Goal: Task Accomplishment & Management: Use online tool/utility

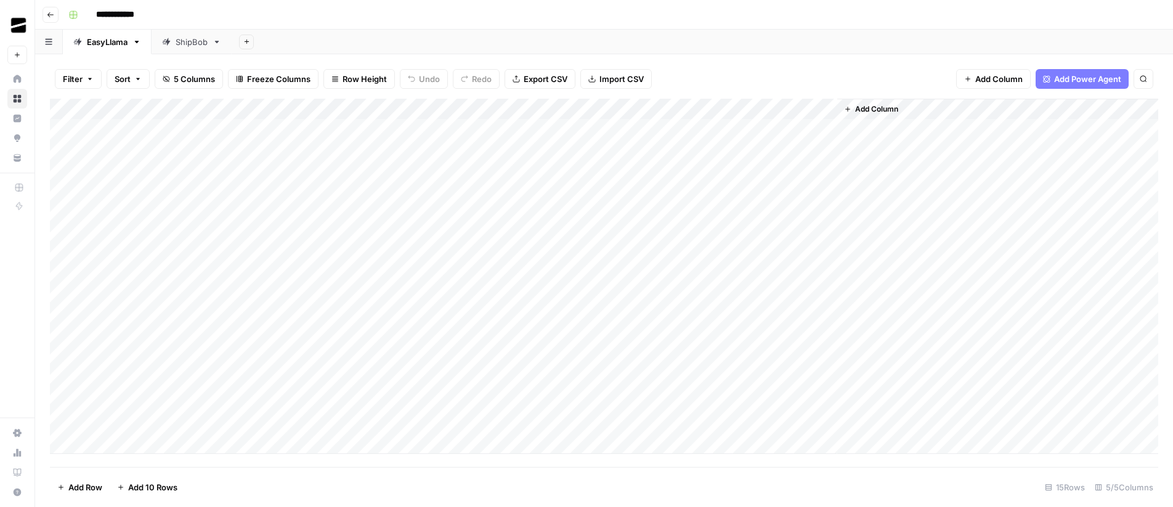
click at [701, 110] on div "Add Column" at bounding box center [604, 276] width 1109 height 355
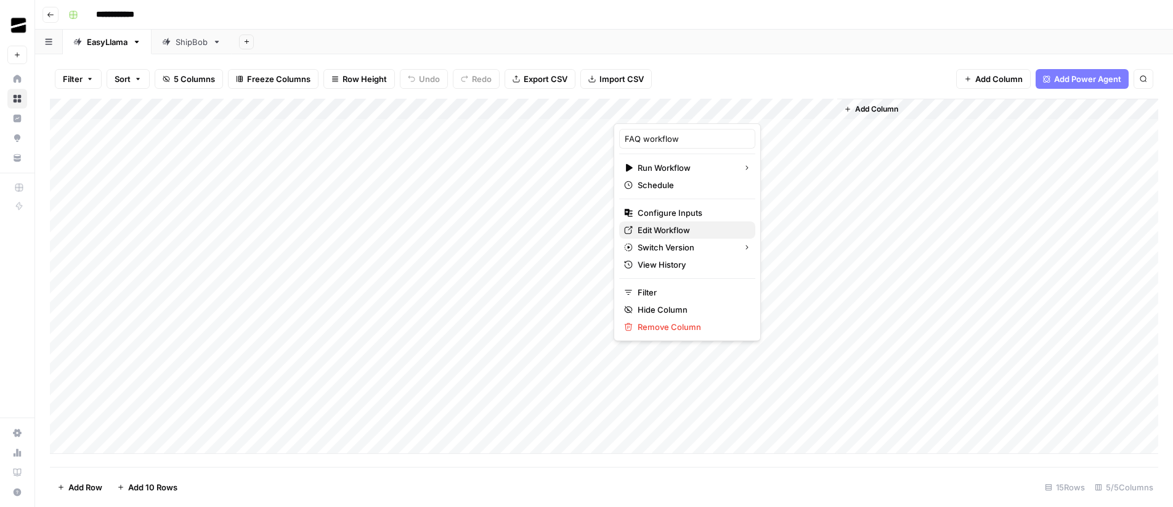
click at [679, 233] on span "Edit Workflow" at bounding box center [692, 230] width 108 height 12
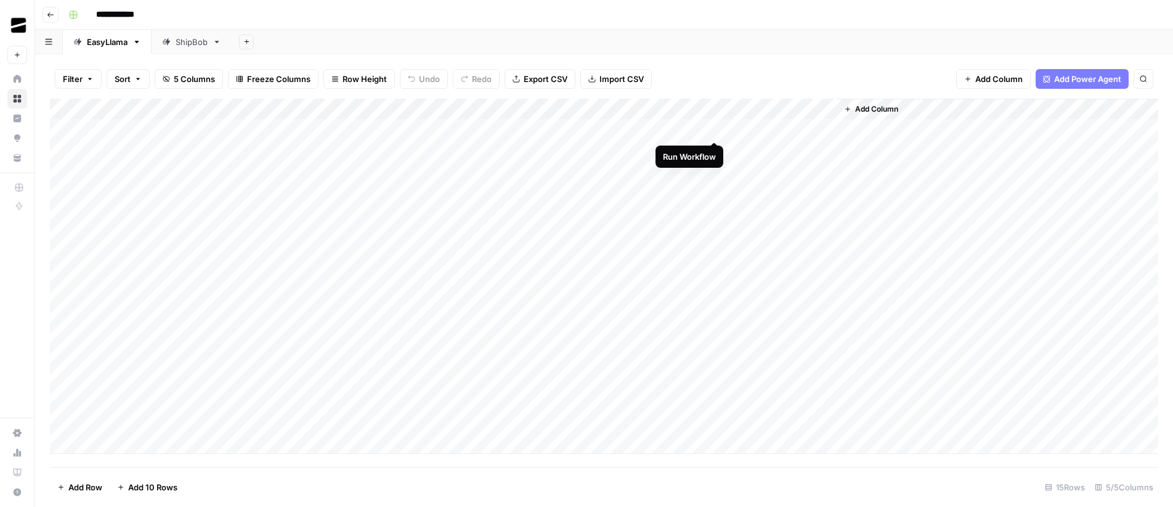
click at [716, 129] on div "Add Column" at bounding box center [604, 276] width 1109 height 355
click at [715, 150] on div "Add Column" at bounding box center [604, 276] width 1109 height 355
click at [717, 172] on div "Add Column" at bounding box center [604, 276] width 1109 height 355
click at [714, 193] on div "Add Column" at bounding box center [604, 276] width 1109 height 355
click at [717, 213] on div "Add Column" at bounding box center [604, 276] width 1109 height 355
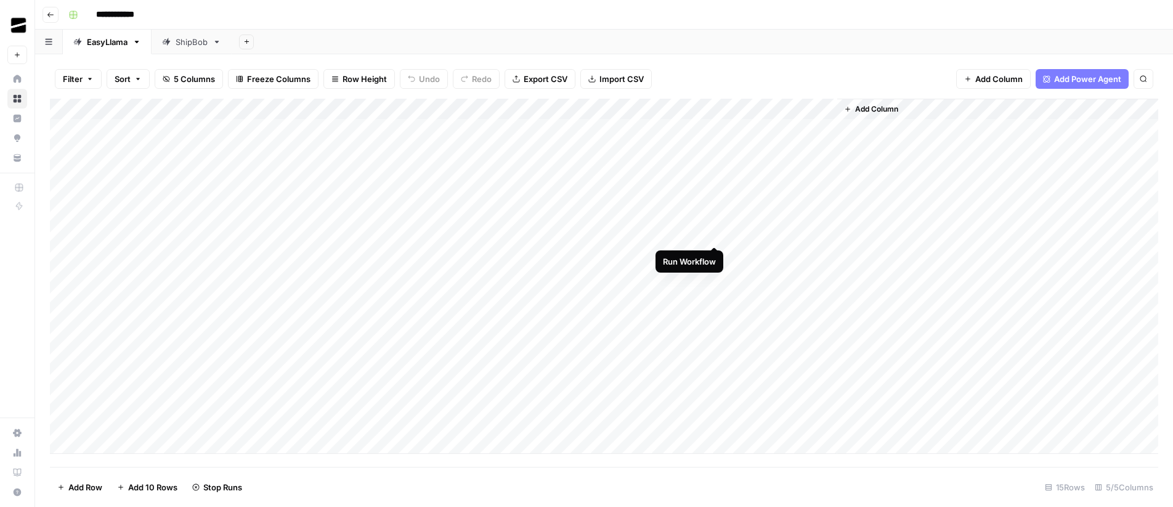
click at [719, 235] on div "Add Column" at bounding box center [604, 276] width 1109 height 355
click at [640, 35] on div "Add Sheet" at bounding box center [703, 42] width 942 height 25
click at [178, 43] on div "ShipBob" at bounding box center [192, 42] width 32 height 12
click at [116, 37] on div "EasyLlama" at bounding box center [107, 42] width 41 height 12
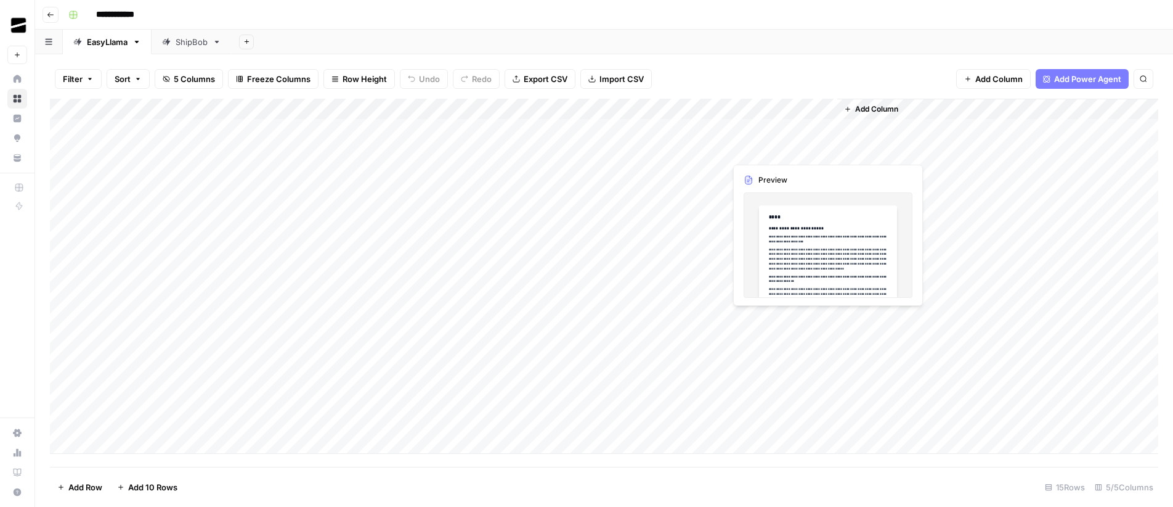
click at [826, 150] on div "Add Column" at bounding box center [604, 276] width 1109 height 355
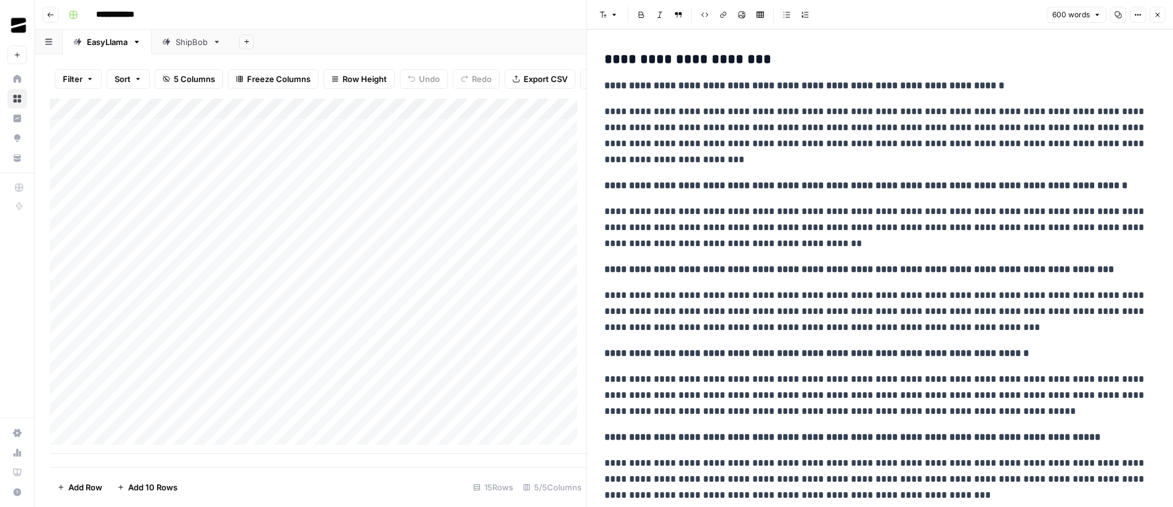
scroll to position [520, 0]
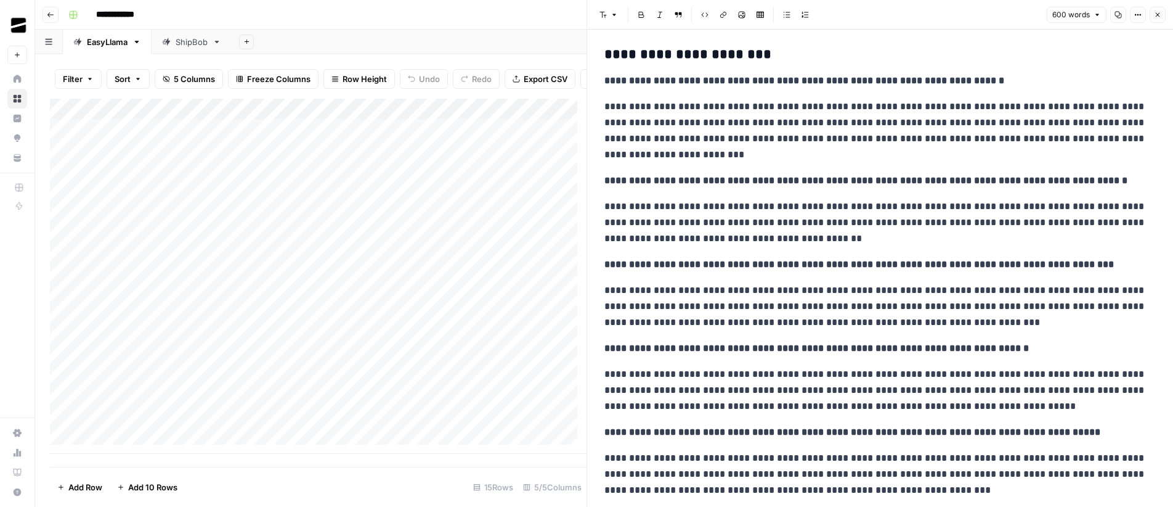
click at [1159, 13] on icon "button" at bounding box center [1158, 15] width 4 height 4
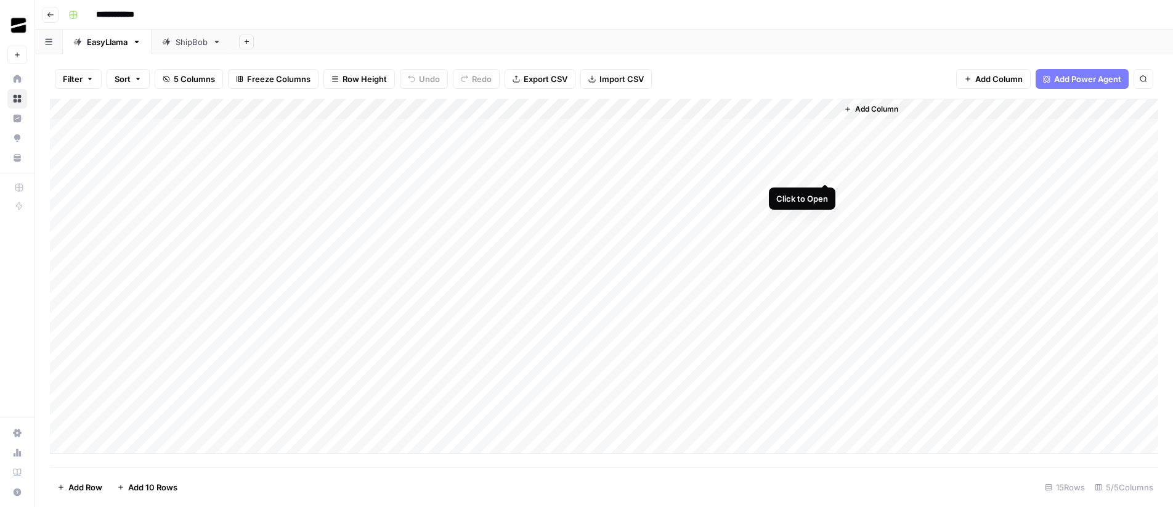
click at [825, 171] on div "Add Column" at bounding box center [604, 276] width 1109 height 355
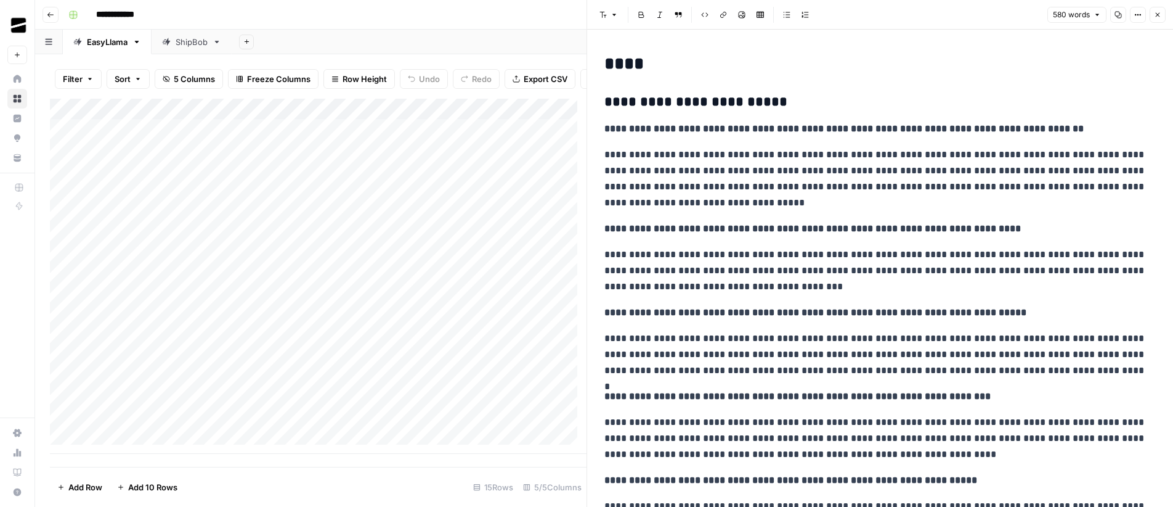
click at [1162, 13] on button "Close" at bounding box center [1158, 15] width 16 height 16
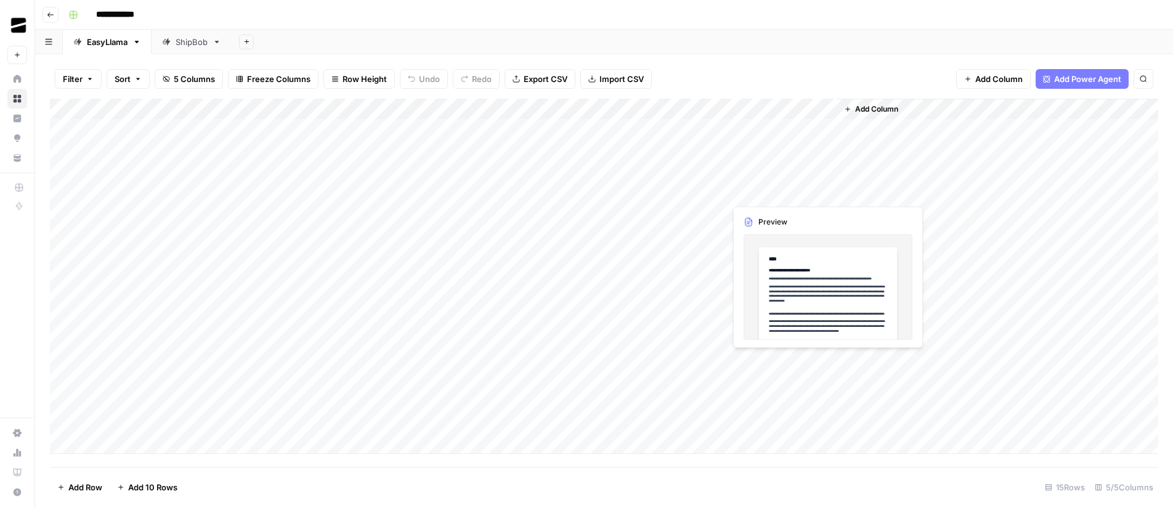
click at [826, 193] on div "Add Column" at bounding box center [604, 276] width 1109 height 355
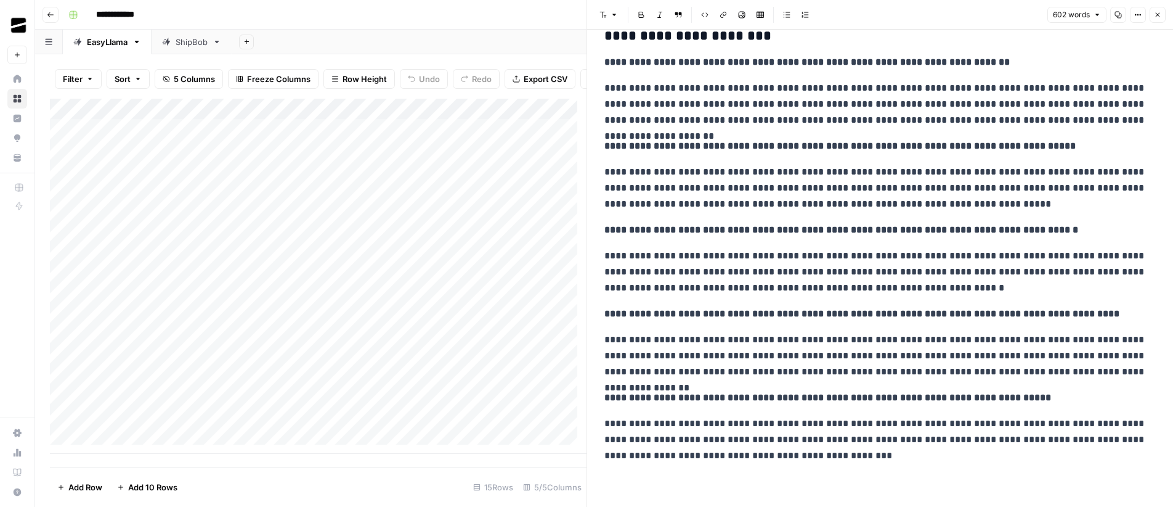
scroll to position [524, 0]
click at [1159, 15] on icon "button" at bounding box center [1157, 14] width 7 height 7
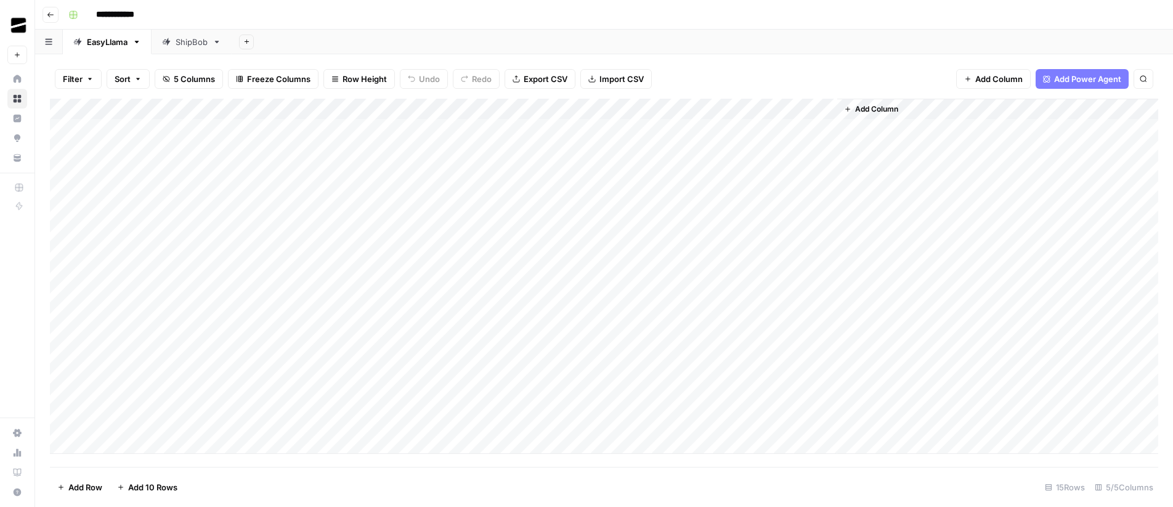
click at [700, 112] on div "Add Column" at bounding box center [604, 276] width 1109 height 355
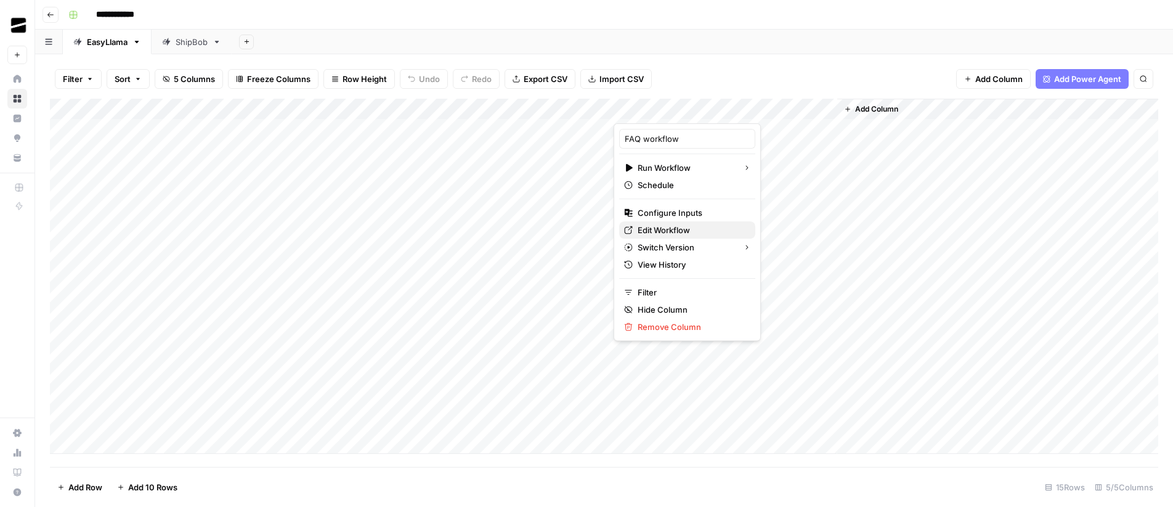
click at [694, 231] on span "Edit Workflow" at bounding box center [692, 230] width 108 height 12
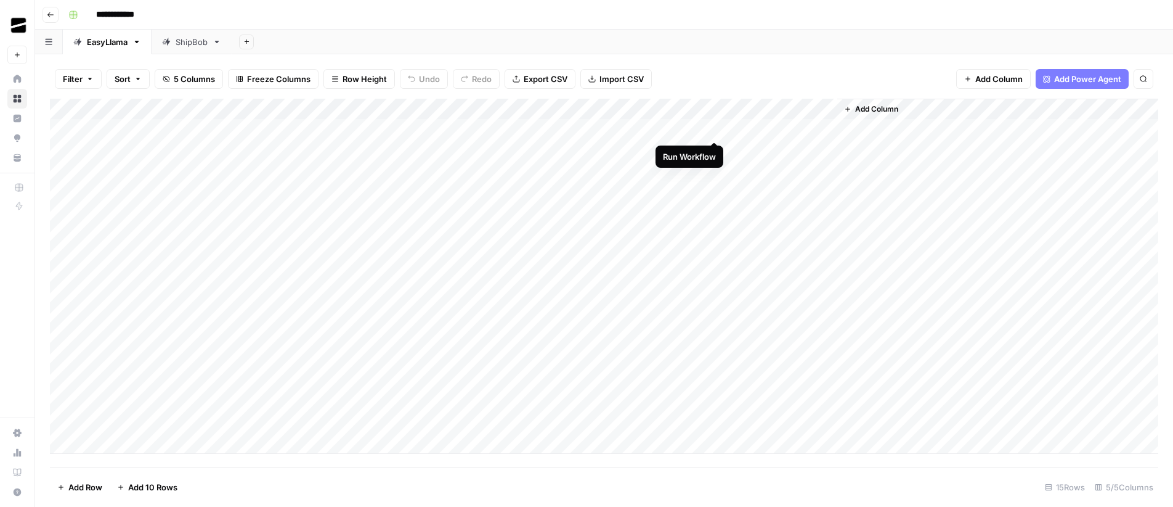
click at [715, 129] on div "Add Column" at bounding box center [604, 276] width 1109 height 355
click at [714, 150] on div "Add Column" at bounding box center [604, 276] width 1109 height 355
click at [714, 171] on div "Add Column" at bounding box center [604, 276] width 1109 height 355
click at [716, 191] on div "Add Column" at bounding box center [604, 276] width 1109 height 355
click at [715, 213] on div "Add Column" at bounding box center [604, 276] width 1109 height 355
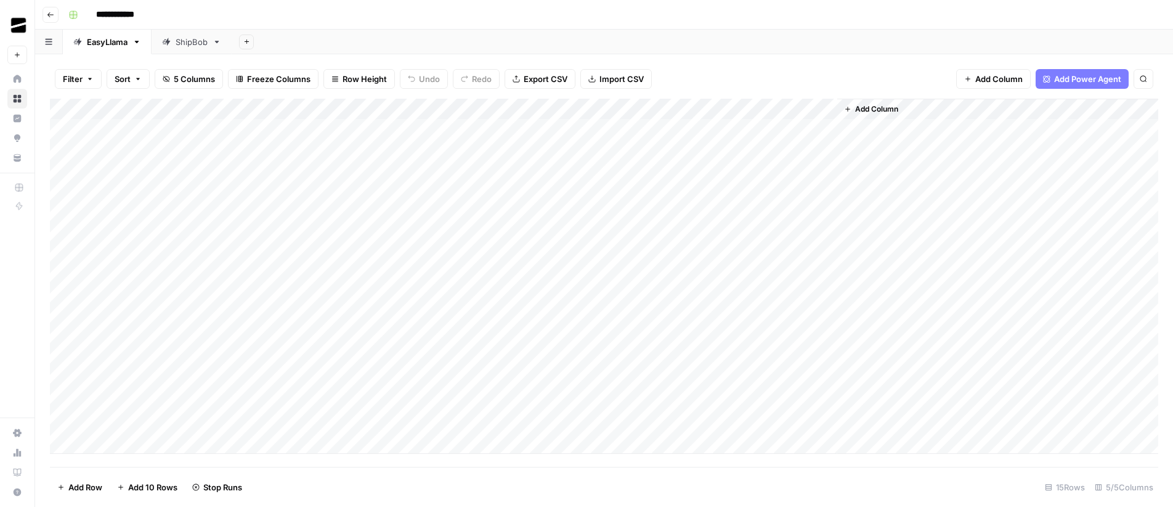
click at [717, 237] on div "Add Column" at bounding box center [604, 276] width 1109 height 355
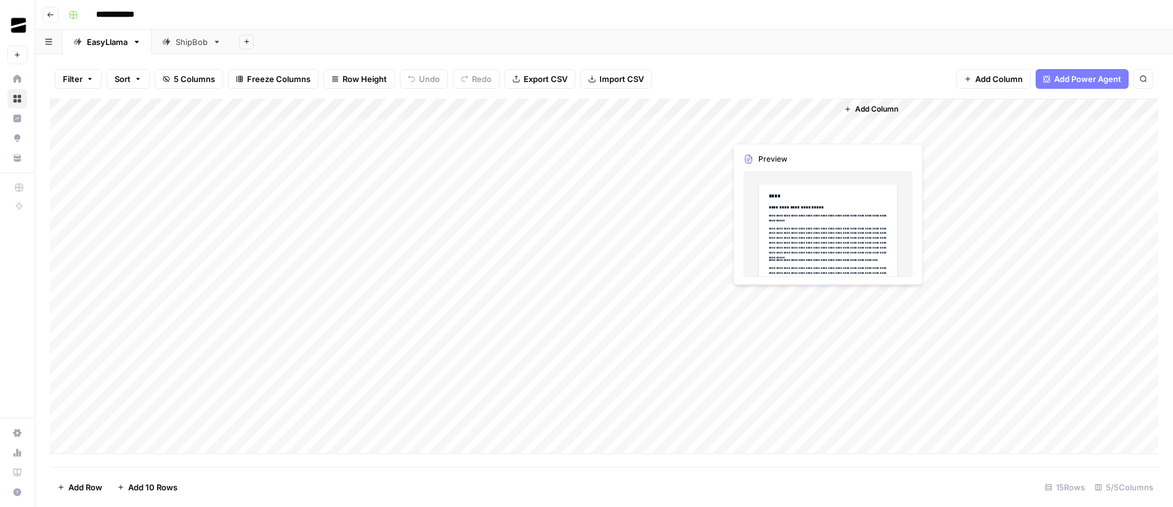
click at [825, 128] on div "Add Column" at bounding box center [604, 276] width 1109 height 355
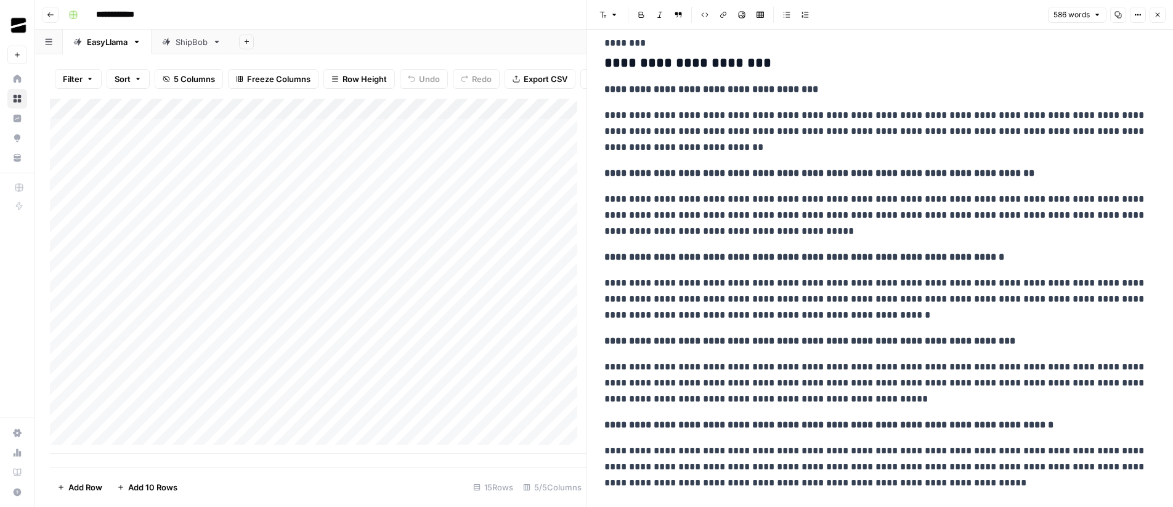
scroll to position [556, 0]
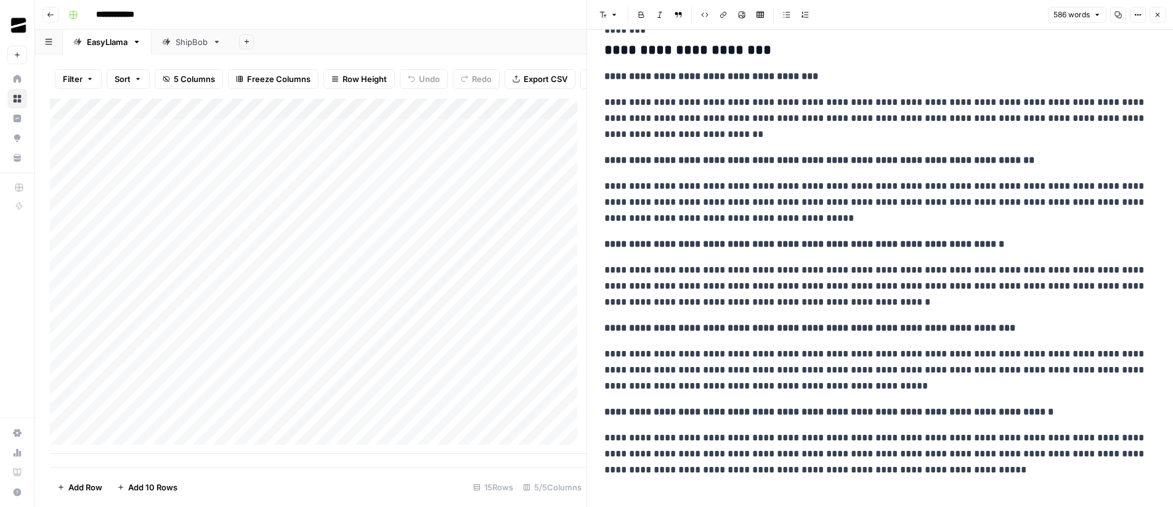
click at [1154, 12] on icon "button" at bounding box center [1157, 14] width 7 height 7
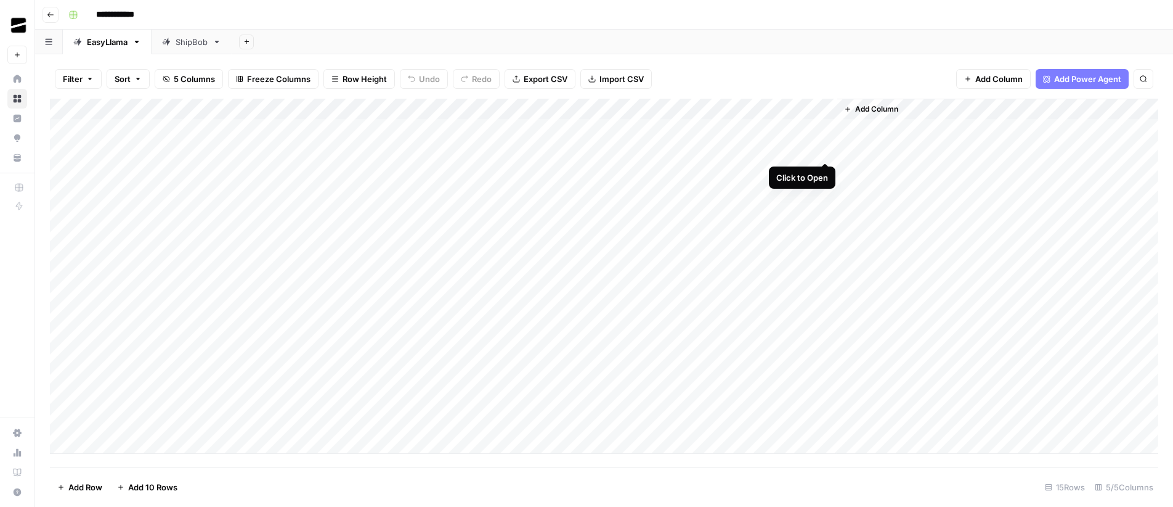
click at [826, 149] on div "Add Column" at bounding box center [604, 276] width 1109 height 355
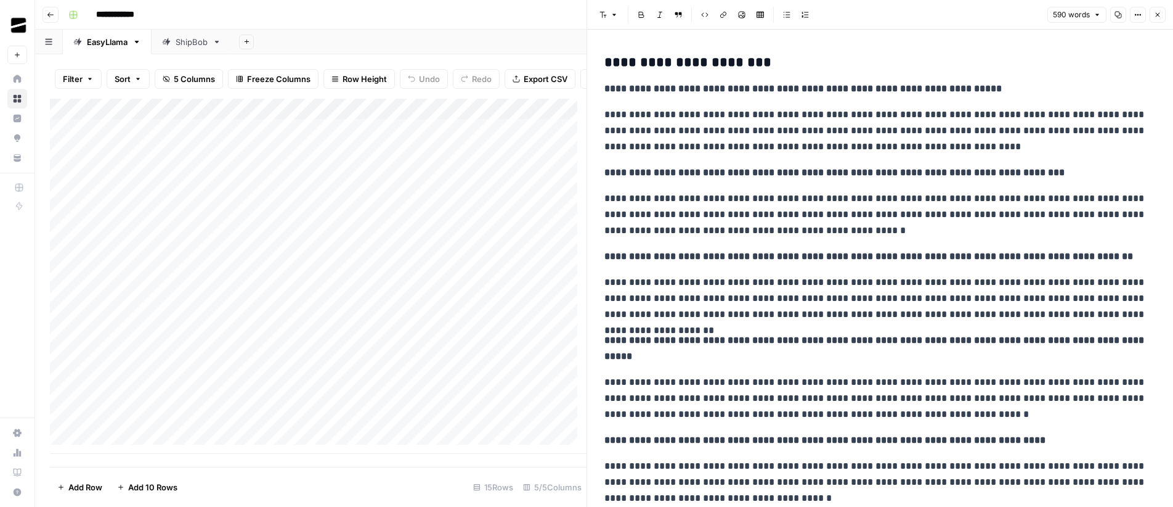
scroll to position [556, 0]
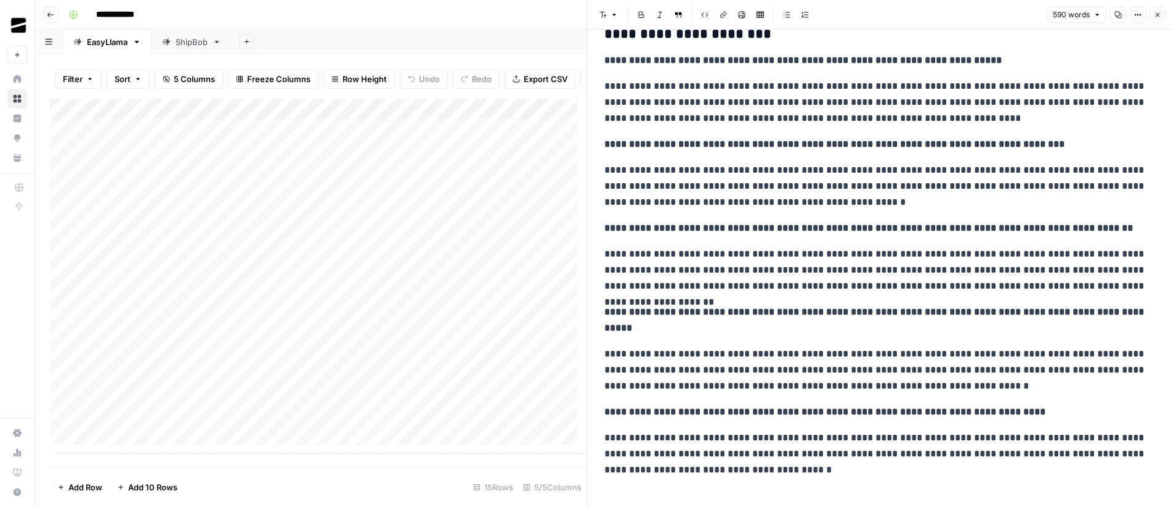
click at [1159, 16] on icon "button" at bounding box center [1158, 15] width 4 height 4
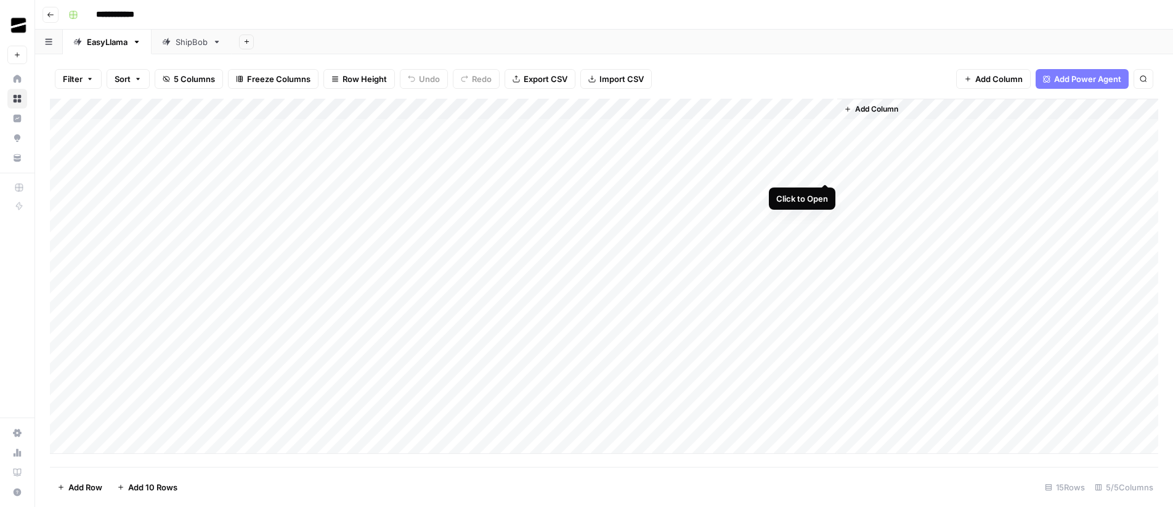
click at [828, 171] on div "Add Column" at bounding box center [604, 276] width 1109 height 355
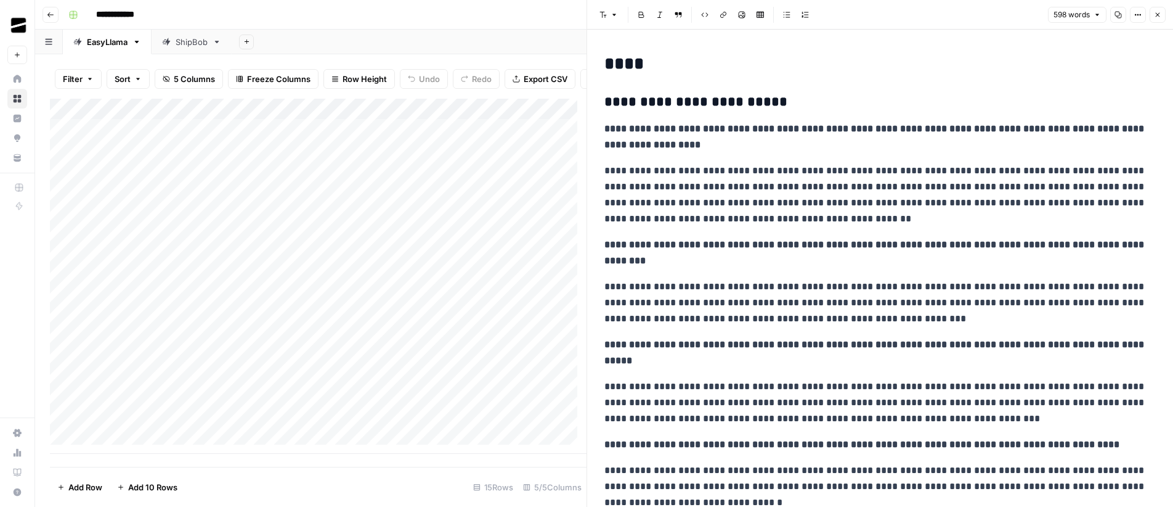
click at [1167, 17] on header "Font style Bold Italic Block quote Code block Link Image Insert Table Bulleted …" at bounding box center [880, 15] width 586 height 30
click at [1160, 15] on icon "button" at bounding box center [1157, 14] width 7 height 7
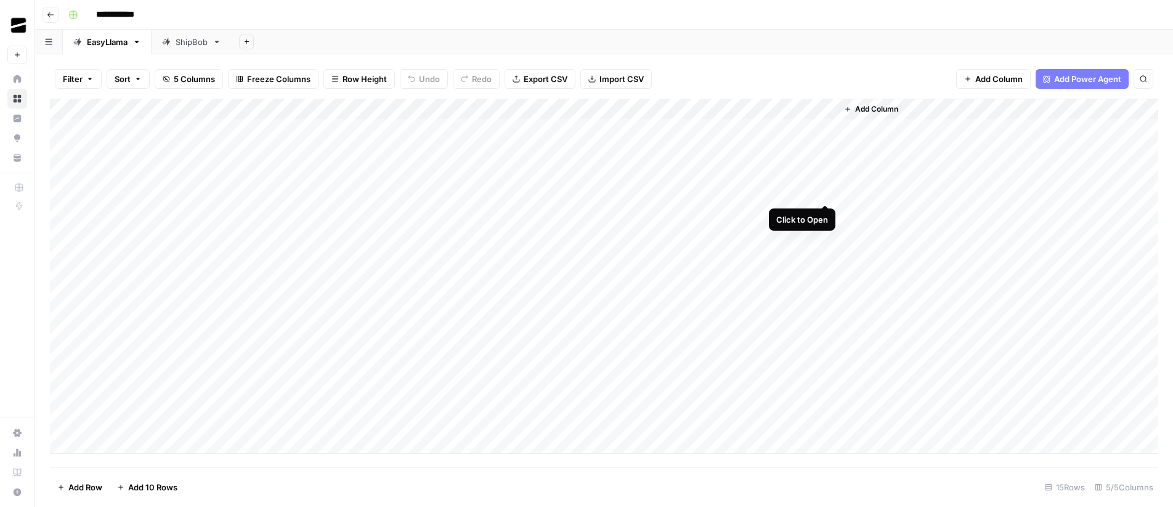
click at [826, 194] on div "Add Column" at bounding box center [604, 276] width 1109 height 355
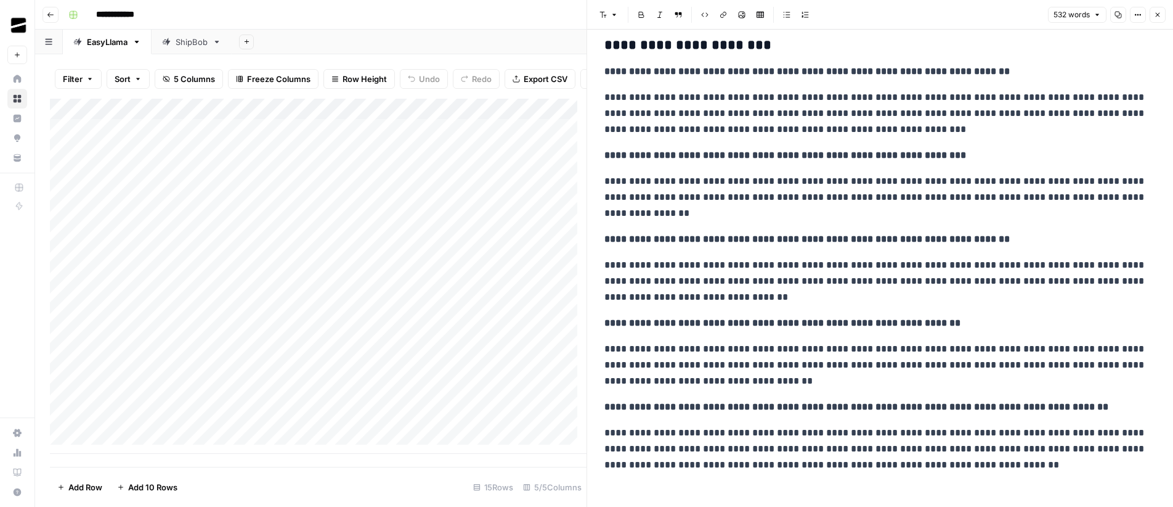
scroll to position [524, 0]
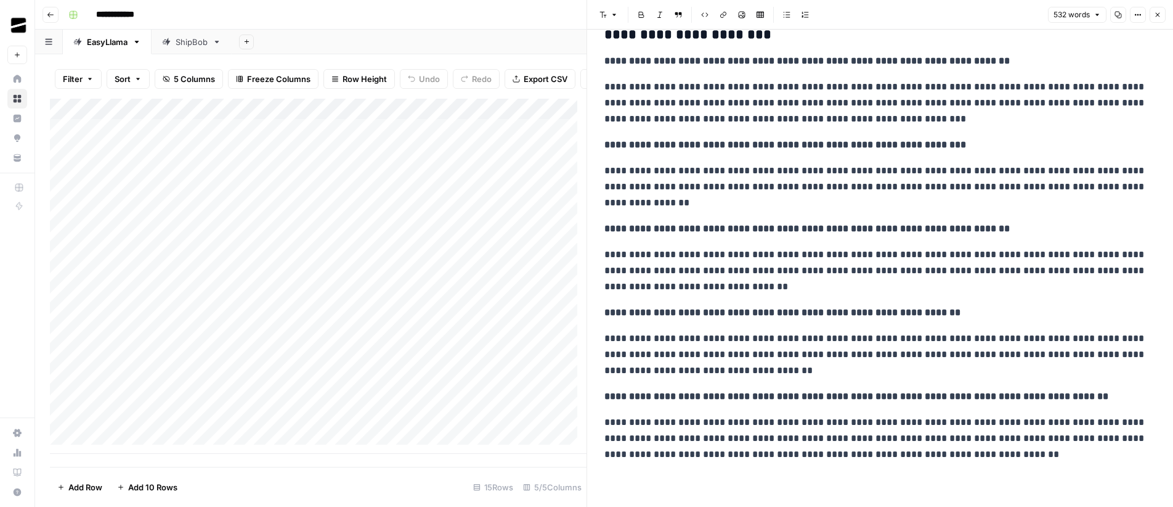
click at [1162, 18] on button "Close" at bounding box center [1158, 15] width 16 height 16
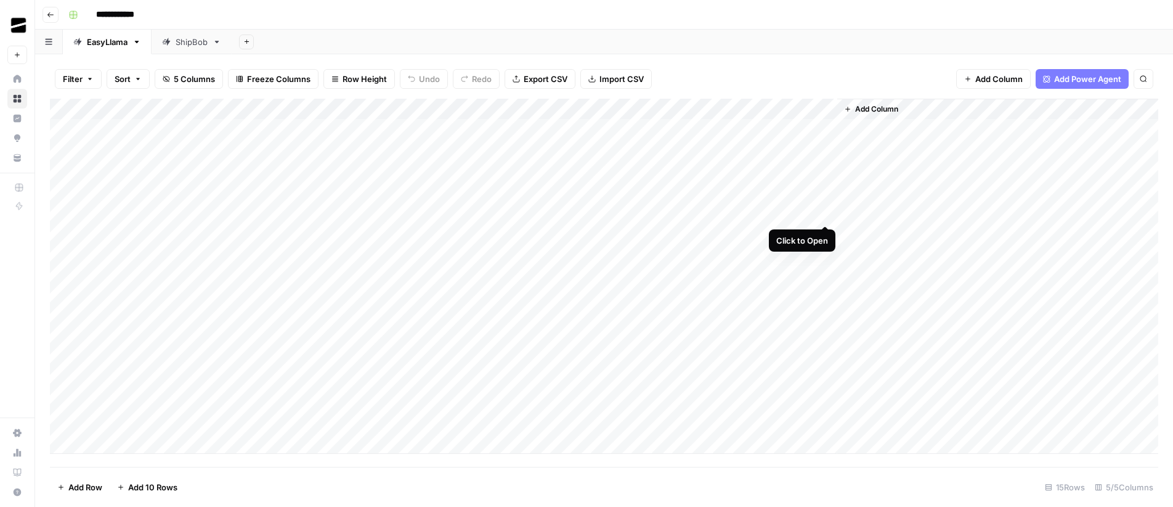
click at [826, 212] on div "Add Column" at bounding box center [604, 276] width 1109 height 355
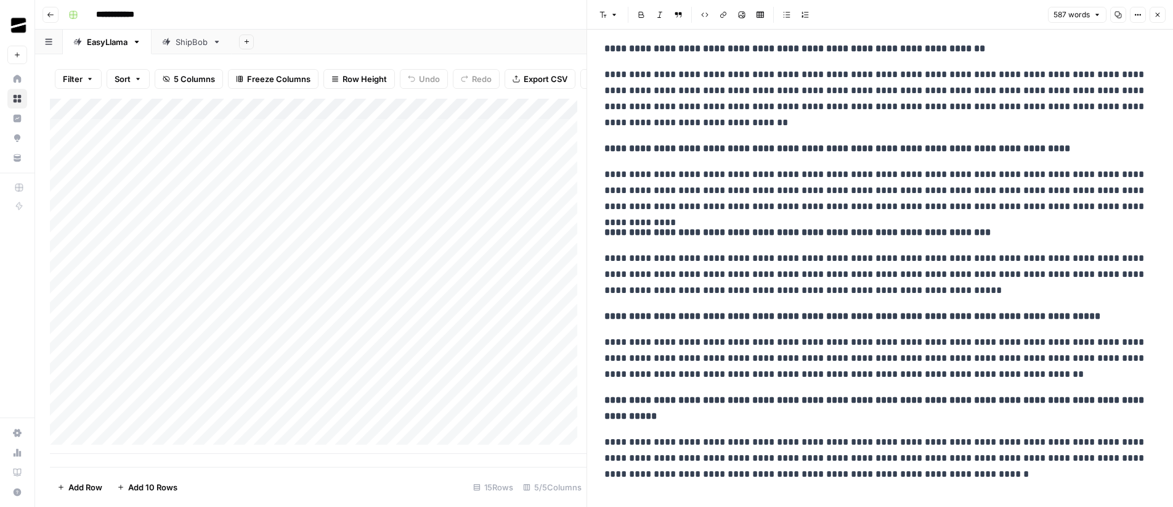
scroll to position [620, 0]
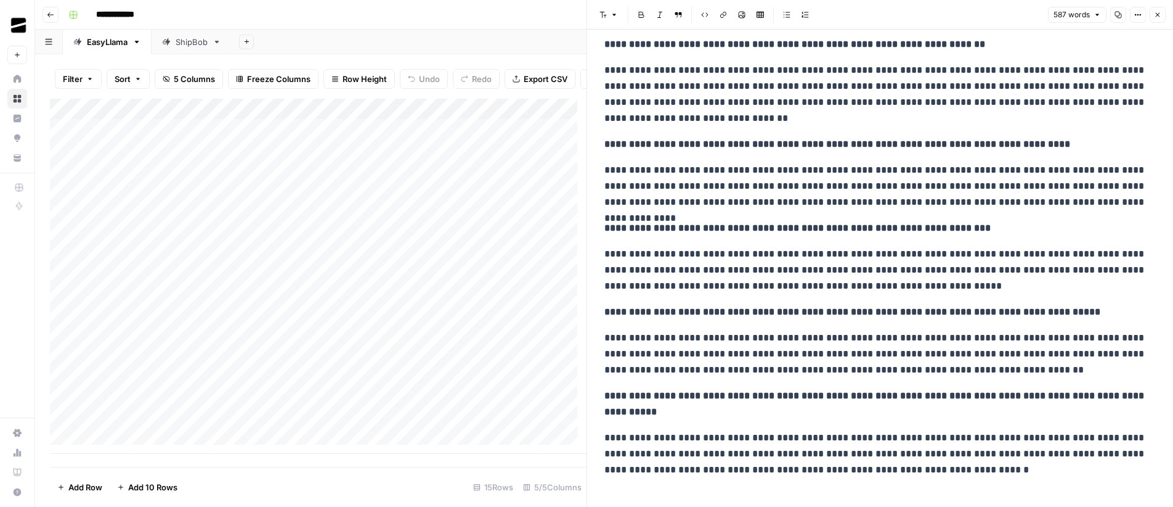
click at [1156, 19] on button "Close" at bounding box center [1158, 15] width 16 height 16
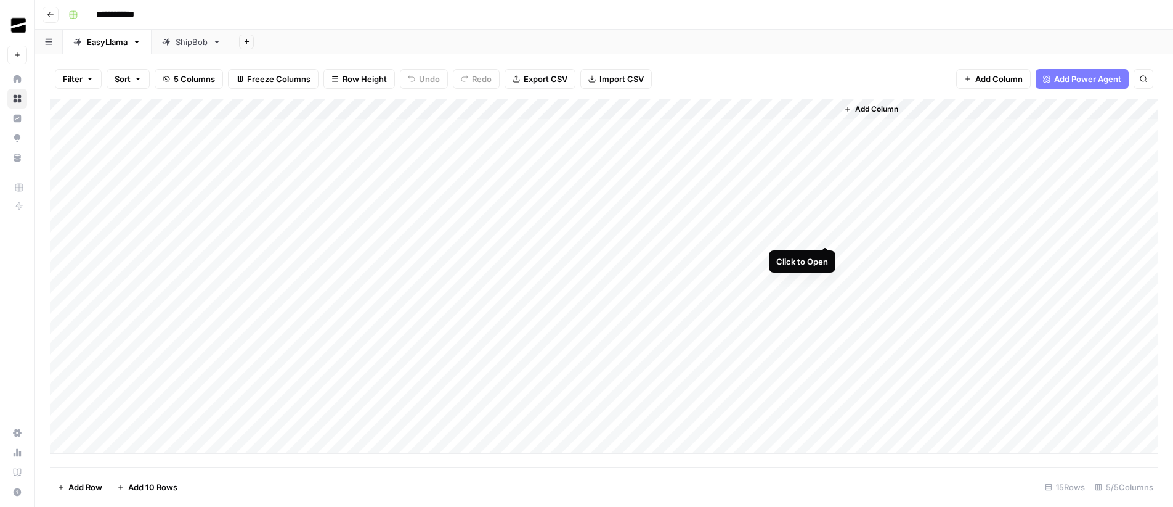
click at [827, 235] on div "Add Column" at bounding box center [604, 276] width 1109 height 355
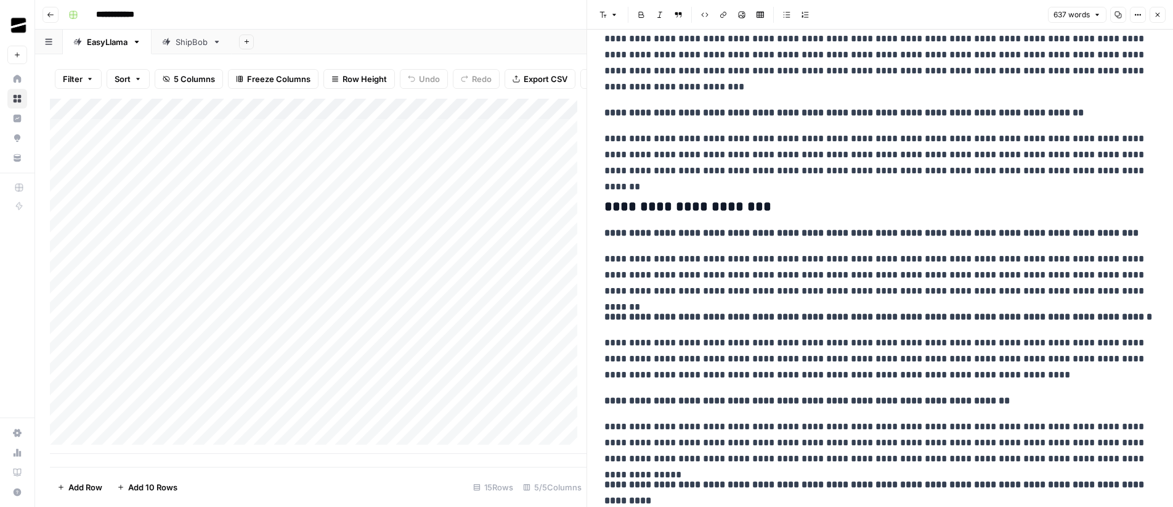
scroll to position [565, 0]
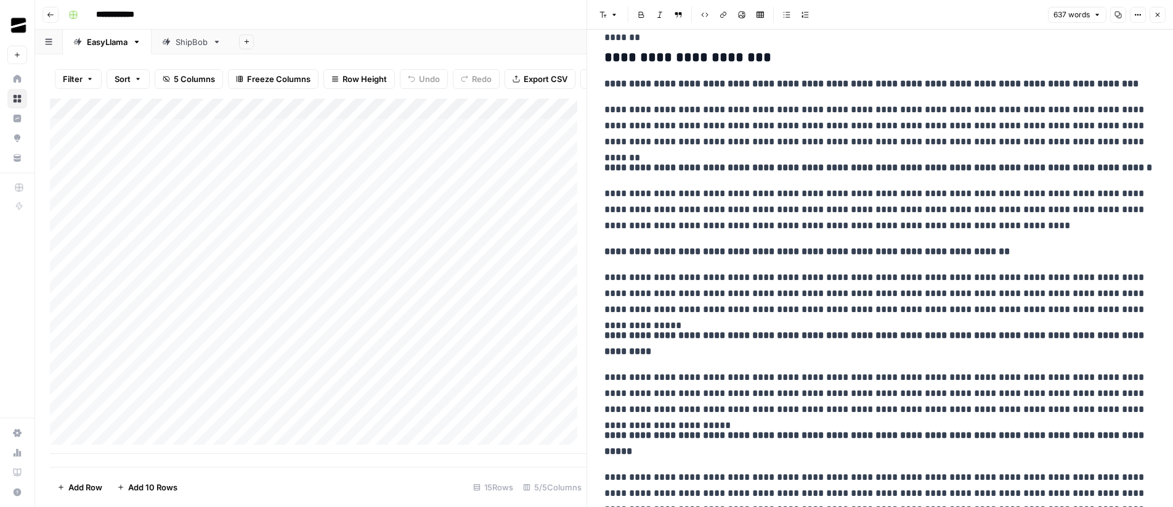
click at [1161, 15] on span "Close" at bounding box center [1161, 15] width 1 height 1
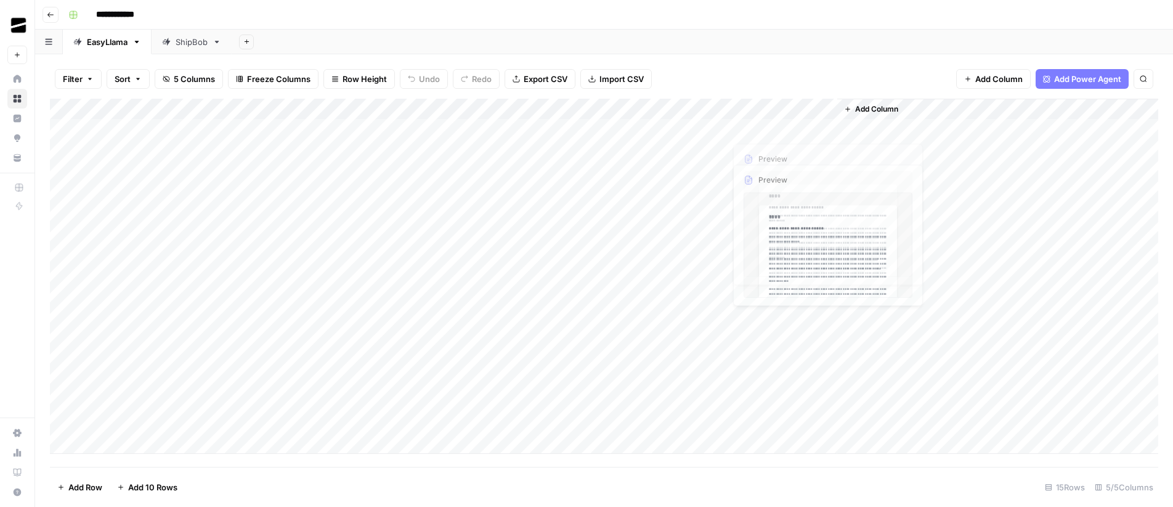
click at [826, 128] on div "Add Column" at bounding box center [604, 276] width 1109 height 355
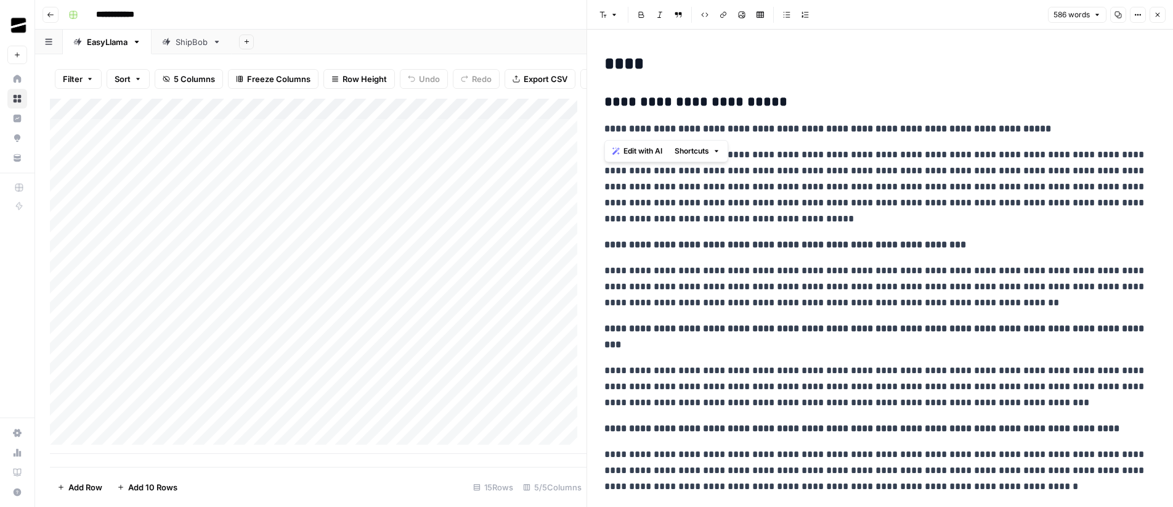
drag, startPoint x: 1056, startPoint y: 129, endPoint x: 605, endPoint y: 128, distance: 450.5
click at [605, 128] on p "**********" at bounding box center [881, 129] width 552 height 16
drag, startPoint x: 898, startPoint y: 249, endPoint x: 606, endPoint y: 249, distance: 291.5
click at [606, 249] on p "**********" at bounding box center [881, 245] width 552 height 16
copy strong "**********"
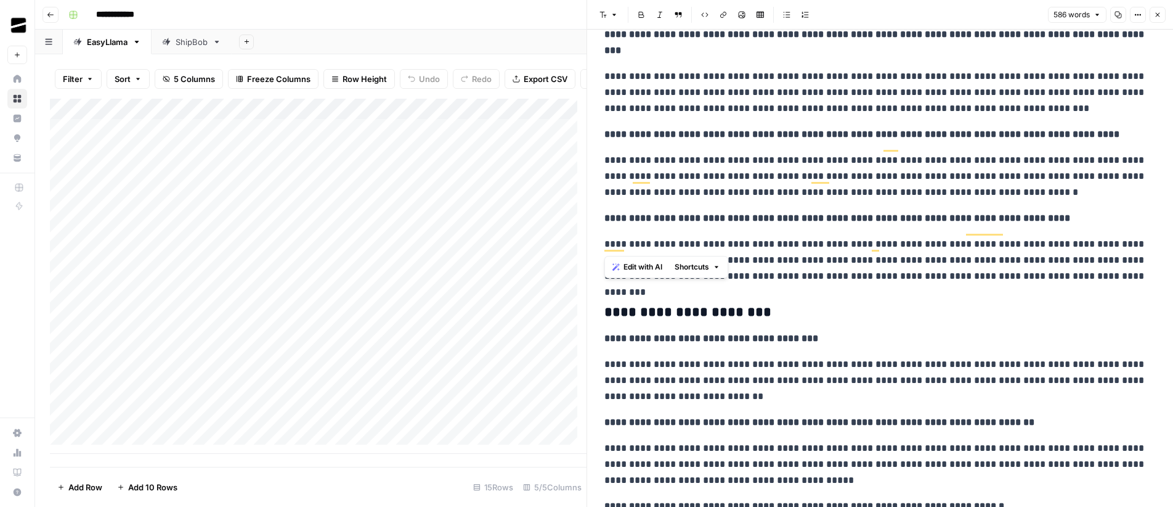
scroll to position [306, 0]
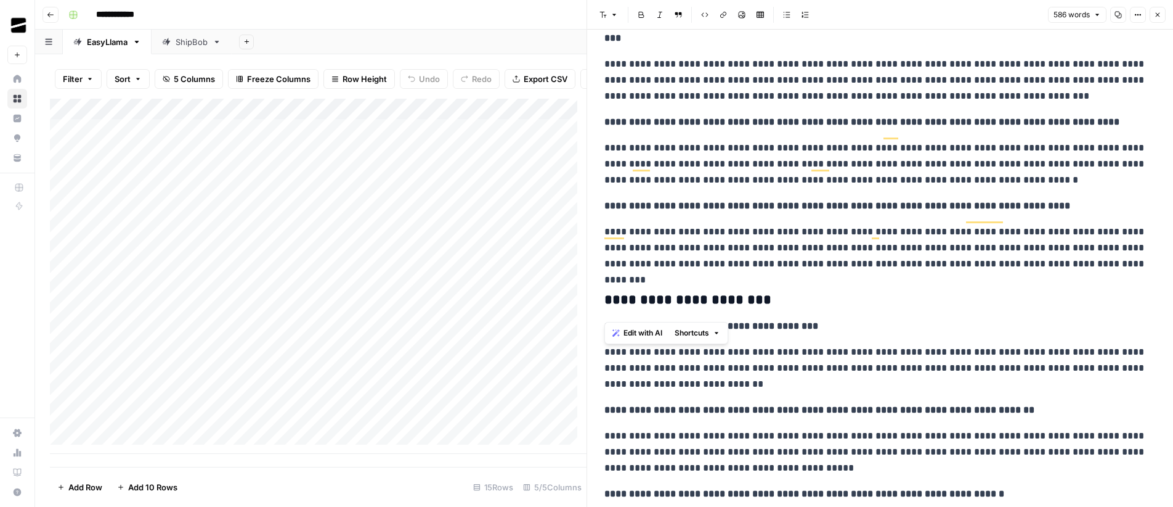
drag, startPoint x: 835, startPoint y: 313, endPoint x: 607, endPoint y: 313, distance: 228.0
click at [607, 318] on p "**********" at bounding box center [881, 326] width 552 height 16
copy strong "**********"
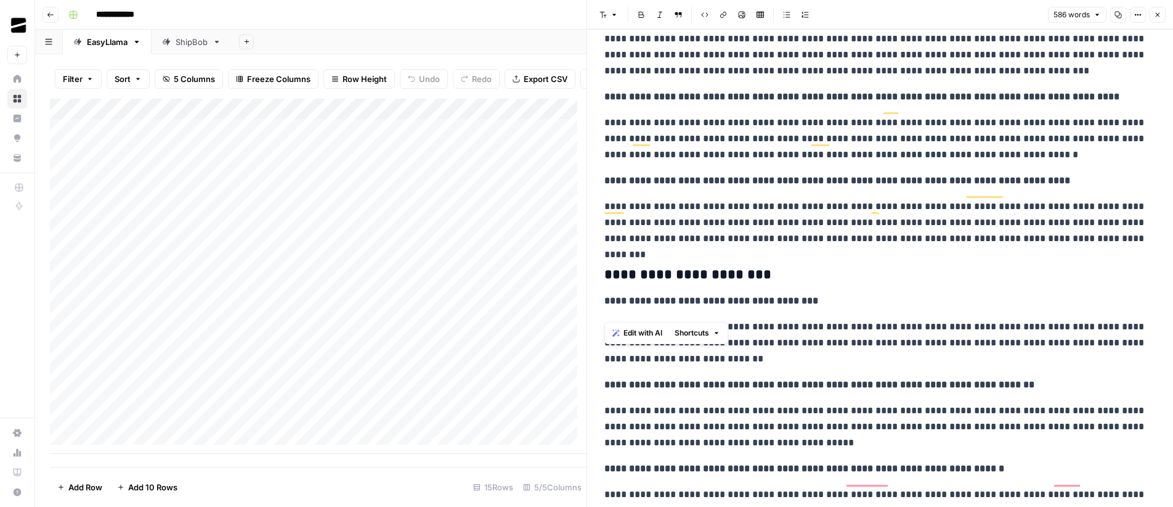
scroll to position [332, 0]
drag, startPoint x: 1032, startPoint y: 365, endPoint x: 601, endPoint y: 369, distance: 430.2
click at [601, 369] on div "**********" at bounding box center [880, 211] width 566 height 989
copy strong "**********"
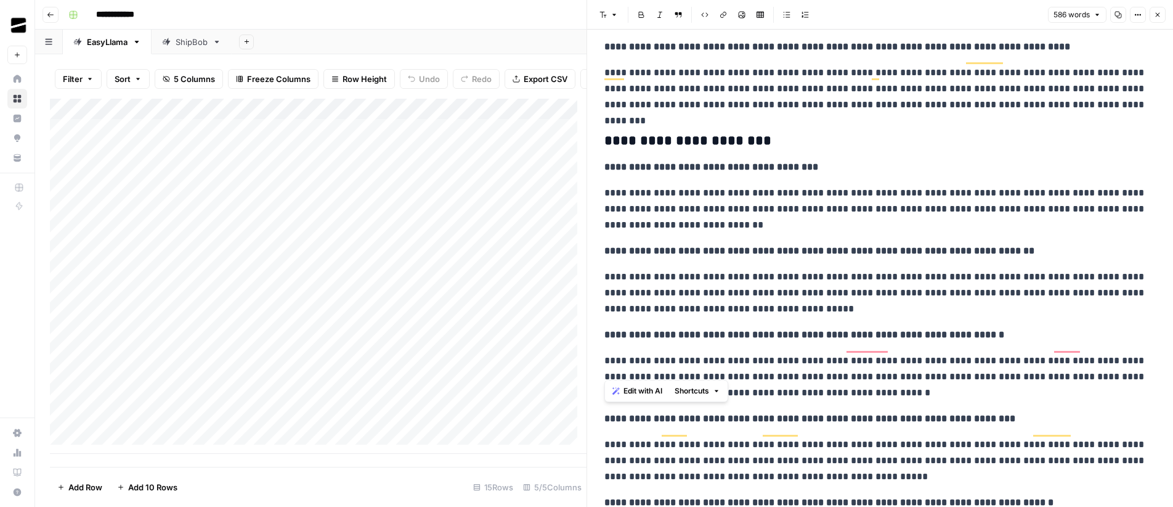
scroll to position [565, 0]
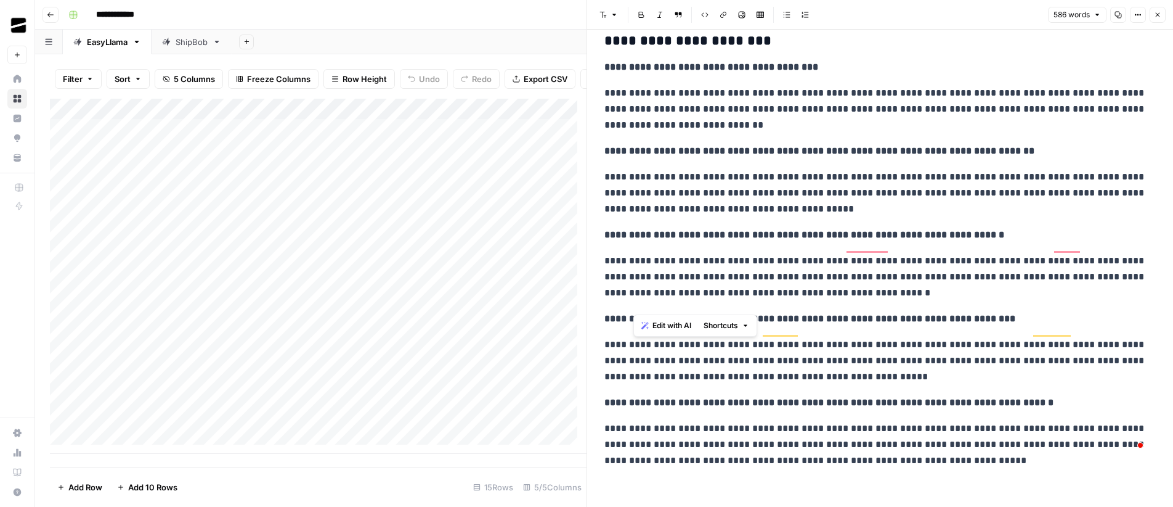
drag, startPoint x: 1033, startPoint y: 303, endPoint x: 625, endPoint y: 302, distance: 408.0
click at [625, 311] on p "**********" at bounding box center [881, 319] width 552 height 16
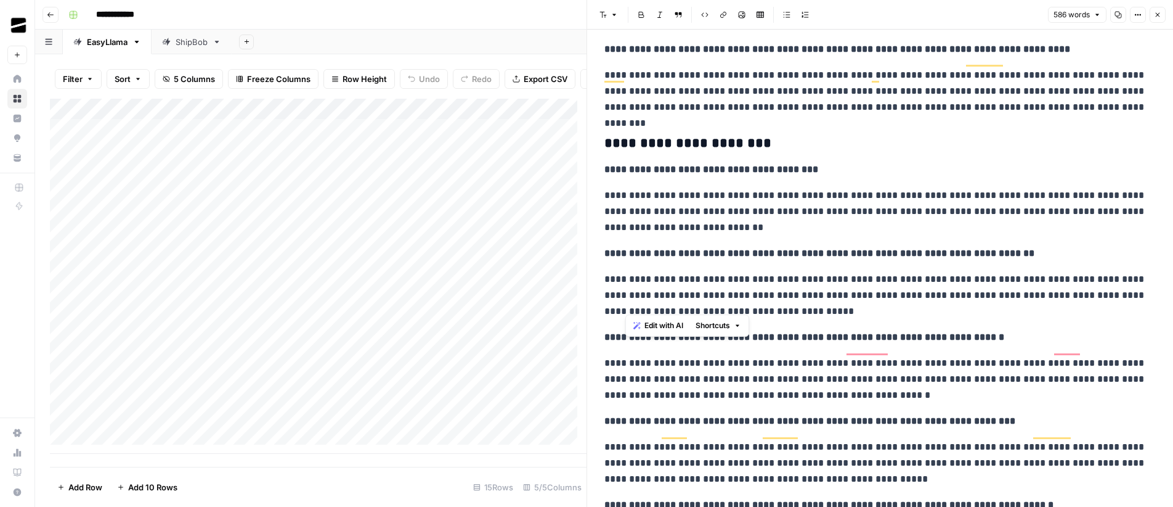
scroll to position [449, 0]
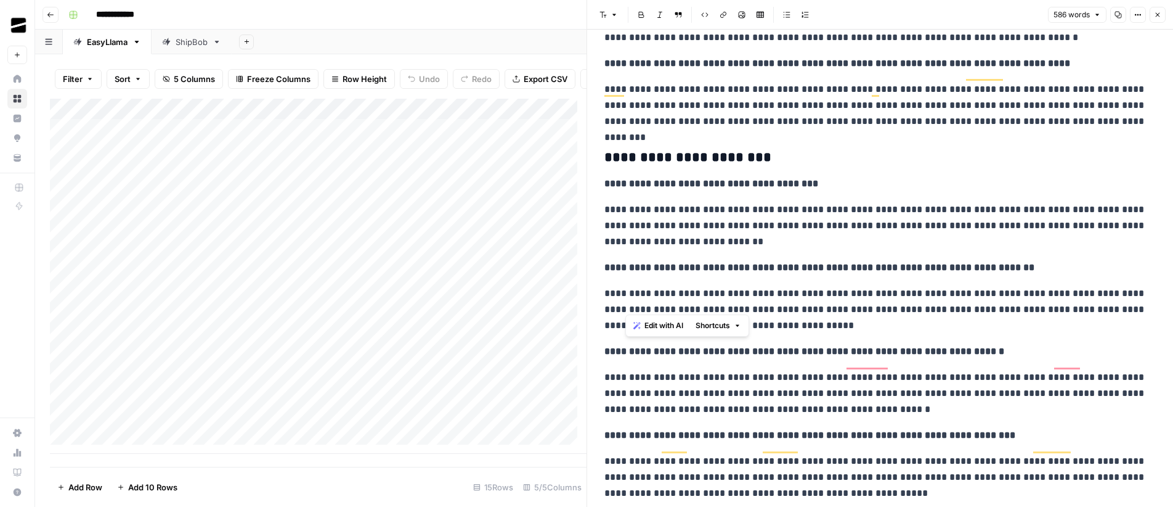
click at [1160, 11] on icon "button" at bounding box center [1157, 14] width 7 height 7
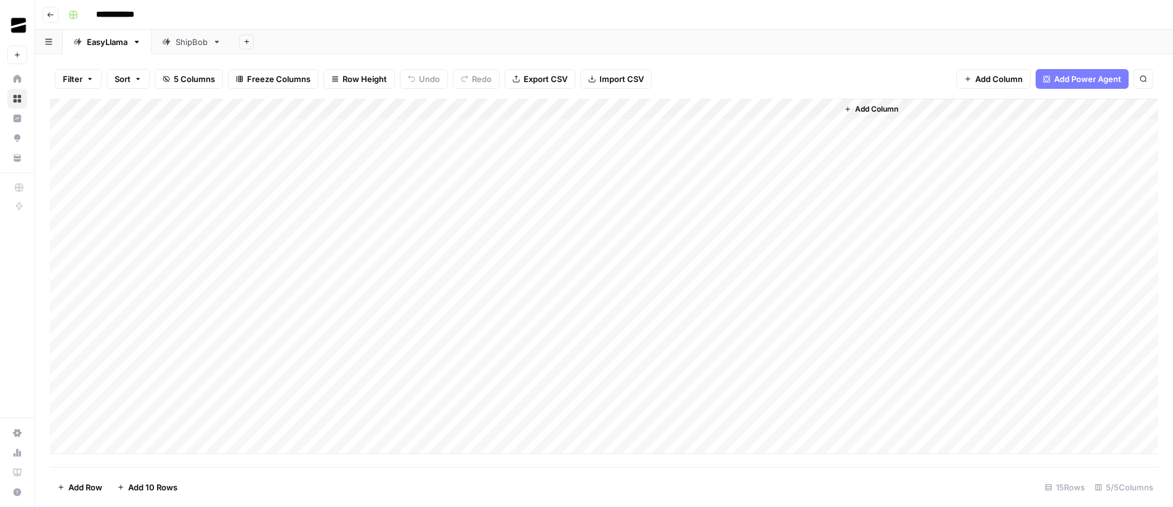
click at [826, 149] on div "Add Column" at bounding box center [604, 276] width 1109 height 355
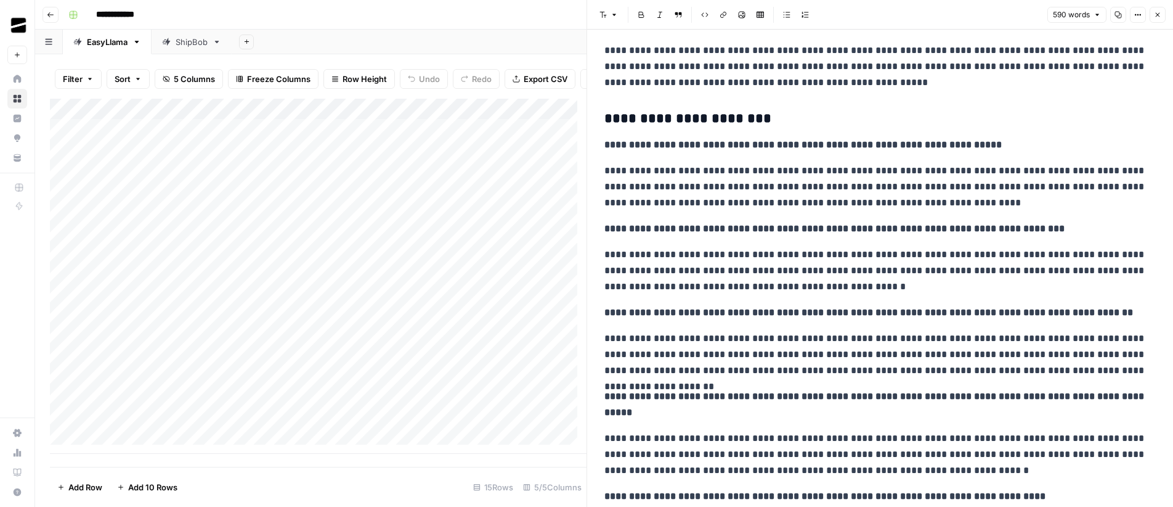
scroll to position [556, 0]
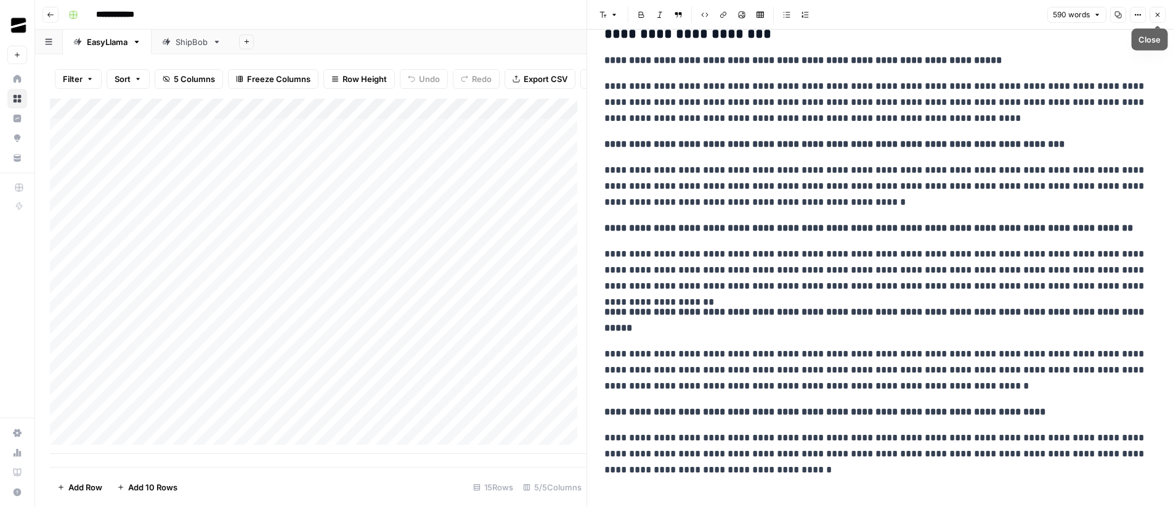
click at [1164, 14] on button "Close" at bounding box center [1158, 15] width 16 height 16
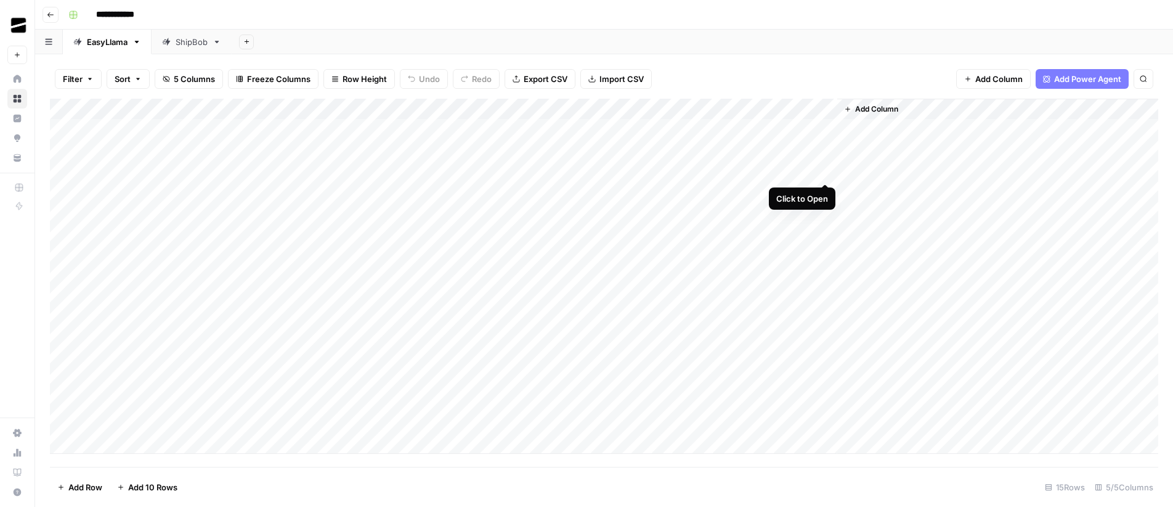
click at [826, 168] on div "Add Column" at bounding box center [604, 276] width 1109 height 355
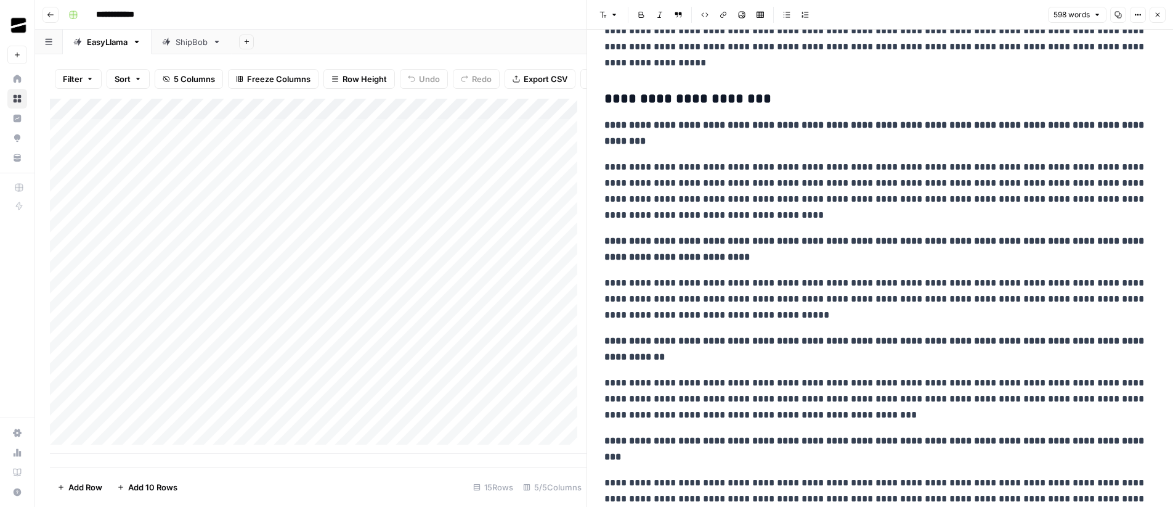
scroll to position [513, 0]
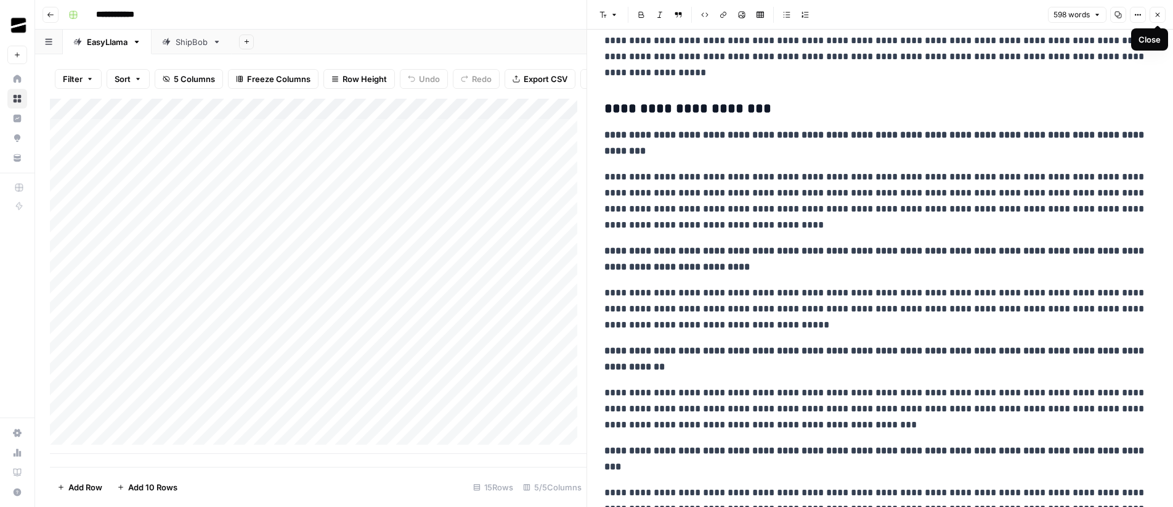
click at [1163, 14] on button "Close" at bounding box center [1158, 15] width 16 height 16
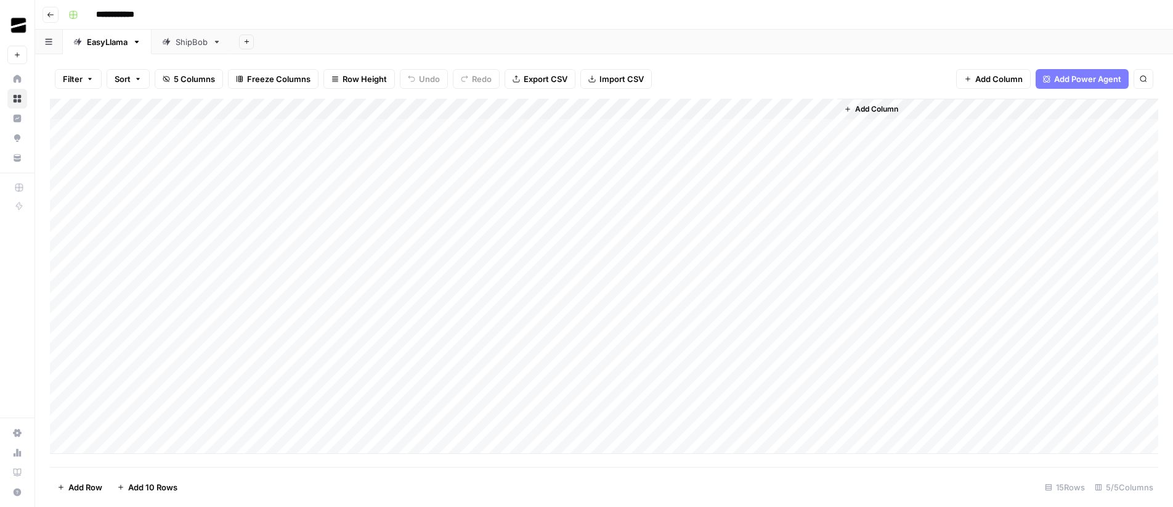
click at [718, 171] on div "Add Column" at bounding box center [604, 276] width 1109 height 355
click at [717, 129] on div "Add Column" at bounding box center [604, 276] width 1109 height 355
click at [717, 145] on div "Add Column" at bounding box center [604, 276] width 1109 height 355
click at [719, 194] on div "Add Column" at bounding box center [604, 276] width 1109 height 355
click at [717, 214] on div "Add Column" at bounding box center [604, 276] width 1109 height 355
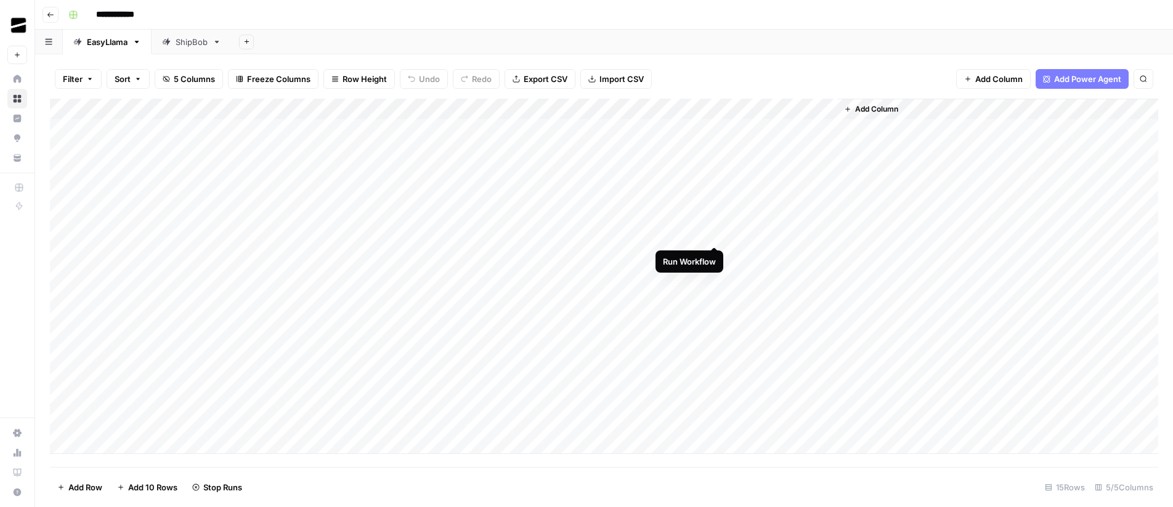
click at [717, 235] on div "Add Column" at bounding box center [604, 276] width 1109 height 355
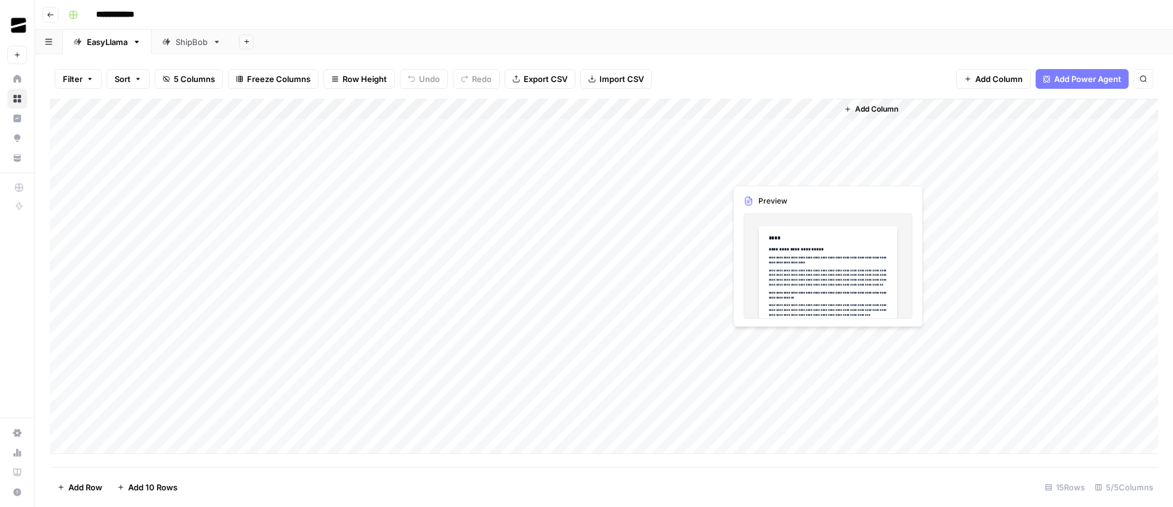
click at [823, 169] on div "Add Column" at bounding box center [604, 276] width 1109 height 355
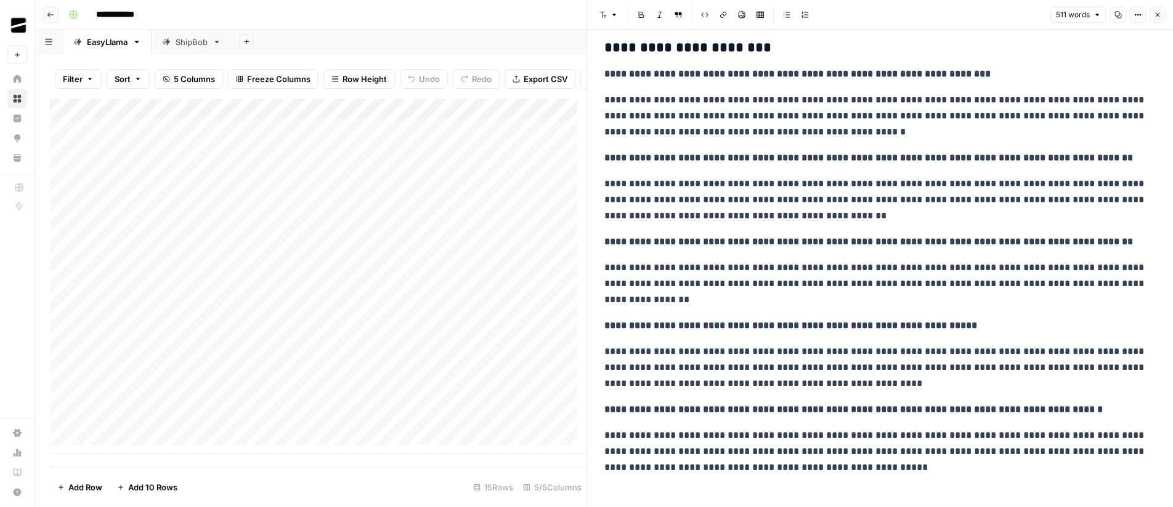
scroll to position [508, 0]
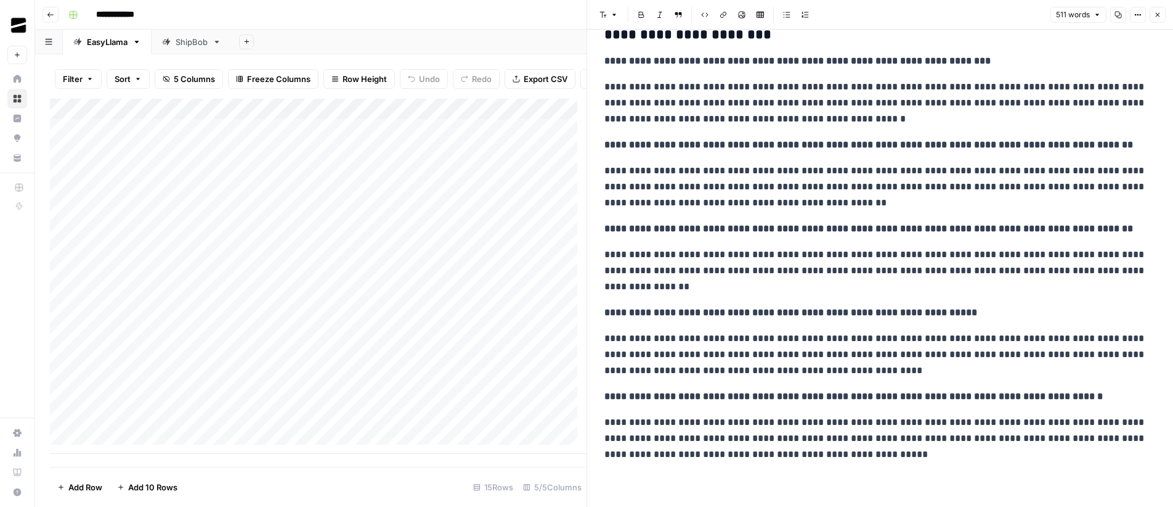
click at [1157, 17] on icon "button" at bounding box center [1157, 14] width 7 height 7
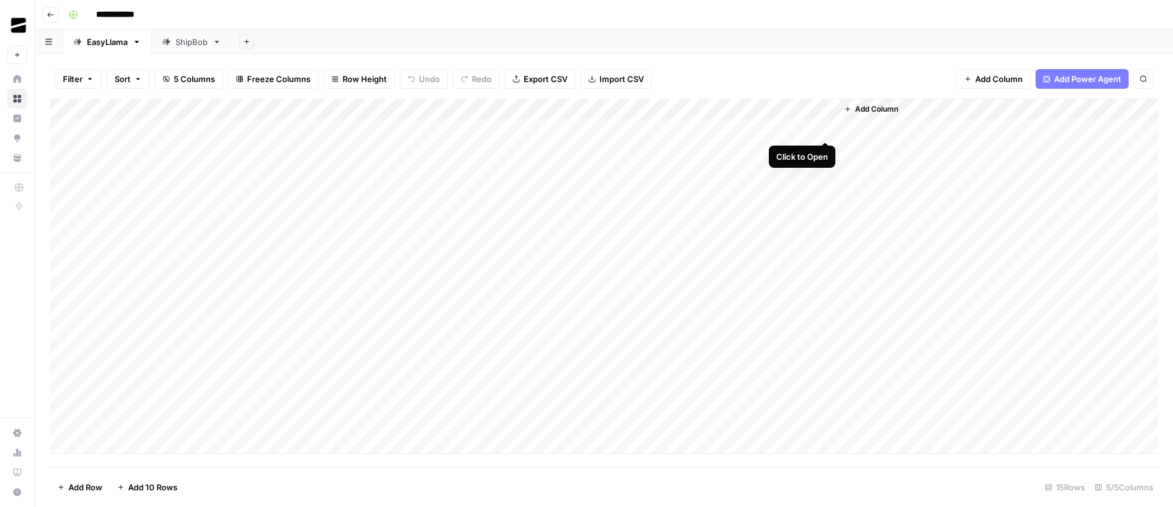
click at [826, 126] on div "Add Column" at bounding box center [604, 276] width 1109 height 355
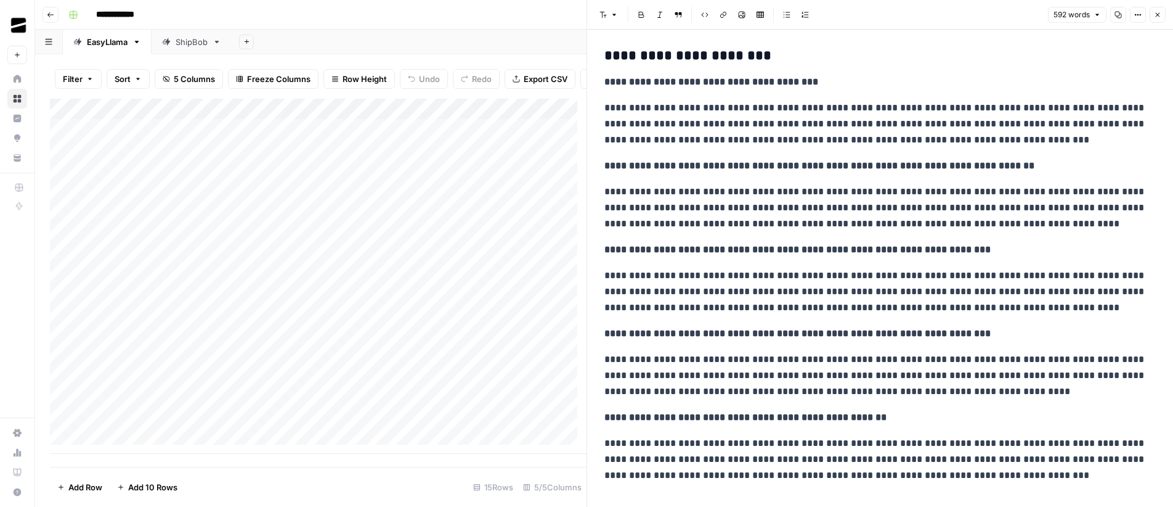
scroll to position [540, 0]
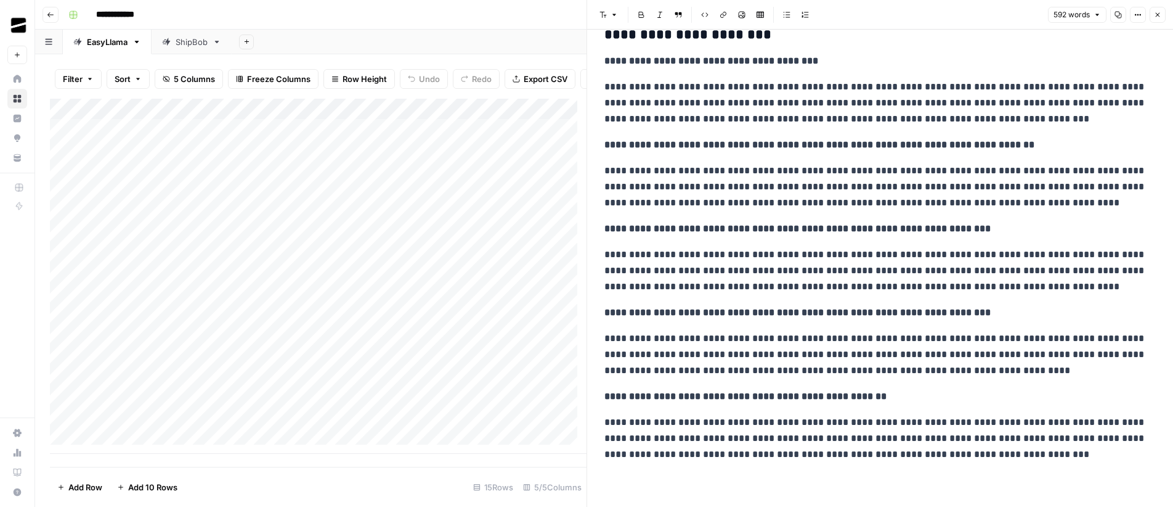
click at [1162, 15] on button "Close" at bounding box center [1158, 15] width 16 height 16
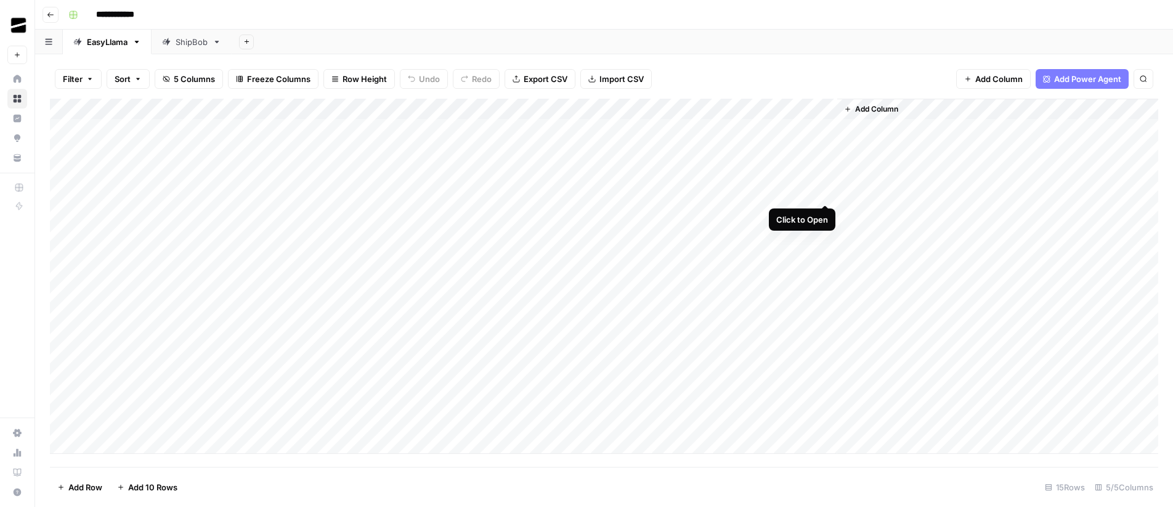
click at [828, 194] on div "Add Column" at bounding box center [604, 276] width 1109 height 355
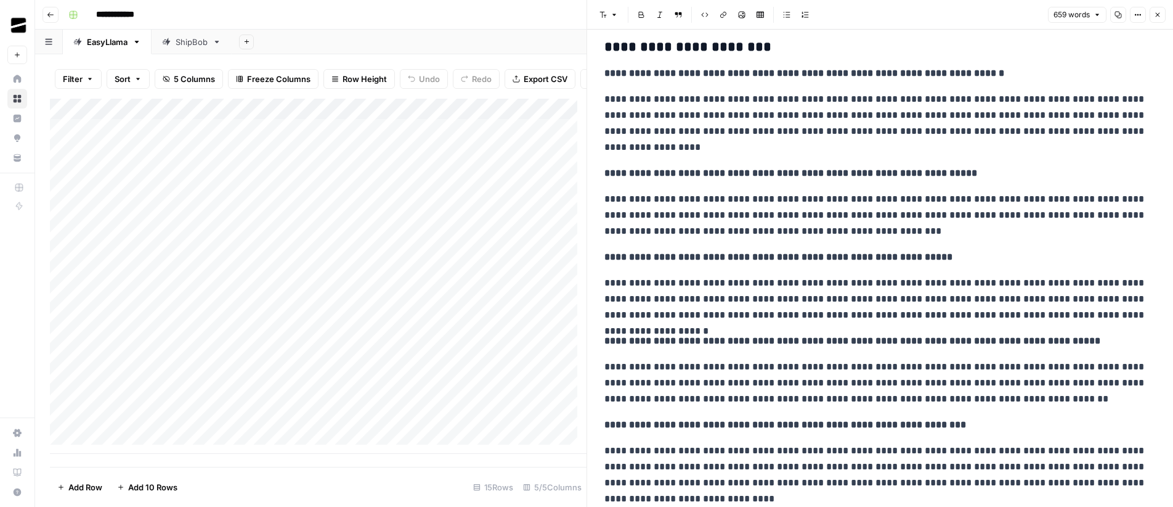
scroll to position [626, 0]
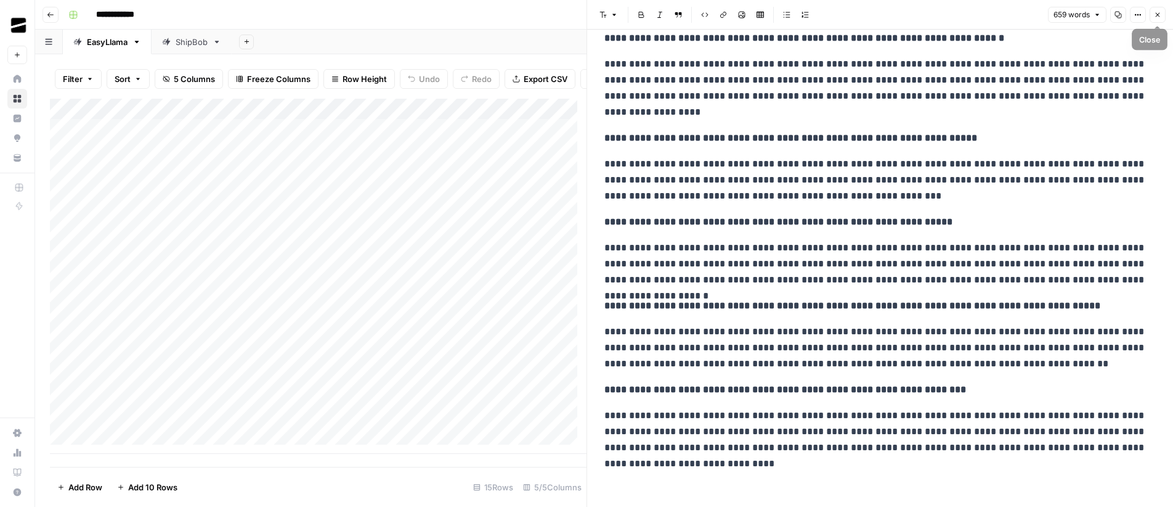
click at [1157, 15] on icon "button" at bounding box center [1158, 15] width 4 height 4
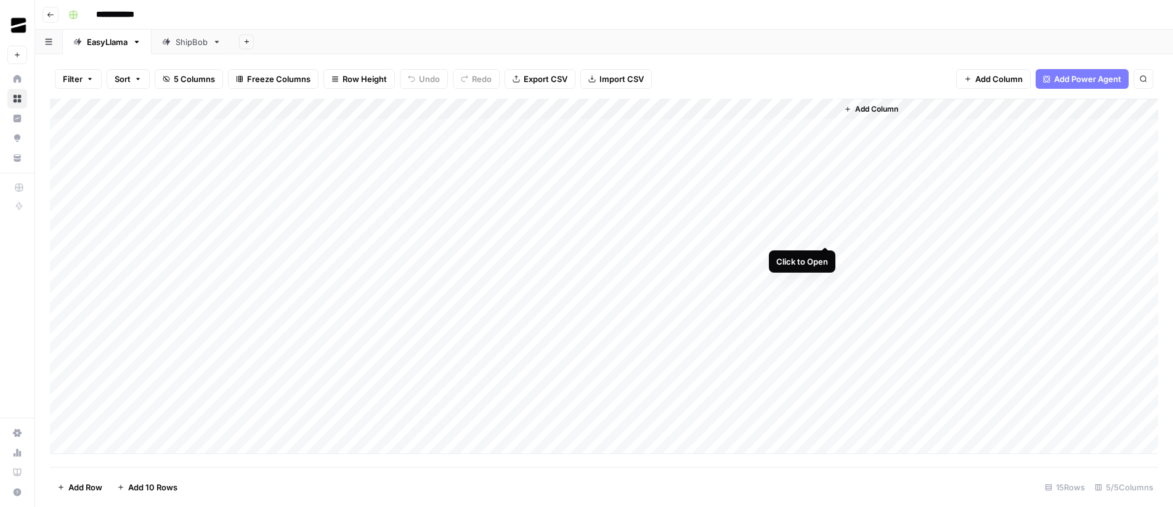
click at [826, 235] on div "Add Column" at bounding box center [604, 276] width 1109 height 355
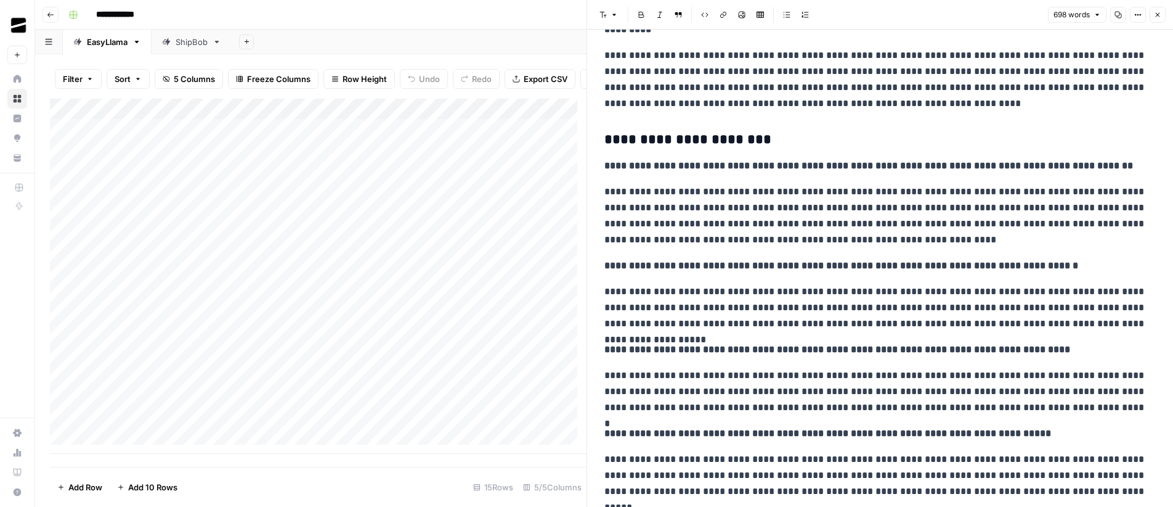
scroll to position [652, 0]
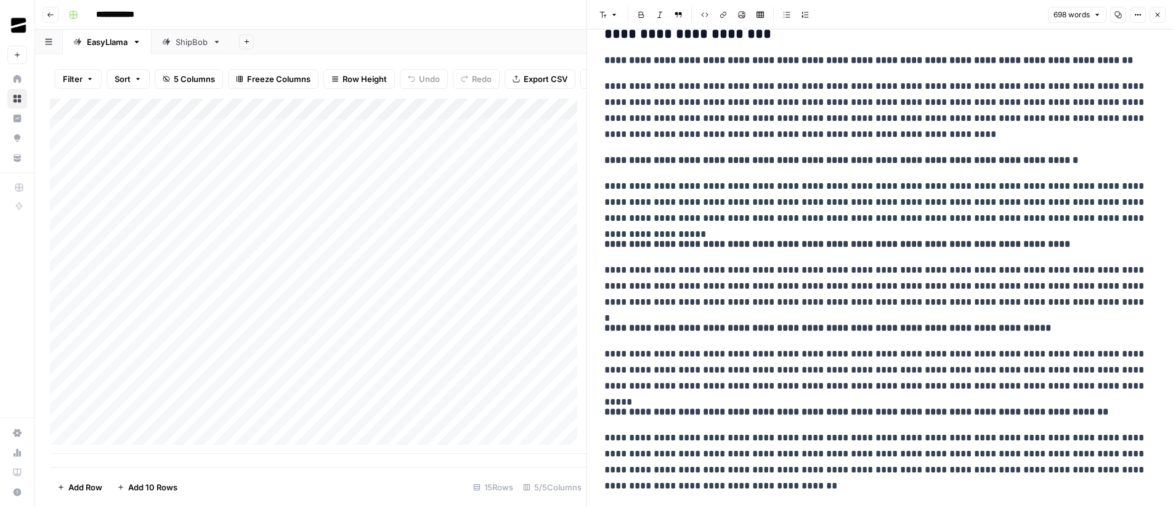
click at [1158, 17] on icon "button" at bounding box center [1157, 14] width 7 height 7
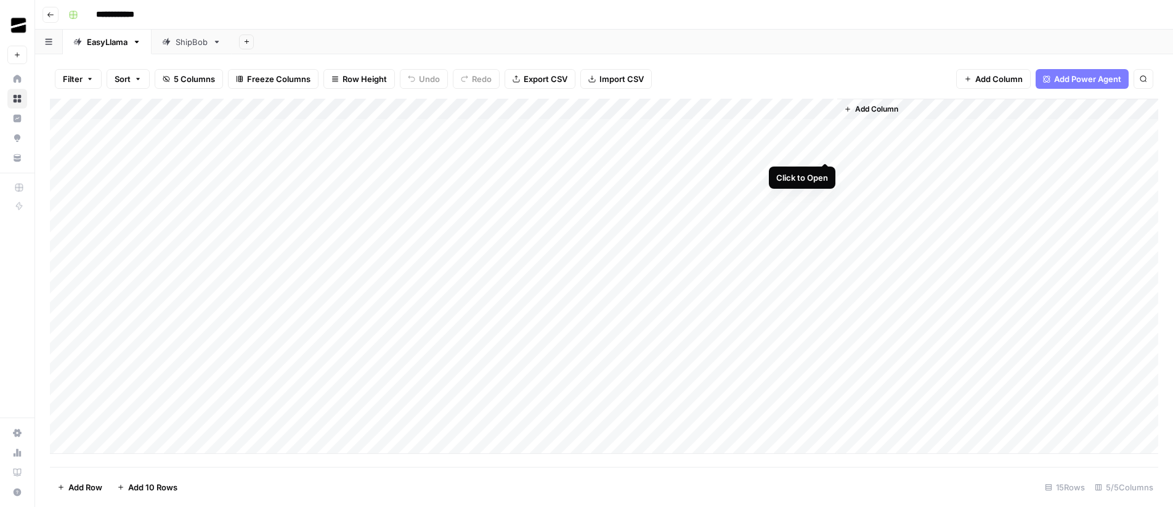
click at [824, 151] on div "Add Column" at bounding box center [604, 276] width 1109 height 355
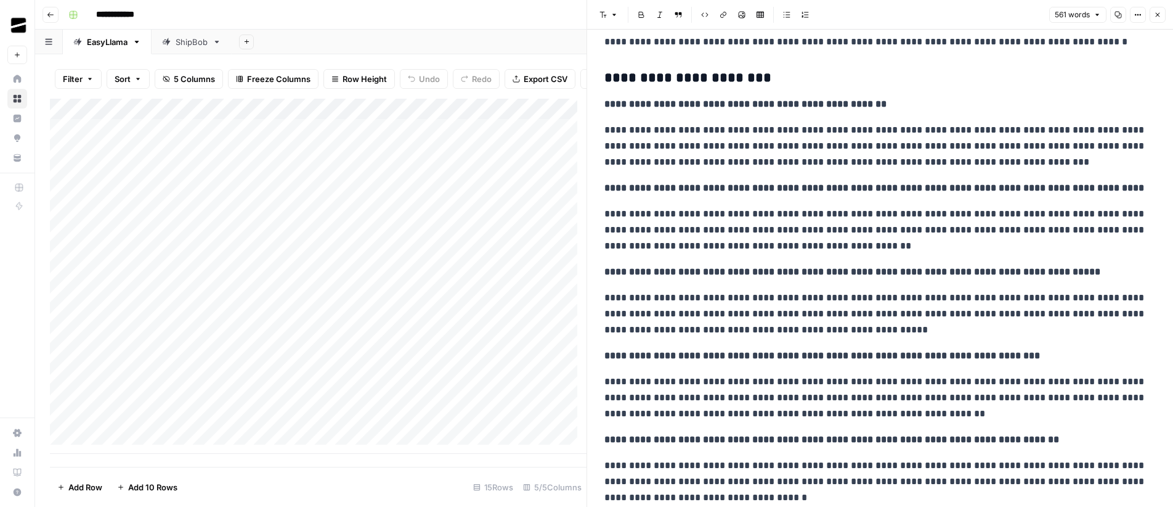
scroll to position [481, 0]
click at [1161, 14] on icon "button" at bounding box center [1157, 14] width 7 height 7
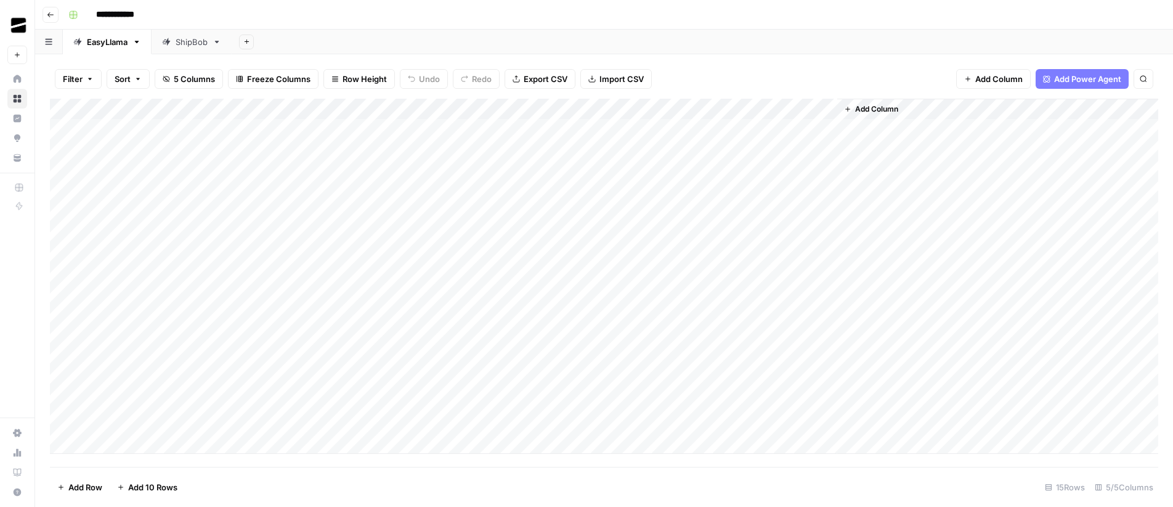
click at [715, 131] on div "Add Column" at bounding box center [604, 276] width 1109 height 355
click at [717, 150] on div "Add Column" at bounding box center [604, 276] width 1109 height 355
click at [715, 173] on div "Add Column" at bounding box center [604, 276] width 1109 height 355
click at [715, 189] on div "Add Column" at bounding box center [604, 276] width 1109 height 355
click at [717, 214] on div "Add Column" at bounding box center [604, 276] width 1109 height 355
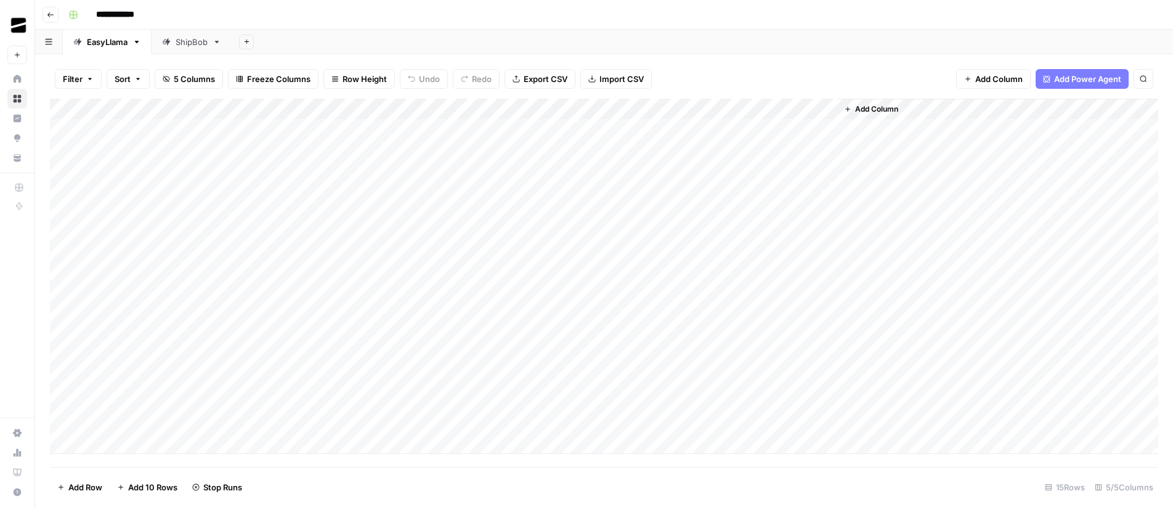
click at [717, 235] on div "Add Column" at bounding box center [604, 276] width 1109 height 355
click at [715, 213] on div "Add Column" at bounding box center [604, 276] width 1109 height 355
click at [828, 129] on div "Add Column" at bounding box center [604, 276] width 1109 height 355
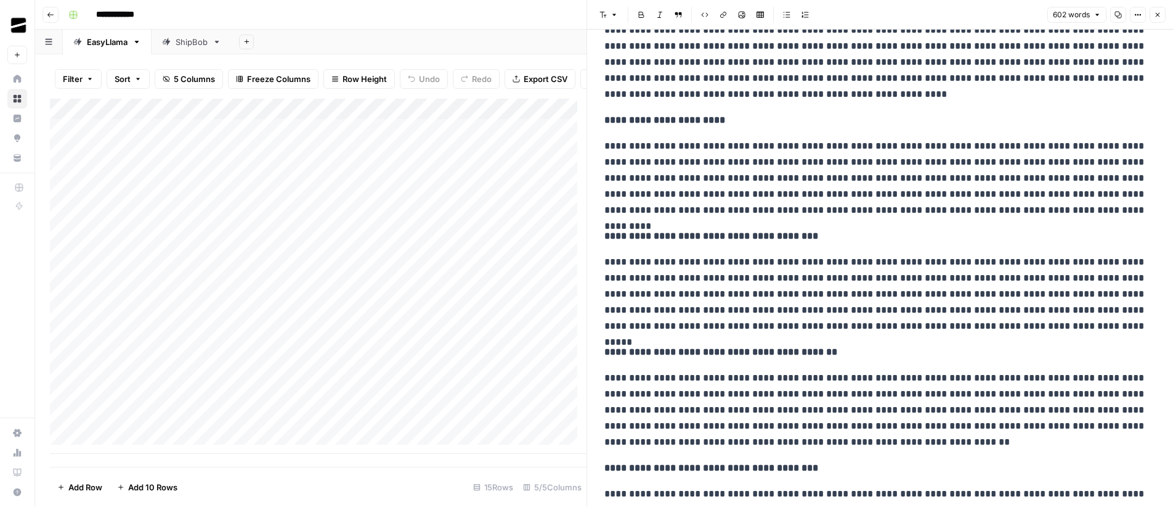
scroll to position [513, 0]
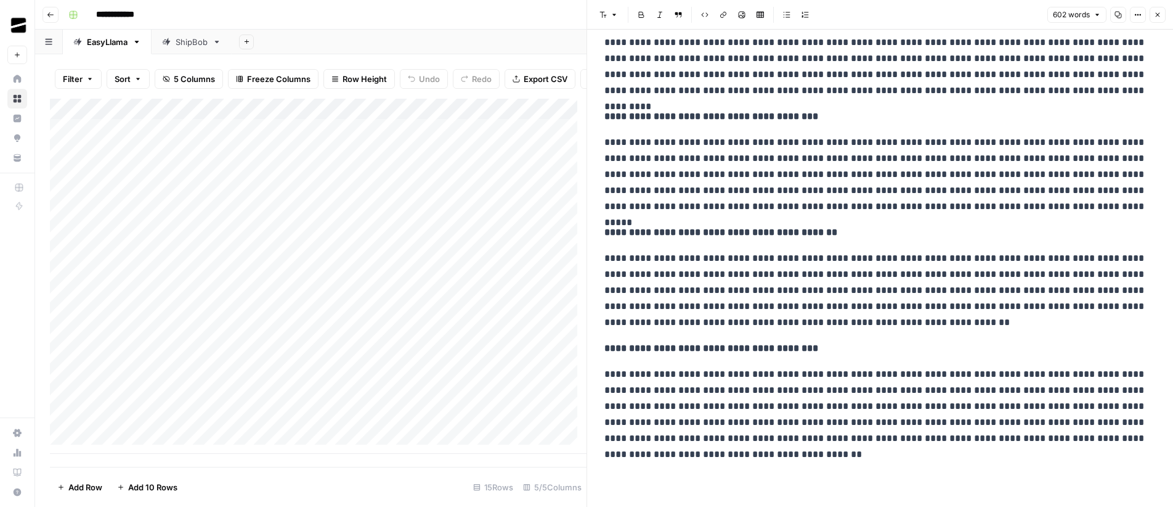
click at [1155, 17] on icon "button" at bounding box center [1157, 14] width 7 height 7
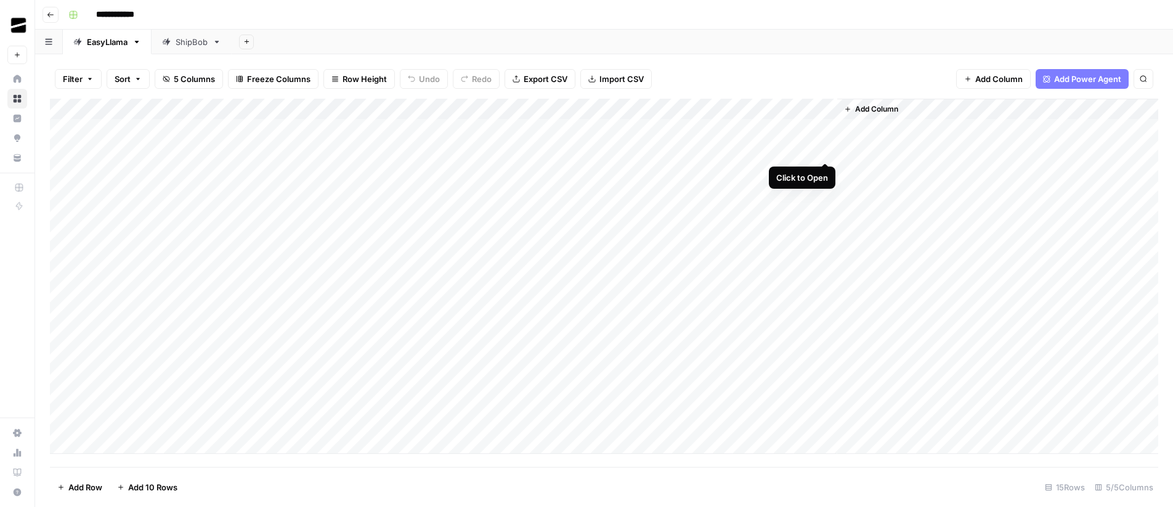
click at [825, 150] on div "Add Column" at bounding box center [604, 276] width 1109 height 355
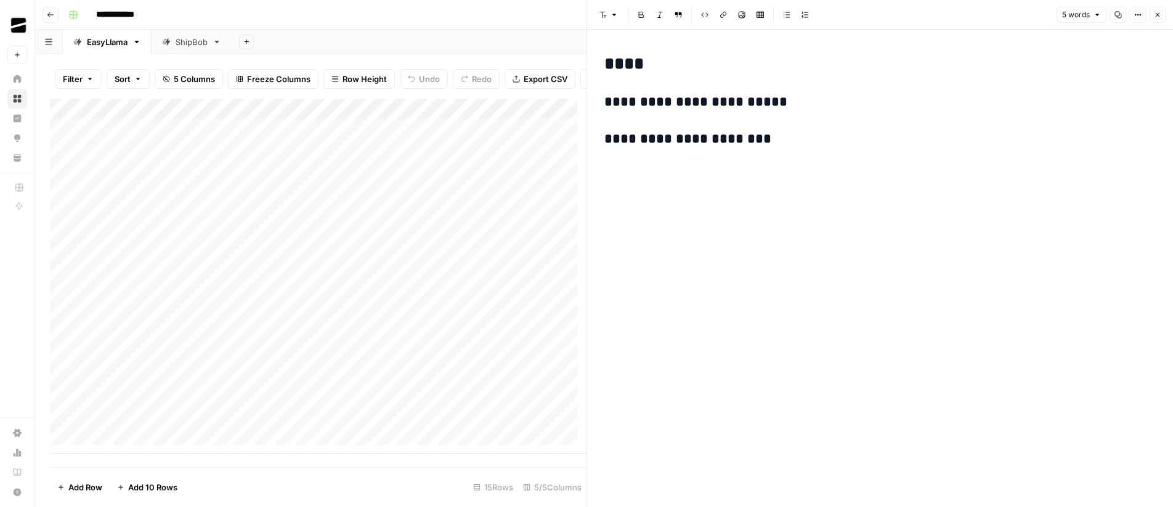
click at [1160, 14] on icon "button" at bounding box center [1157, 14] width 7 height 7
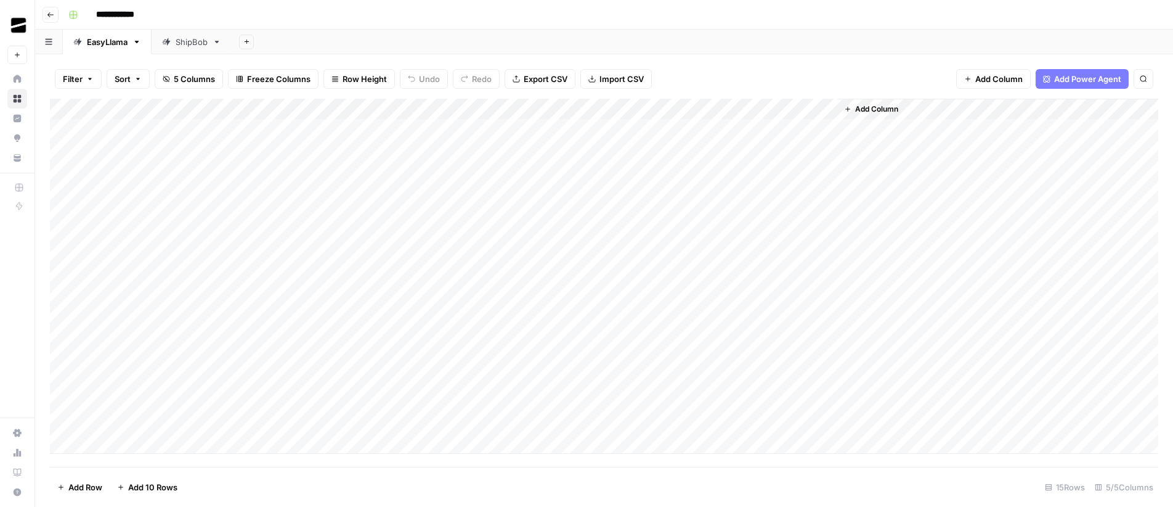
click at [828, 171] on div "Add Column" at bounding box center [604, 276] width 1109 height 355
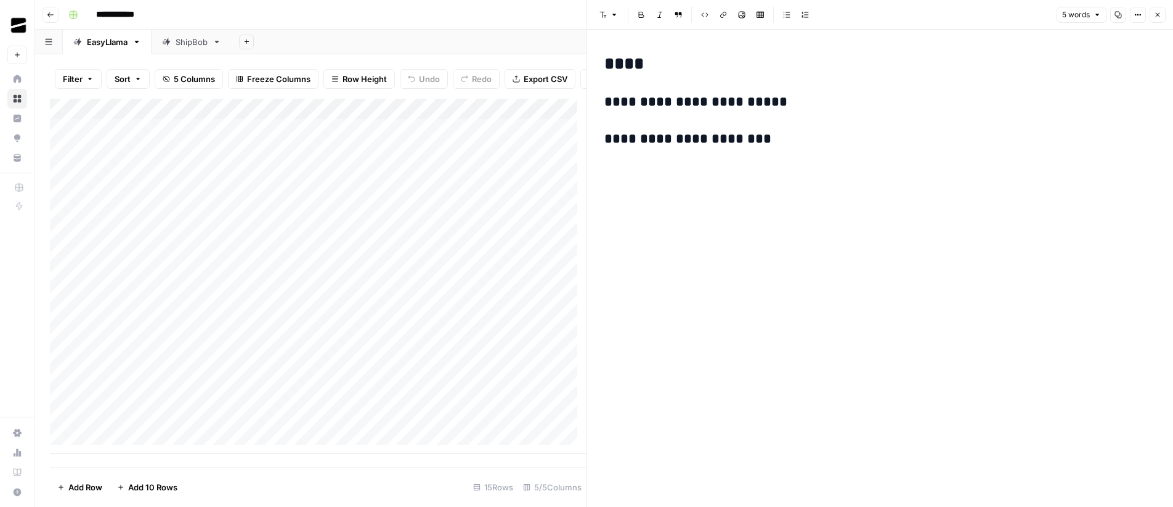
click at [1162, 17] on button "Close" at bounding box center [1158, 15] width 16 height 16
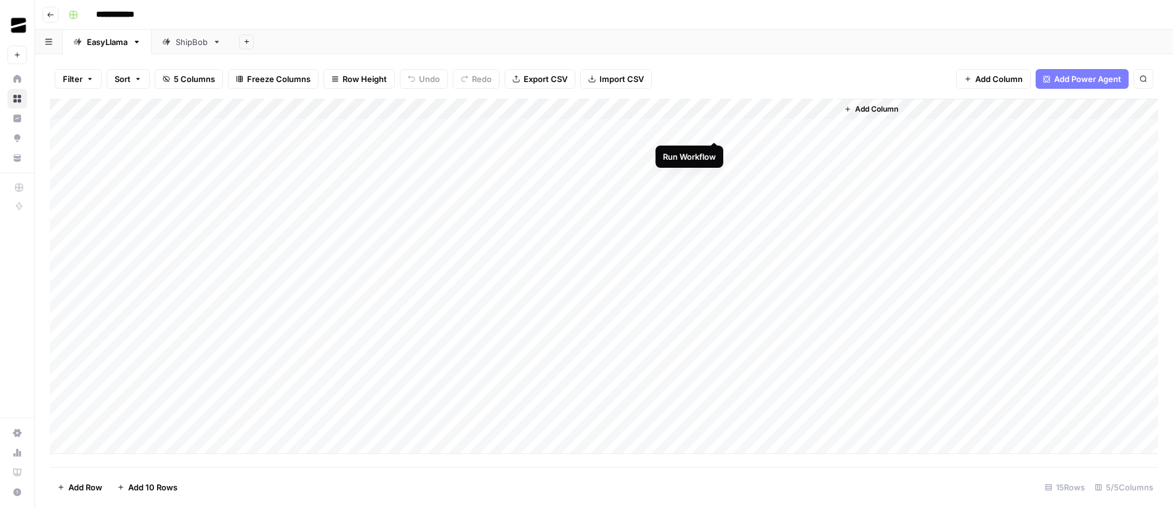
click at [717, 129] on div "Add Column" at bounding box center [604, 276] width 1109 height 355
click at [717, 152] on div "Add Column" at bounding box center [604, 276] width 1109 height 355
drag, startPoint x: 716, startPoint y: 172, endPoint x: 724, endPoint y: 191, distance: 20.7
click at [715, 172] on div "Add Column" at bounding box center [604, 276] width 1109 height 355
click at [718, 194] on div "Add Column" at bounding box center [604, 276] width 1109 height 355
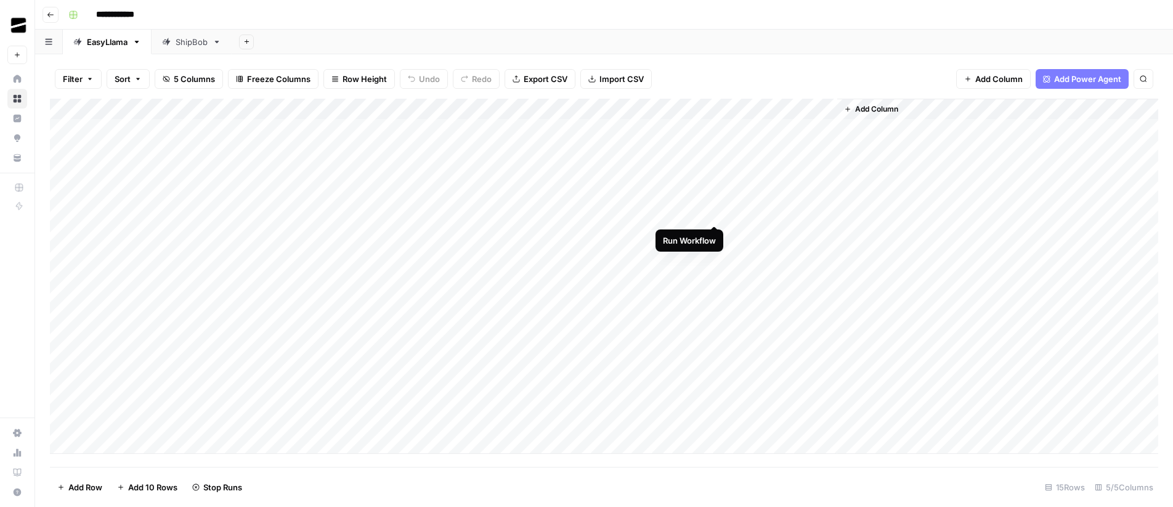
click at [718, 212] on div "Add Column" at bounding box center [604, 276] width 1109 height 355
click at [717, 237] on div "Add Column" at bounding box center [604, 276] width 1109 height 355
click at [825, 171] on div "Add Column" at bounding box center [604, 276] width 1109 height 355
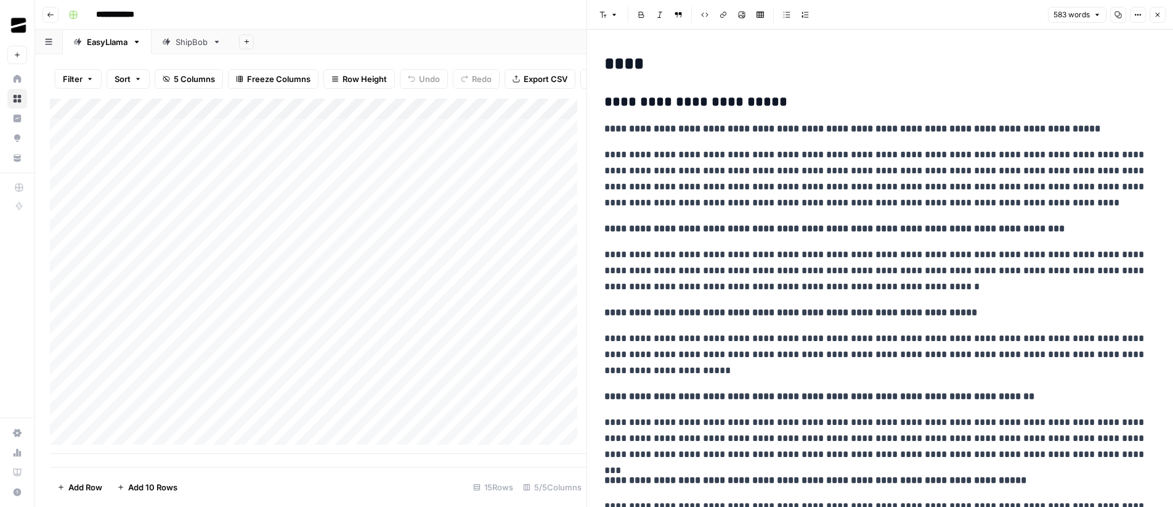
click at [1159, 12] on icon "button" at bounding box center [1157, 14] width 7 height 7
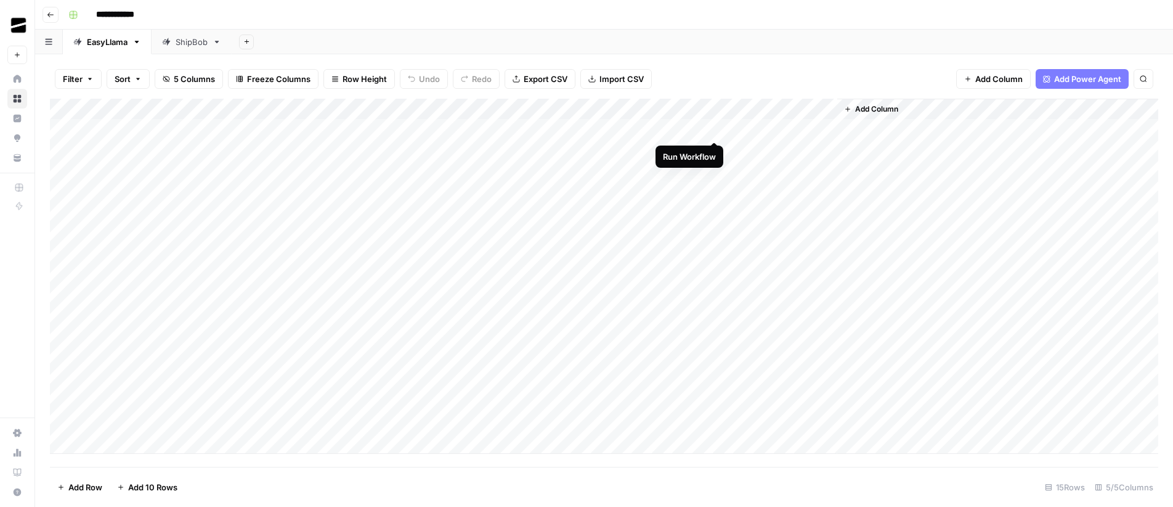
click at [715, 129] on div "Add Column" at bounding box center [604, 276] width 1109 height 355
click at [716, 153] on div "Add Column" at bounding box center [604, 276] width 1109 height 355
click at [715, 169] on div "Add Column" at bounding box center [604, 276] width 1109 height 355
click at [717, 191] on div "Add Column" at bounding box center [604, 276] width 1109 height 355
click at [716, 191] on div "Add Column" at bounding box center [604, 276] width 1109 height 355
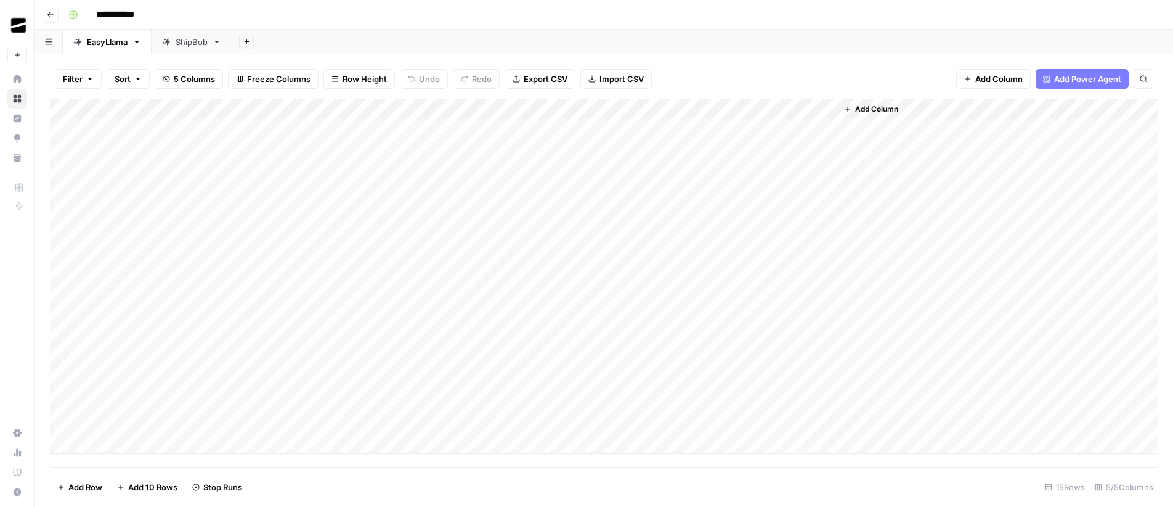
click at [715, 214] on div "Add Column" at bounding box center [604, 276] width 1109 height 355
click at [716, 235] on div "Add Column" at bounding box center [604, 276] width 1109 height 355
click at [715, 234] on div "Add Column" at bounding box center [604, 276] width 1109 height 355
click at [533, 30] on div "Add Sheet" at bounding box center [703, 42] width 942 height 25
click at [825, 128] on div "Add Column" at bounding box center [604, 276] width 1109 height 355
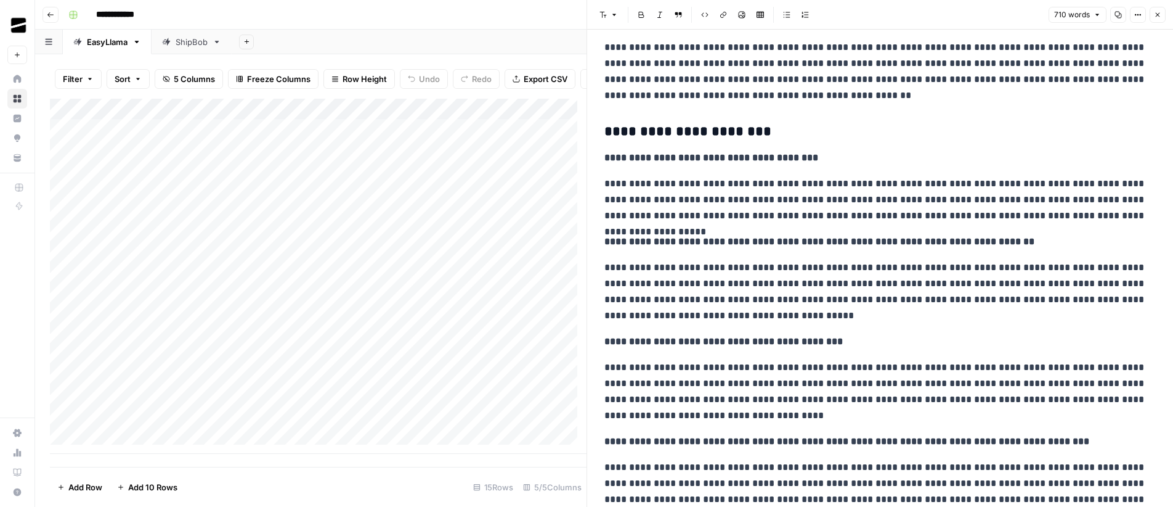
scroll to position [614, 0]
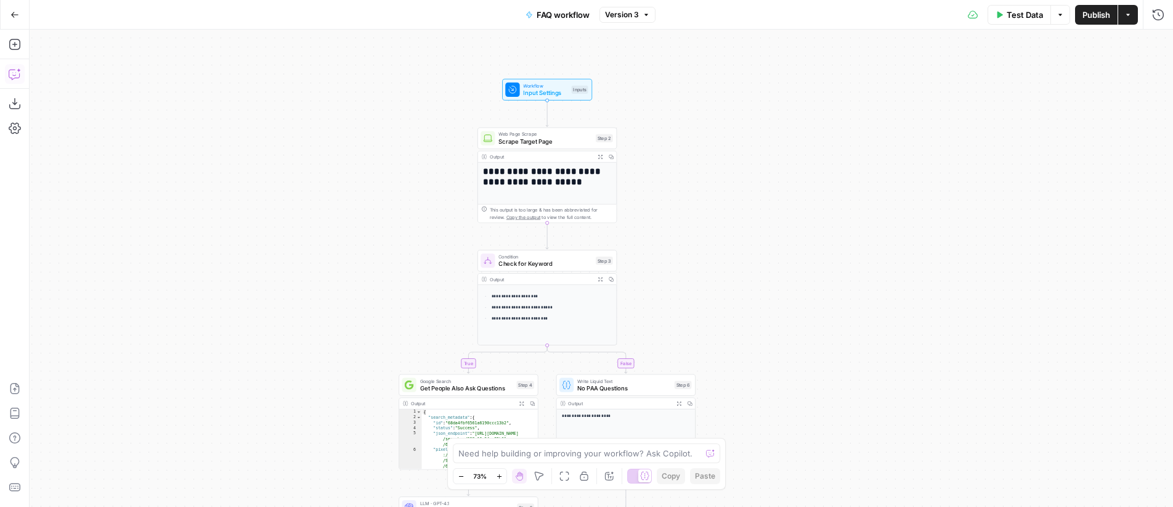
click at [17, 73] on icon "button" at bounding box center [15, 74] width 12 height 12
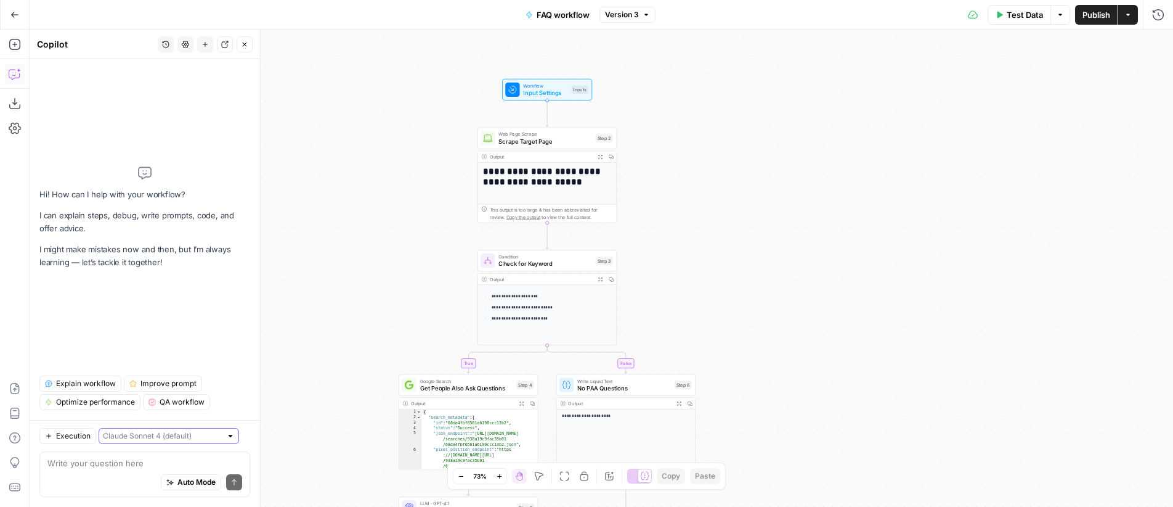
click at [181, 435] on input "text" at bounding box center [162, 436] width 118 height 12
click at [168, 482] on span "Claude Opus 4.1" at bounding box center [152, 480] width 86 height 12
type input "Claude Opus 4.1"
click at [70, 460] on textarea at bounding box center [144, 463] width 195 height 12
paste textarea "Improvements requested: Group questions generated into two groups: 1.) Product-…"
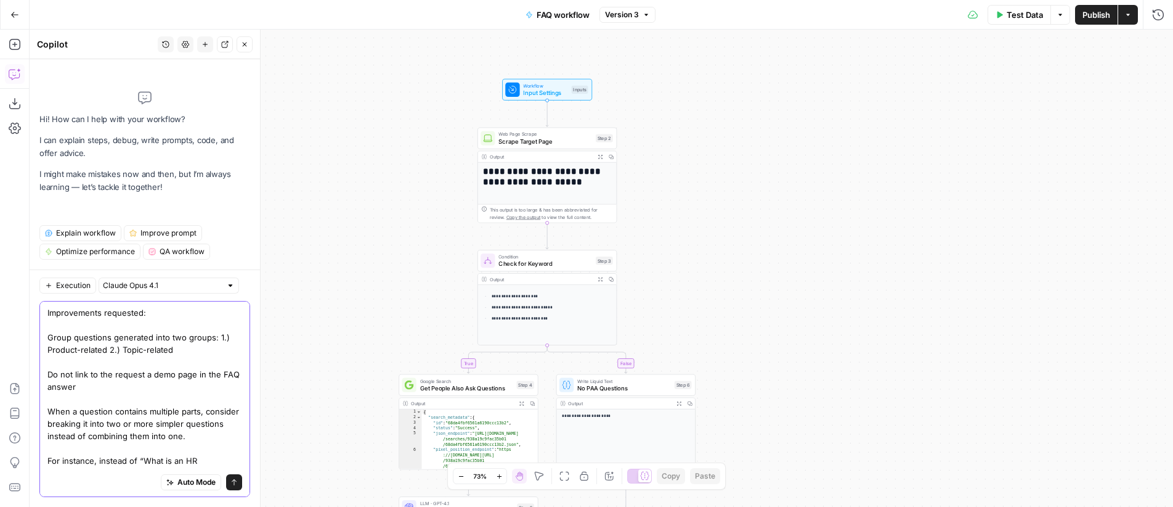
drag, startPoint x: 147, startPoint y: 314, endPoint x: 12, endPoint y: 318, distance: 135.0
click at [12, 318] on body "**********" at bounding box center [586, 253] width 1173 height 507
click at [49, 375] on textarea "make the following improvements: -Group questions generated into two groups: 1.…" at bounding box center [144, 435] width 195 height 259
click at [49, 409] on textarea "make the following improvements: -Group questions generated into two groups: 1.…" at bounding box center [144, 433] width 195 height 259
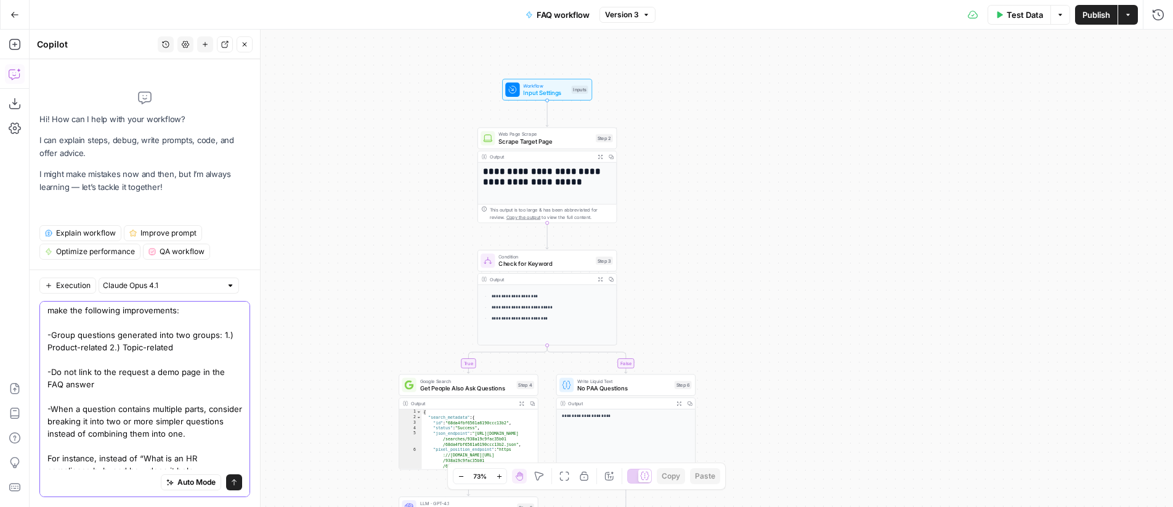
drag, startPoint x: 115, startPoint y: 425, endPoint x: 45, endPoint y: 423, distance: 70.3
click at [45, 423] on div "make the following improvements: -Group questions generated into two groups: 1.…" at bounding box center [144, 399] width 211 height 196
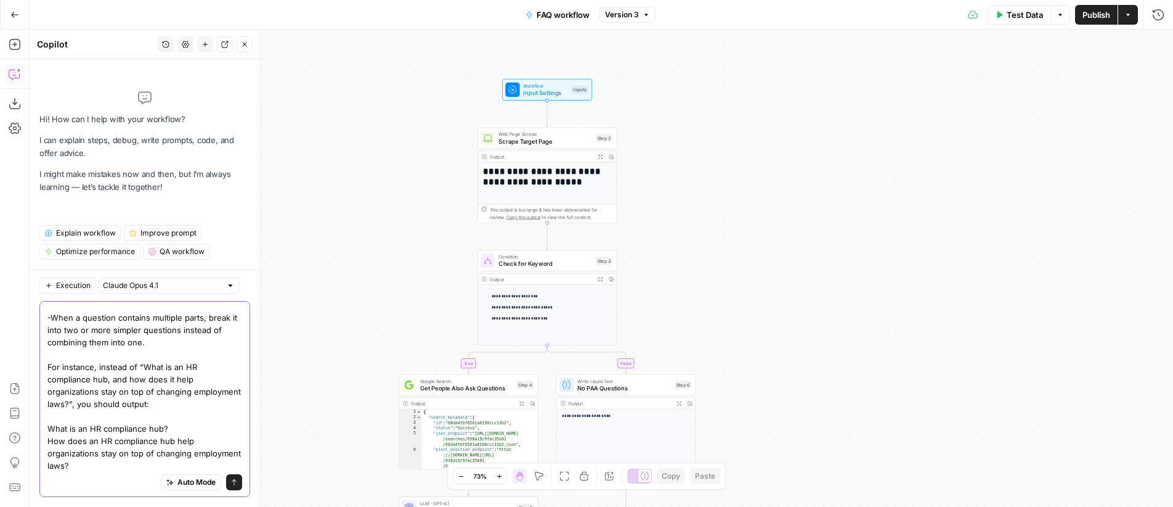
scroll to position [96, 0]
click at [178, 426] on textarea "make the following improvements: -Group questions generated into two groups: 1.…" at bounding box center [144, 339] width 195 height 259
click at [194, 402] on textarea "make the following improvements: -Group questions generated into two groups: 1.…" at bounding box center [144, 339] width 195 height 259
type textarea "make the following improvements: -Group questions generated into two groups: 1.…"
click at [175, 436] on textarea "make the following improvements: -Group questions generated into two groups: 1.…" at bounding box center [144, 339] width 195 height 259
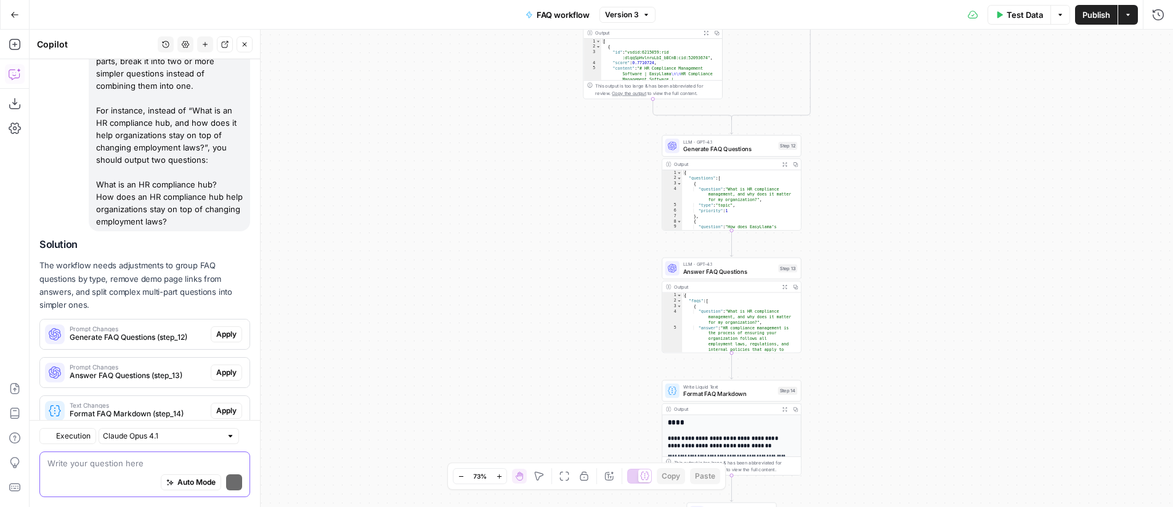
scroll to position [266, 0]
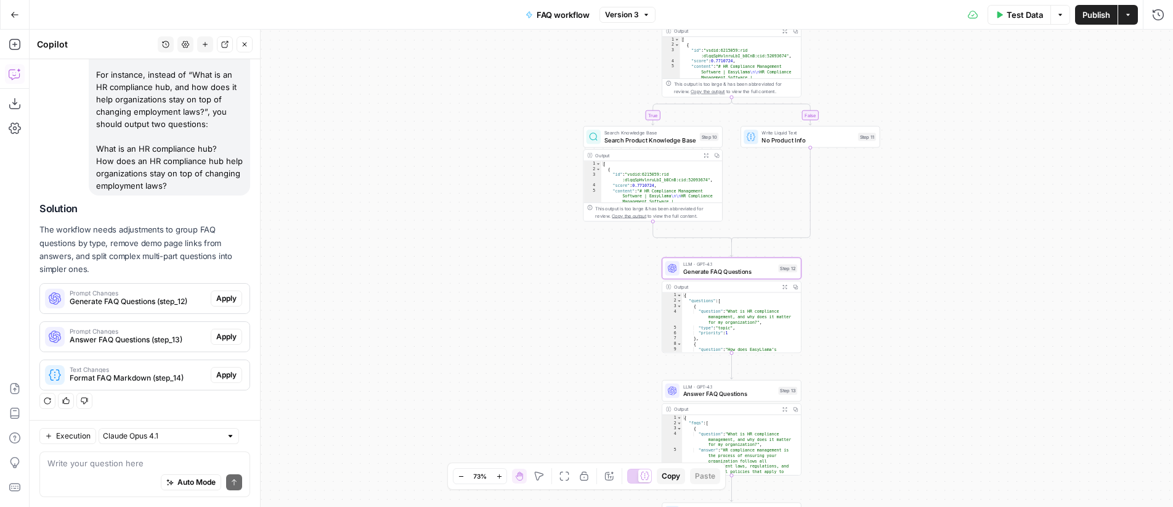
click at [118, 302] on span "Generate FAQ Questions (step_12)" at bounding box center [138, 301] width 136 height 11
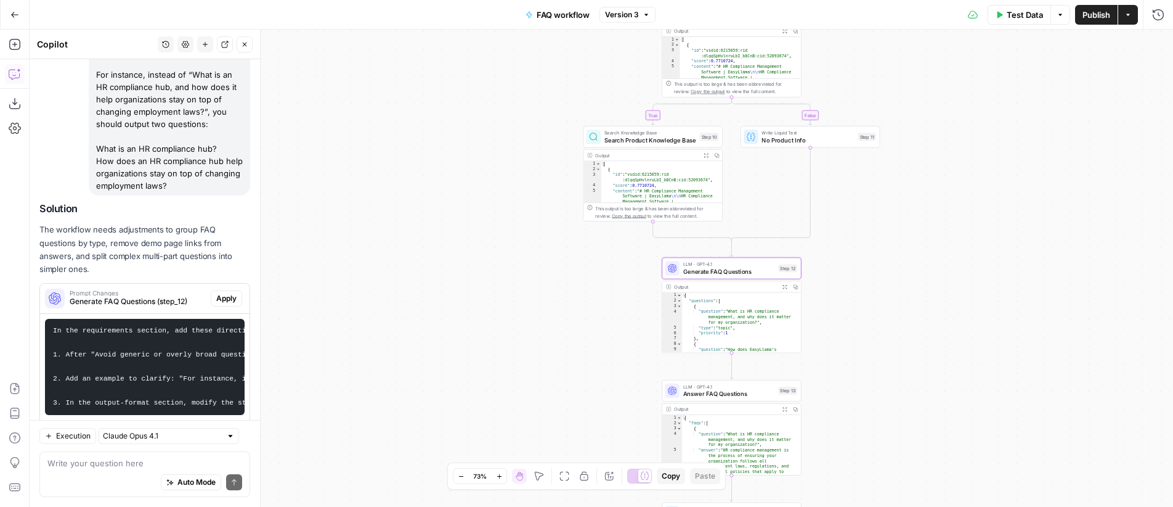
click at [219, 298] on span "Apply" at bounding box center [226, 298] width 20 height 11
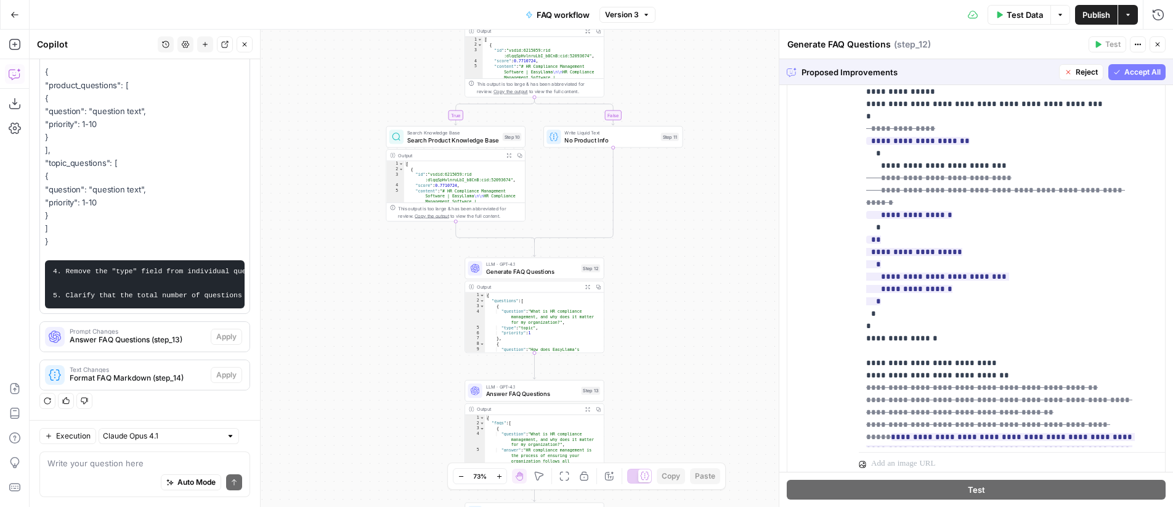
scroll to position [642, 0]
click at [1125, 70] on span "Accept All" at bounding box center [1143, 72] width 36 height 11
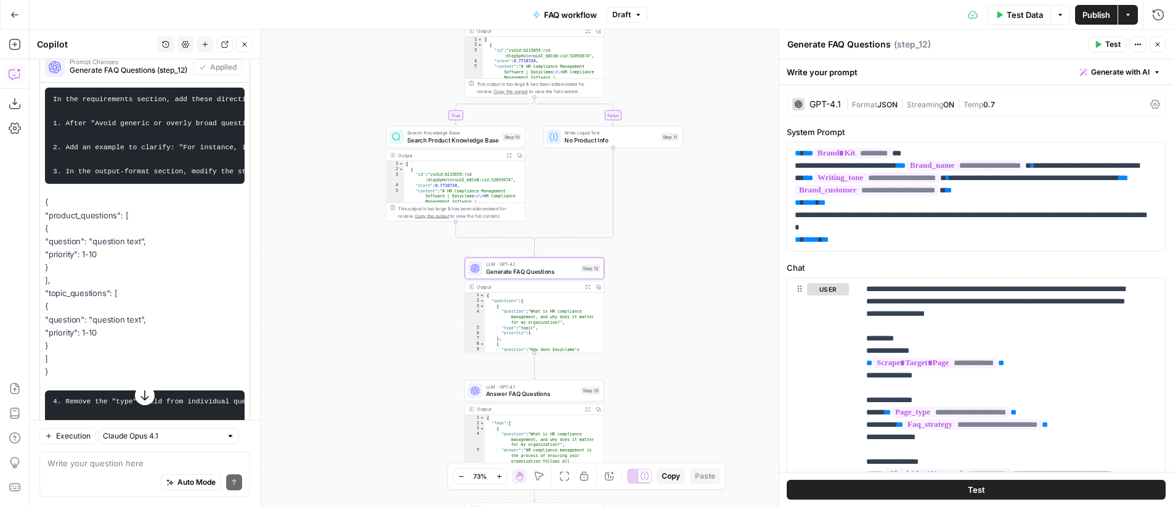
scroll to position [498, 0]
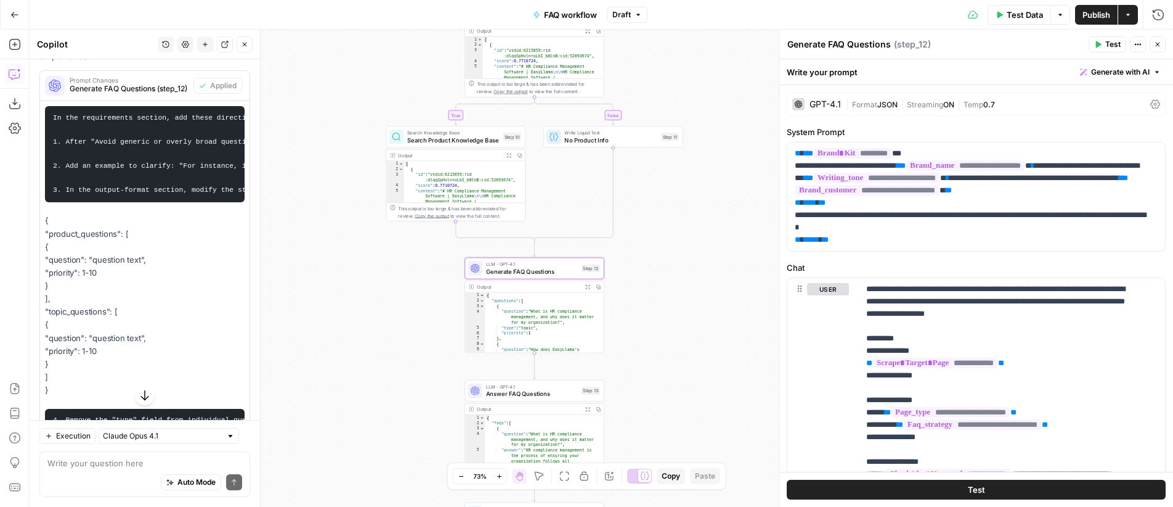
click at [112, 75] on div "Prompt Changes Generate FAQ Questions (step_12)" at bounding box center [116, 86] width 153 height 30
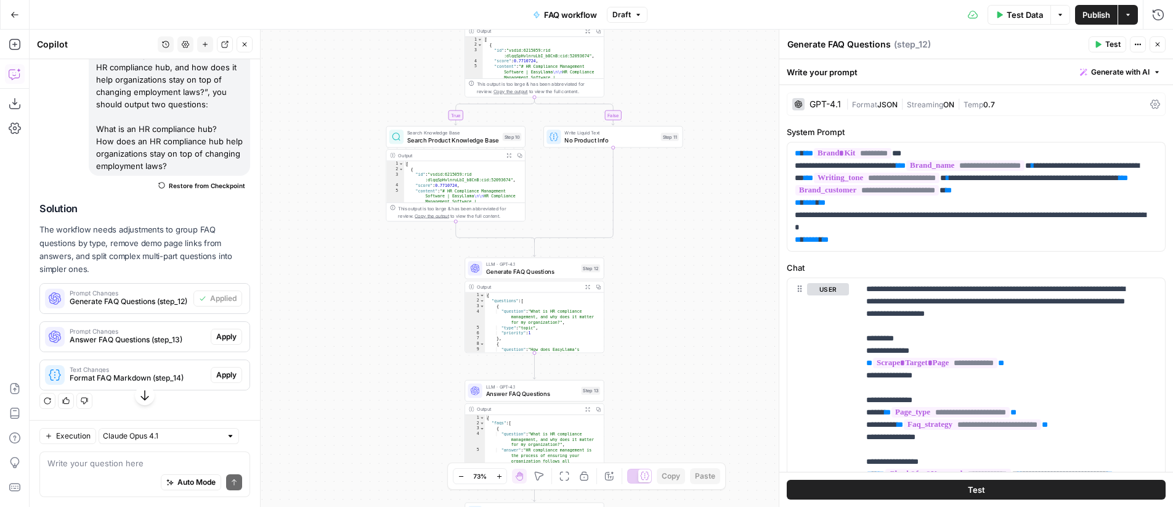
scroll to position [285, 0]
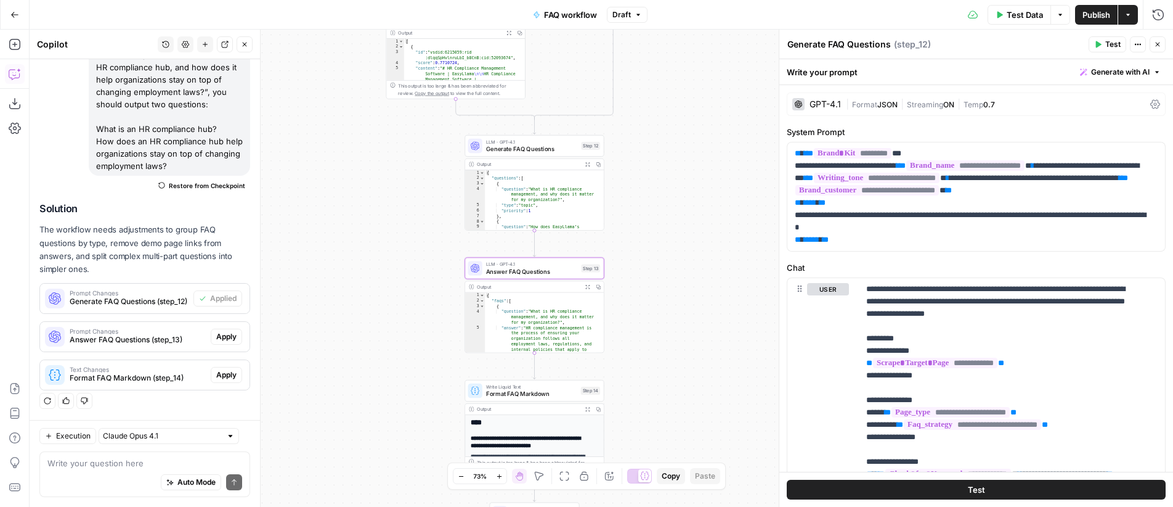
click at [216, 334] on span "Apply" at bounding box center [226, 336] width 20 height 11
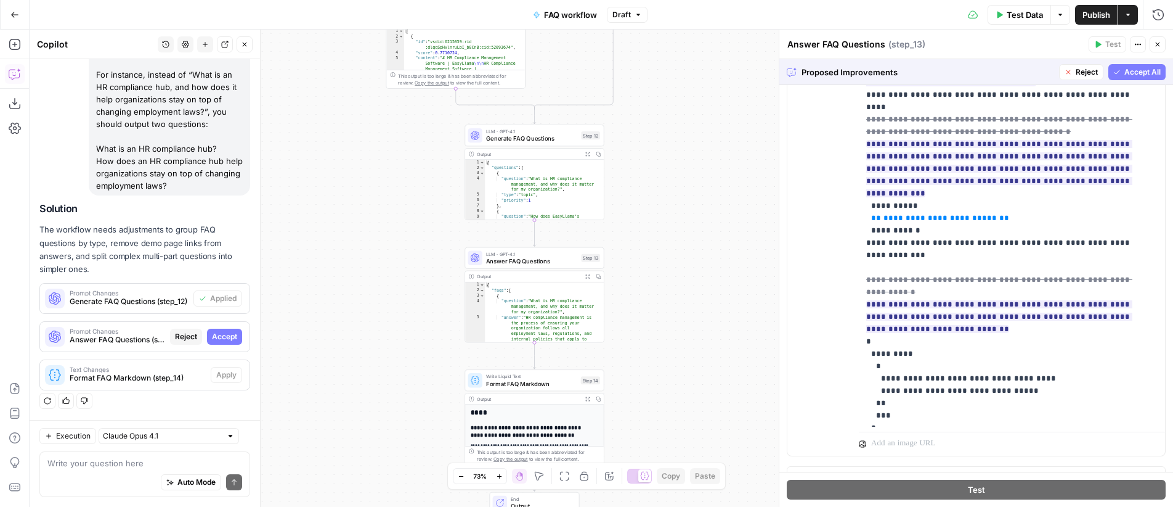
scroll to position [374, 0]
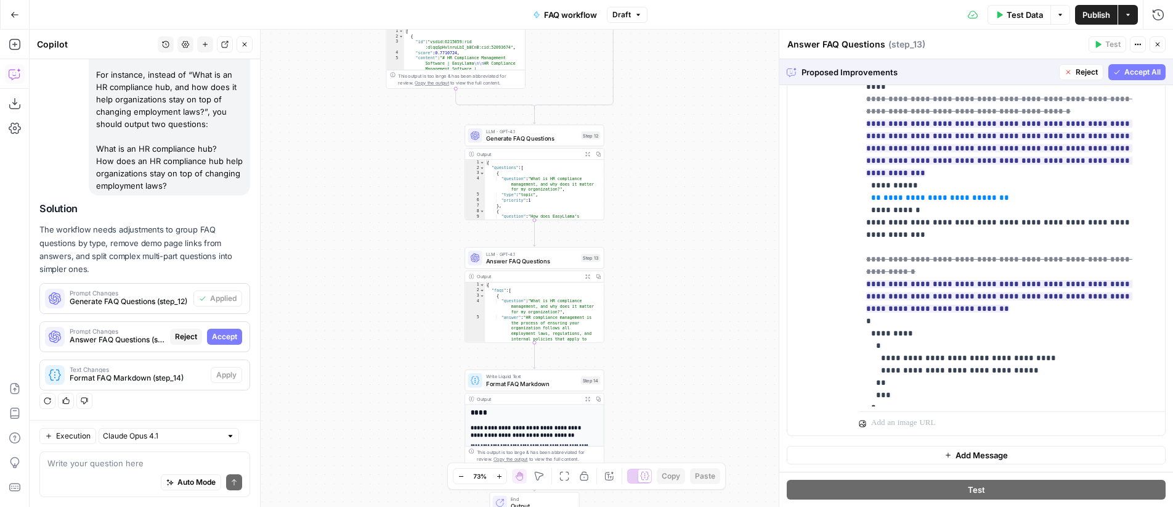
click at [1133, 72] on span "Accept All" at bounding box center [1143, 72] width 36 height 11
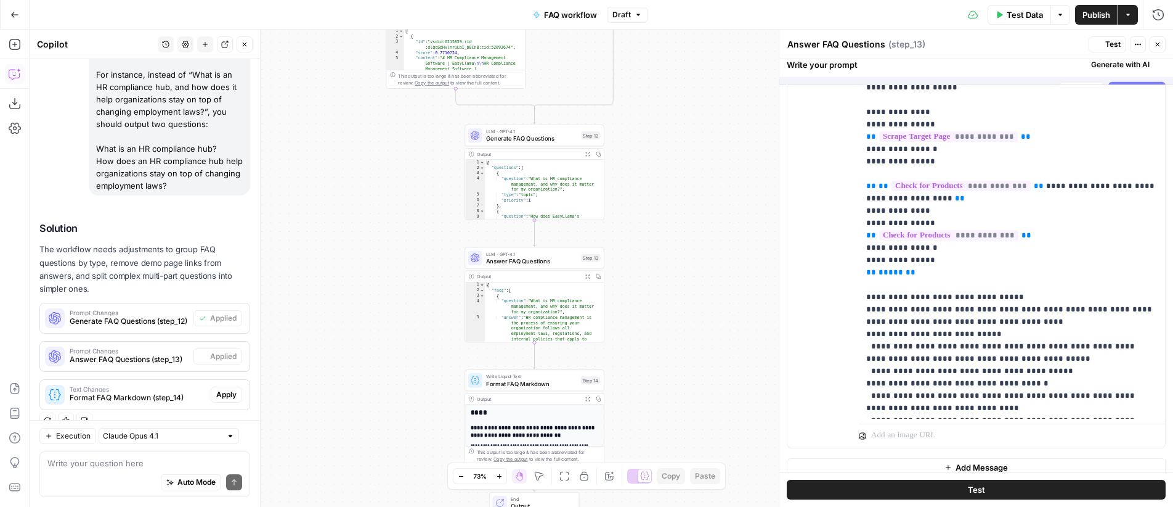
scroll to position [0, 0]
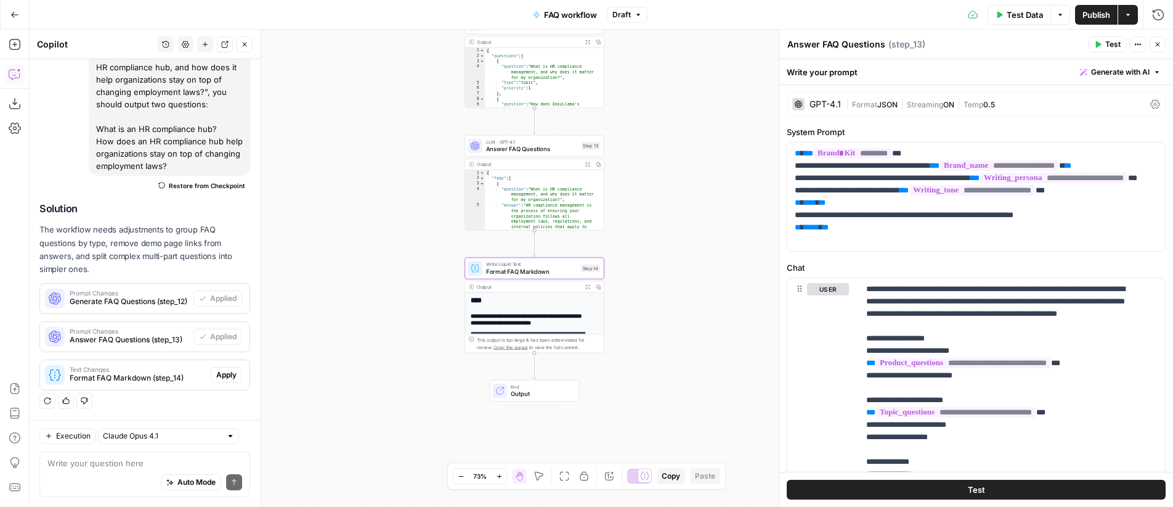
click at [219, 371] on span "Apply" at bounding box center [226, 374] width 20 height 11
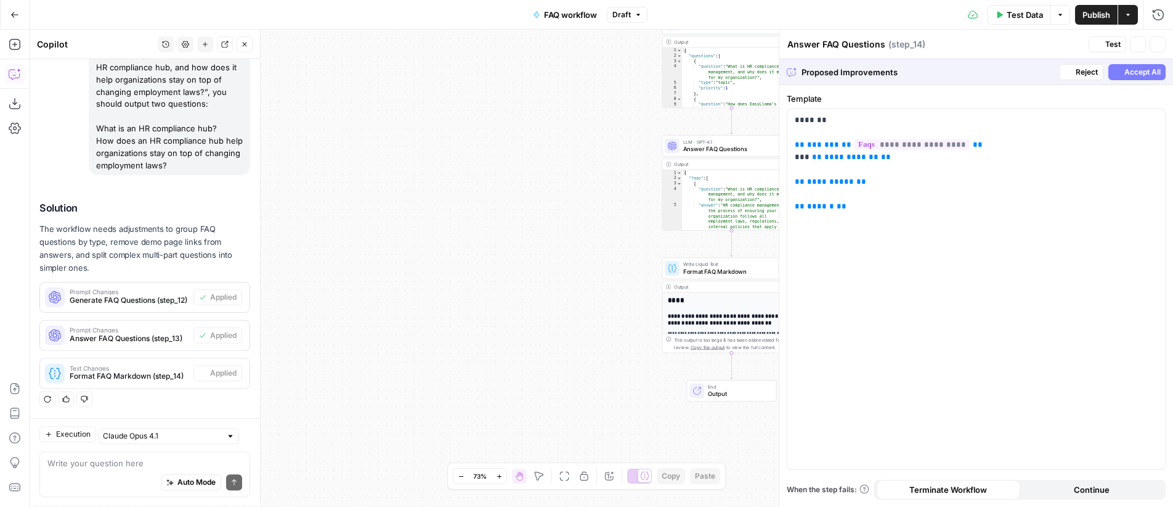
scroll to position [285, 0]
type textarea "Format FAQ Markdown"
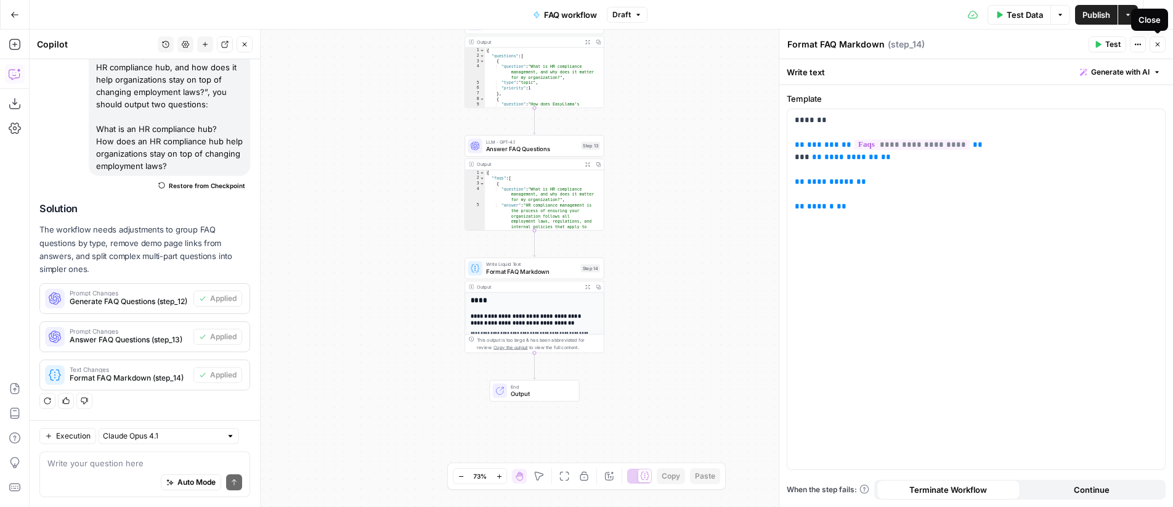
click at [1161, 44] on span "Close" at bounding box center [1161, 44] width 1 height 1
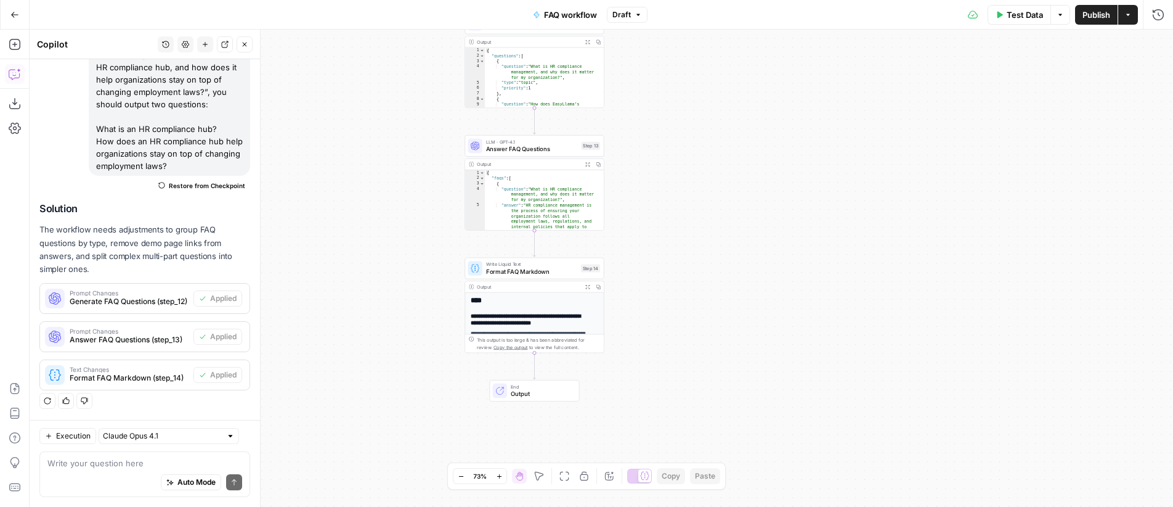
click at [152, 450] on div "Execution Claude Opus 4.1 Write your question here Auto Mode Send" at bounding box center [145, 463] width 230 height 87
click at [154, 457] on textarea at bounding box center [144, 463] width 195 height 12
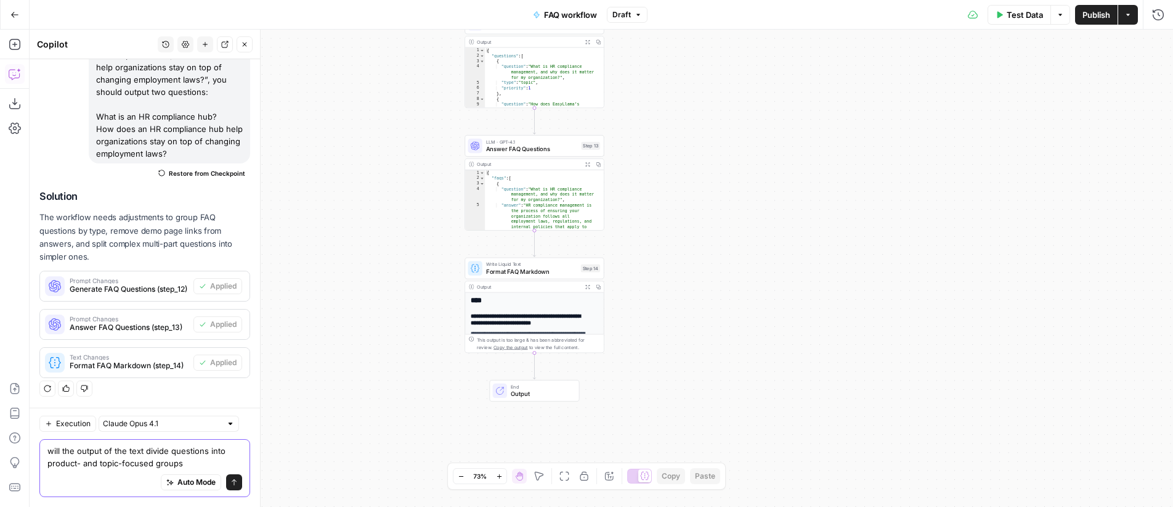
type textarea "will the output of the text divide questions into product- and topic-focused gr…"
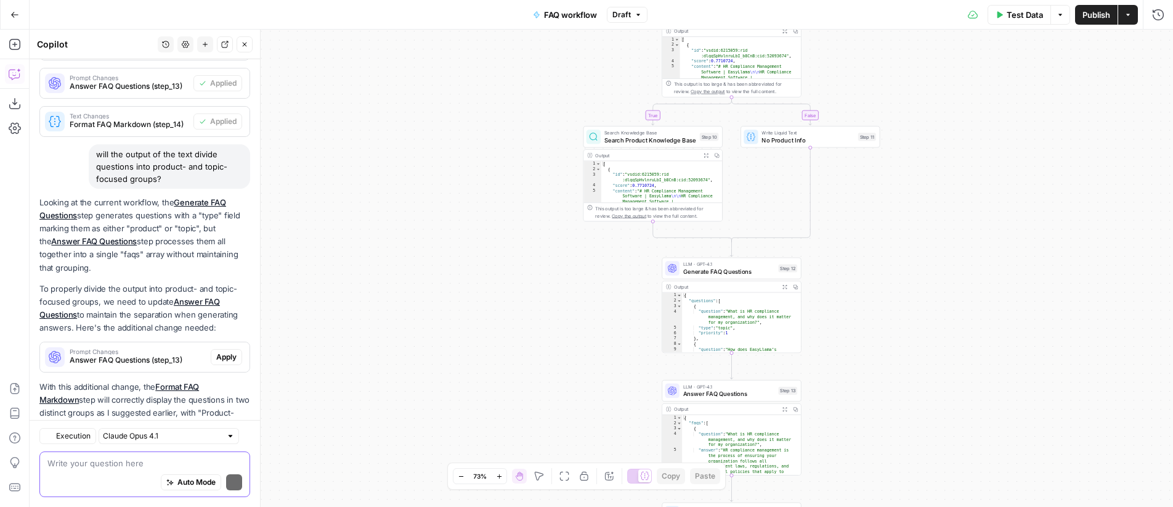
scroll to position [594, 0]
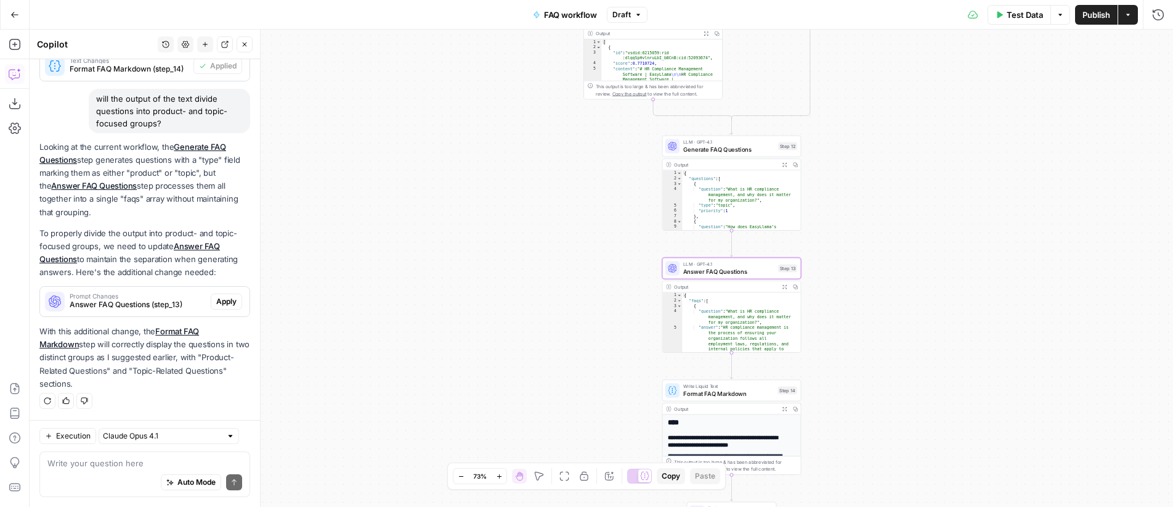
click at [224, 299] on span "Apply" at bounding box center [226, 301] width 20 height 11
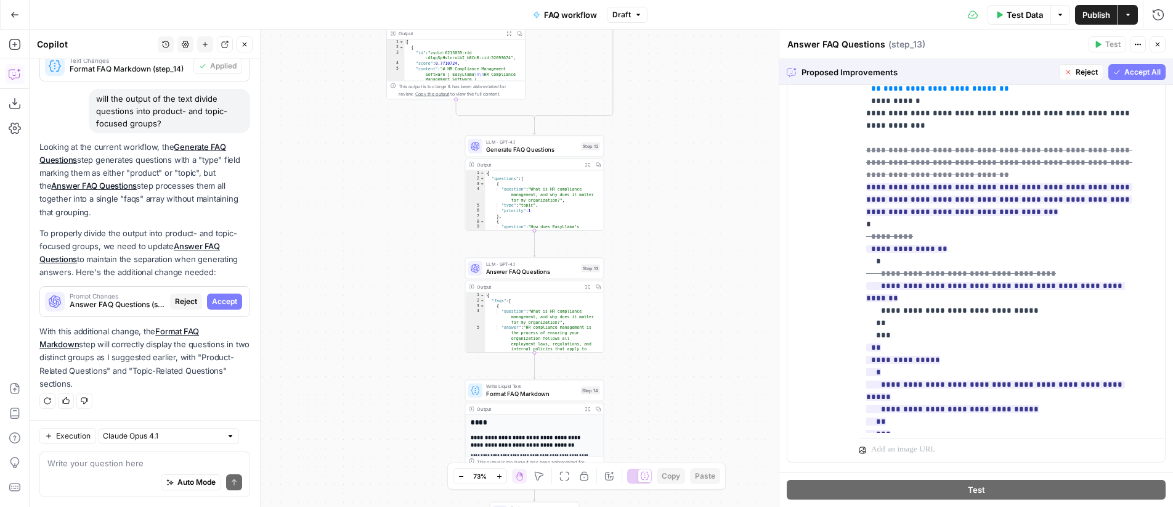
scroll to position [374, 0]
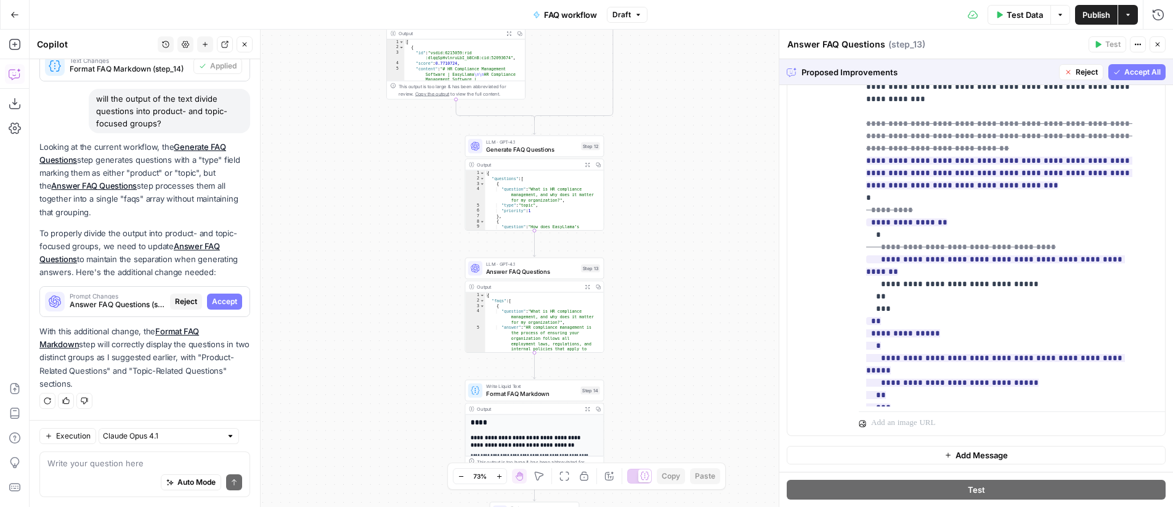
click at [1134, 73] on span "Accept All" at bounding box center [1143, 72] width 36 height 11
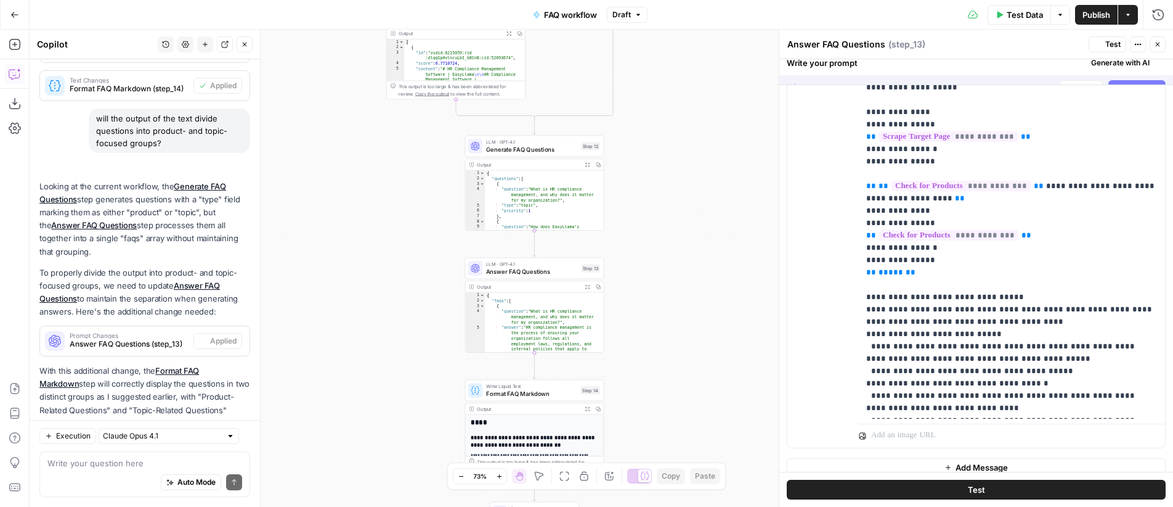
scroll to position [0, 0]
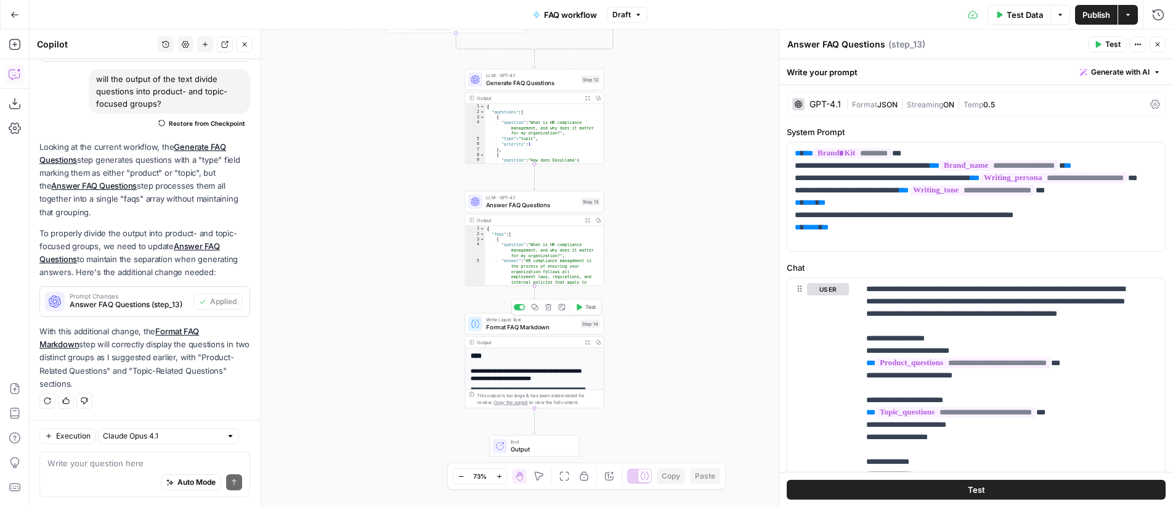
click at [530, 326] on span "Format FAQ Markdown" at bounding box center [531, 326] width 91 height 9
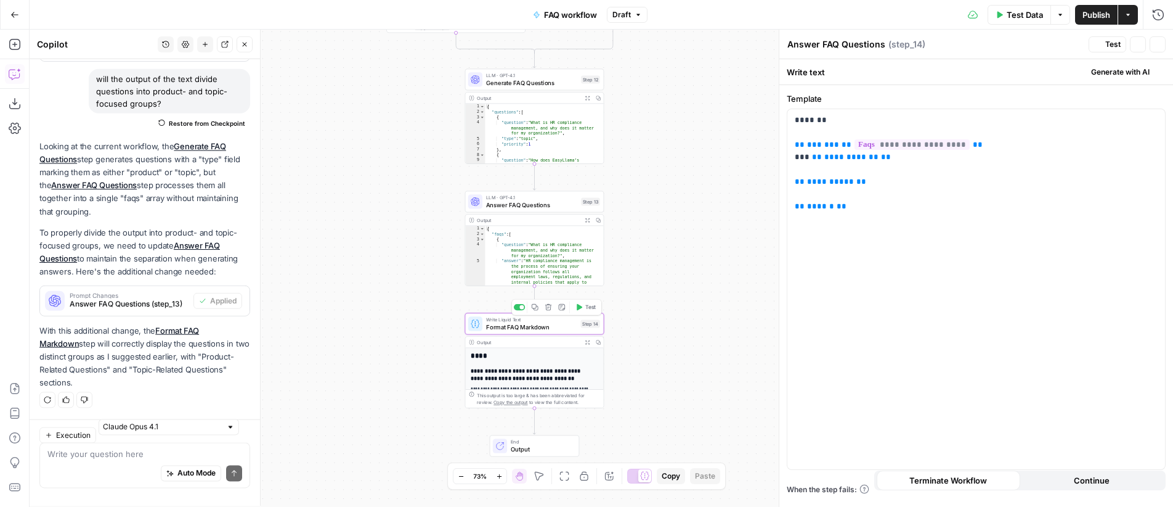
type textarea "Format FAQ Markdown"
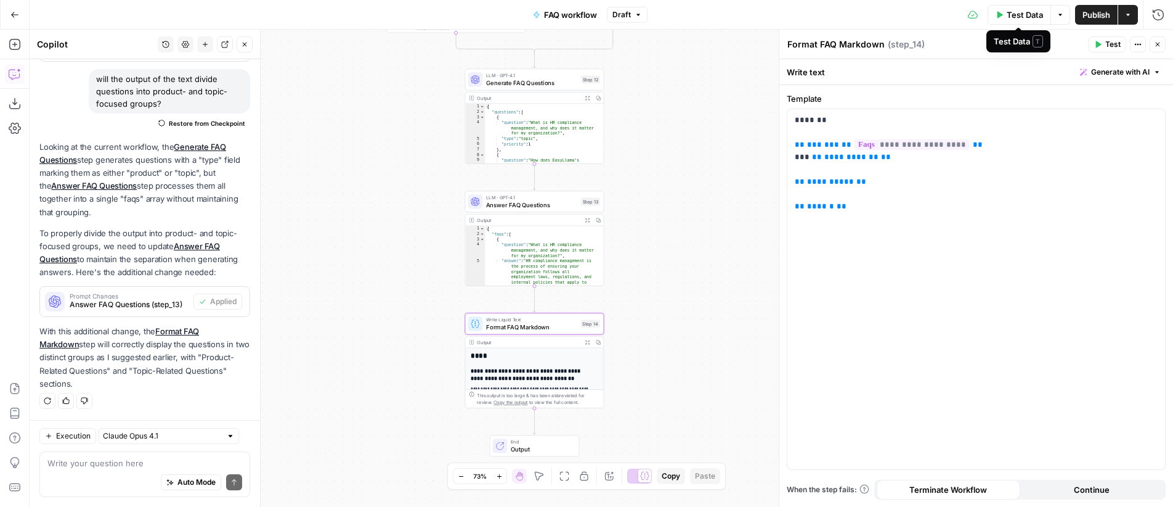
click at [1024, 10] on span "Test Data" at bounding box center [1025, 15] width 36 height 12
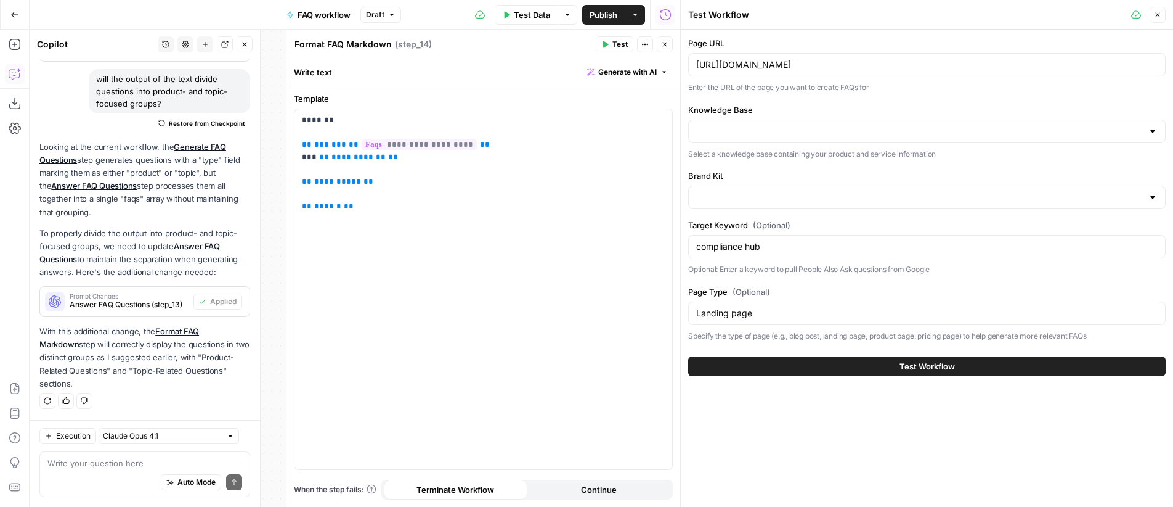
type input "EasyLlama Knowledge Base"
type input "EasyLlama"
click at [954, 366] on span "Test Workflow" at bounding box center [927, 366] width 55 height 12
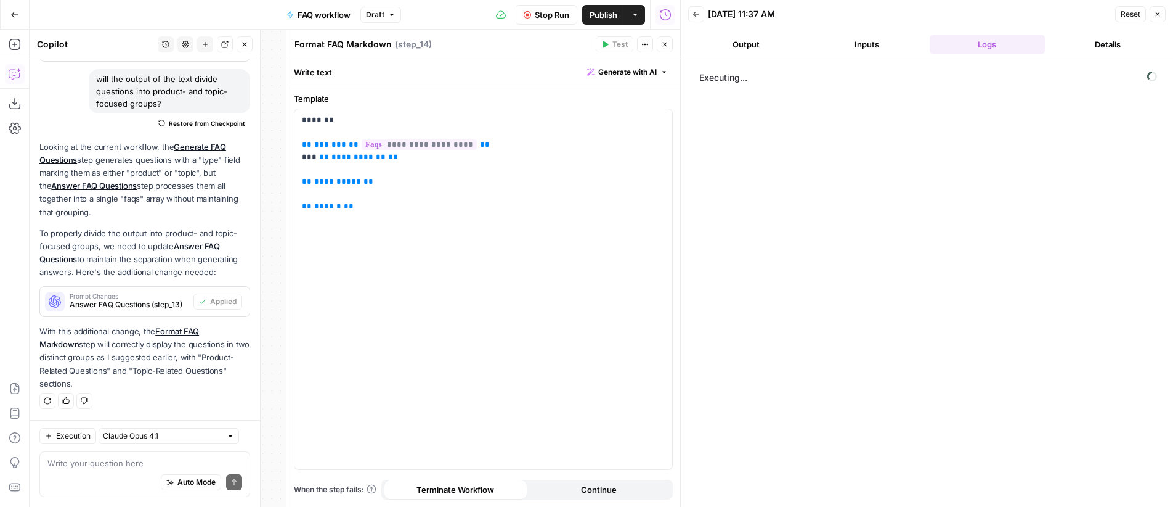
click at [670, 44] on button "Close" at bounding box center [665, 44] width 16 height 16
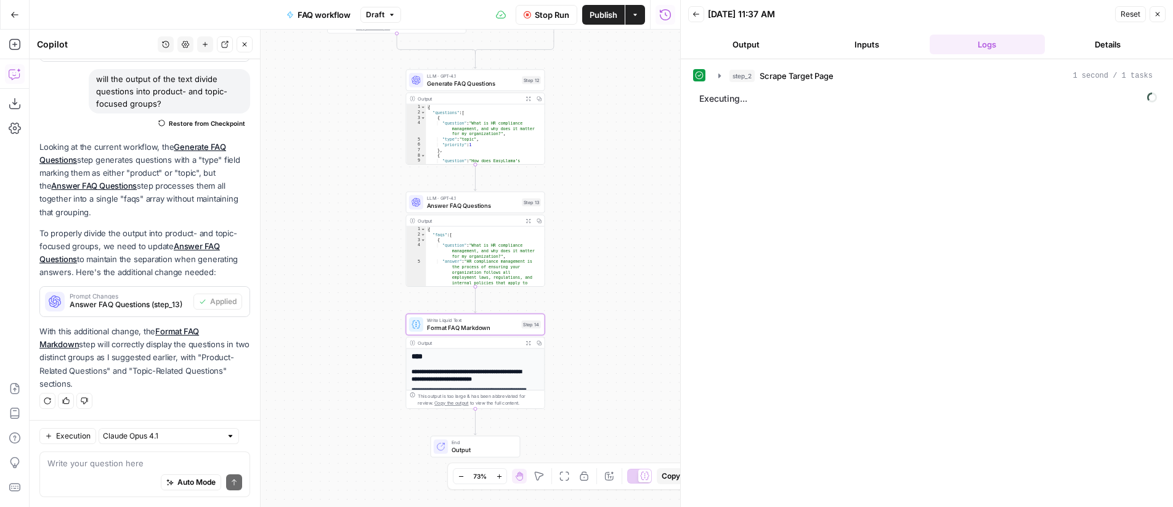
drag, startPoint x: 653, startPoint y: 259, endPoint x: 598, endPoint y: 260, distance: 54.2
click at [598, 260] on div "**********" at bounding box center [355, 268] width 651 height 477
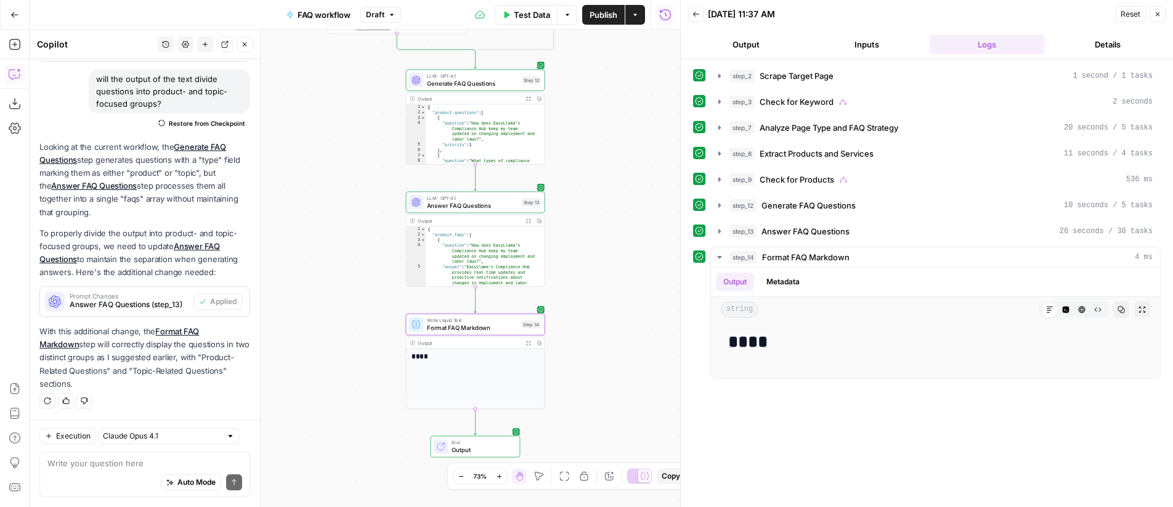
click at [481, 324] on span "Format FAQ Markdown" at bounding box center [472, 327] width 91 height 9
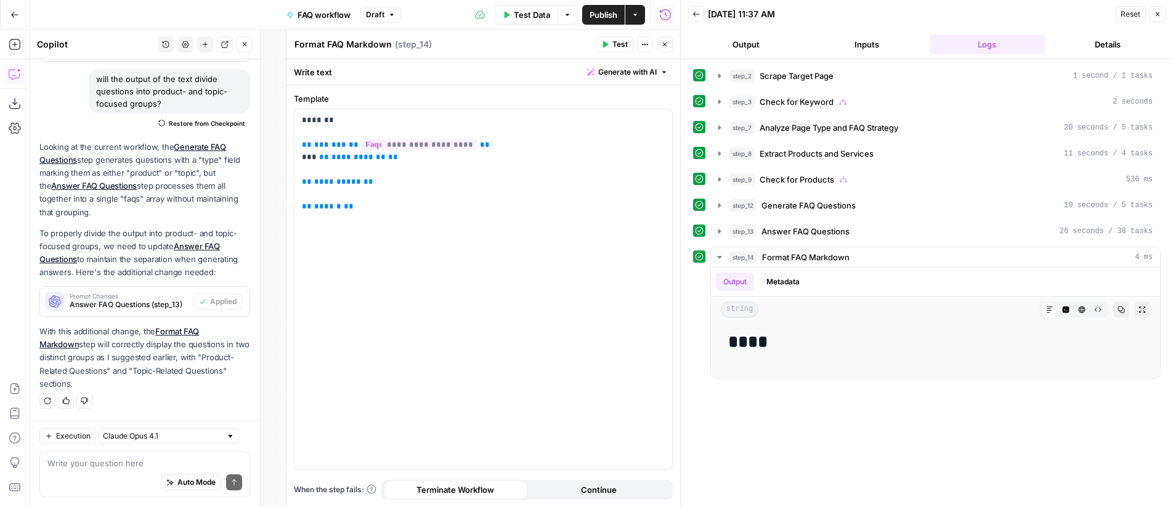
click at [669, 44] on button "Close" at bounding box center [665, 44] width 16 height 16
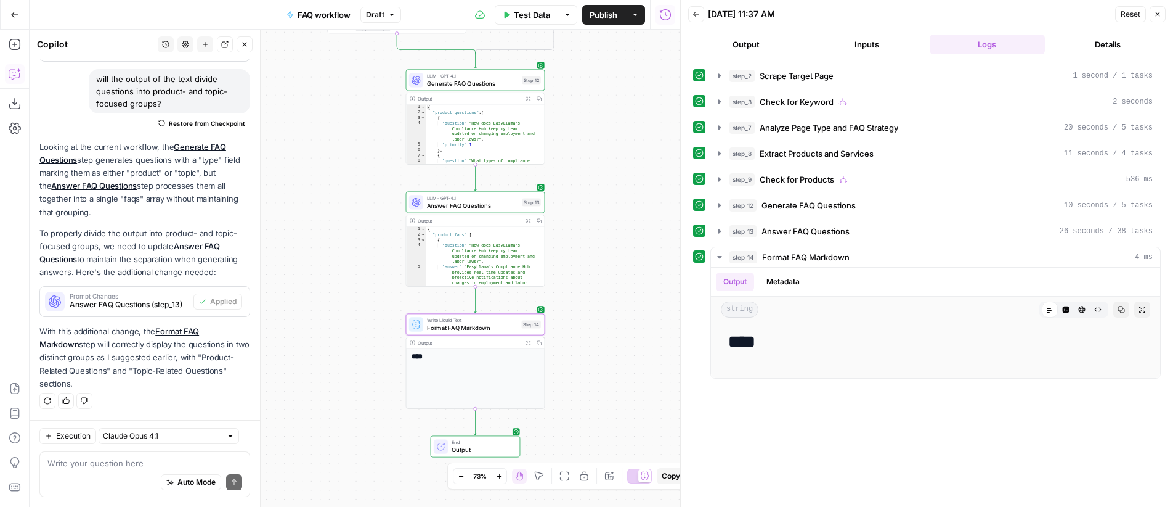
click at [529, 221] on icon "button" at bounding box center [528, 220] width 5 height 5
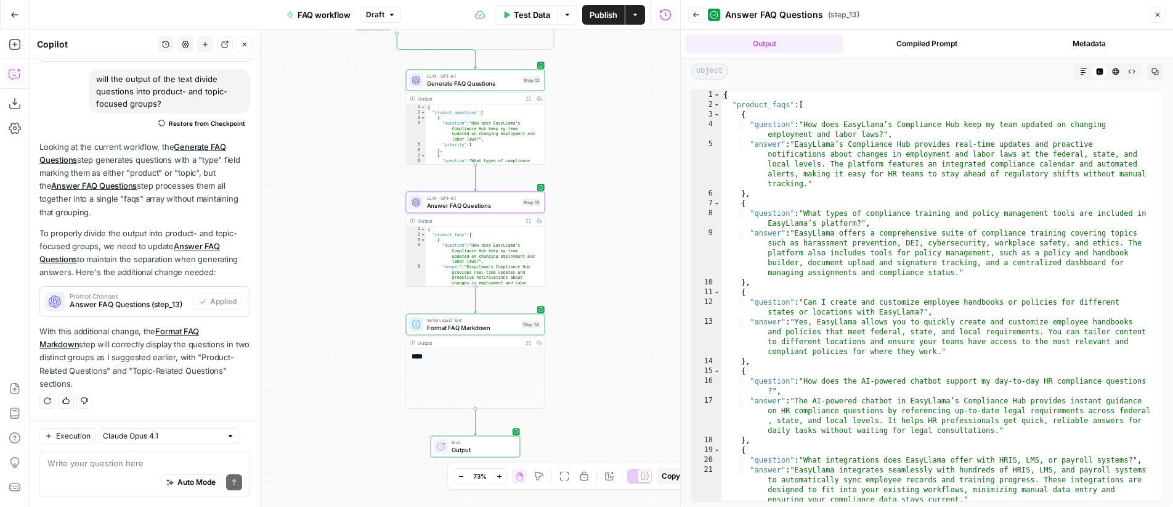
click at [1080, 73] on icon "button" at bounding box center [1083, 71] width 7 height 7
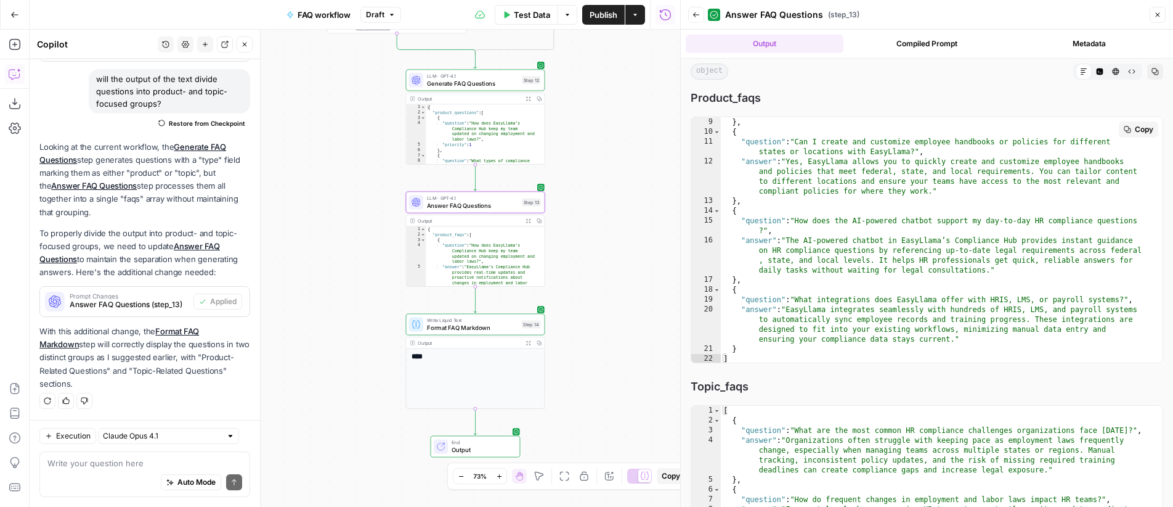
scroll to position [41, 0]
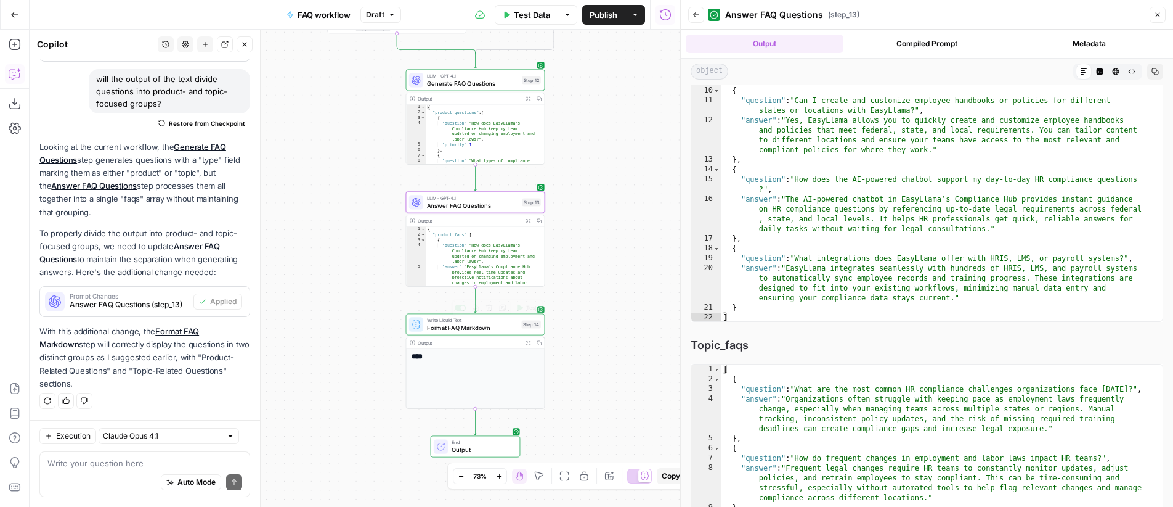
click at [475, 326] on span "Format FAQ Markdown" at bounding box center [472, 327] width 91 height 9
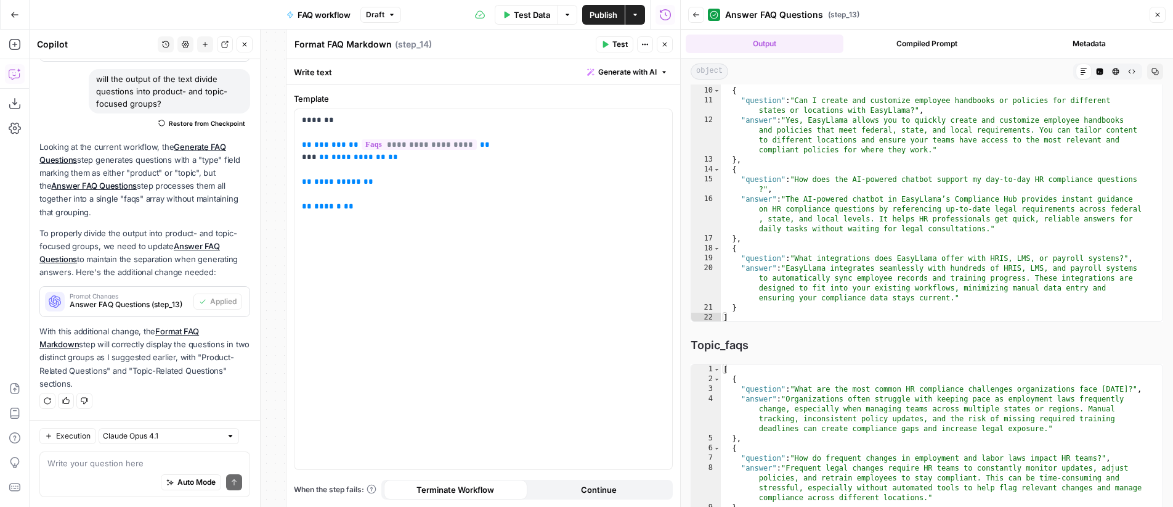
click at [669, 44] on button "Close" at bounding box center [665, 44] width 16 height 16
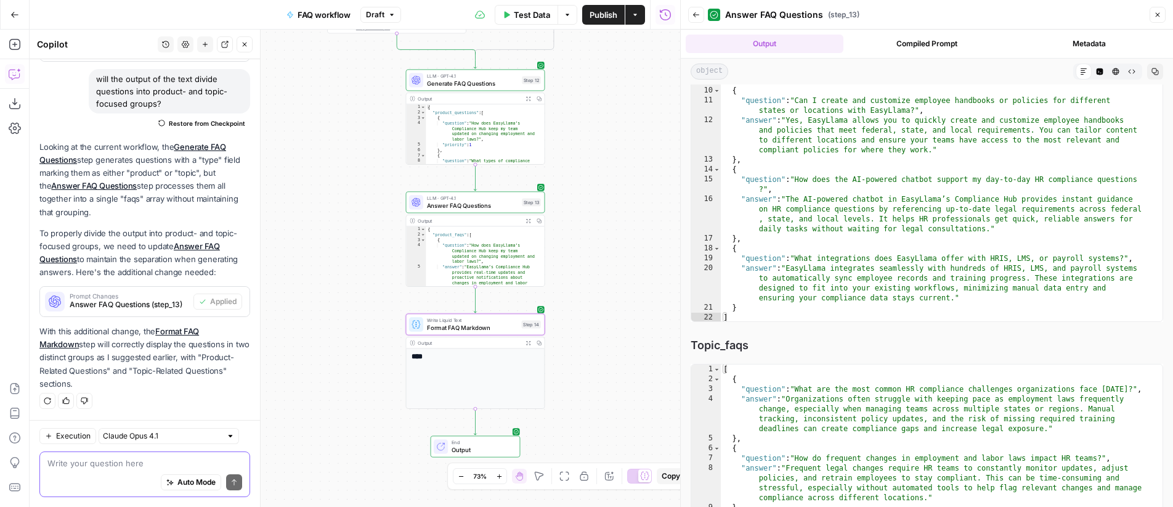
click at [105, 465] on textarea at bounding box center [144, 463] width 195 height 12
click at [149, 457] on textarea "step 14 is not accurately poulling data from step 13" at bounding box center [144, 463] width 195 height 12
type textarea "step 14 is not accurately pulling data from step 13"
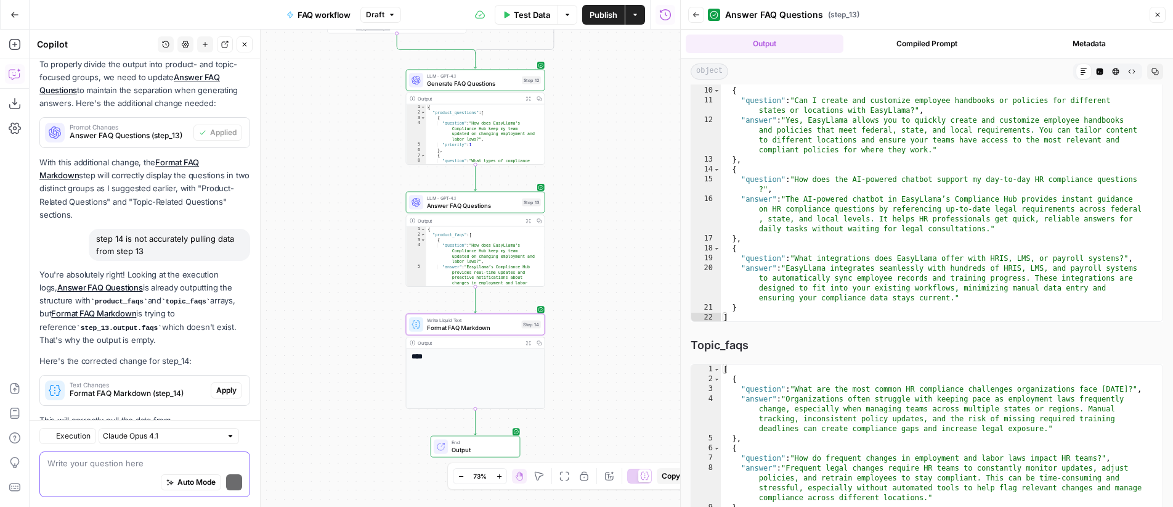
scroll to position [858, 0]
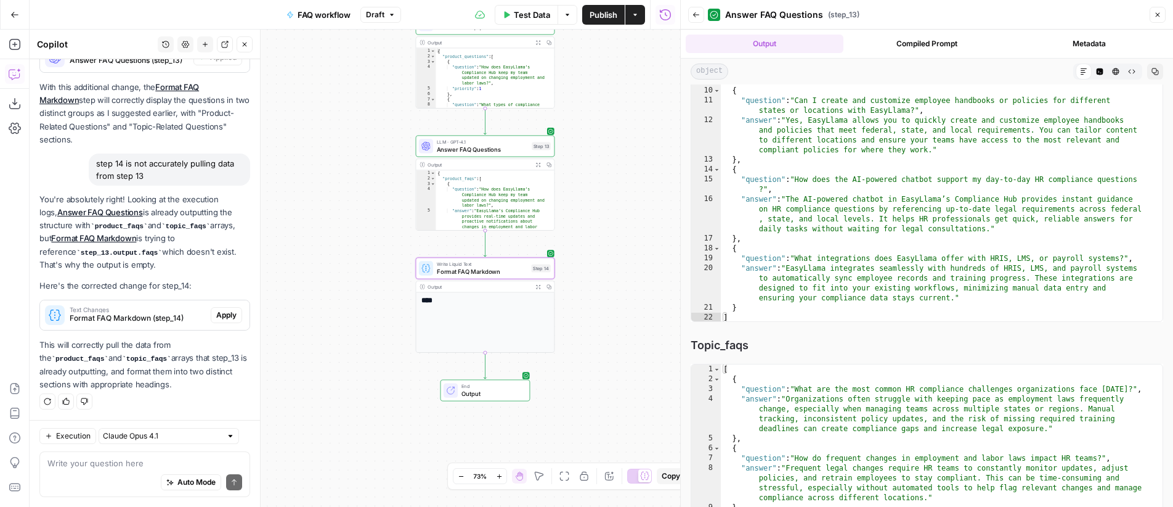
click at [224, 311] on span "Apply" at bounding box center [226, 314] width 20 height 11
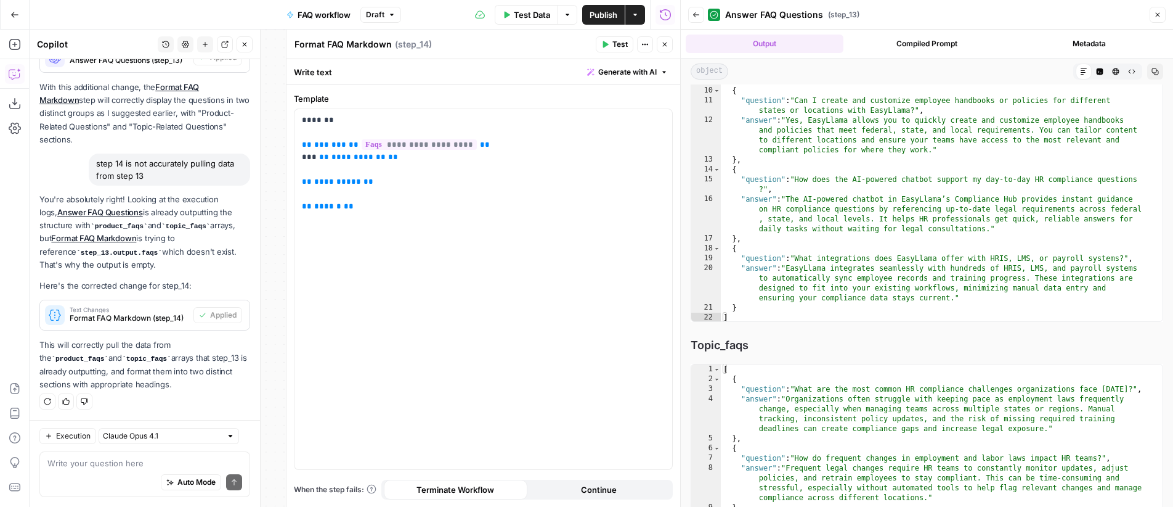
click at [664, 43] on icon "button" at bounding box center [664, 44] width 7 height 7
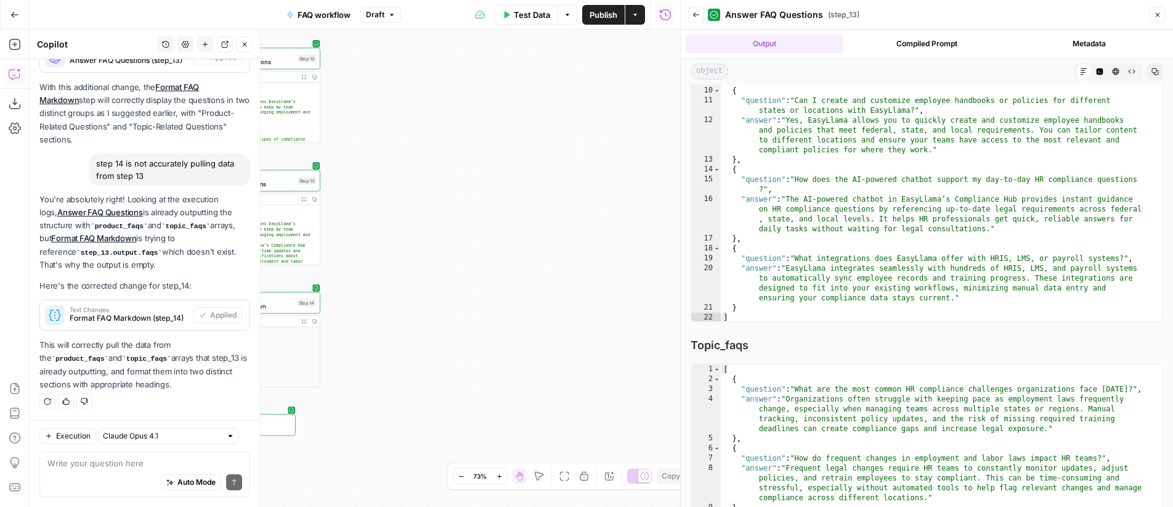
drag, startPoint x: 455, startPoint y: 224, endPoint x: 558, endPoint y: 287, distance: 120.3
click at [661, 258] on div "**********" at bounding box center [355, 268] width 651 height 477
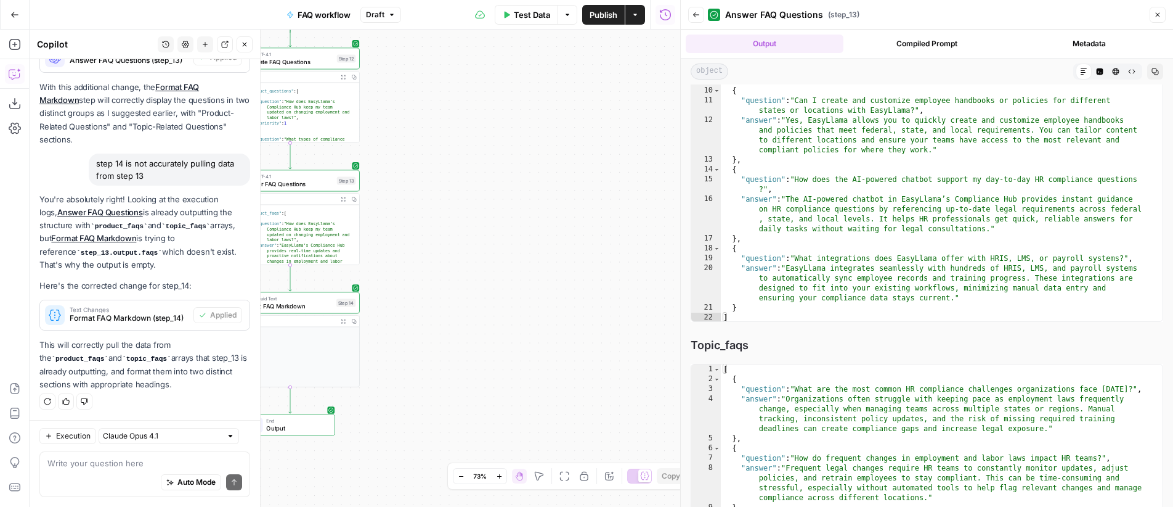
drag, startPoint x: 482, startPoint y: 311, endPoint x: 631, endPoint y: 314, distance: 149.2
click at [632, 314] on div "**********" at bounding box center [355, 268] width 651 height 477
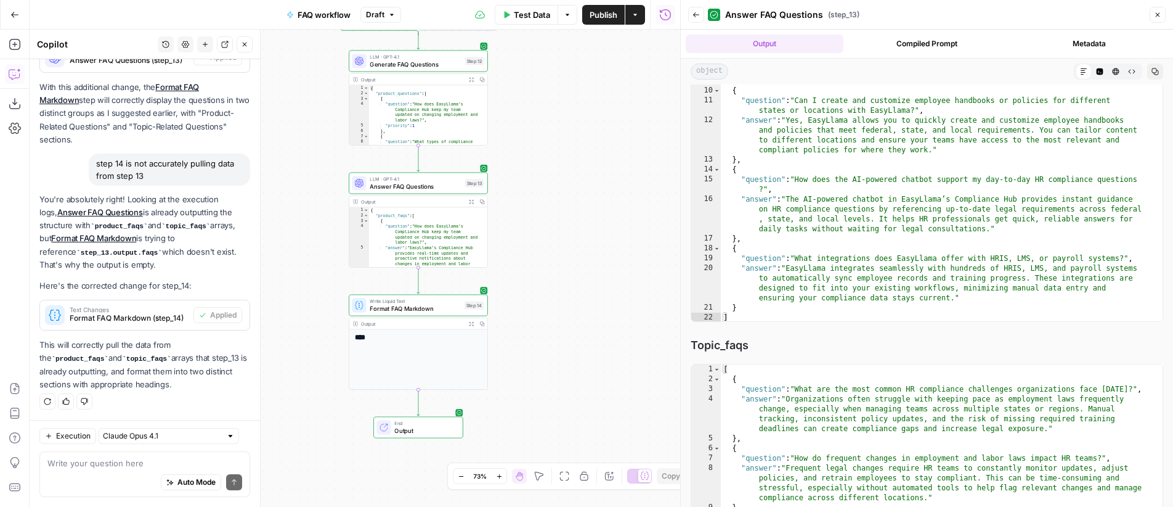
drag, startPoint x: 536, startPoint y: 326, endPoint x: 566, endPoint y: 322, distance: 31.1
click at [567, 322] on div "**********" at bounding box center [355, 268] width 651 height 477
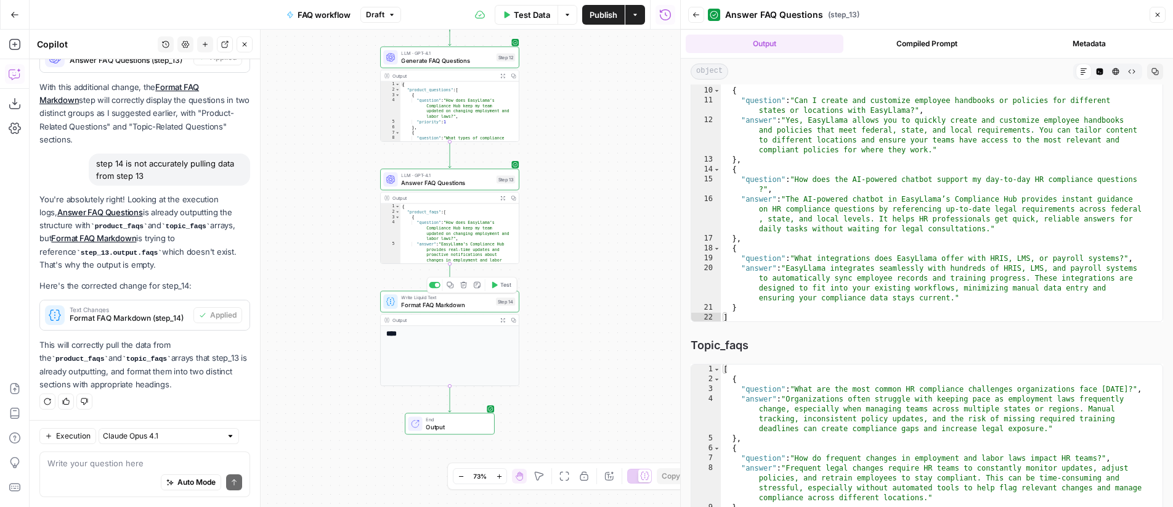
click at [497, 283] on icon "button" at bounding box center [495, 285] width 6 height 6
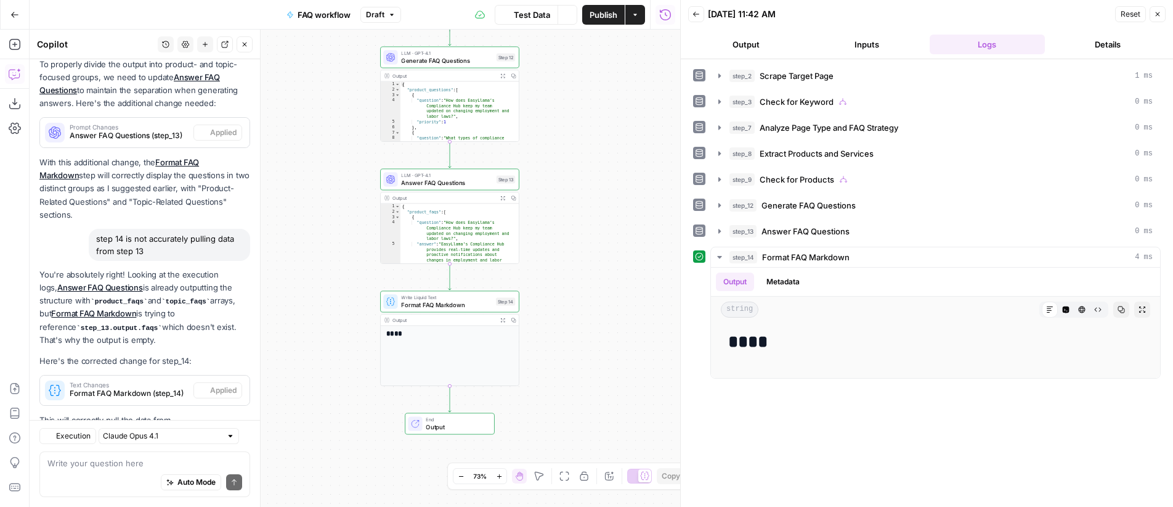
scroll to position [858, 0]
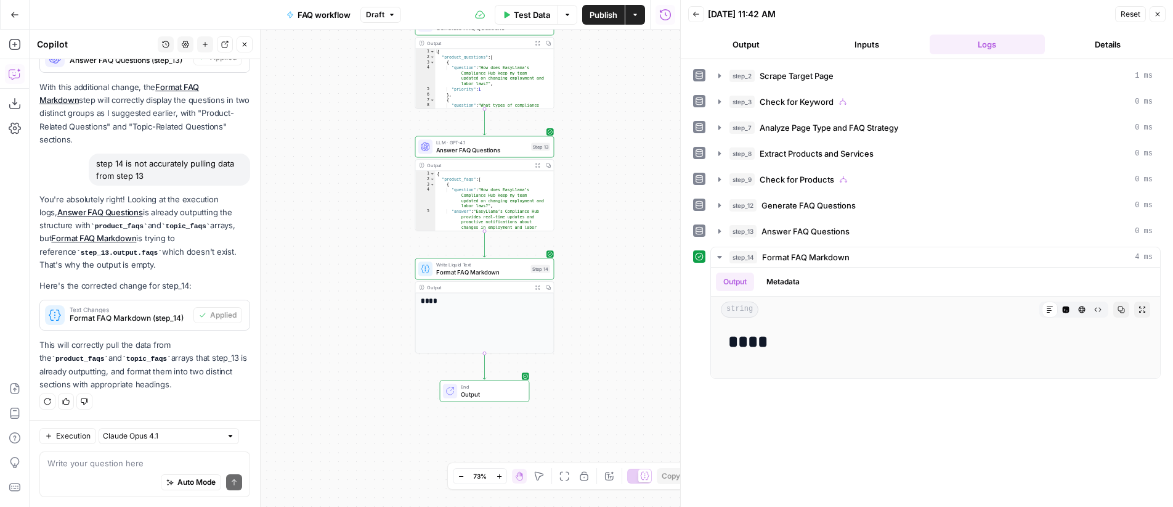
drag, startPoint x: 615, startPoint y: 259, endPoint x: 560, endPoint y: 272, distance: 57.0
click at [560, 272] on div "**********" at bounding box center [355, 268] width 651 height 477
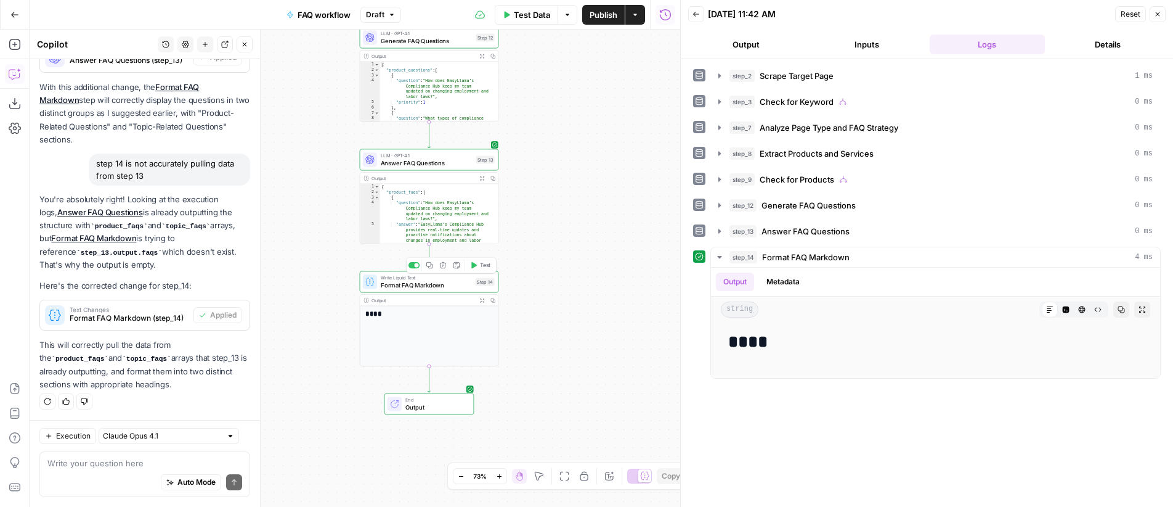
click at [447, 280] on span "Format FAQ Markdown" at bounding box center [426, 284] width 91 height 9
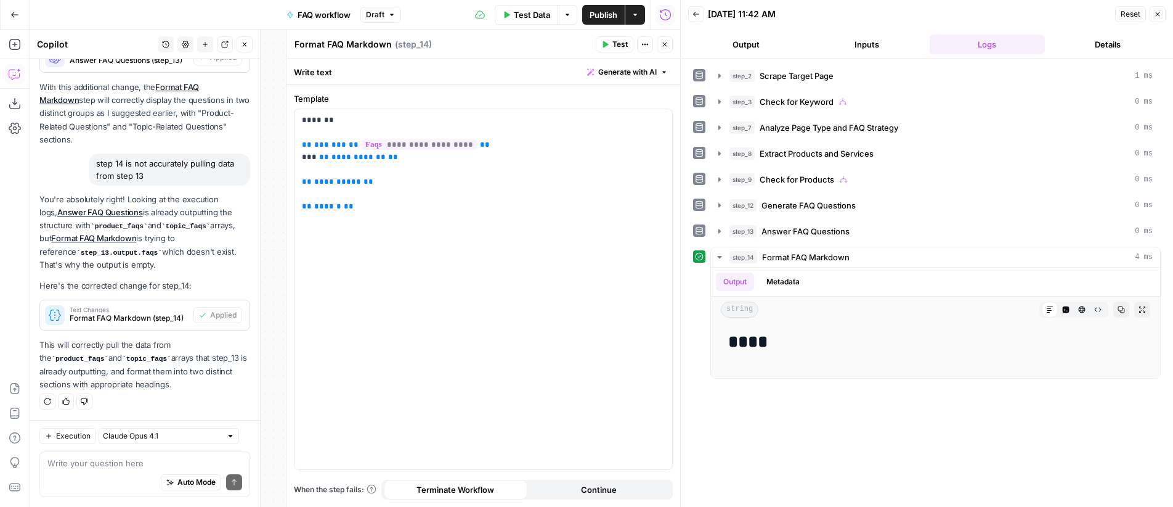
click at [667, 46] on icon "button" at bounding box center [664, 44] width 7 height 7
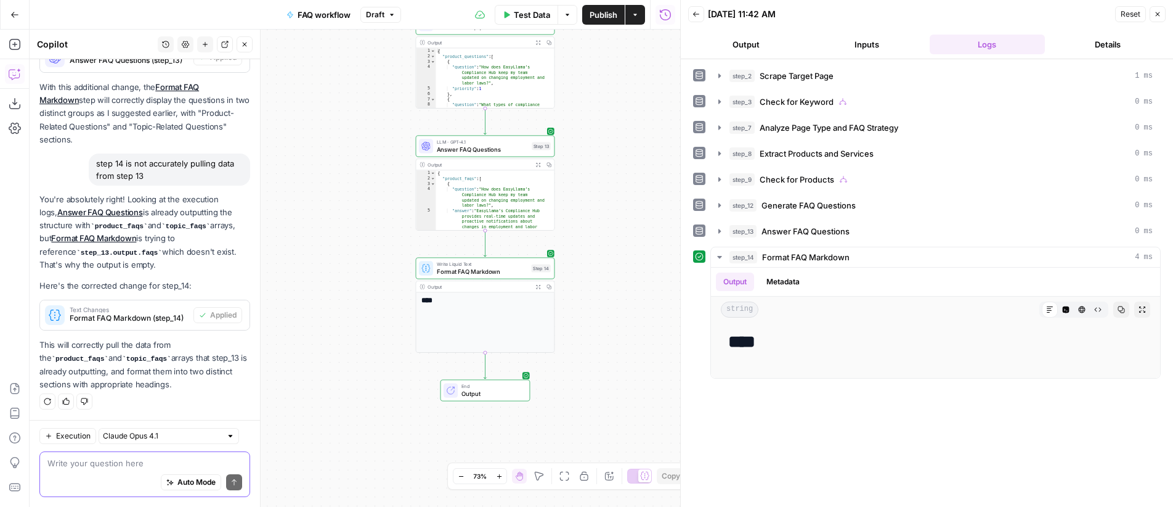
click at [140, 465] on textarea at bounding box center [144, 463] width 195 height 12
type textarea "still nothing"
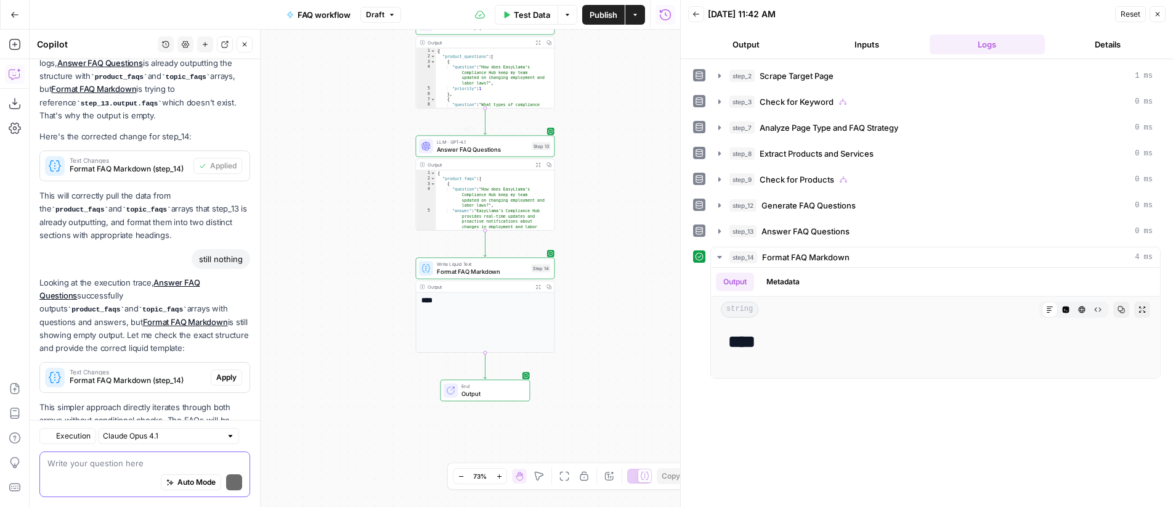
scroll to position [1082, 0]
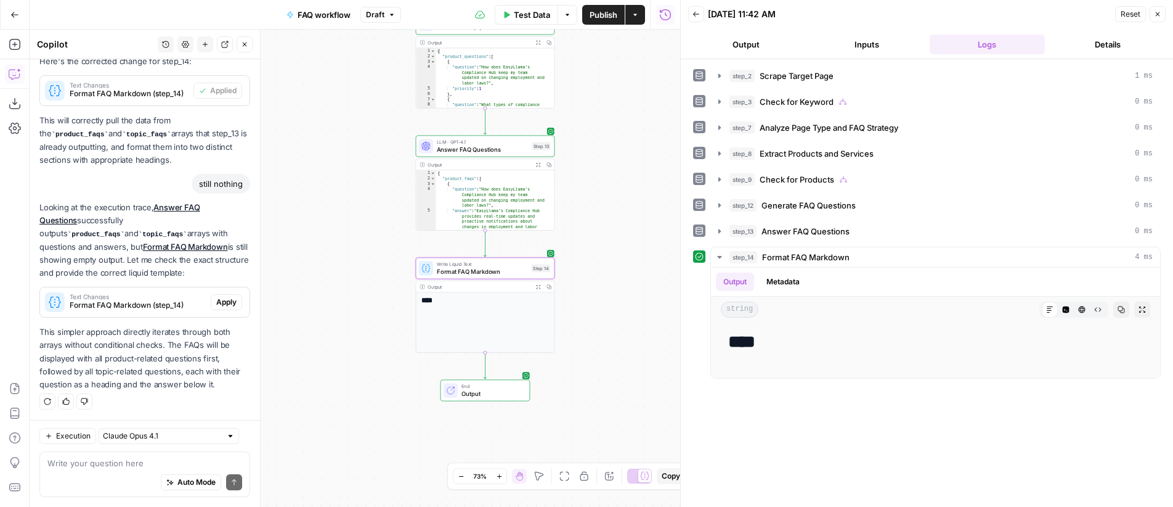
click at [216, 300] on span "Apply" at bounding box center [226, 301] width 20 height 11
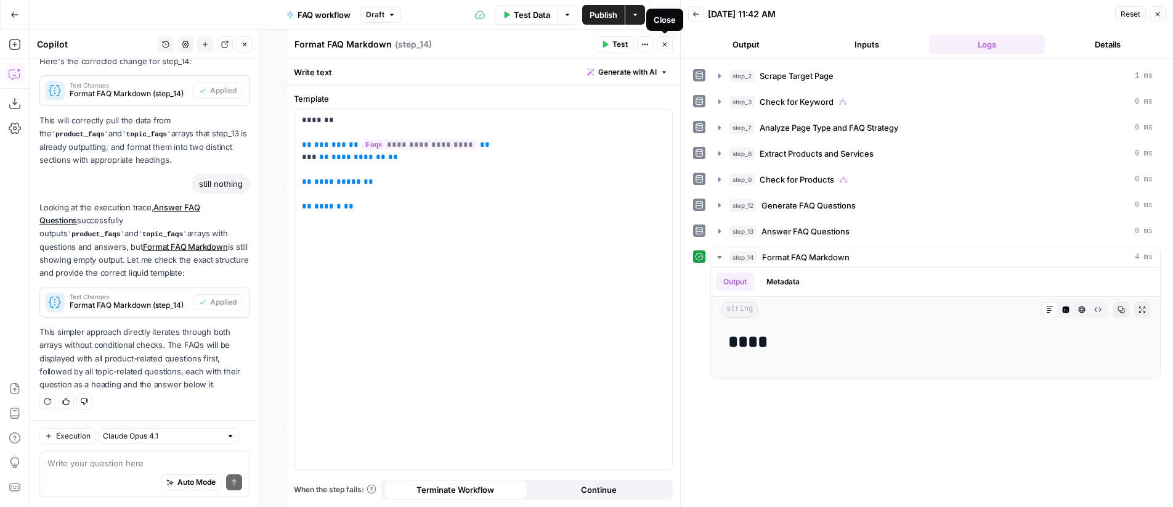
click at [666, 45] on icon "button" at bounding box center [664, 44] width 7 height 7
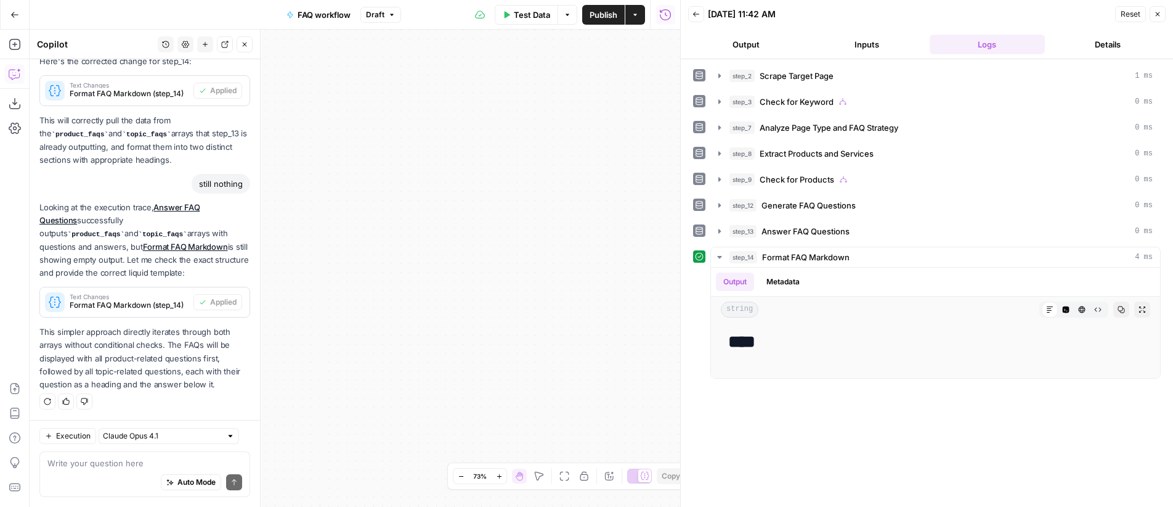
drag, startPoint x: 512, startPoint y: 256, endPoint x: 701, endPoint y: 253, distance: 188.6
click at [701, 254] on body "**********" at bounding box center [586, 253] width 1173 height 507
drag, startPoint x: 505, startPoint y: 275, endPoint x: 661, endPoint y: 273, distance: 155.9
click at [662, 273] on div "**********" at bounding box center [355, 268] width 651 height 477
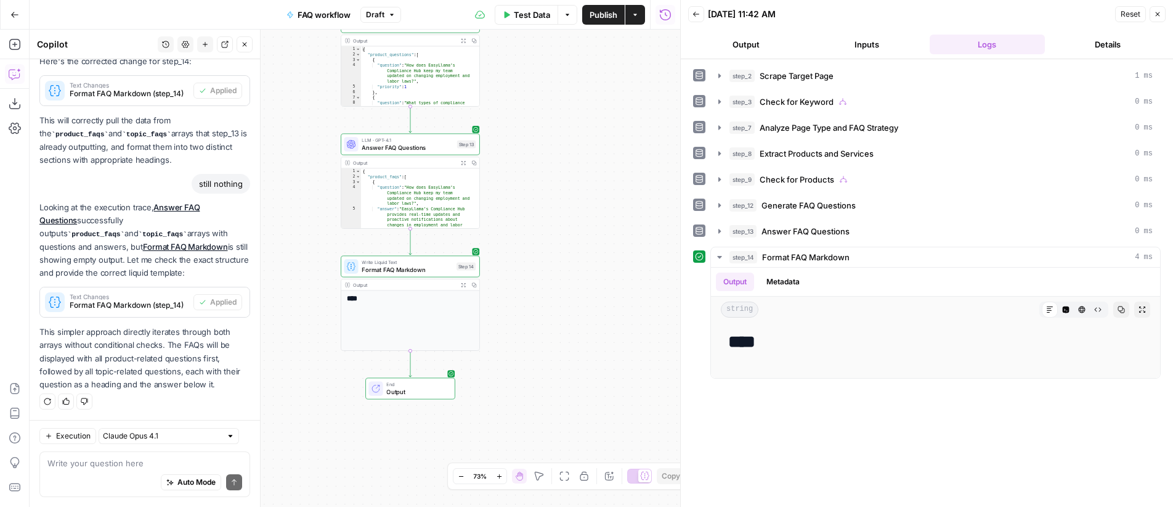
drag, startPoint x: 542, startPoint y: 280, endPoint x: 584, endPoint y: 306, distance: 49.3
click at [585, 306] on div "**********" at bounding box center [355, 268] width 651 height 477
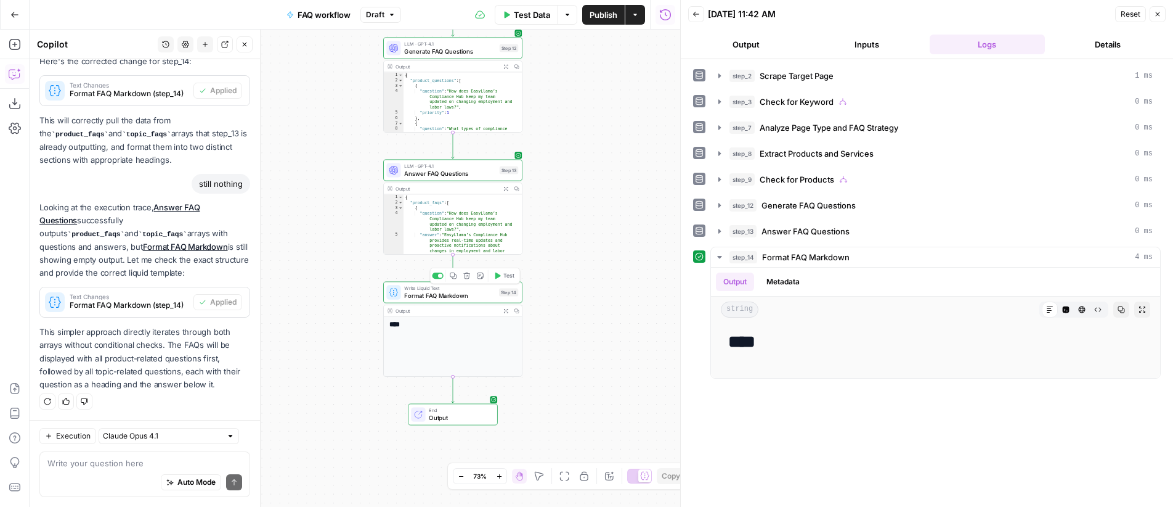
click at [506, 275] on span "Test" at bounding box center [508, 276] width 10 height 8
click at [110, 463] on textarea at bounding box center [144, 463] width 195 height 12
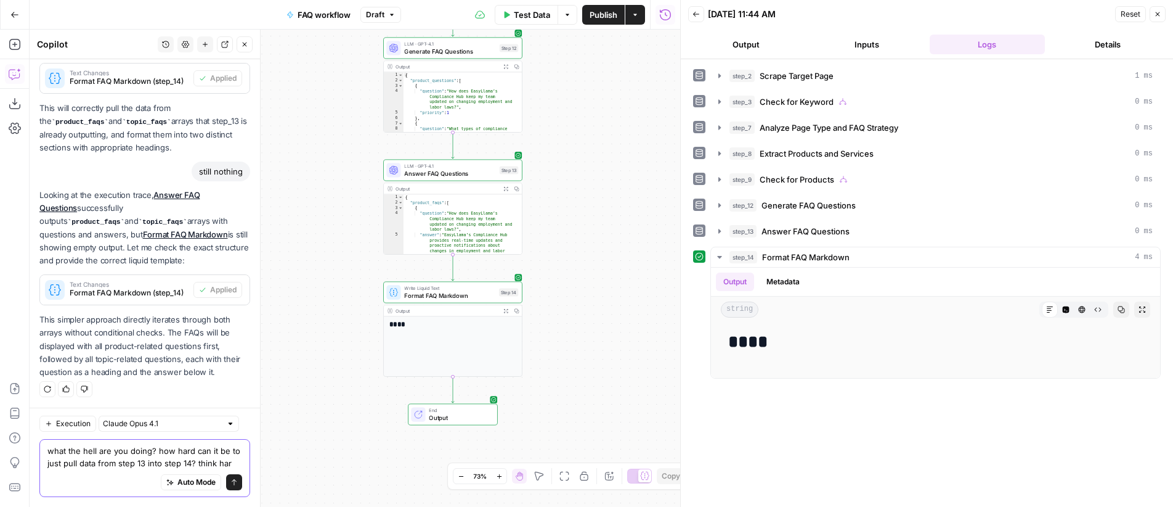
scroll to position [1107, 0]
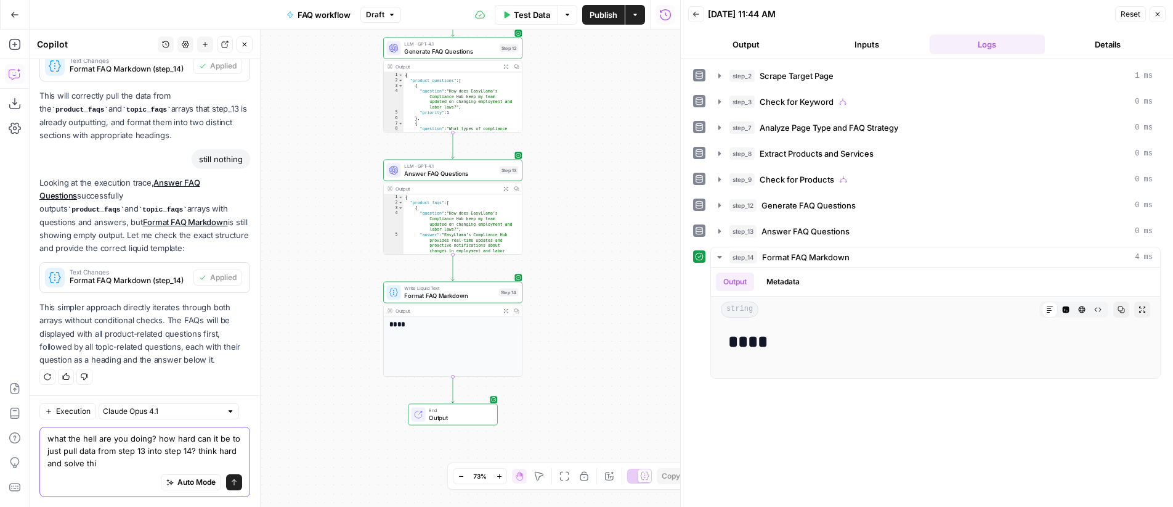
type textarea "what the hell are you doing? how hard can it be to just pull data from step 13 …"
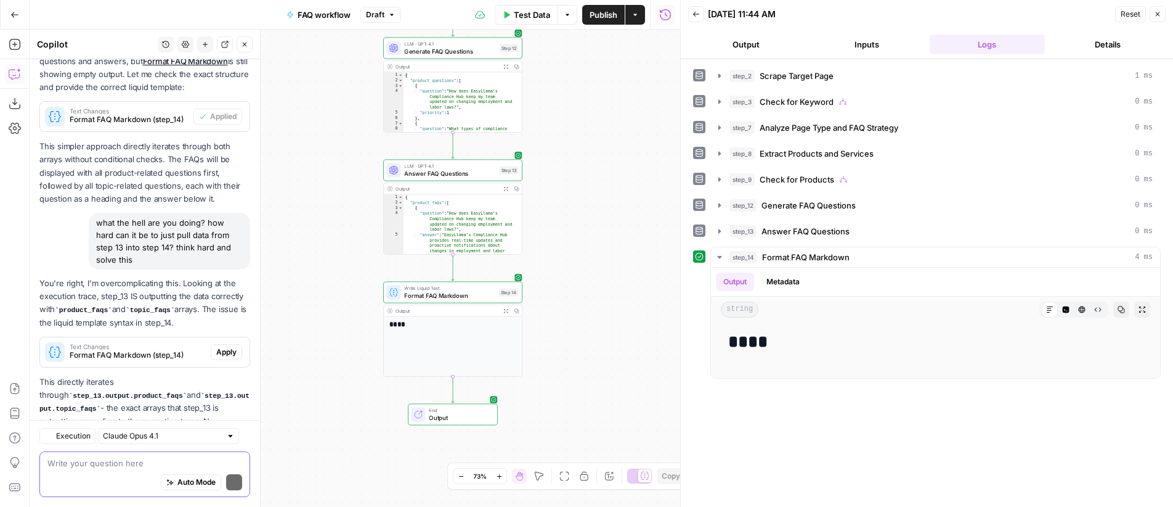
scroll to position [1343, 0]
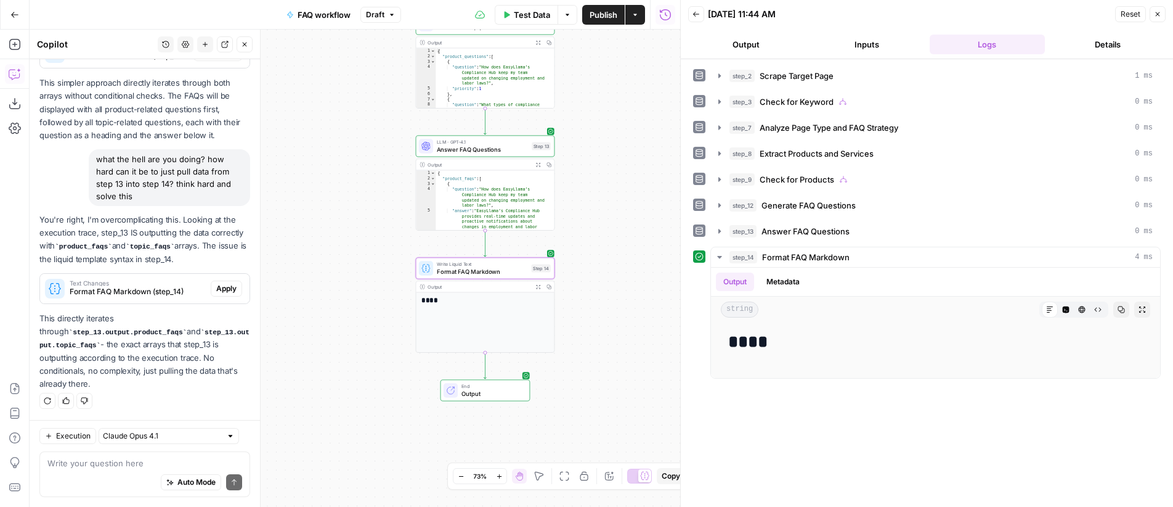
click at [216, 288] on span "Apply" at bounding box center [226, 288] width 20 height 11
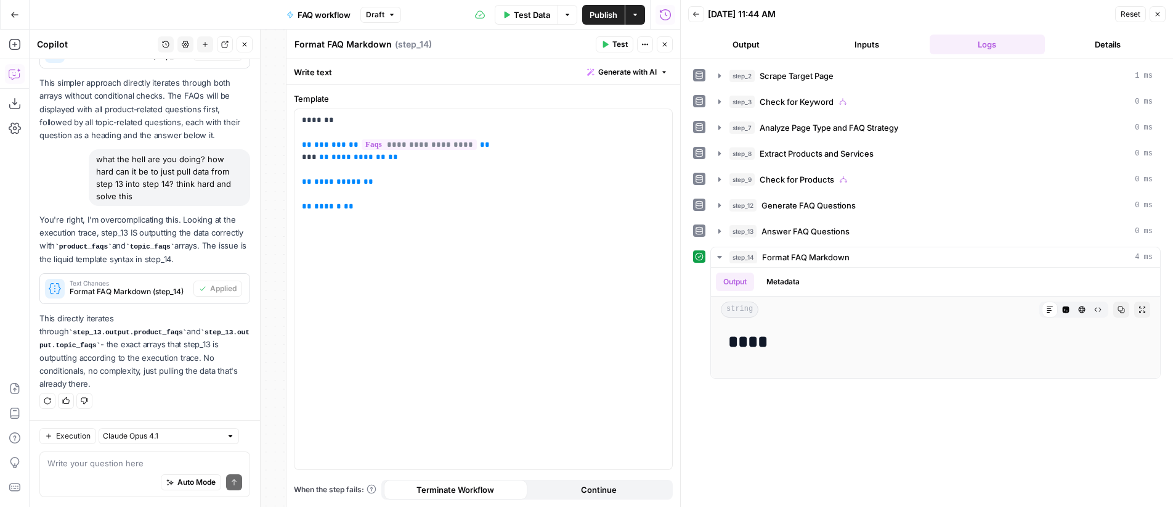
click at [663, 46] on icon "button" at bounding box center [664, 44] width 7 height 7
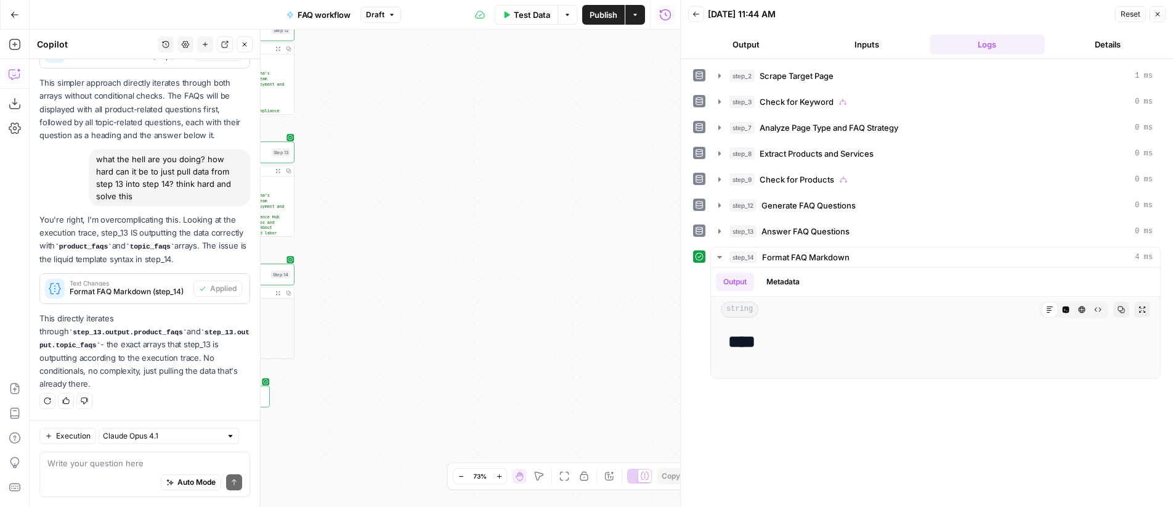
drag, startPoint x: 440, startPoint y: 267, endPoint x: 596, endPoint y: 274, distance: 156.0
click at [596, 274] on div "**********" at bounding box center [355, 268] width 651 height 477
drag, startPoint x: 483, startPoint y: 308, endPoint x: 613, endPoint y: 314, distance: 130.2
click at [613, 314] on div "**********" at bounding box center [355, 268] width 651 height 477
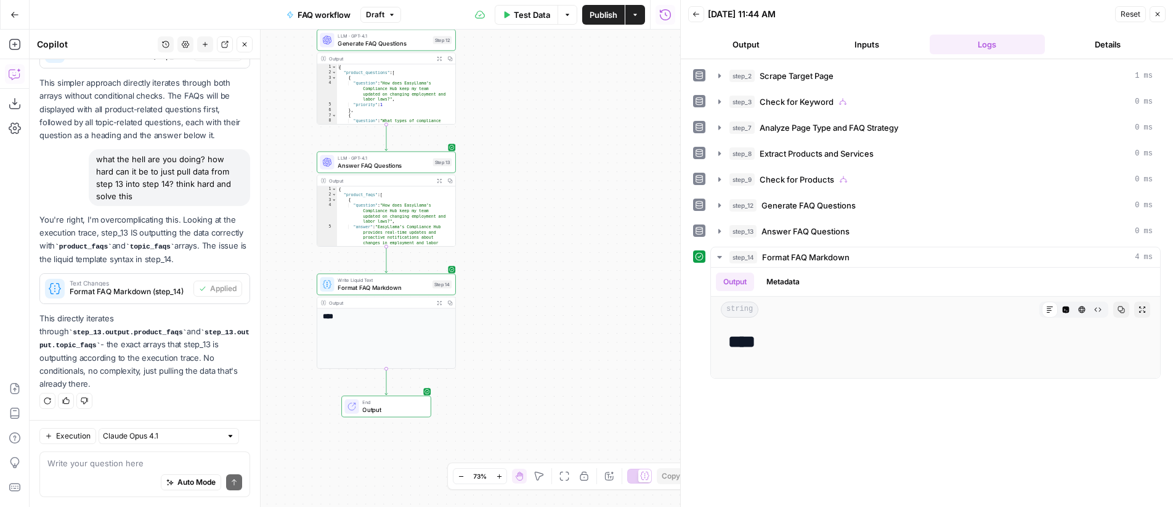
drag, startPoint x: 526, startPoint y: 325, endPoint x: 621, endPoint y: 328, distance: 94.9
click at [621, 328] on div "**********" at bounding box center [355, 268] width 651 height 477
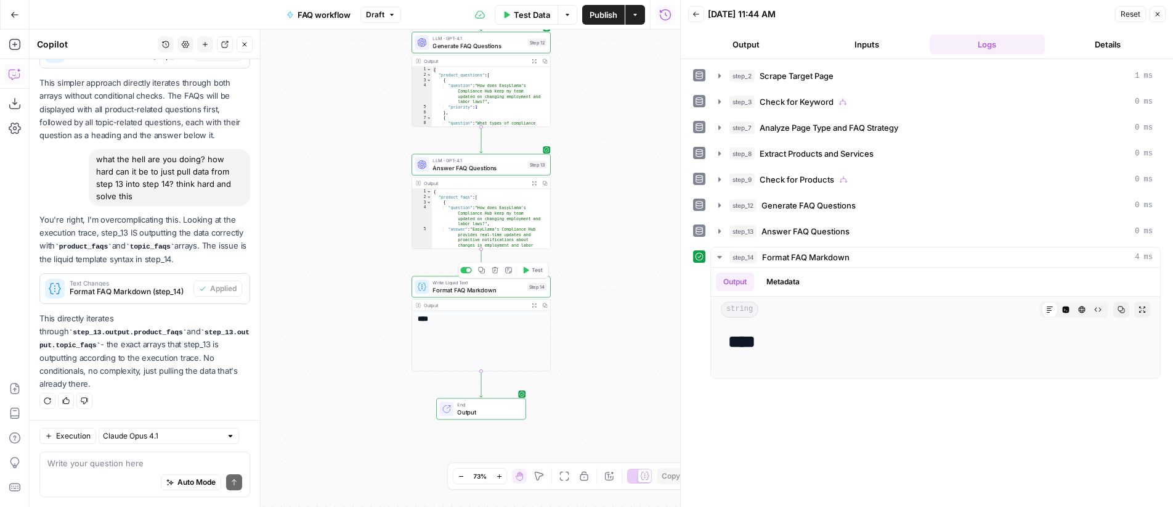
click at [534, 269] on span "Test" at bounding box center [537, 270] width 10 height 8
click at [145, 466] on textarea at bounding box center [144, 463] width 195 height 12
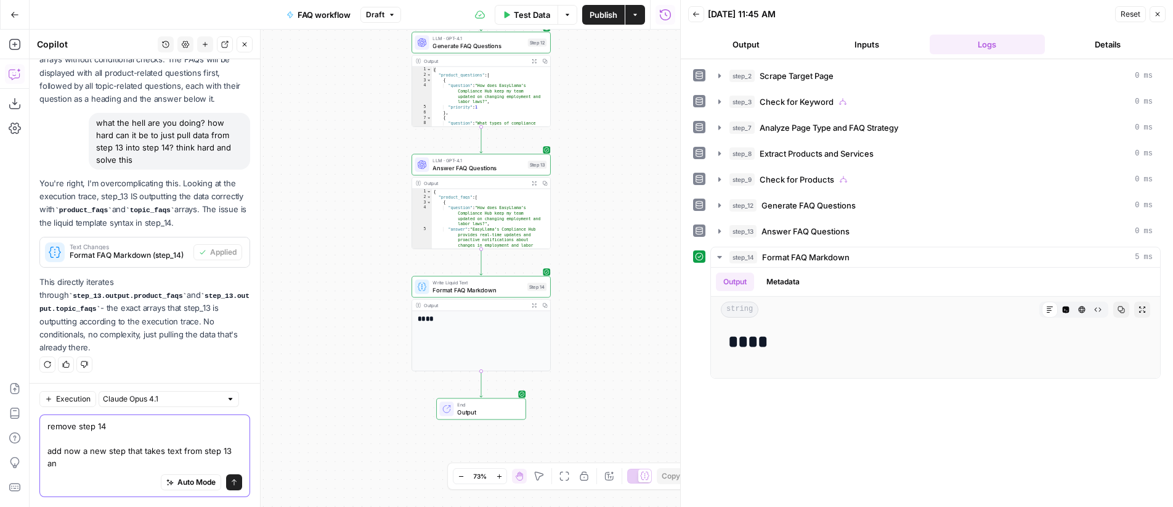
scroll to position [1380, 0]
type textarea "remove step 14 add now a new step that takes text from step 13 and outputs it i…"
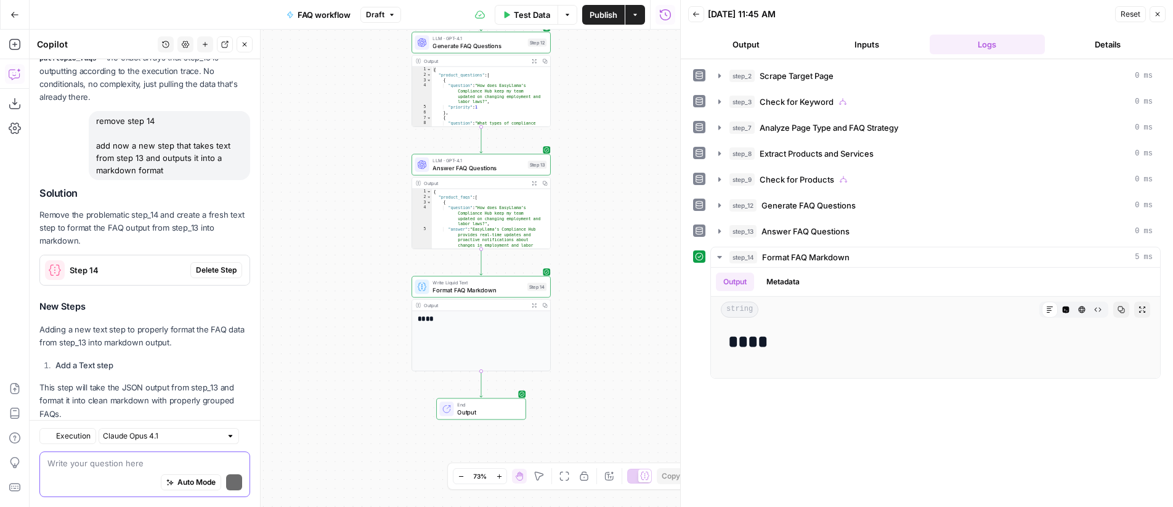
scroll to position [1697, 0]
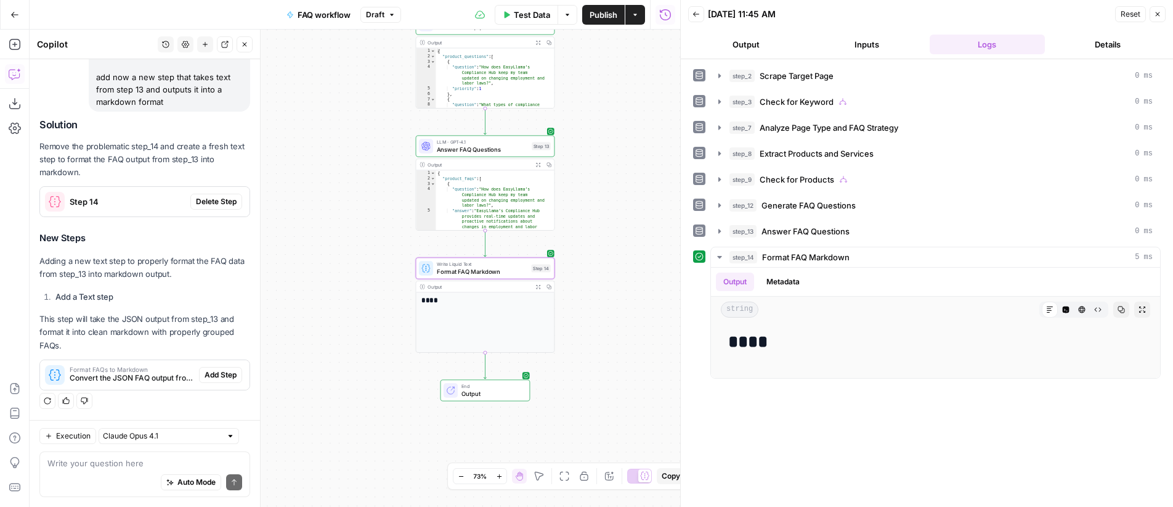
click at [215, 205] on span "Delete Step" at bounding box center [216, 201] width 41 height 11
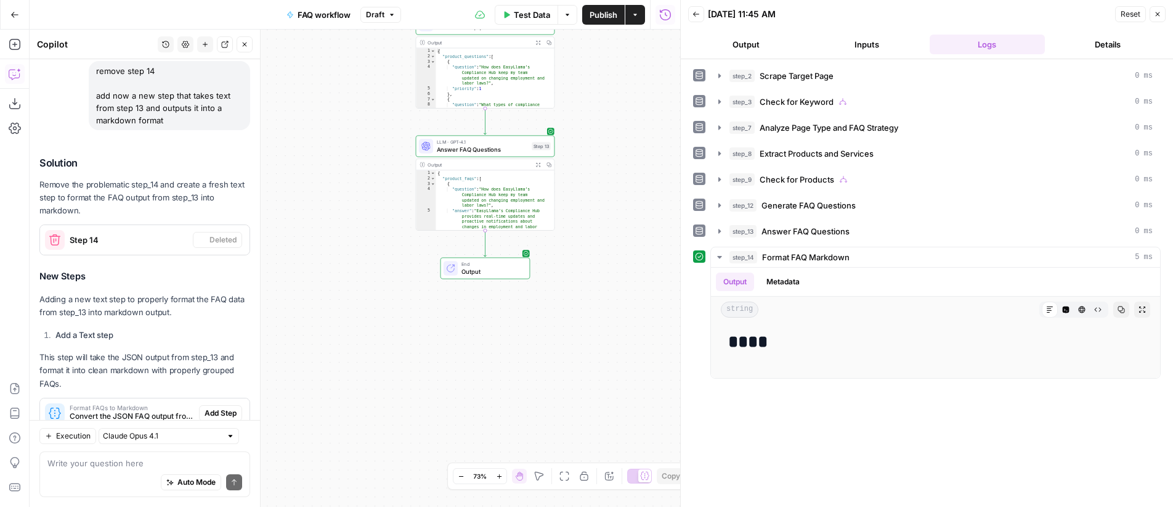
scroll to position [1734, 0]
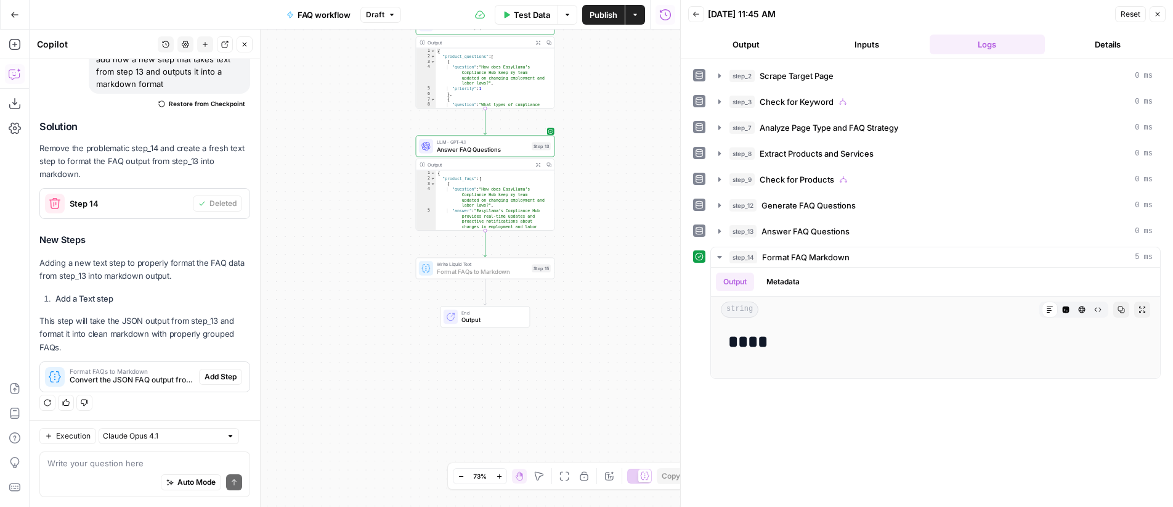
click at [212, 373] on span "Add Step" at bounding box center [221, 376] width 32 height 11
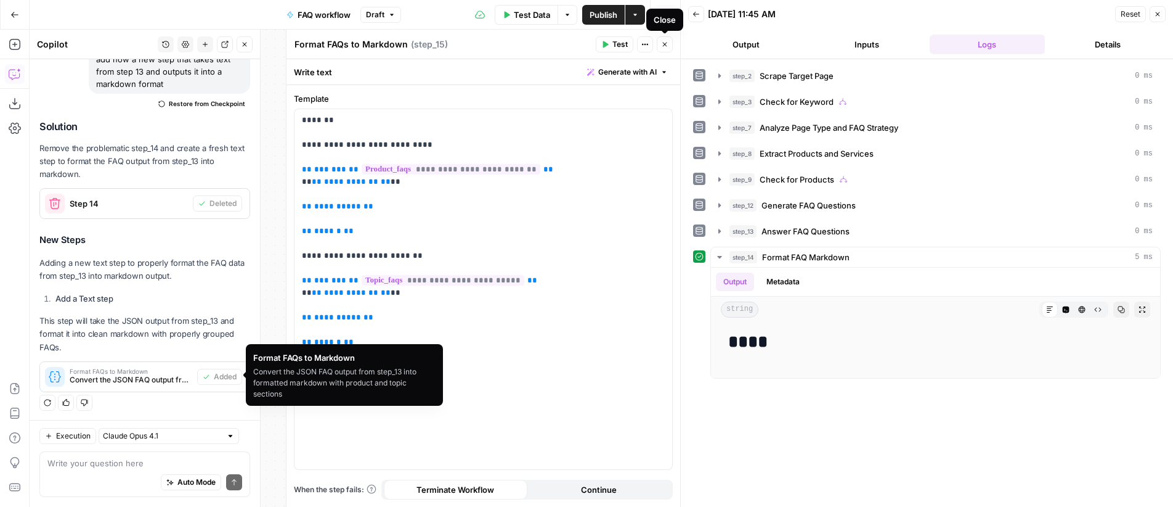
click at [664, 49] on button "Close" at bounding box center [665, 44] width 16 height 16
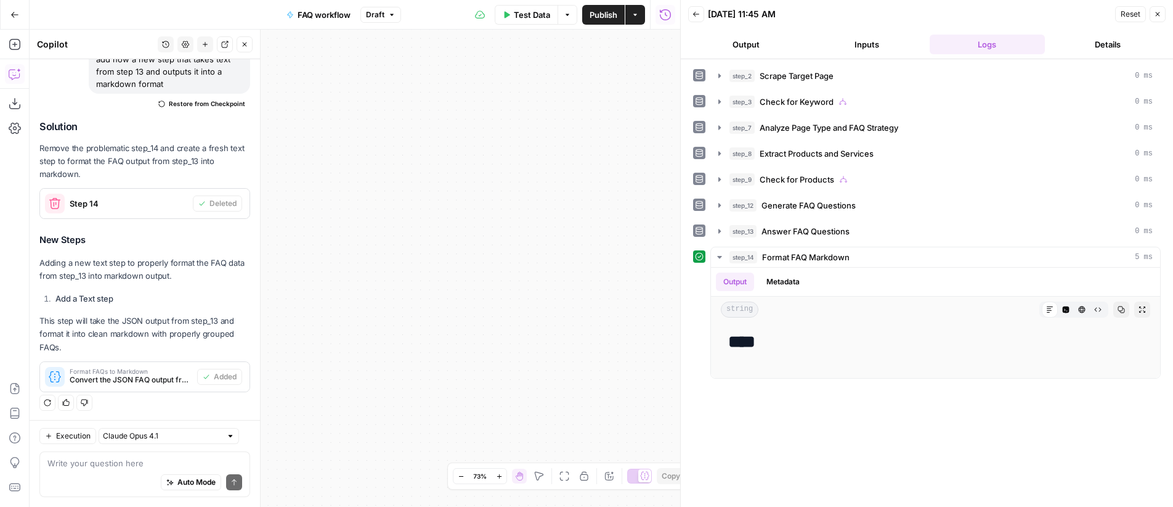
drag, startPoint x: 380, startPoint y: 279, endPoint x: 538, endPoint y: 302, distance: 159.5
click at [604, 293] on div "**********" at bounding box center [355, 268] width 651 height 477
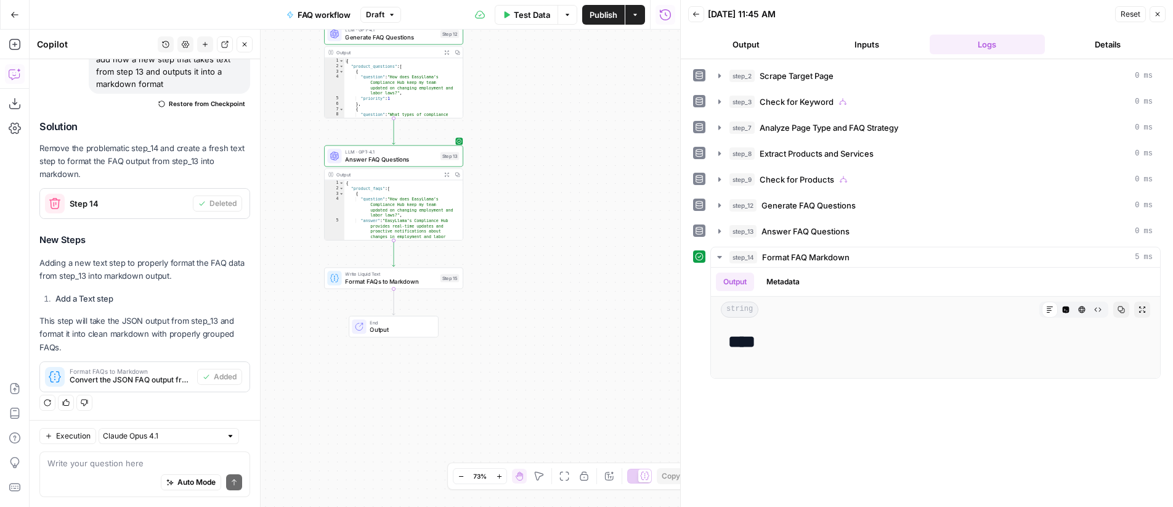
drag, startPoint x: 457, startPoint y: 328, endPoint x: 633, endPoint y: 321, distance: 176.4
click at [633, 321] on div "**********" at bounding box center [355, 268] width 651 height 477
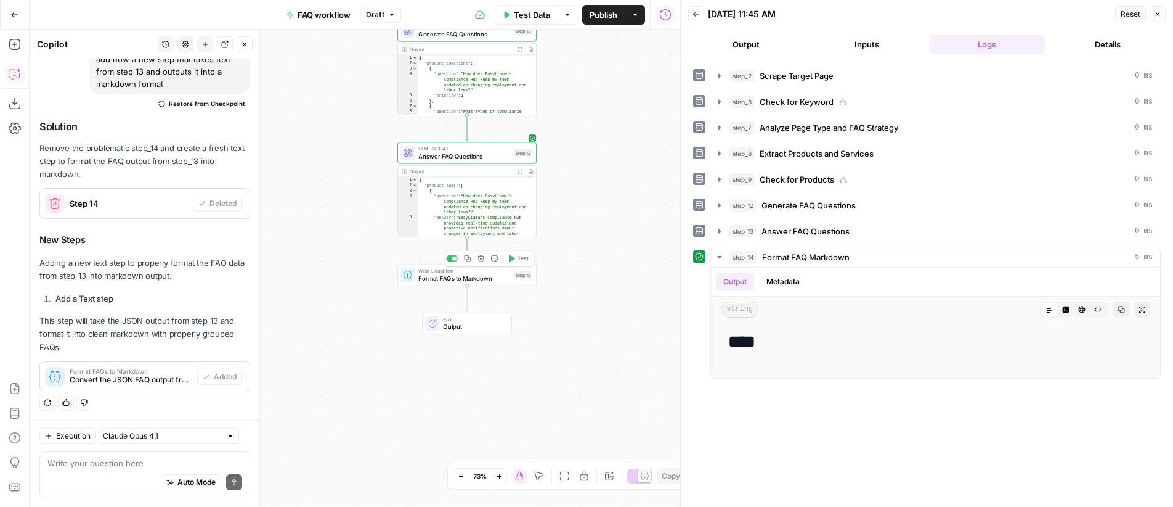
click at [515, 258] on button "Test" at bounding box center [518, 259] width 28 height 12
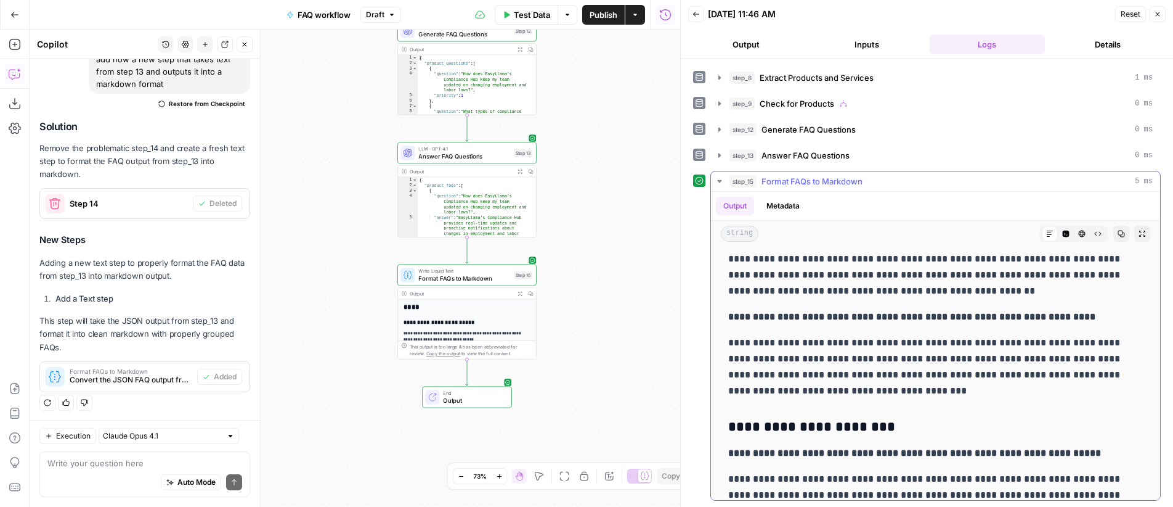
scroll to position [0, 0]
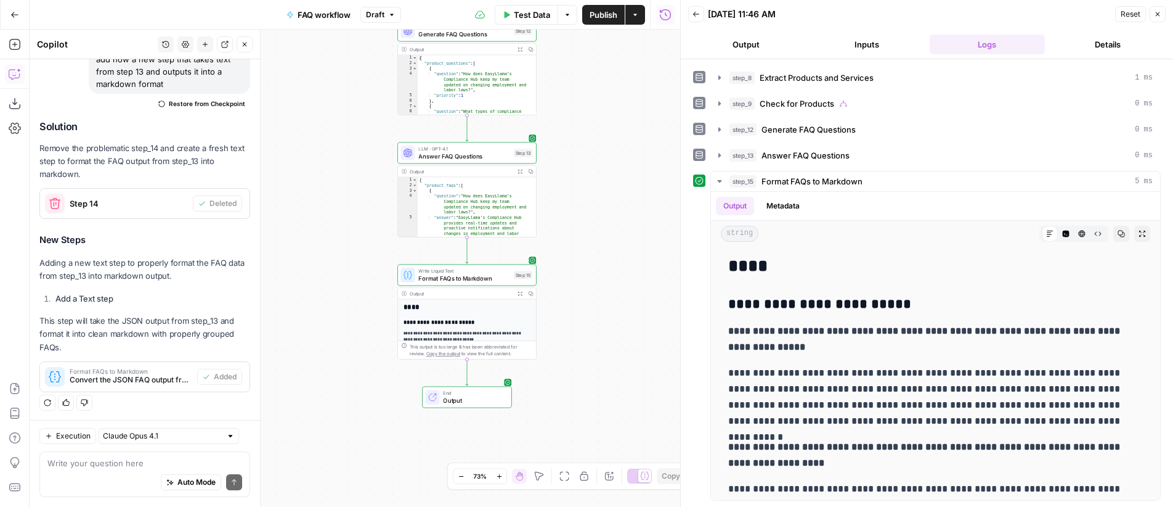
click at [598, 19] on span "Publish" at bounding box center [604, 15] width 28 height 12
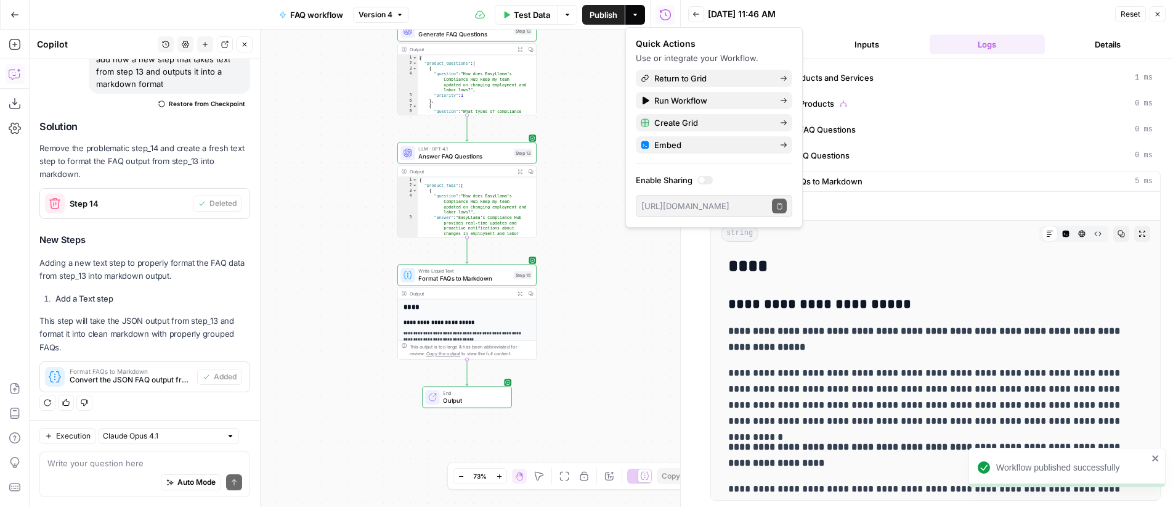
click at [591, 97] on div "**********" at bounding box center [355, 268] width 651 height 477
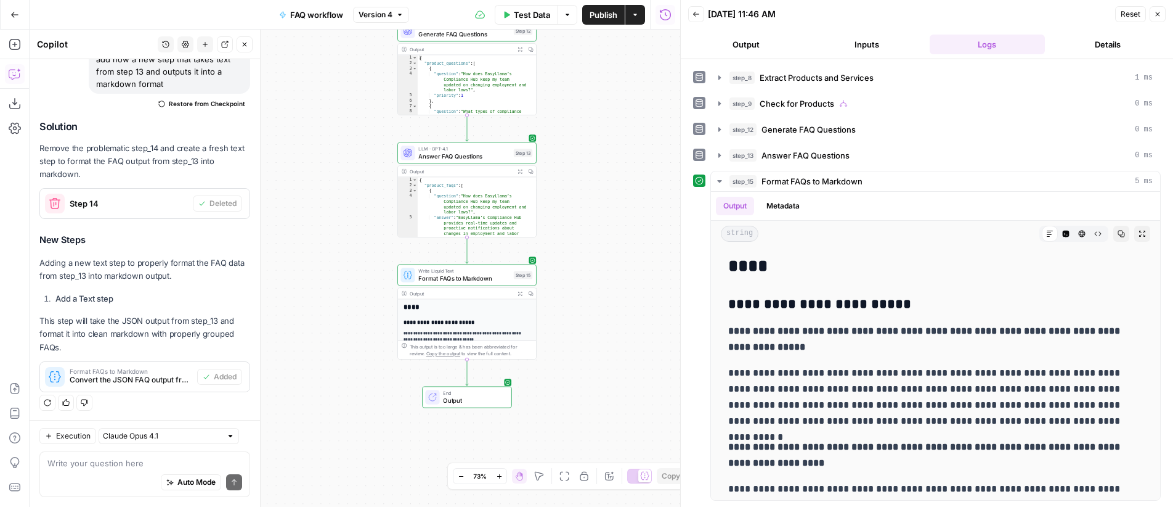
click at [598, 171] on div "**********" at bounding box center [355, 268] width 651 height 477
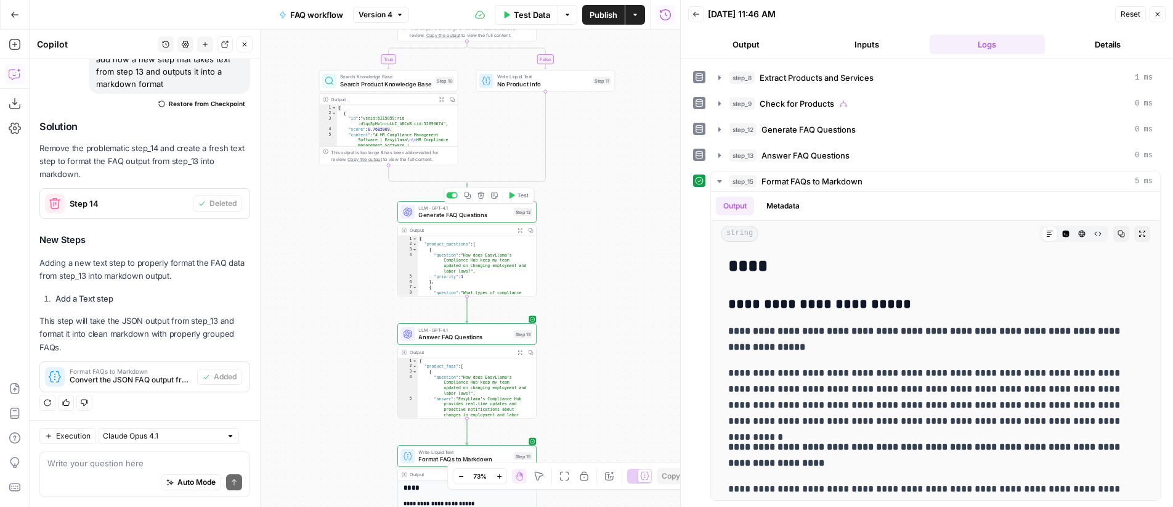
click at [490, 210] on span "Generate FAQ Questions" at bounding box center [464, 214] width 92 height 9
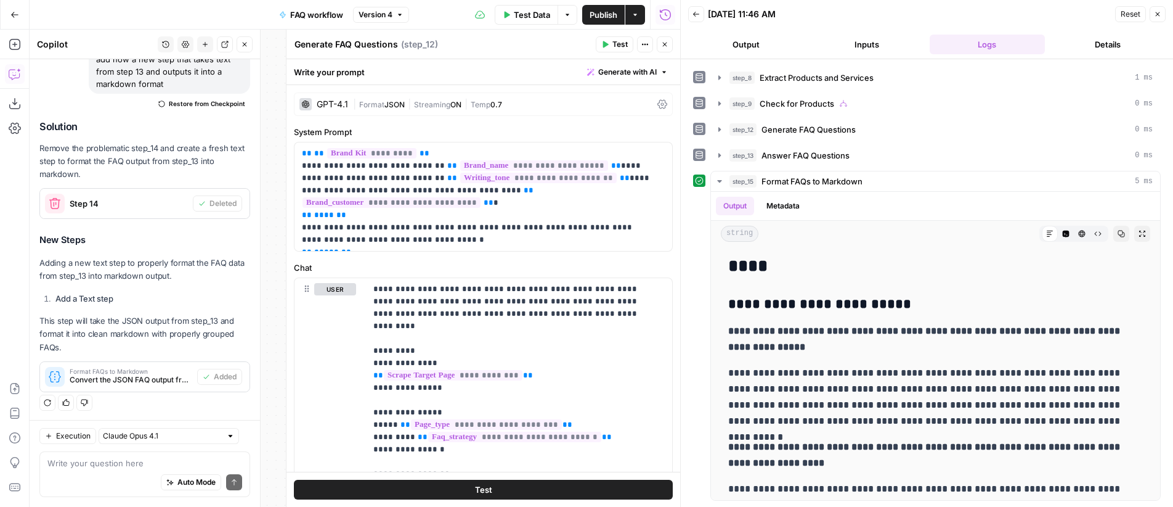
click at [349, 100] on div "GPT-4.1 | Format JSON | Streaming ON | Temp 0.7" at bounding box center [483, 103] width 379 height 23
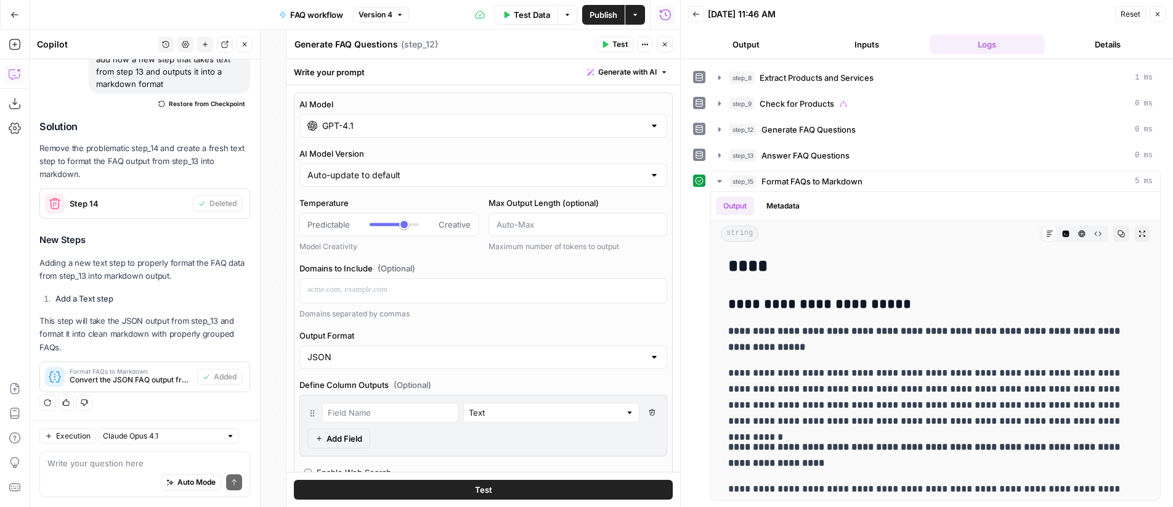
click at [383, 123] on input "GPT-4.1" at bounding box center [483, 126] width 322 height 12
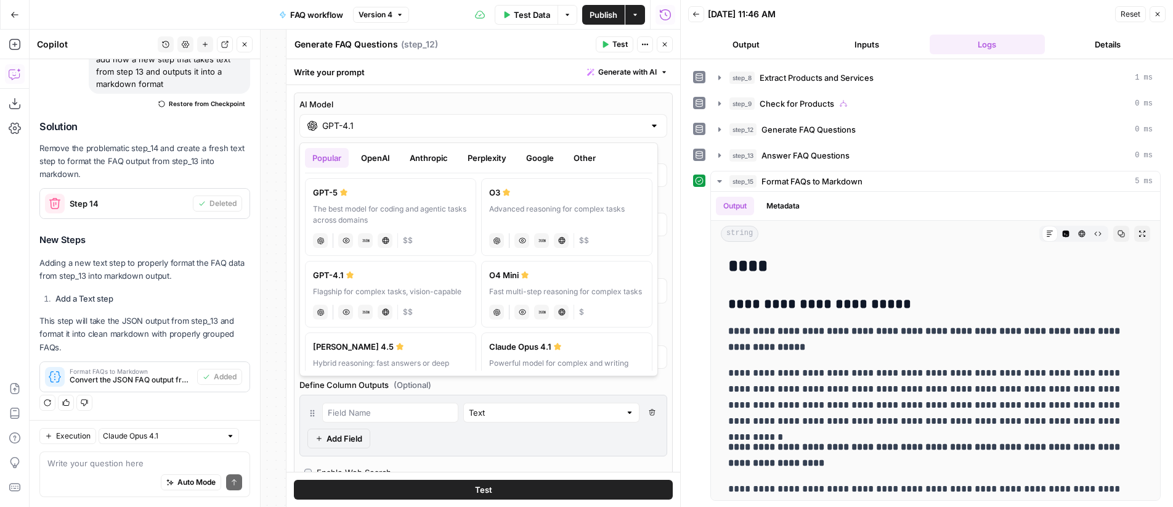
click at [417, 155] on button "Anthropic" at bounding box center [428, 158] width 53 height 20
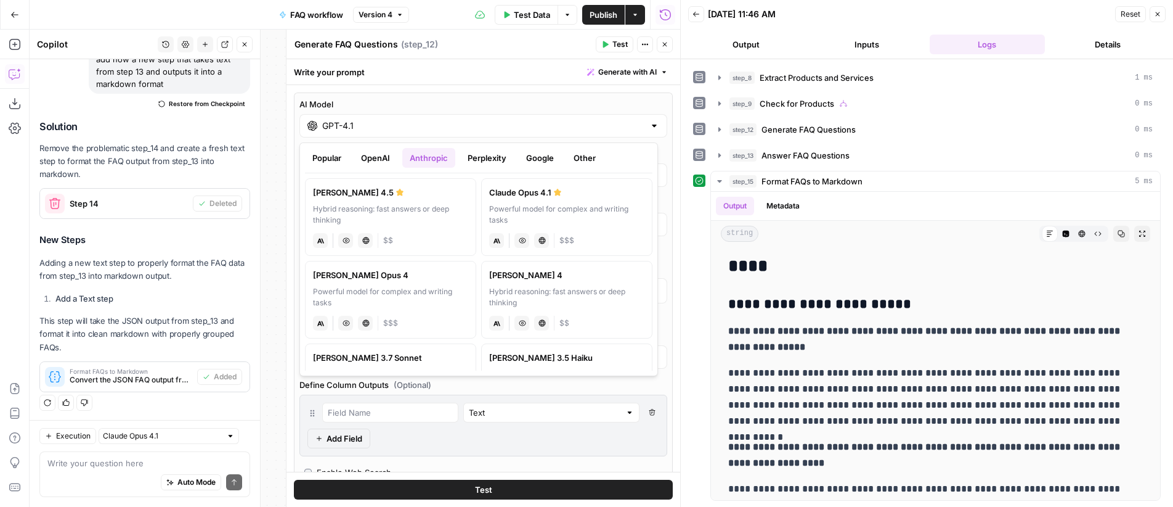
click at [540, 207] on div "Powerful model for complex and writing tasks" at bounding box center [566, 214] width 155 height 22
type input "Claude Opus 4.1"
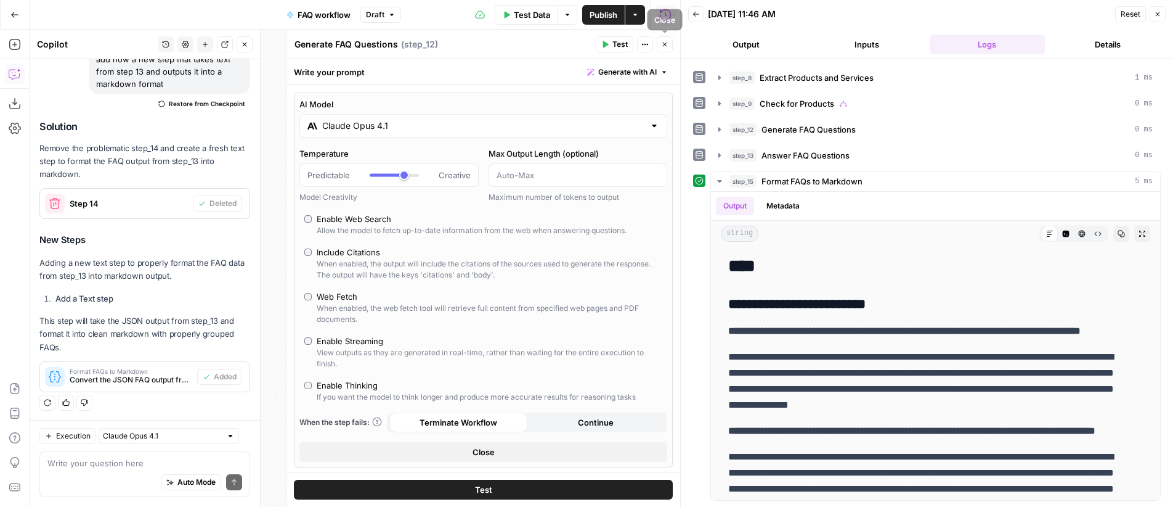
click at [667, 44] on button "Close" at bounding box center [665, 44] width 16 height 16
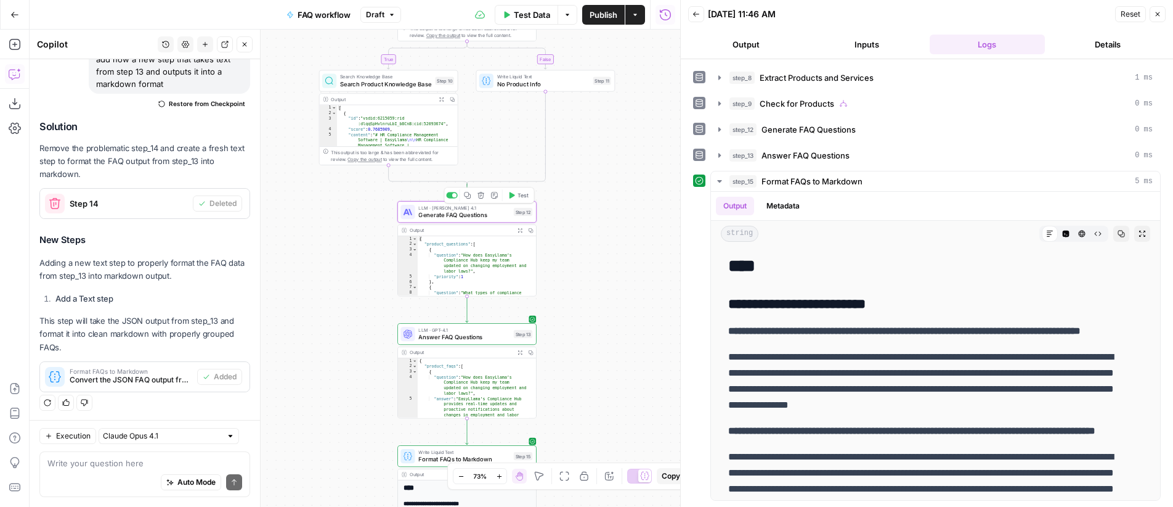
click at [478, 216] on span "Generate FAQ Questions" at bounding box center [464, 214] width 92 height 9
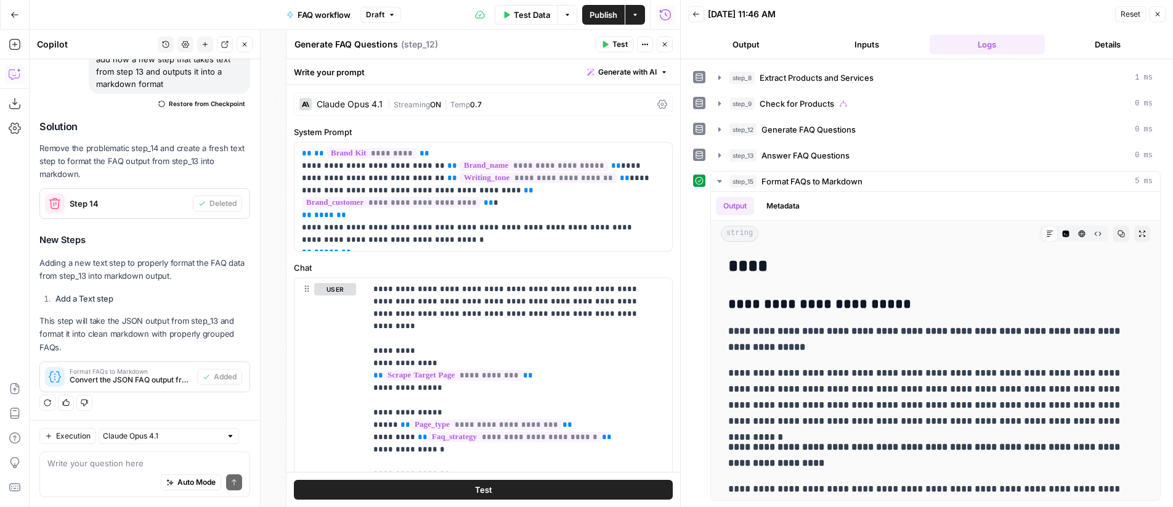
click at [360, 100] on div "Claude Opus 4.1" at bounding box center [350, 104] width 66 height 9
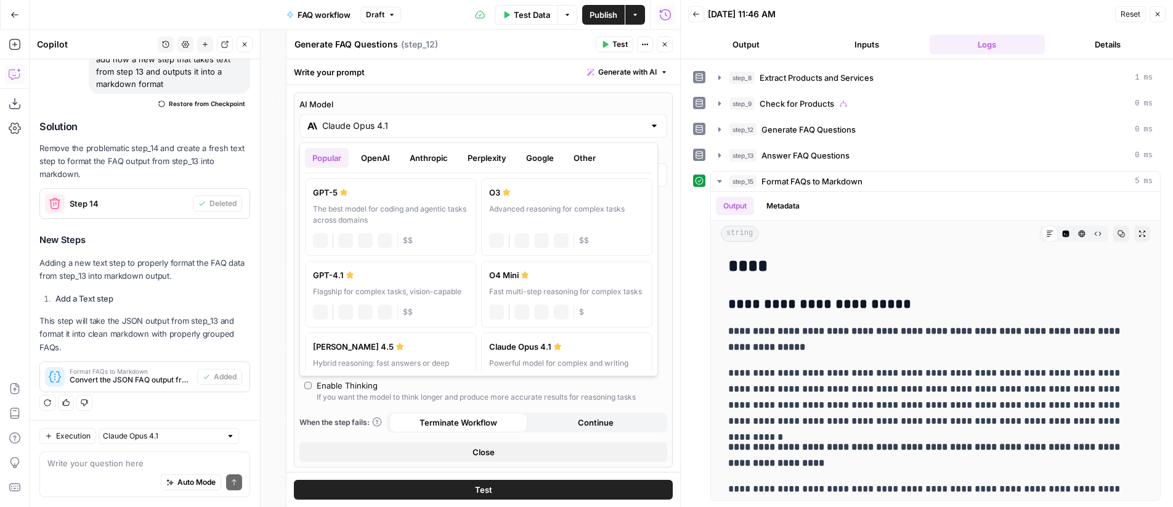
click at [384, 132] on div "Claude Opus 4.1" at bounding box center [484, 125] width 368 height 23
click at [382, 158] on button "OpenAI" at bounding box center [376, 158] width 44 height 20
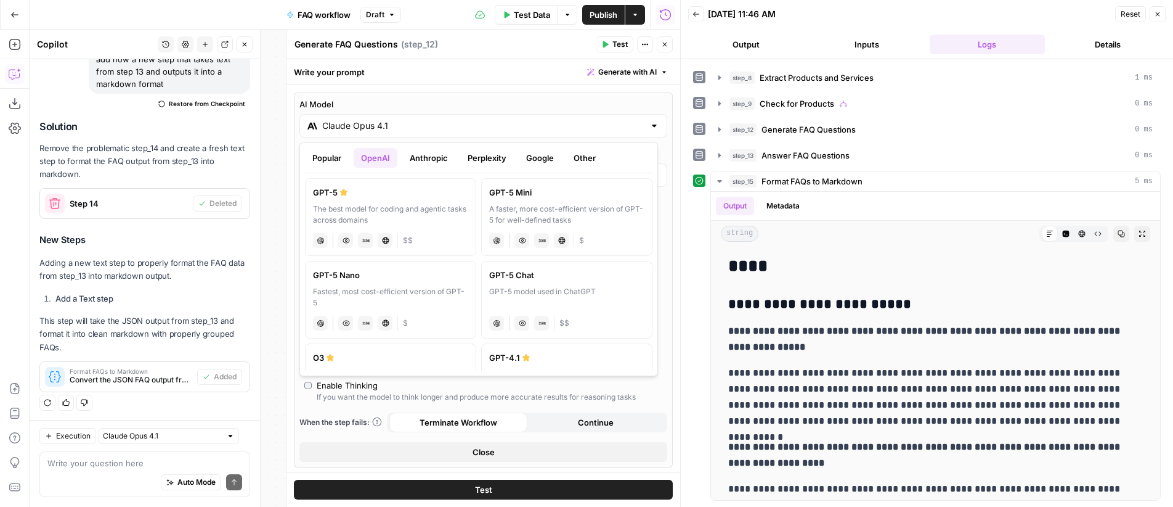
click at [275, 134] on div "**********" at bounding box center [355, 268] width 651 height 477
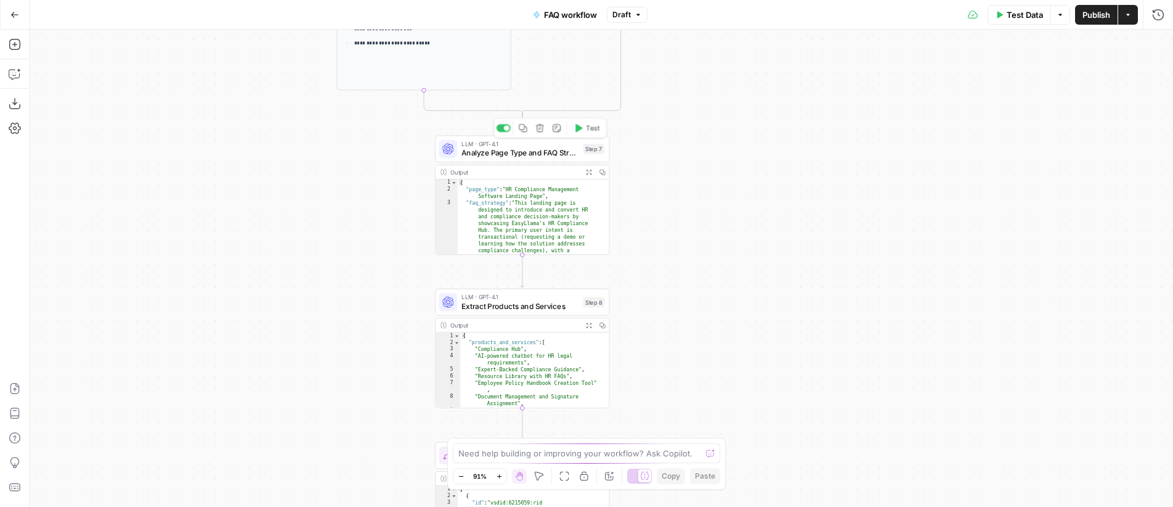
click at [516, 147] on span "Analyze Page Type and FAQ Strategy" at bounding box center [520, 152] width 117 height 11
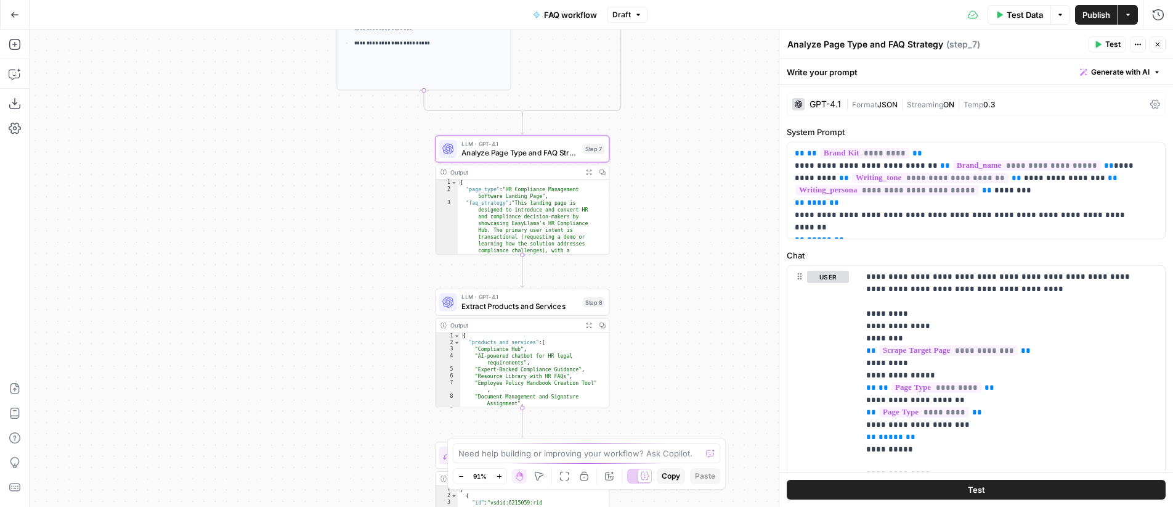
click at [865, 101] on span "Format" at bounding box center [864, 104] width 25 height 9
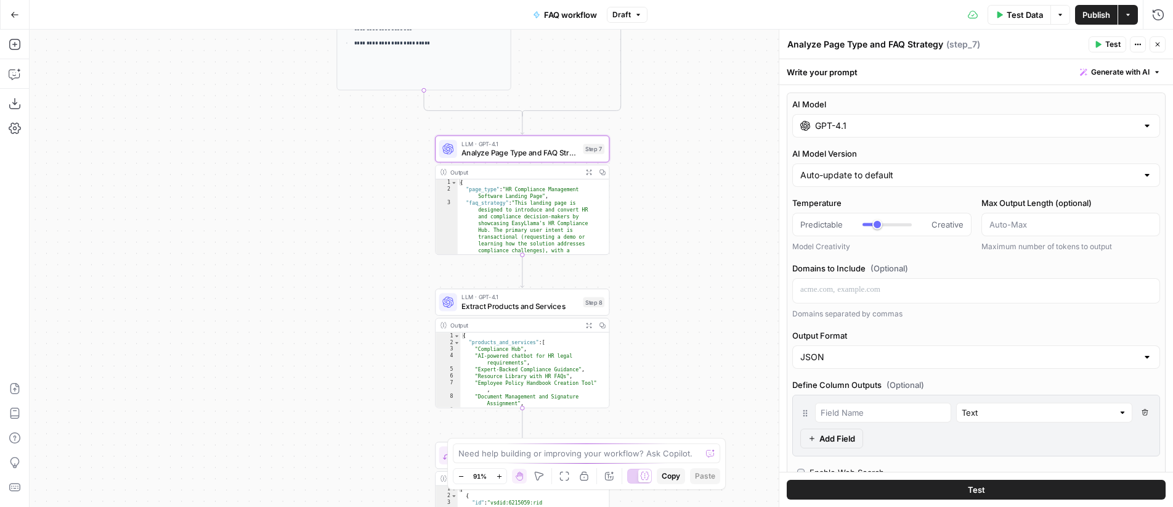
click at [587, 171] on icon "button" at bounding box center [589, 172] width 6 height 6
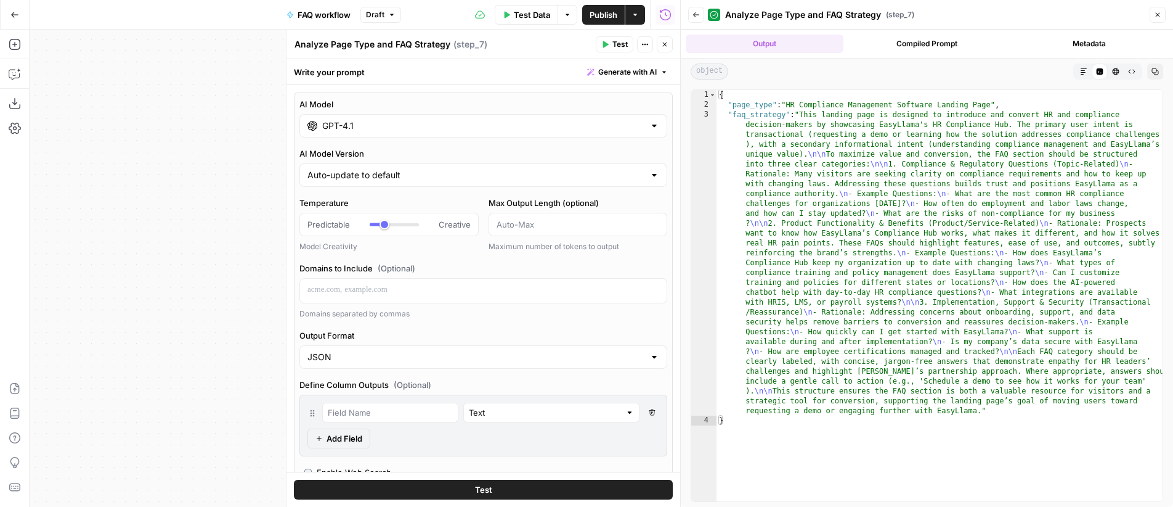
click at [1078, 72] on button "Markdown" at bounding box center [1084, 71] width 16 height 16
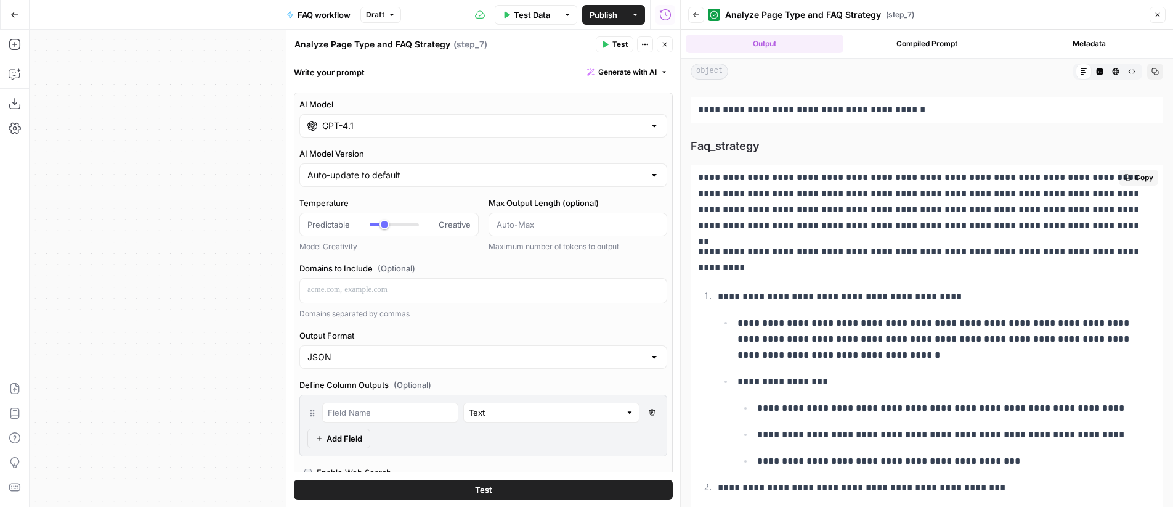
scroll to position [122, 0]
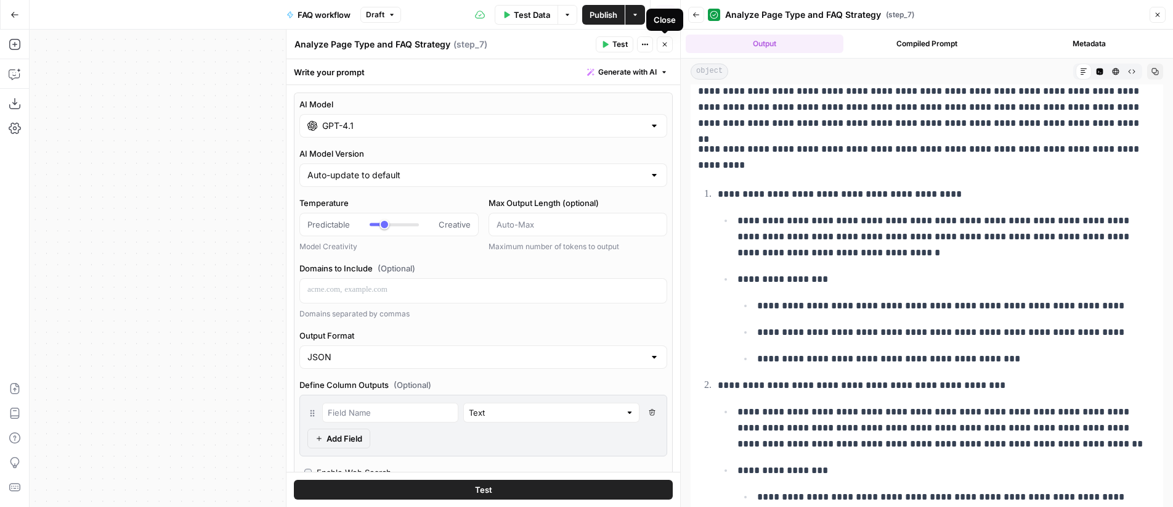
click at [664, 44] on icon "button" at bounding box center [665, 45] width 4 height 4
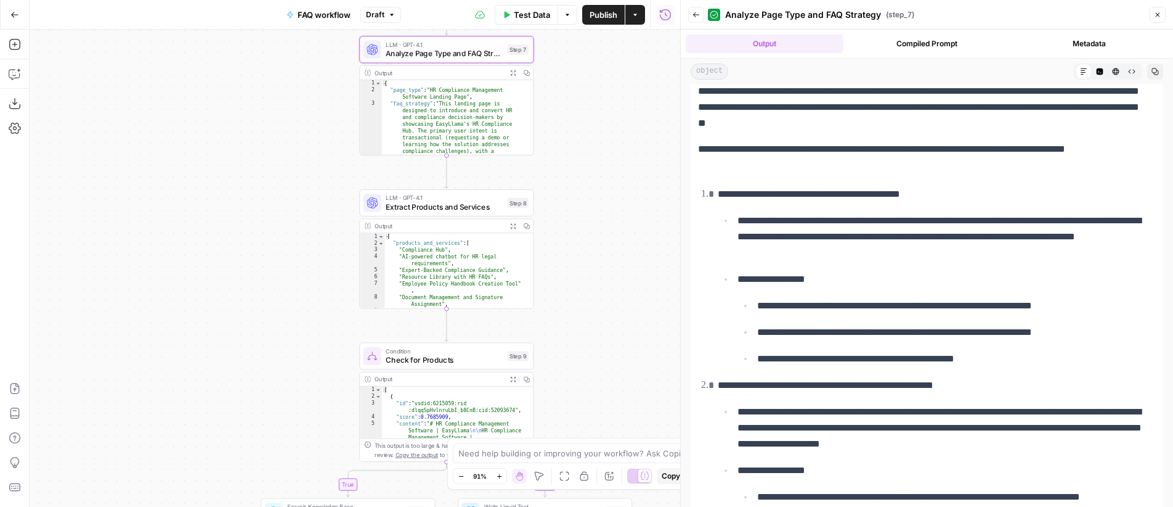
drag, startPoint x: 658, startPoint y: 270, endPoint x: 582, endPoint y: 171, distance: 124.4
click at [582, 171] on div "**********" at bounding box center [355, 268] width 651 height 477
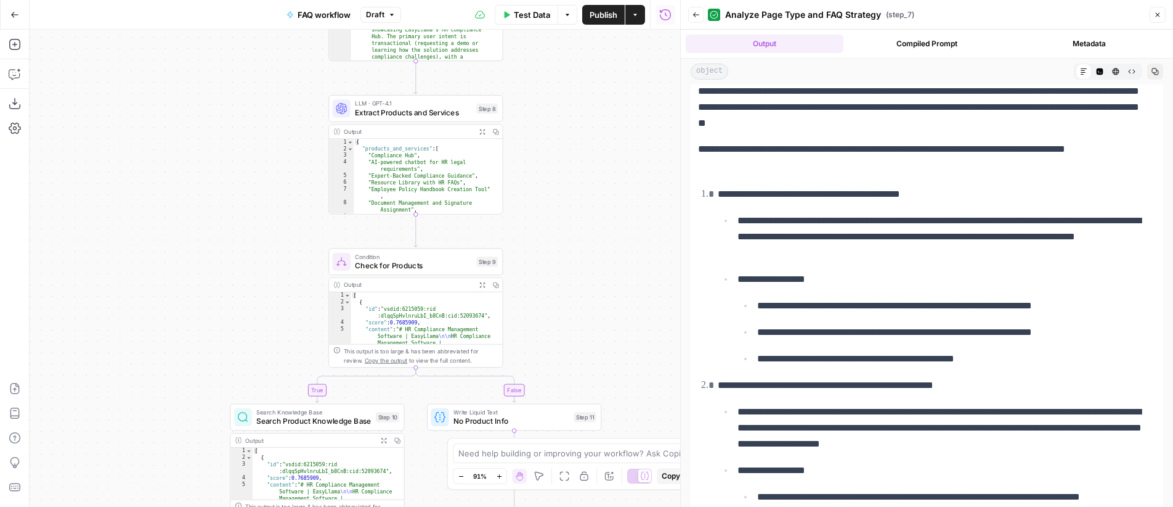
drag, startPoint x: 632, startPoint y: 255, endPoint x: 601, endPoint y: 160, distance: 100.4
click at [601, 160] on div "**********" at bounding box center [355, 268] width 651 height 477
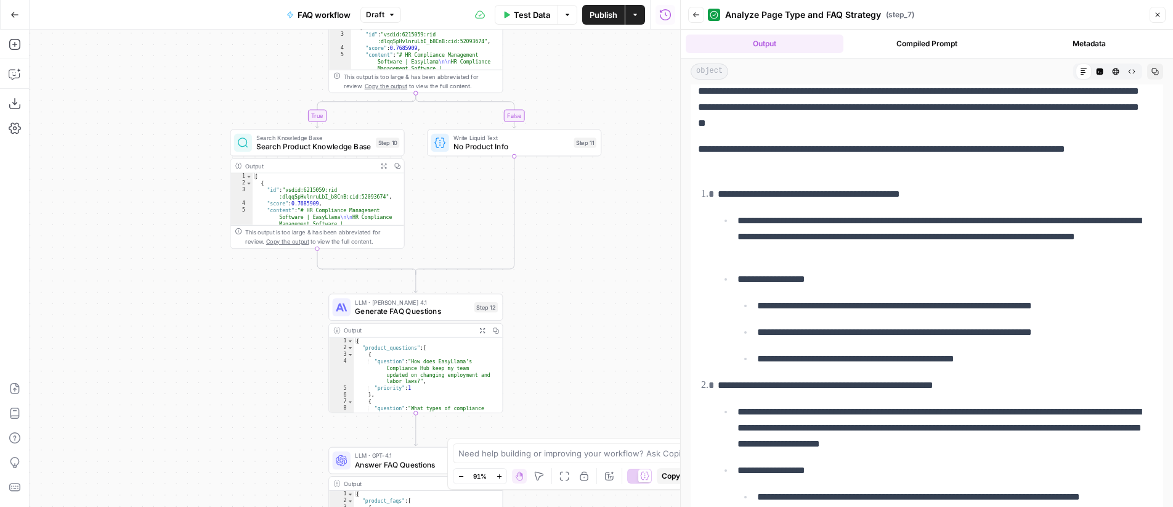
click at [407, 305] on span "Generate FAQ Questions" at bounding box center [412, 310] width 115 height 11
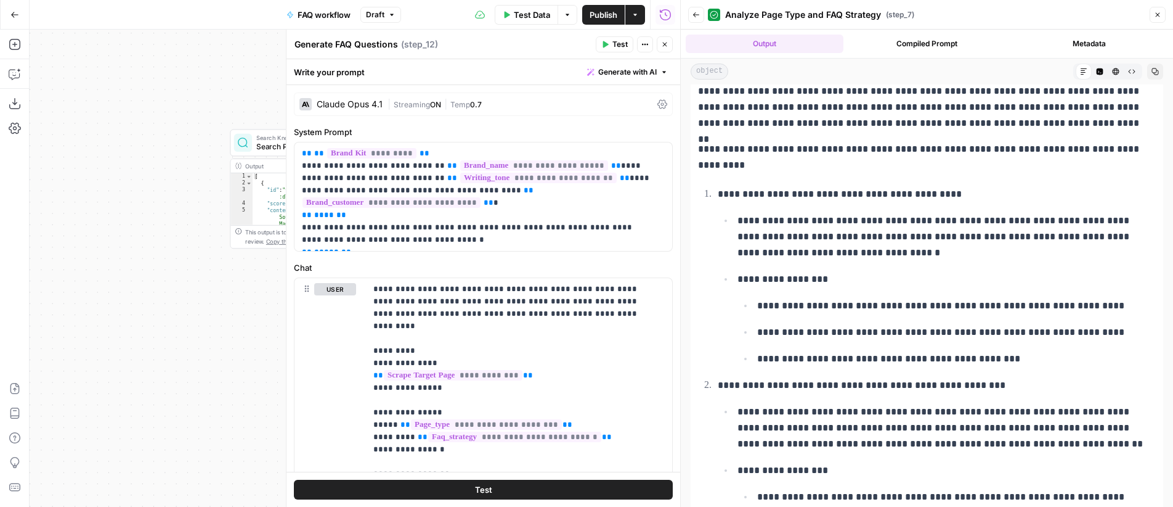
click at [668, 43] on icon "button" at bounding box center [664, 44] width 7 height 7
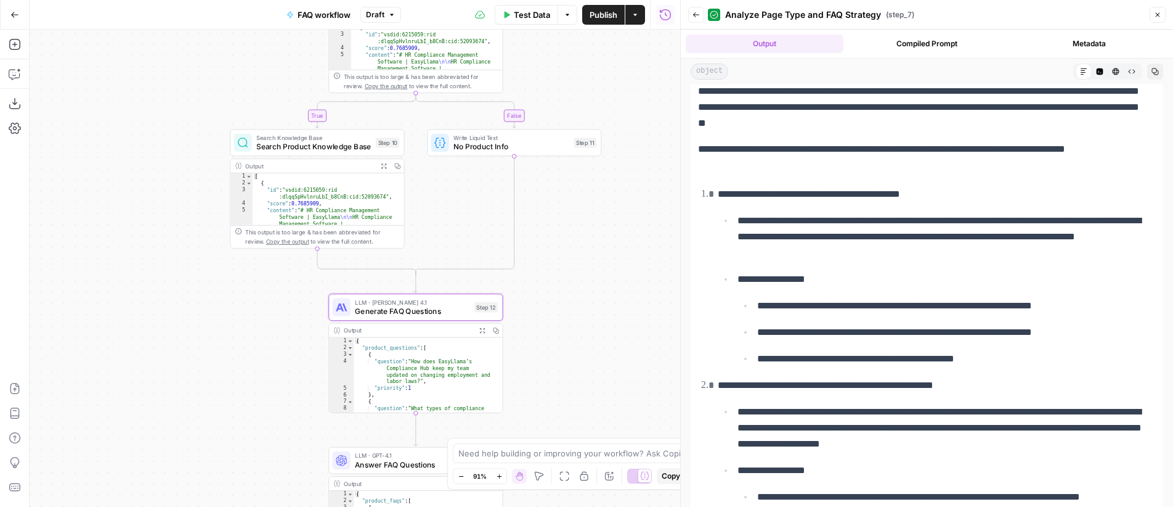
click at [479, 332] on icon "button" at bounding box center [482, 330] width 6 height 6
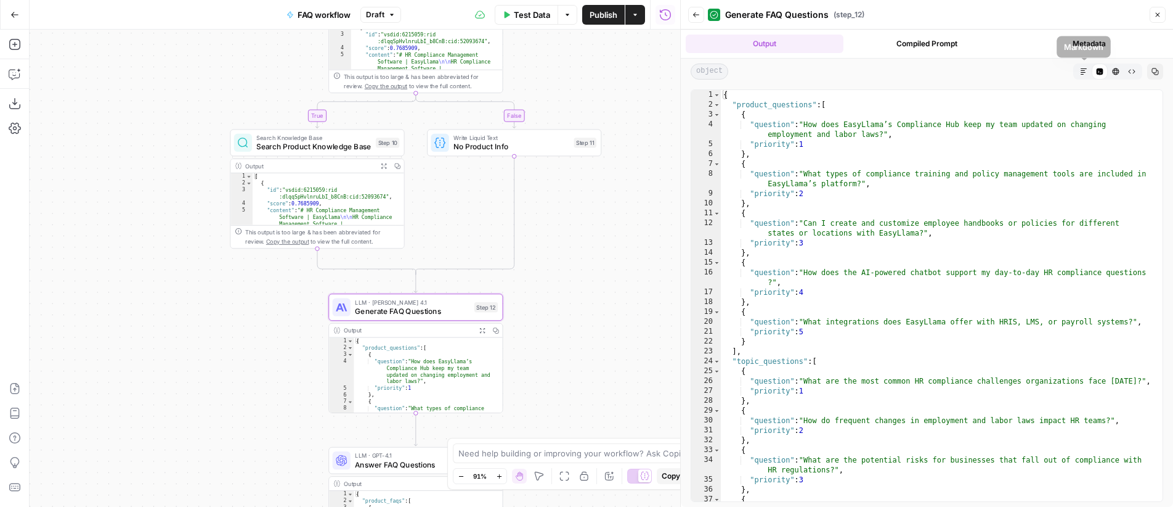
click at [1085, 68] on icon "button" at bounding box center [1084, 71] width 6 height 6
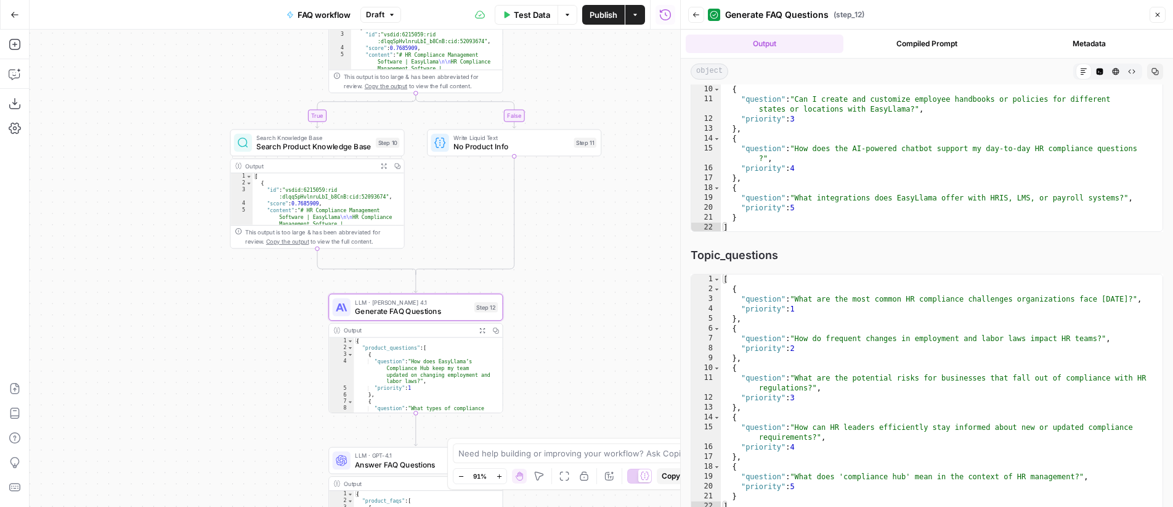
scroll to position [140, 0]
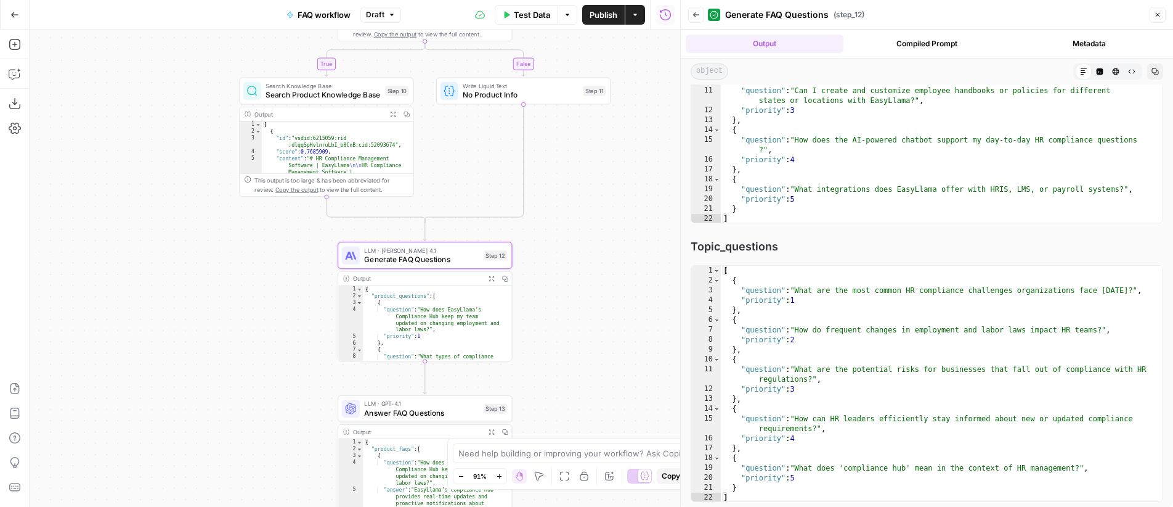
drag, startPoint x: 616, startPoint y: 291, endPoint x: 625, endPoint y: 242, distance: 49.4
click at [625, 242] on div "**********" at bounding box center [355, 268] width 651 height 477
click at [699, 13] on icon "button" at bounding box center [696, 14] width 7 height 7
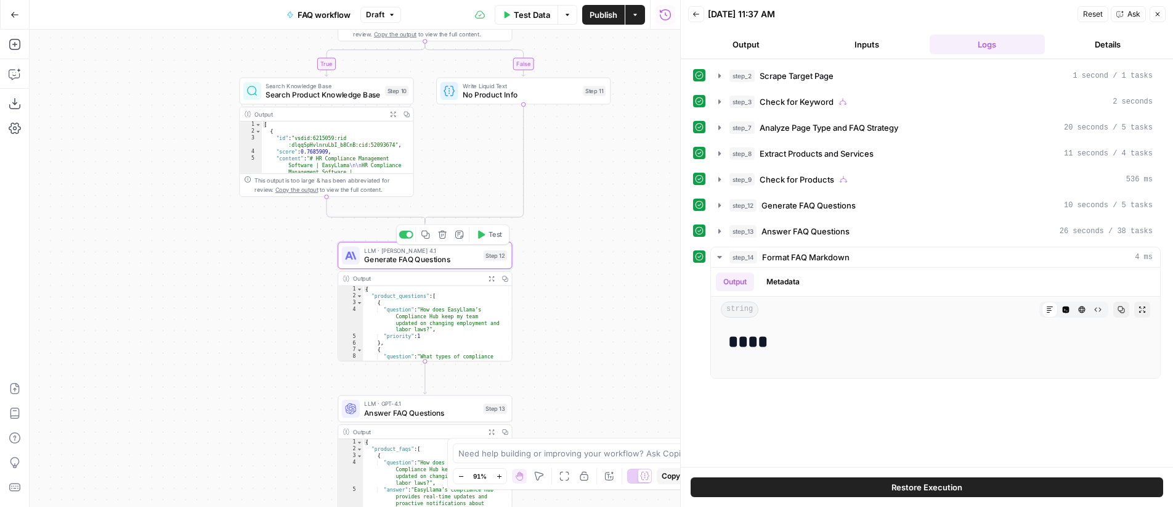
click at [427, 255] on span "Generate FAQ Questions" at bounding box center [421, 258] width 115 height 11
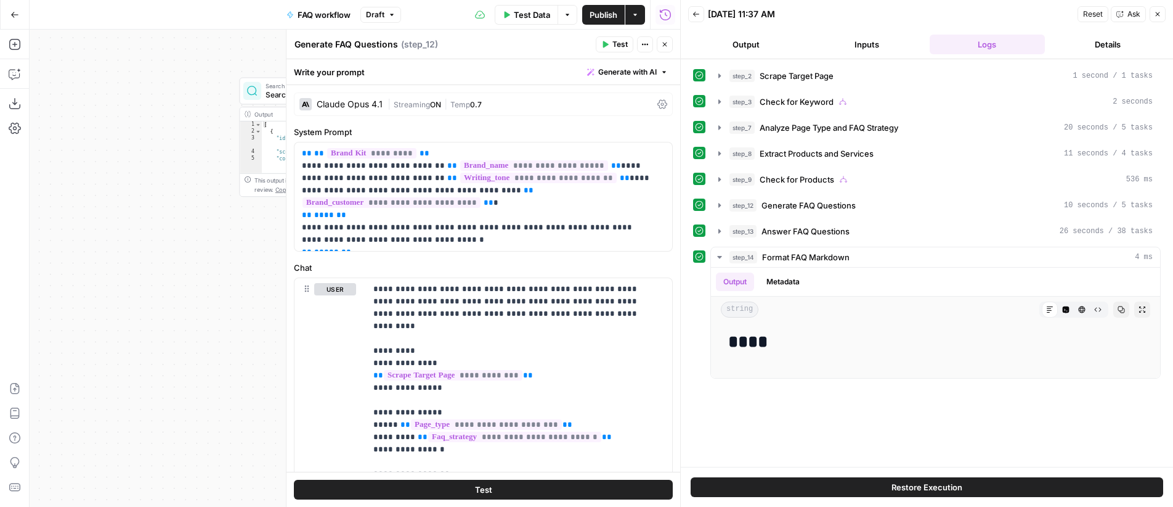
click at [356, 105] on div "Claude Opus 4.1" at bounding box center [350, 104] width 66 height 9
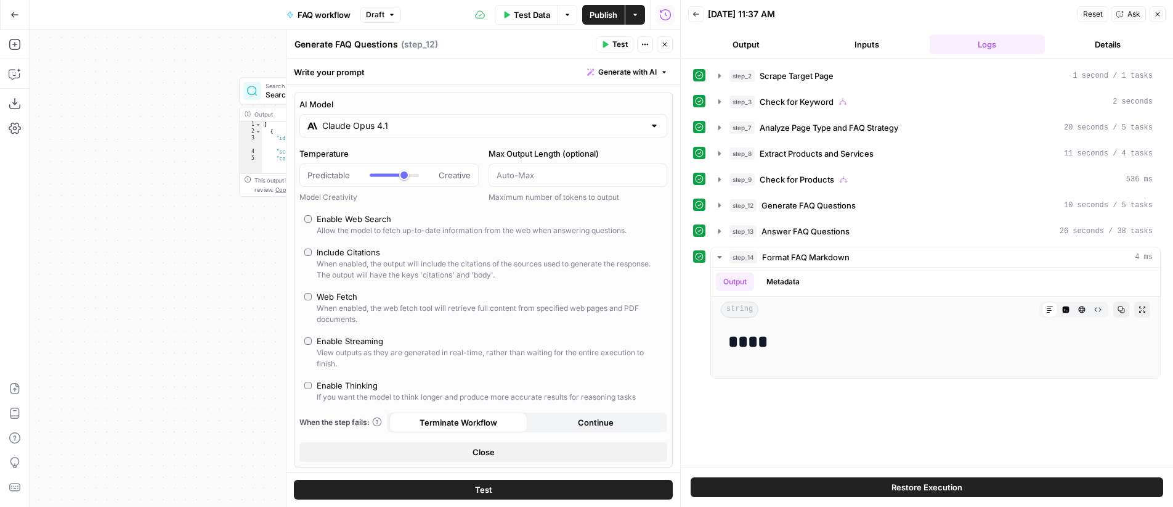
click at [370, 126] on input "Claude Opus 4.1" at bounding box center [483, 126] width 322 height 12
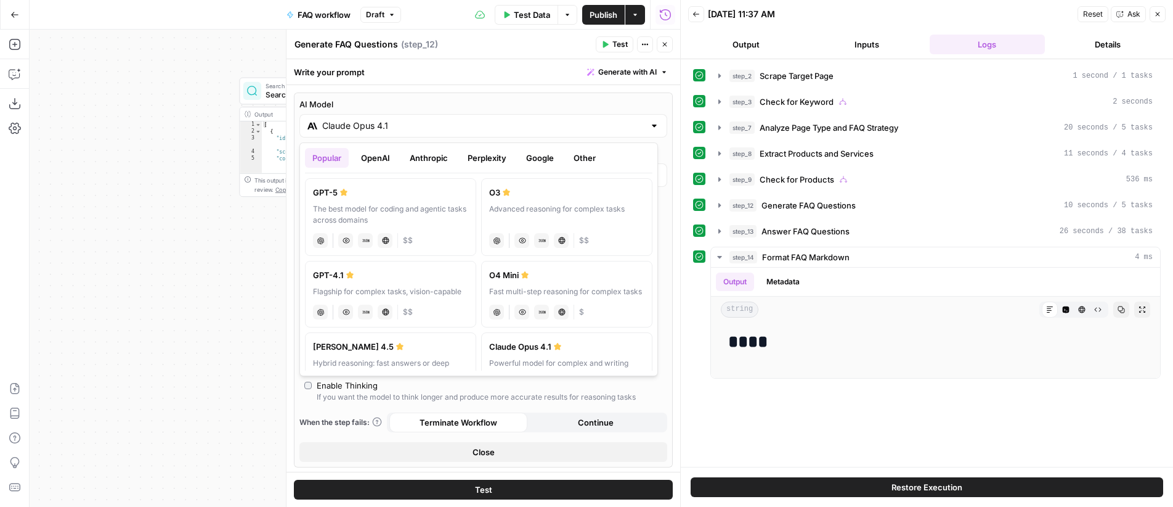
click at [380, 155] on button "OpenAI" at bounding box center [376, 158] width 44 height 20
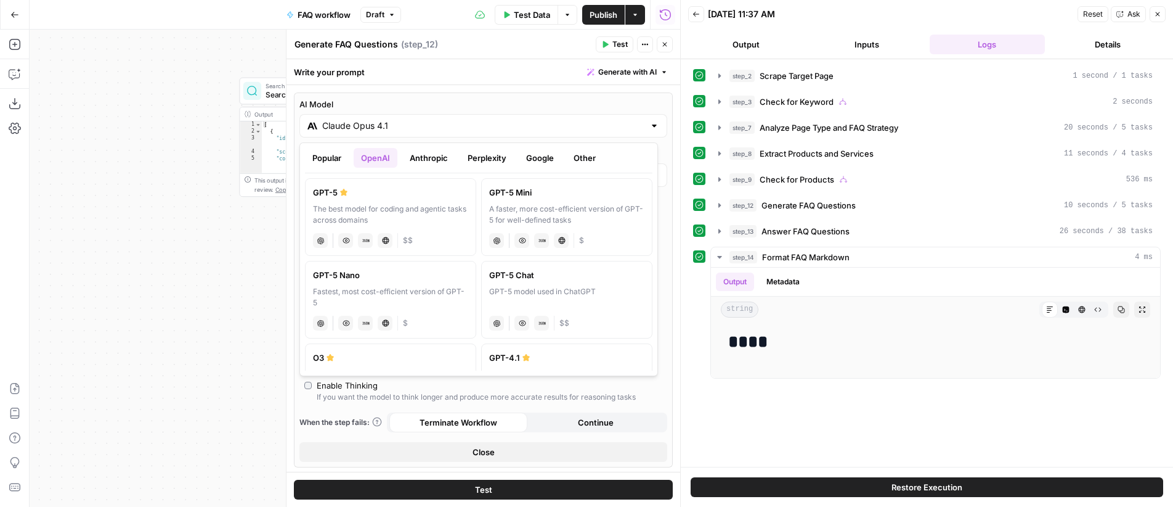
click at [553, 359] on div "GPT-4.1" at bounding box center [566, 357] width 155 height 12
type input "GPT-4.1"
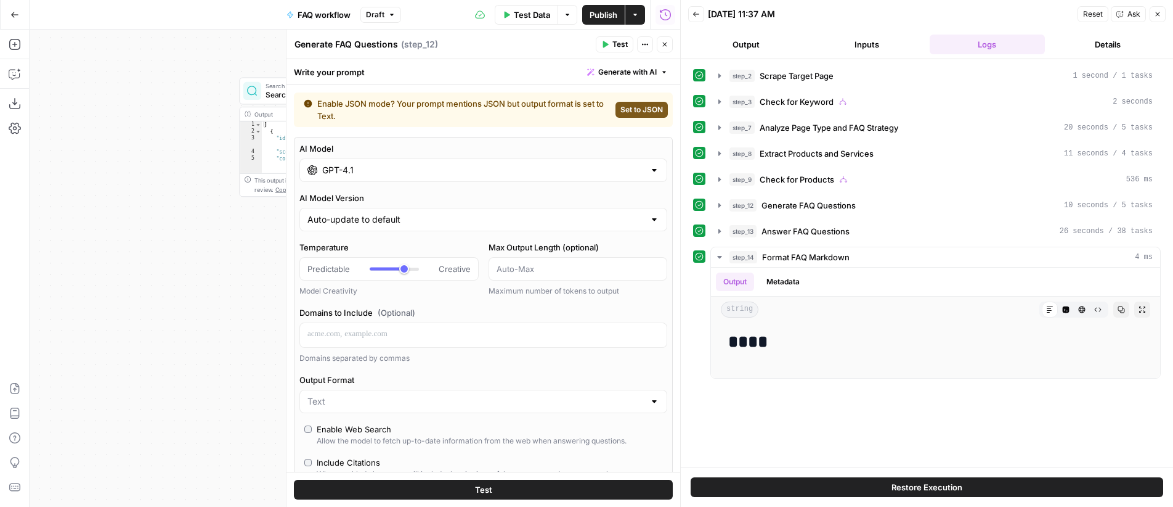
click at [665, 44] on icon "button" at bounding box center [665, 45] width 4 height 4
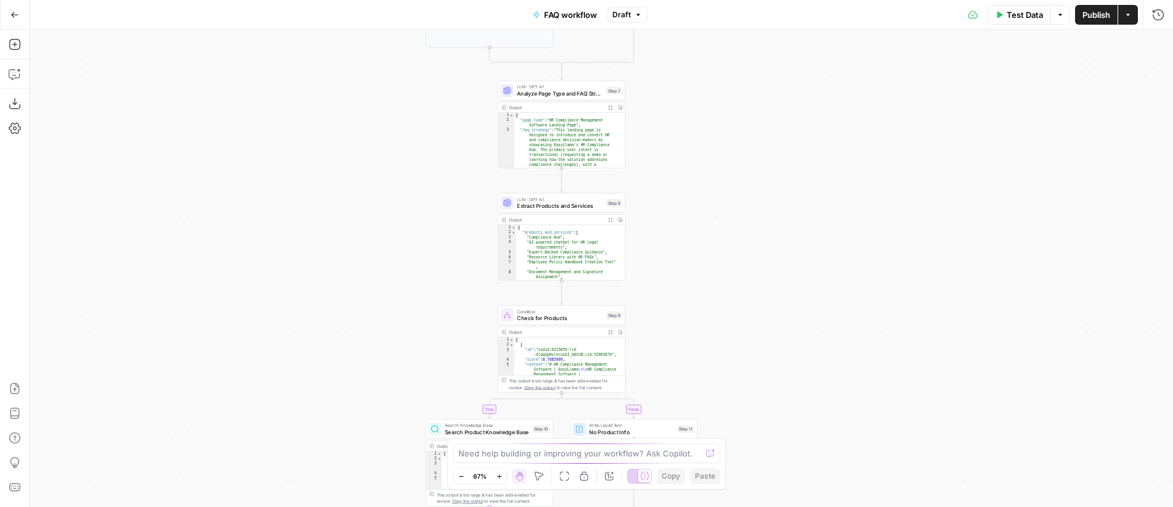
drag, startPoint x: 730, startPoint y: 319, endPoint x: 741, endPoint y: 280, distance: 40.2
click at [741, 280] on div "**********" at bounding box center [602, 268] width 1144 height 477
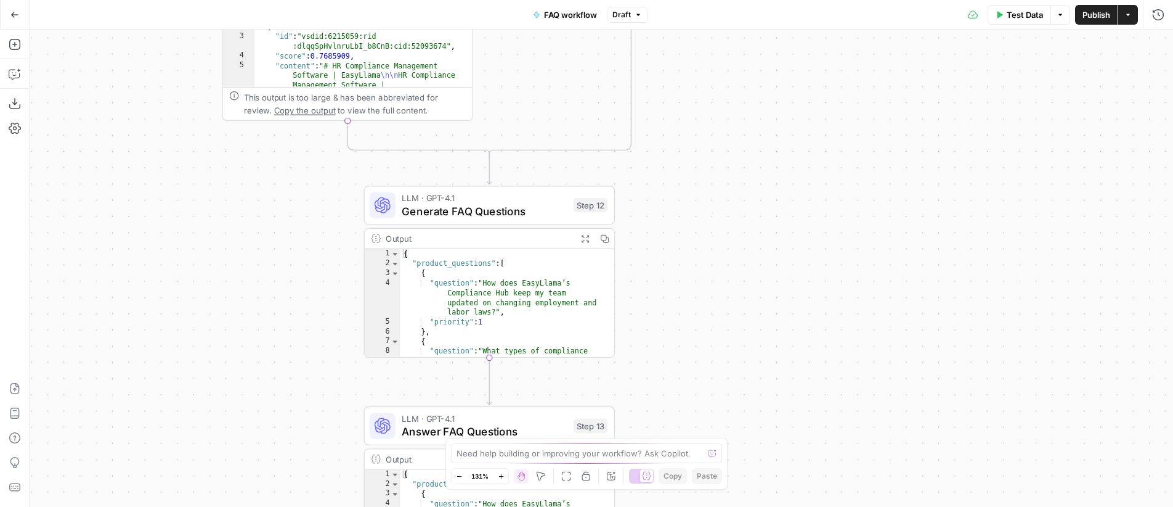
drag, startPoint x: 701, startPoint y: 301, endPoint x: 746, endPoint y: 245, distance: 71.5
click at [761, 256] on div "**********" at bounding box center [602, 268] width 1144 height 477
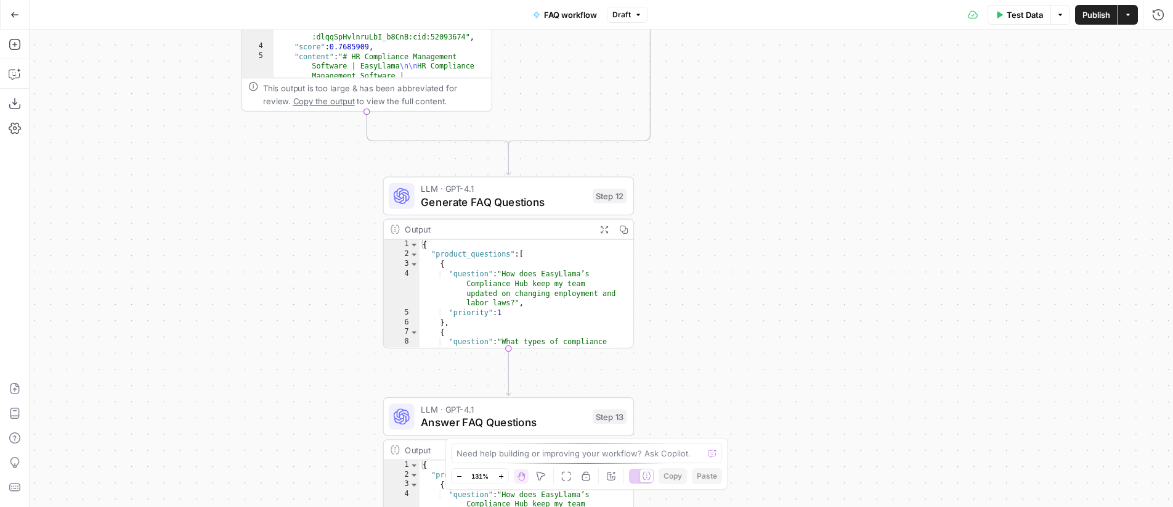
click at [549, 195] on span "Generate FAQ Questions" at bounding box center [503, 202] width 165 height 16
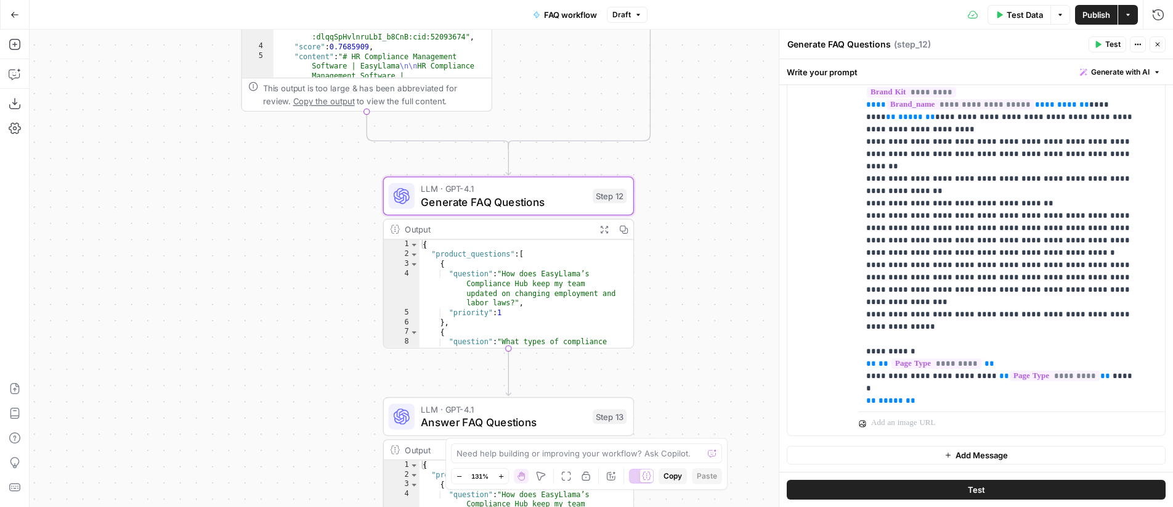
scroll to position [227, 0]
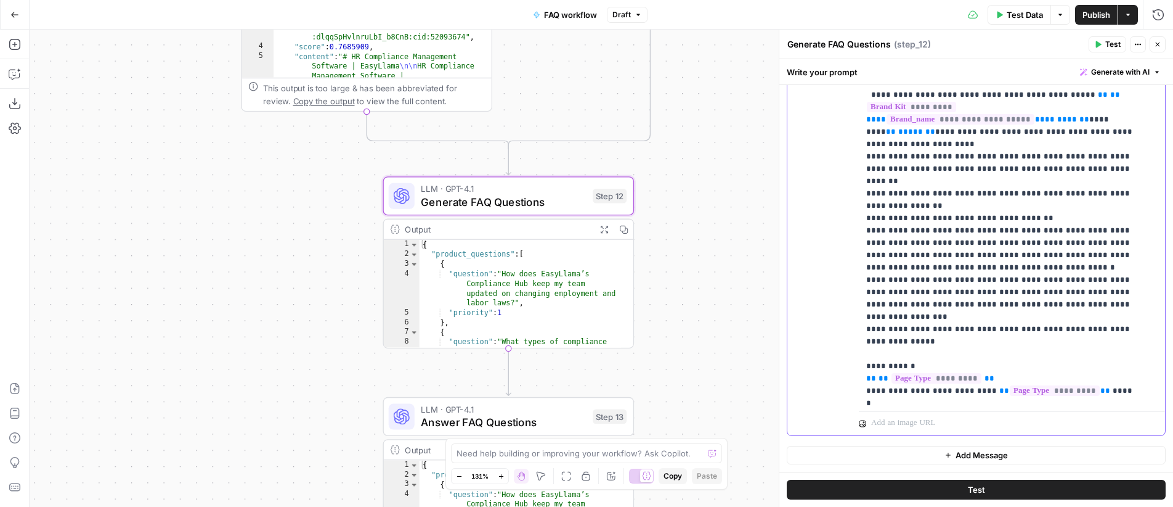
click at [992, 230] on p "**********" at bounding box center [1002, 224] width 273 height 1085
click at [921, 256] on p "**********" at bounding box center [1002, 224] width 273 height 1085
click at [1097, 17] on span "Publish" at bounding box center [1097, 15] width 28 height 12
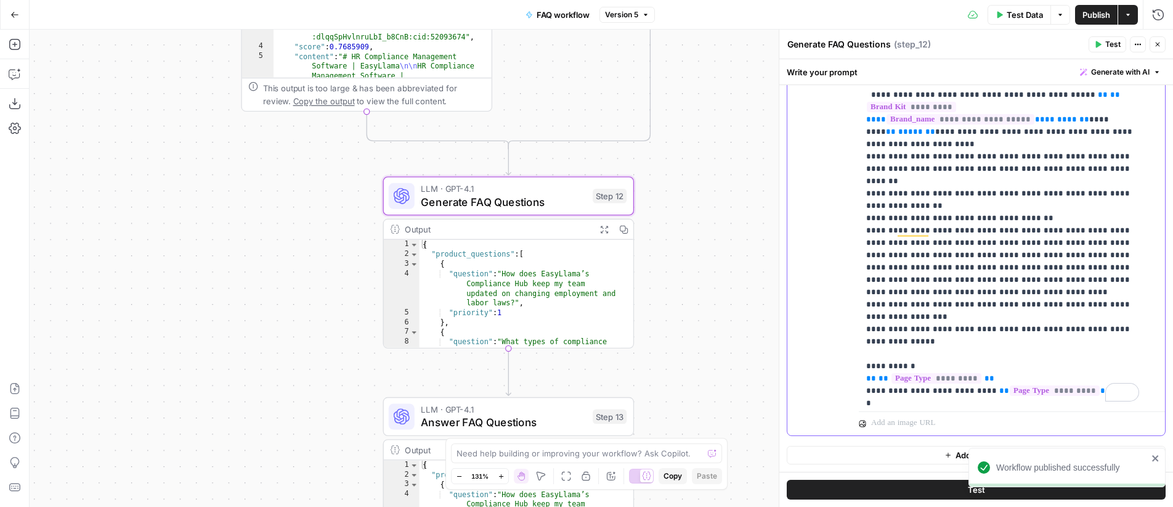
click at [1030, 263] on p "**********" at bounding box center [1002, 224] width 273 height 1085
click at [481, 195] on span "Generate FAQ Questions" at bounding box center [503, 202] width 165 height 16
click at [436, 184] on span "LLM · GPT-4.1" at bounding box center [503, 188] width 165 height 13
click at [927, 255] on p "**********" at bounding box center [1002, 224] width 273 height 1085
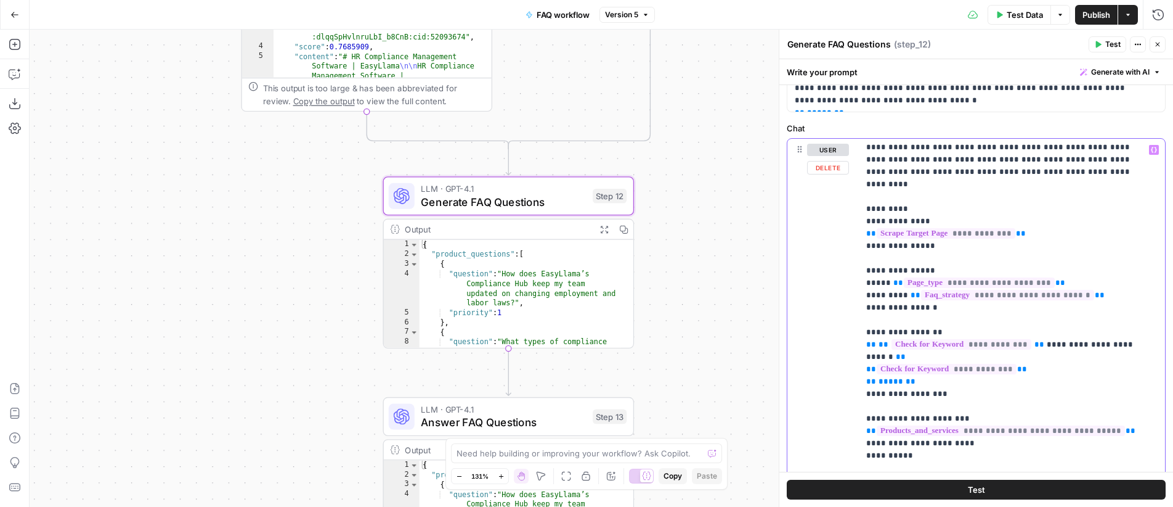
scroll to position [4, 0]
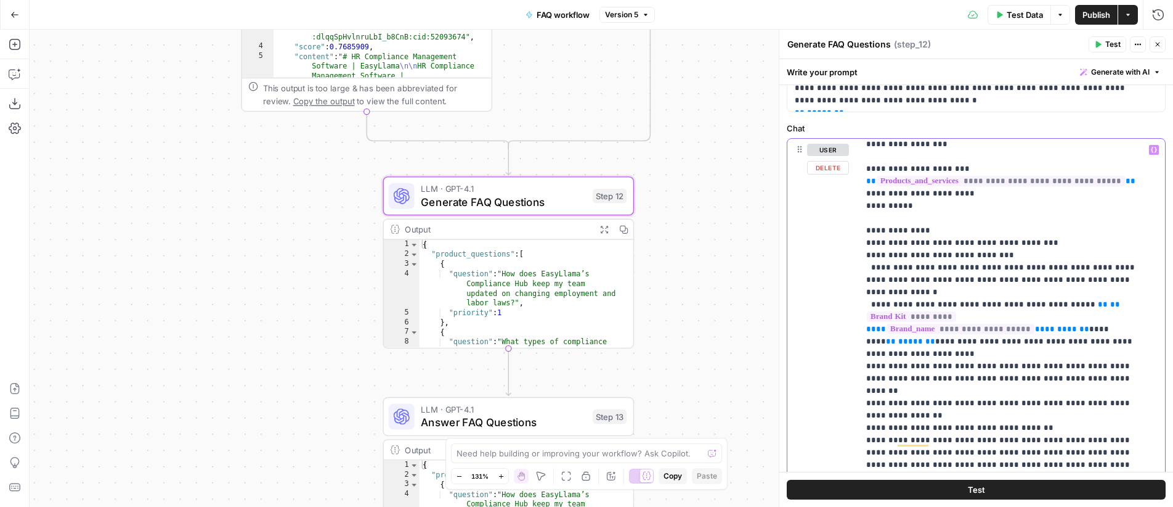
click at [949, 277] on p "**********" at bounding box center [1002, 434] width 273 height 1085
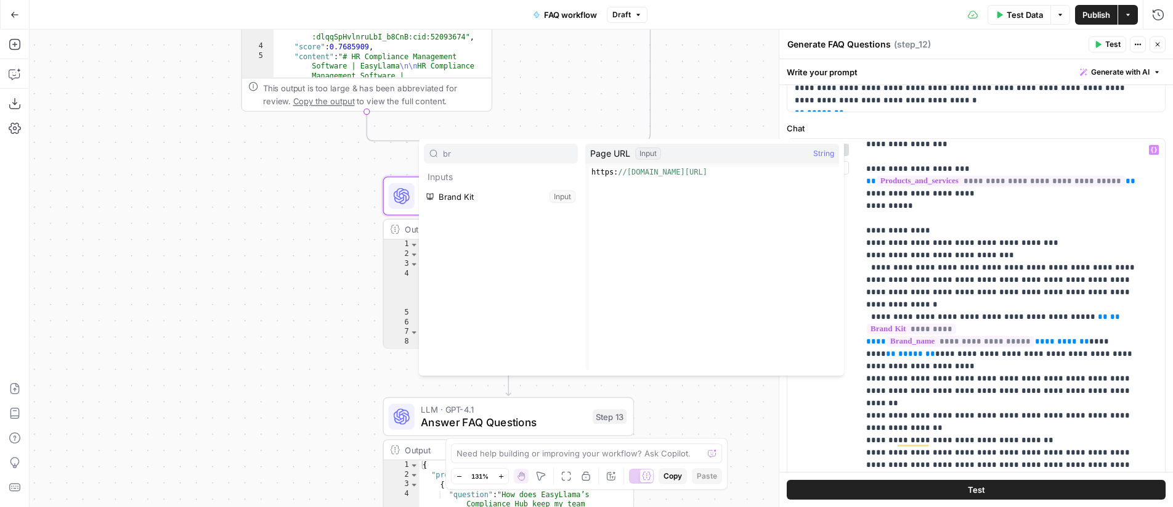
type input "b"
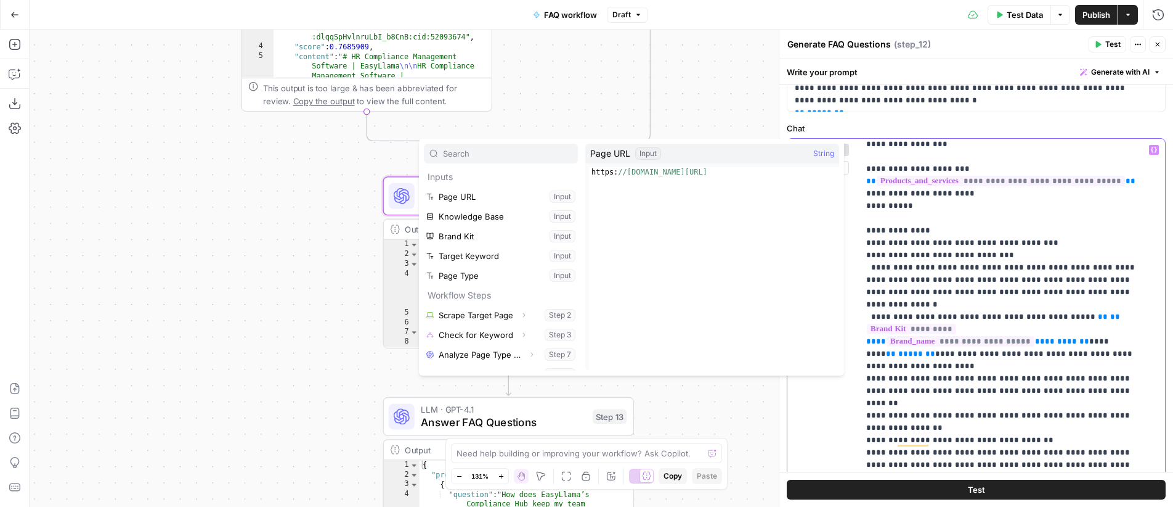
click at [1035, 336] on span "**********" at bounding box center [961, 341] width 148 height 10
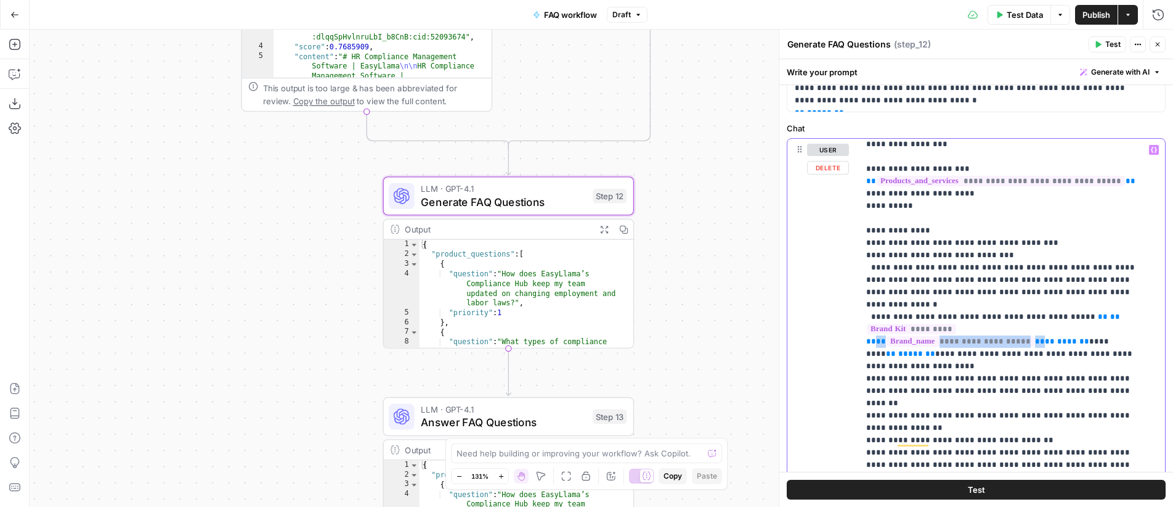
drag, startPoint x: 1127, startPoint y: 307, endPoint x: 966, endPoint y: 305, distance: 160.9
click at [966, 305] on p "**********" at bounding box center [1002, 434] width 273 height 1085
copy p "**********"
click at [1134, 278] on p "**********" at bounding box center [1002, 434] width 273 height 1085
click at [1043, 277] on p "**********" at bounding box center [1002, 440] width 273 height 1097
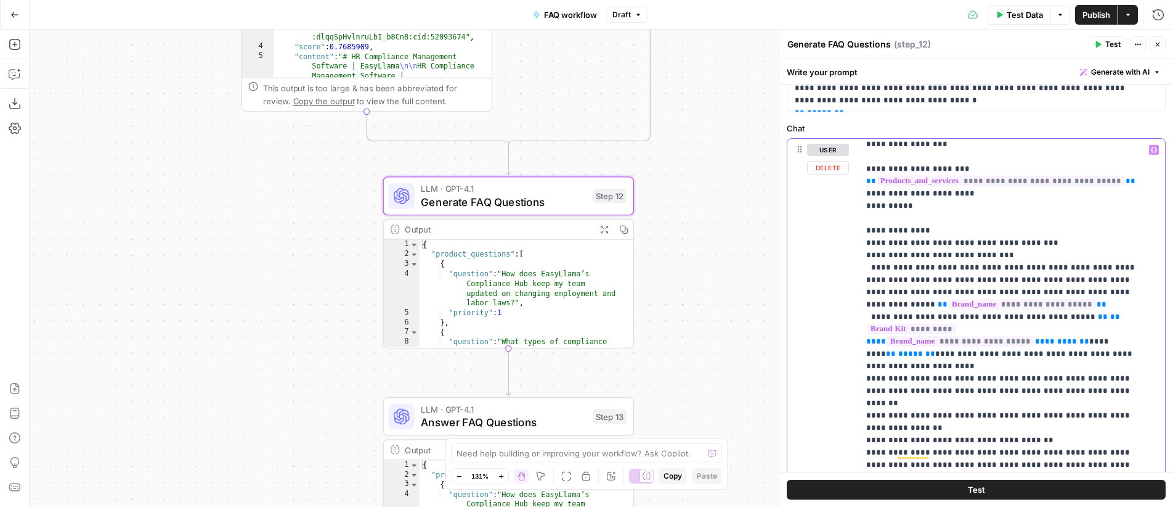
click at [1043, 291] on p "**********" at bounding box center [1002, 440] width 273 height 1097
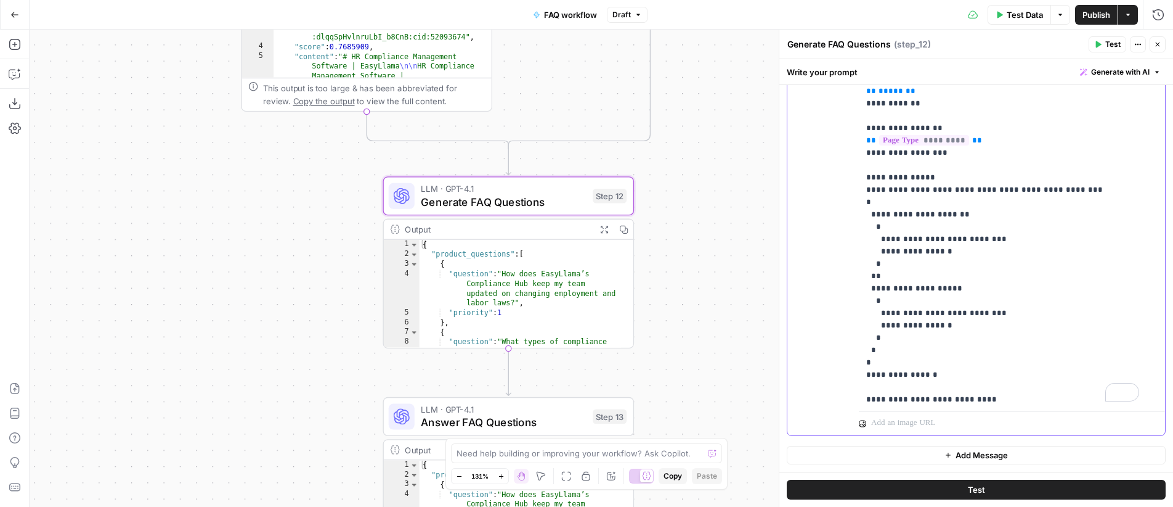
scroll to position [605, 0]
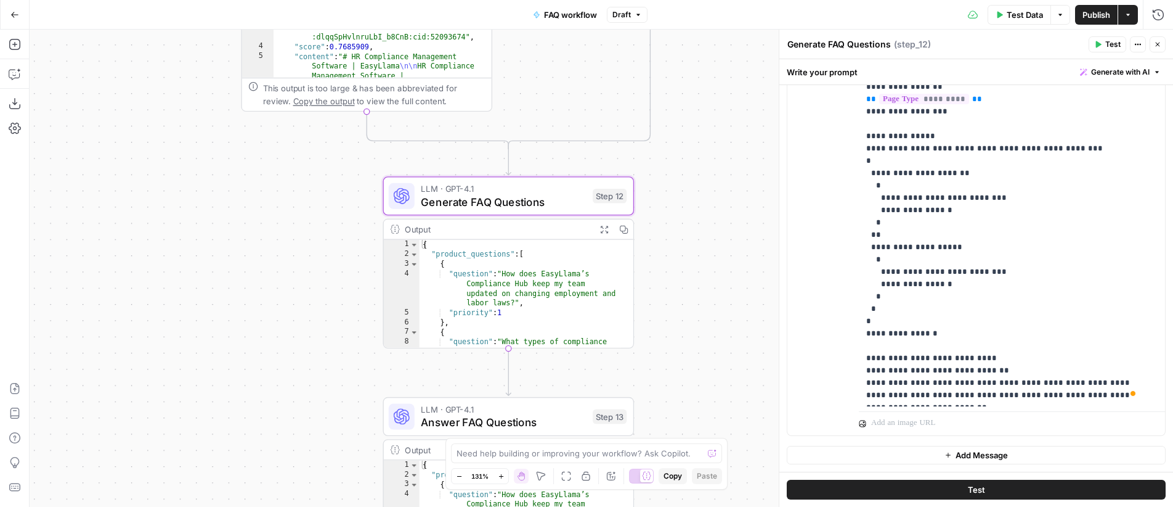
click at [991, 452] on span "Add Message" at bounding box center [982, 455] width 52 height 12
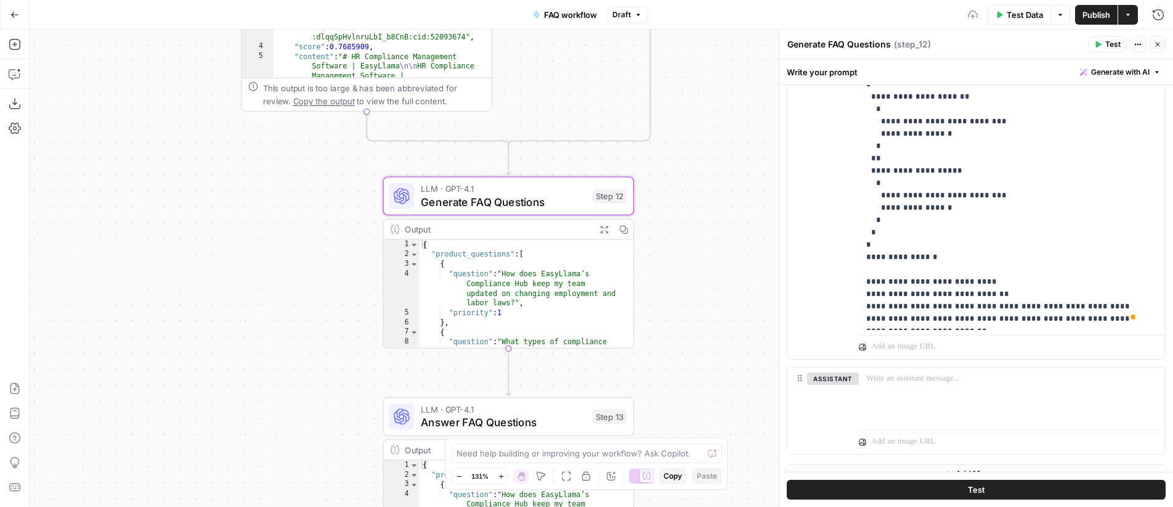
scroll to position [513, 0]
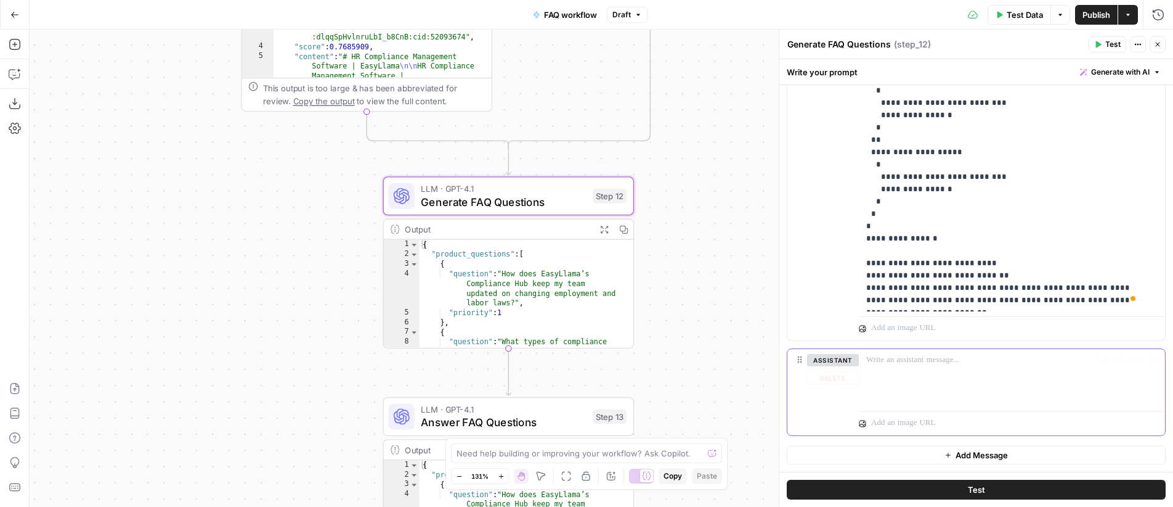
click at [968, 354] on p at bounding box center [1011, 360] width 291 height 12
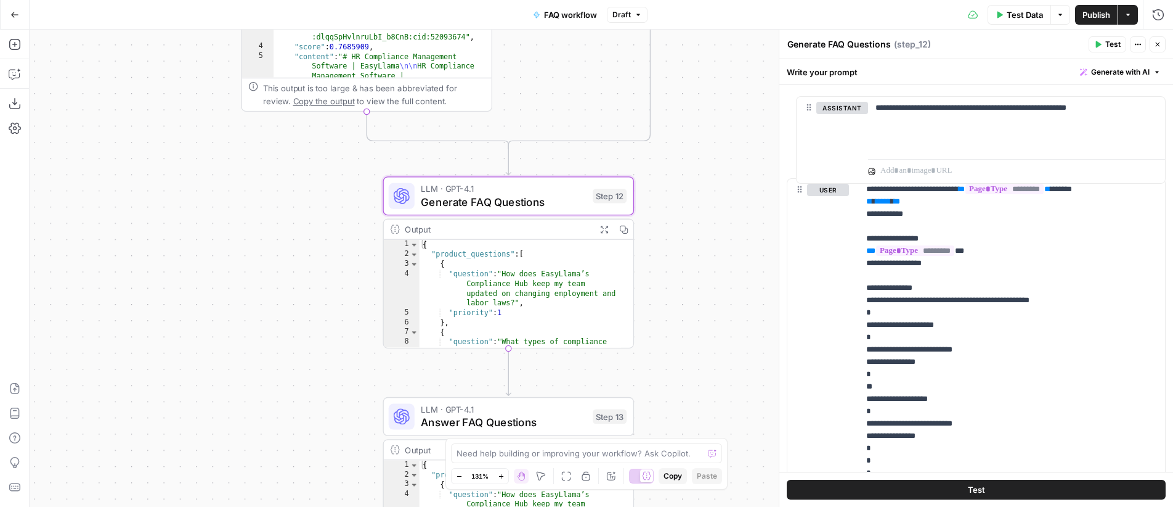
drag, startPoint x: 795, startPoint y: 361, endPoint x: 804, endPoint y: 105, distance: 256.5
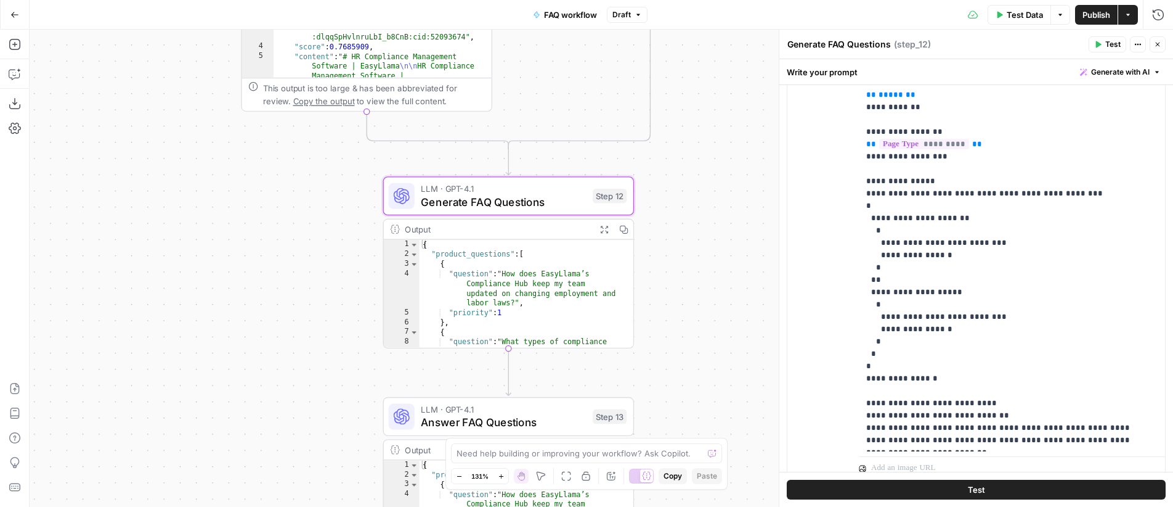
scroll to position [513, 0]
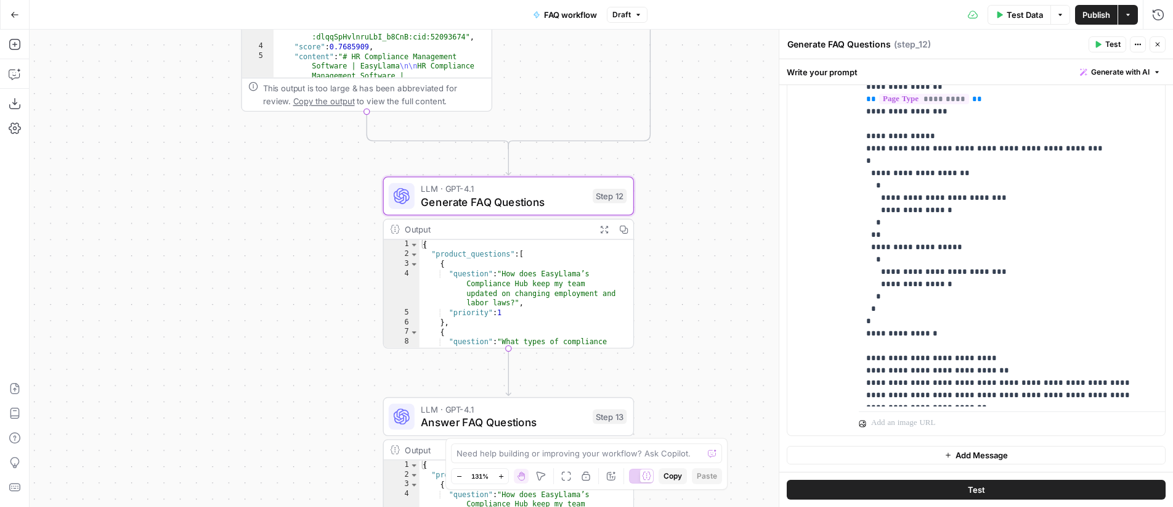
click at [991, 451] on span "Add Message" at bounding box center [982, 455] width 52 height 12
click at [851, 455] on button "assistant" at bounding box center [833, 455] width 52 height 12
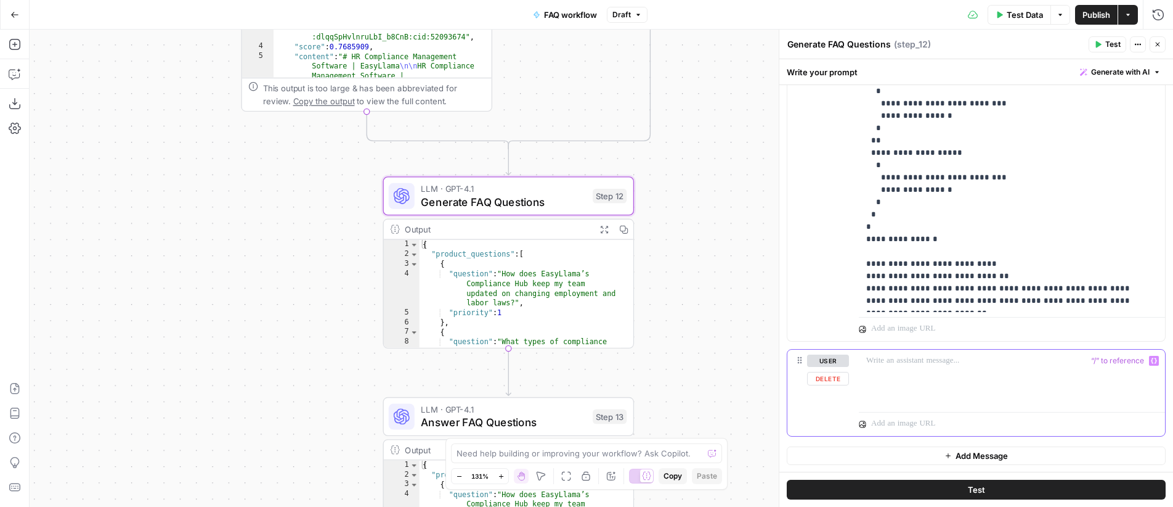
scroll to position [608, 0]
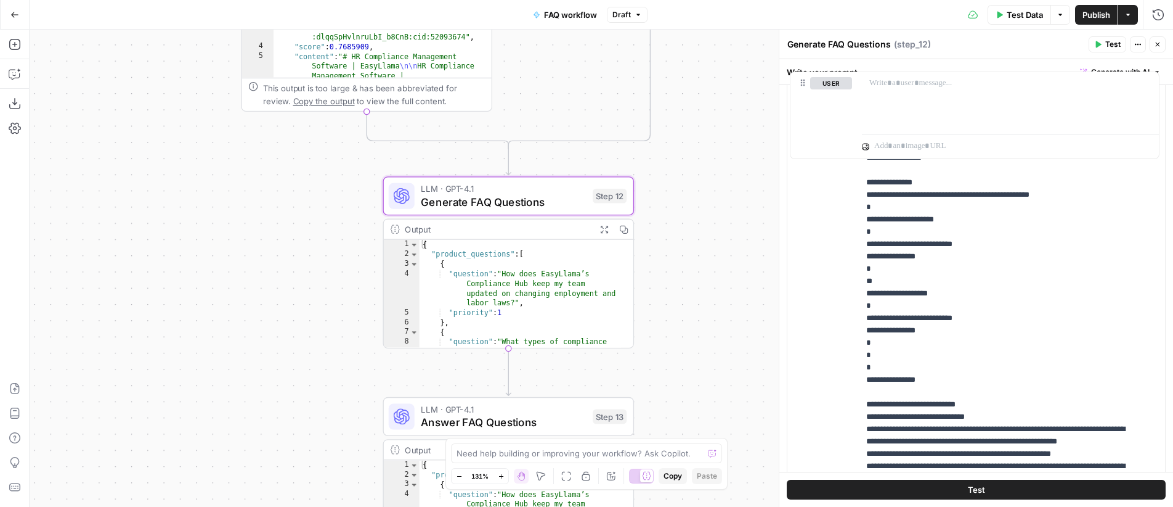
drag, startPoint x: 802, startPoint y: 359, endPoint x: 805, endPoint y: 80, distance: 279.2
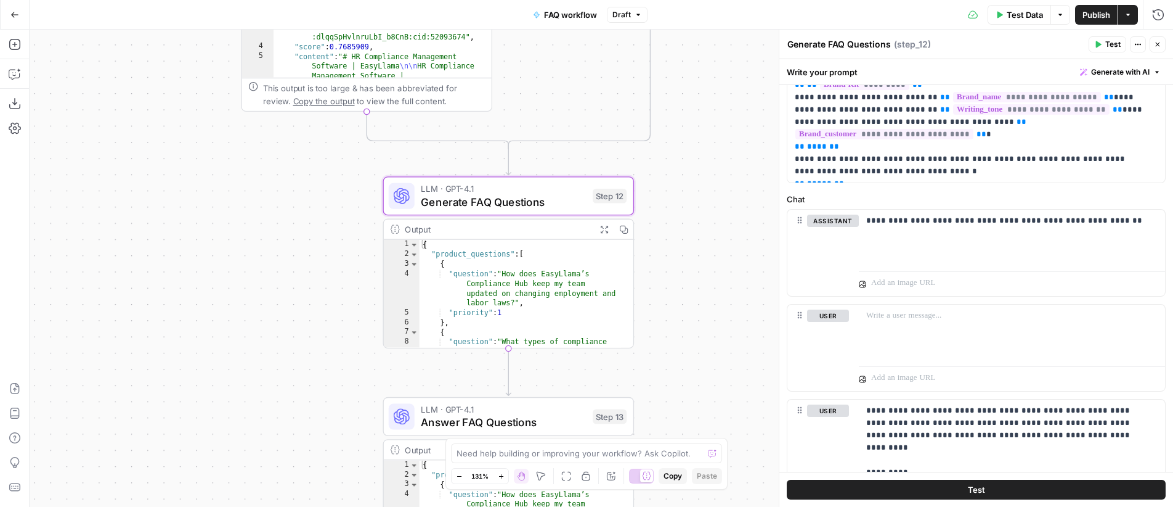
scroll to position [160, 0]
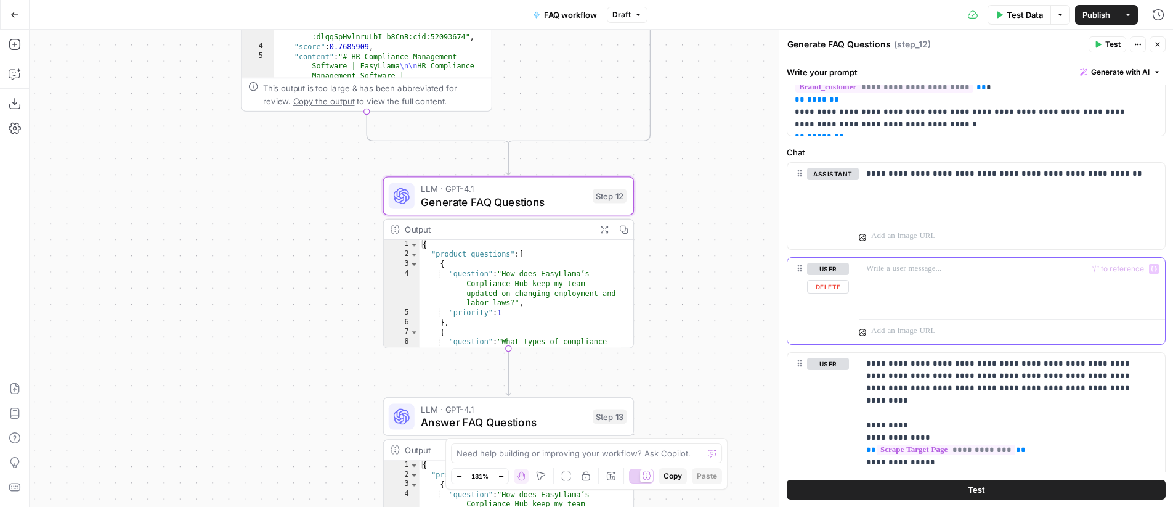
click at [937, 280] on div at bounding box center [1012, 286] width 306 height 57
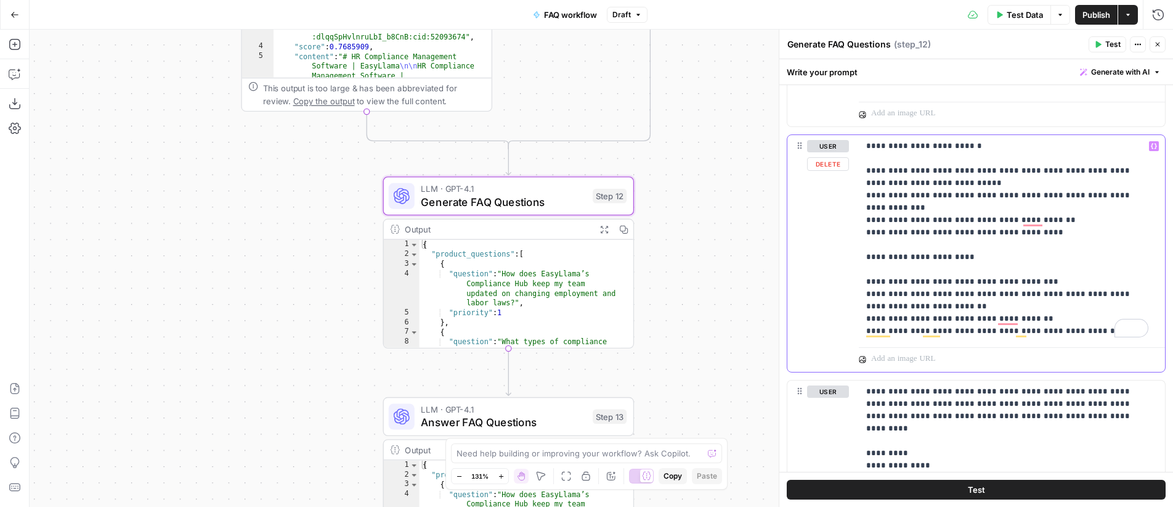
scroll to position [291, 0]
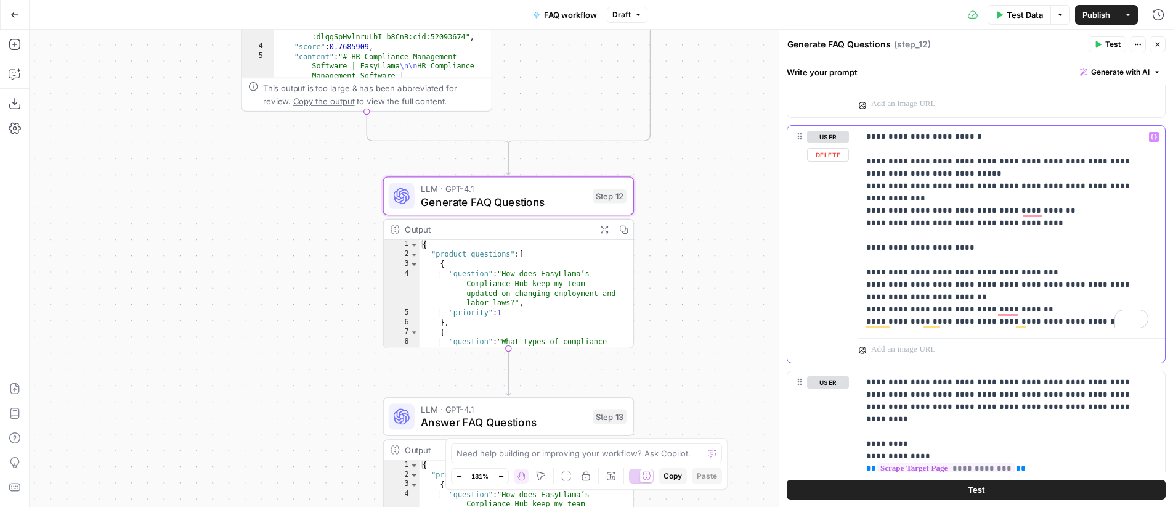
click at [979, 322] on p "**********" at bounding box center [1007, 229] width 282 height 197
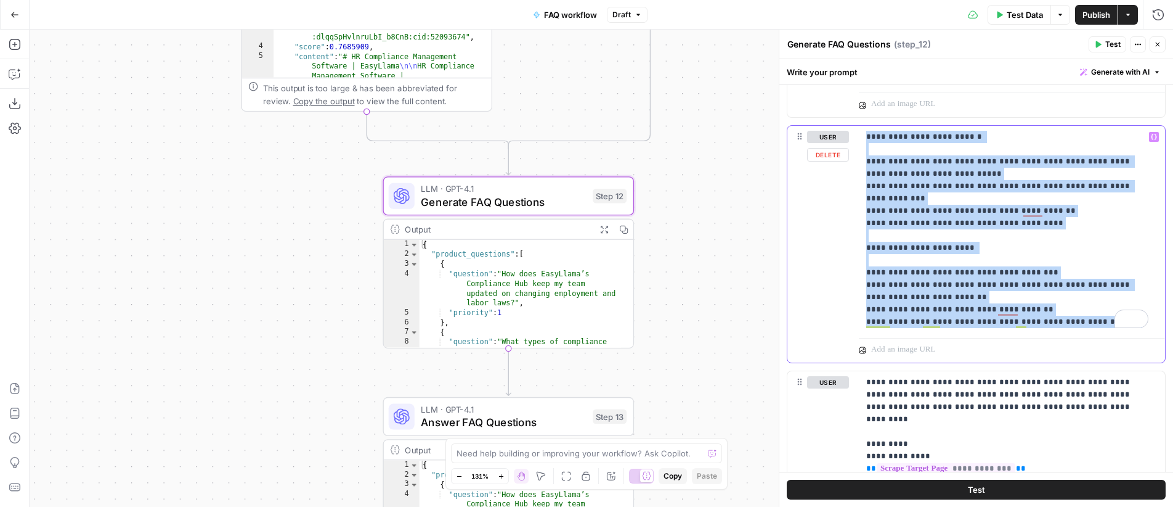
click at [979, 322] on p "**********" at bounding box center [1007, 229] width 282 height 197
click at [983, 322] on p "**********" at bounding box center [1007, 229] width 282 height 197
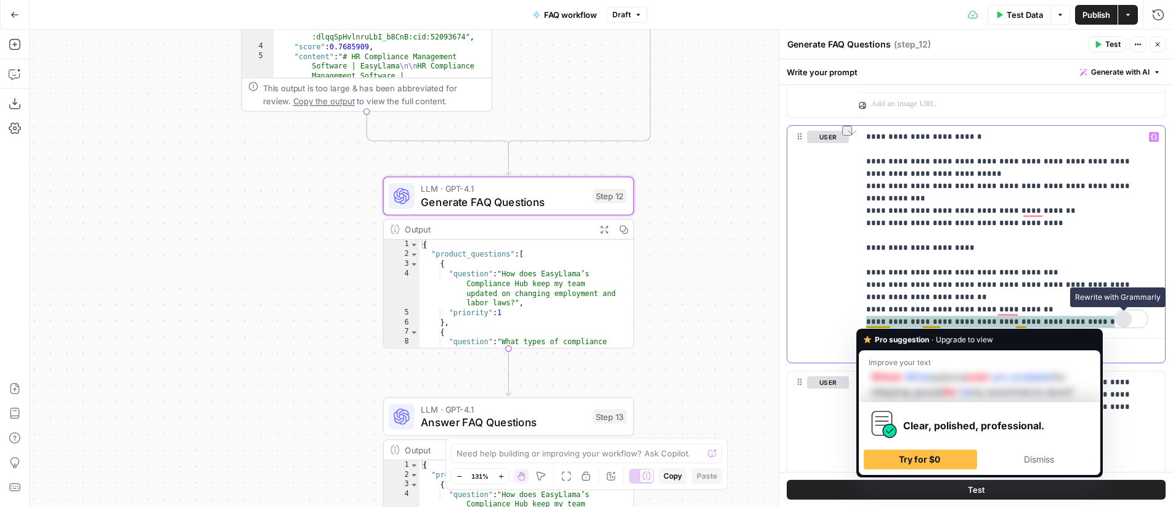
drag, startPoint x: 870, startPoint y: 322, endPoint x: 1119, endPoint y: 325, distance: 249.0
click at [1119, 325] on div "**********" at bounding box center [1012, 229] width 306 height 207
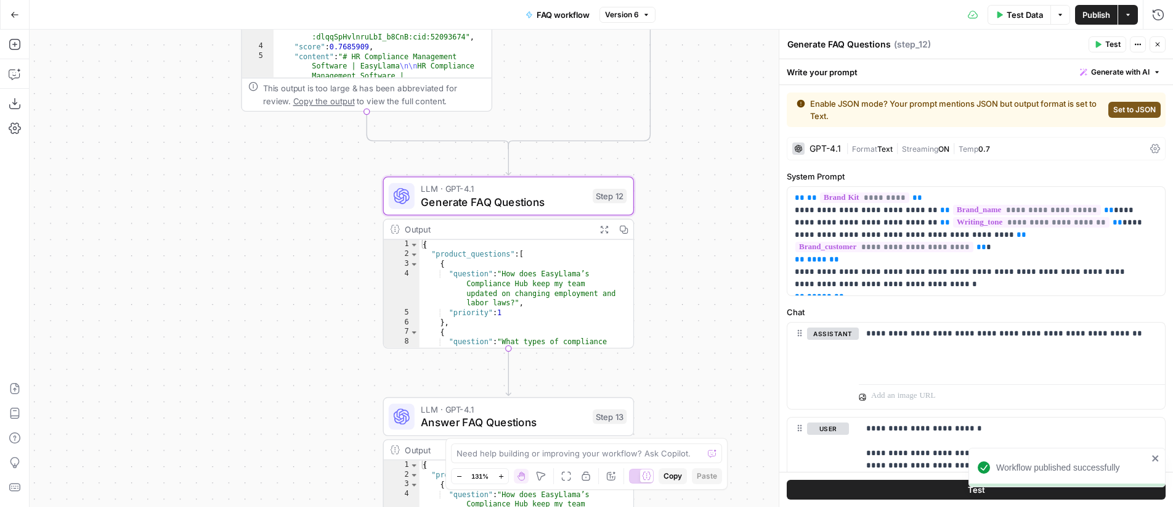
scroll to position [759, 0]
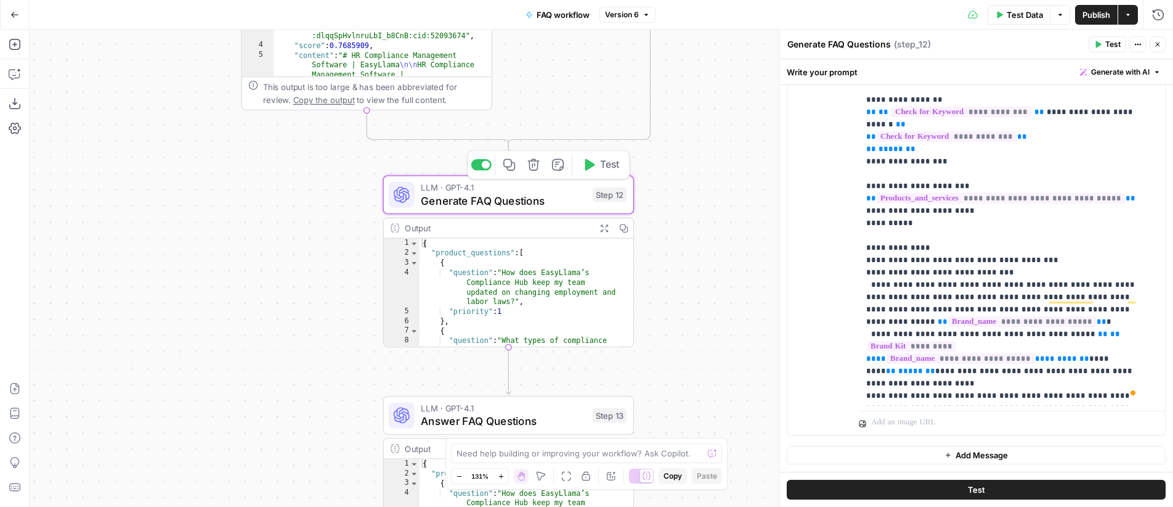
click at [553, 195] on span "Generate FAQ Questions" at bounding box center [503, 200] width 165 height 16
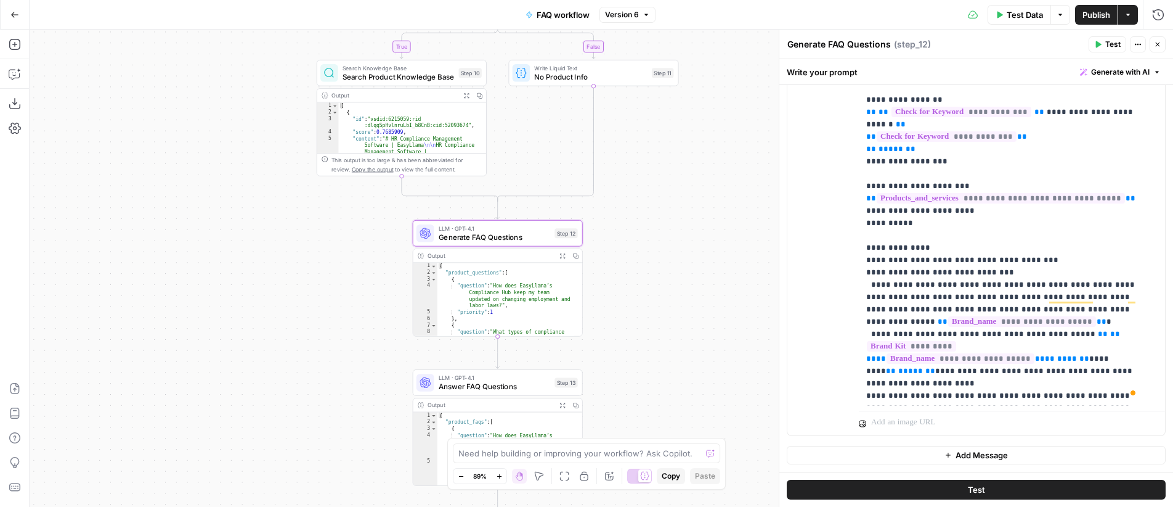
drag, startPoint x: 738, startPoint y: 200, endPoint x: 652, endPoint y: 242, distance: 95.1
click at [652, 242] on div "**********" at bounding box center [602, 268] width 1144 height 477
click at [503, 386] on span "Answer FAQ Questions" at bounding box center [493, 388] width 112 height 11
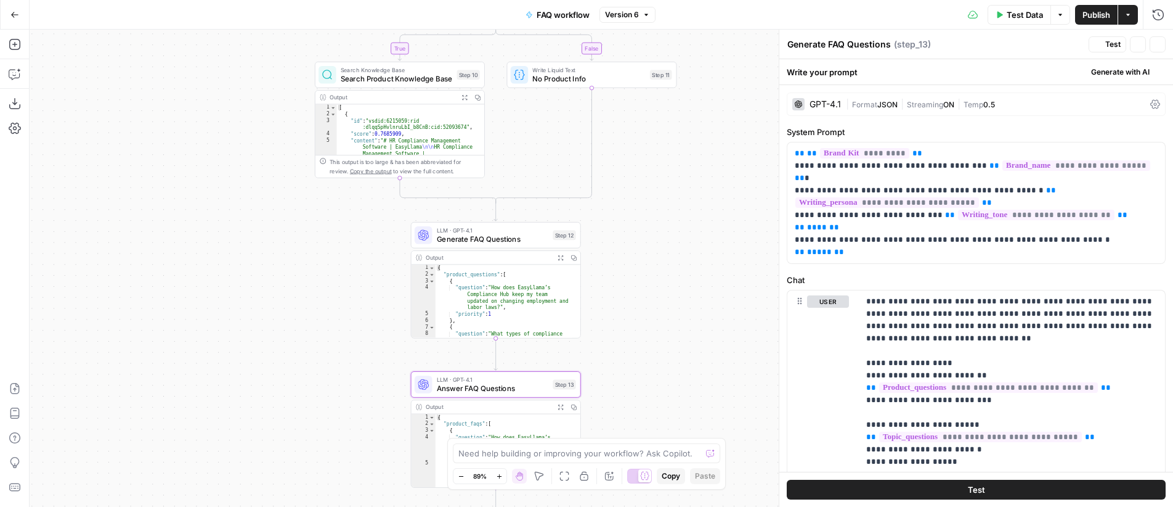
type textarea "Answer FAQ Questions"
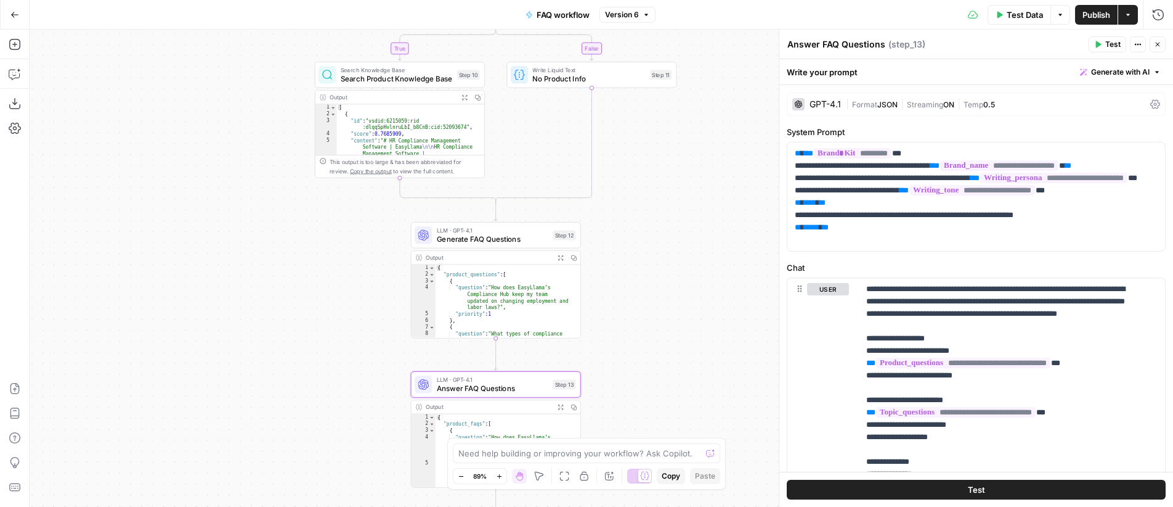
click at [497, 234] on span "Generate FAQ Questions" at bounding box center [493, 239] width 112 height 11
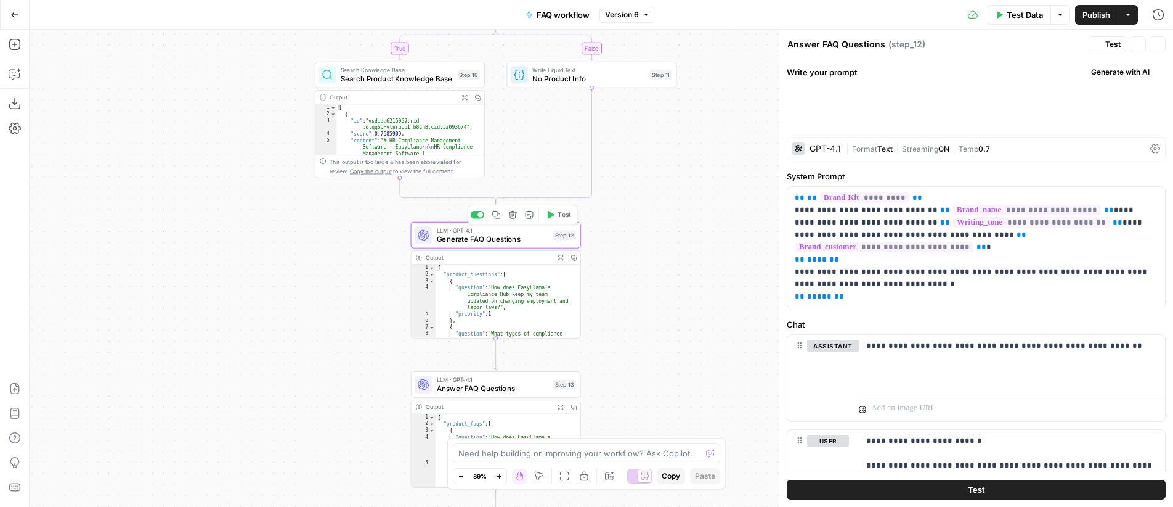
type textarea "Generate FAQ Questions"
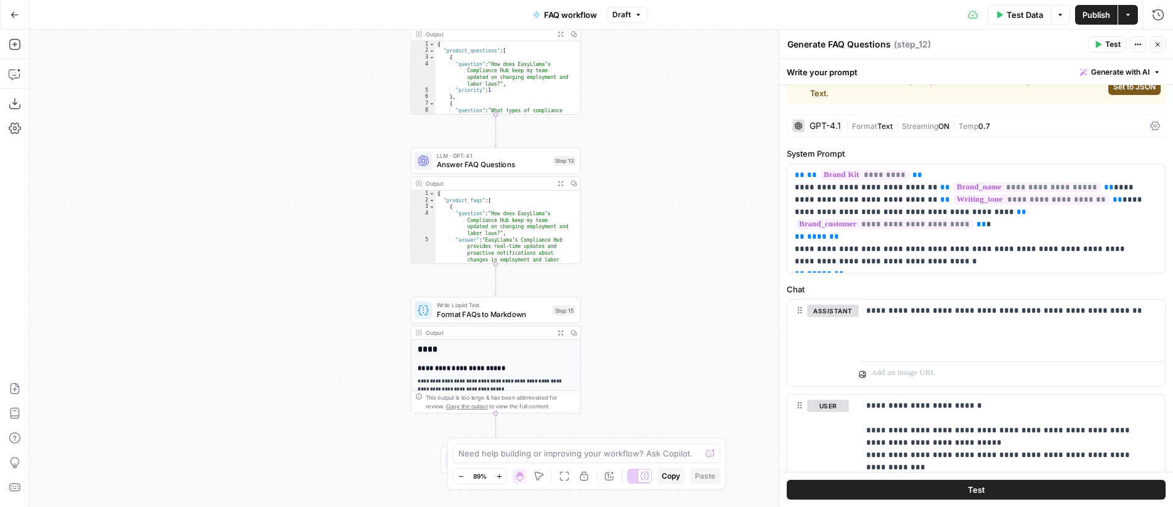
scroll to position [0, 0]
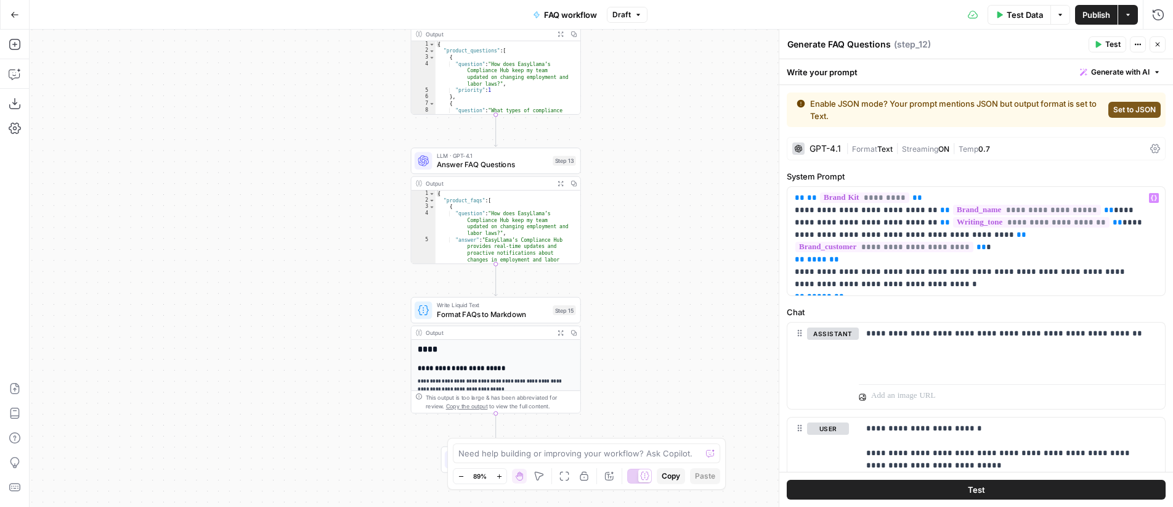
click at [830, 146] on div "GPT-4.1" at bounding box center [825, 148] width 31 height 9
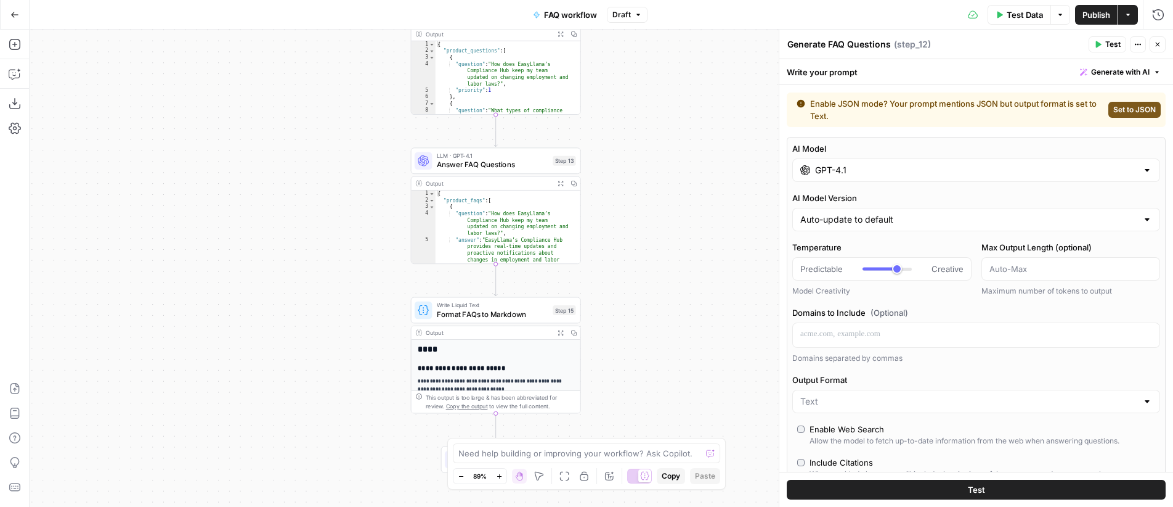
click at [848, 175] on input "GPT-4.1" at bounding box center [976, 170] width 322 height 12
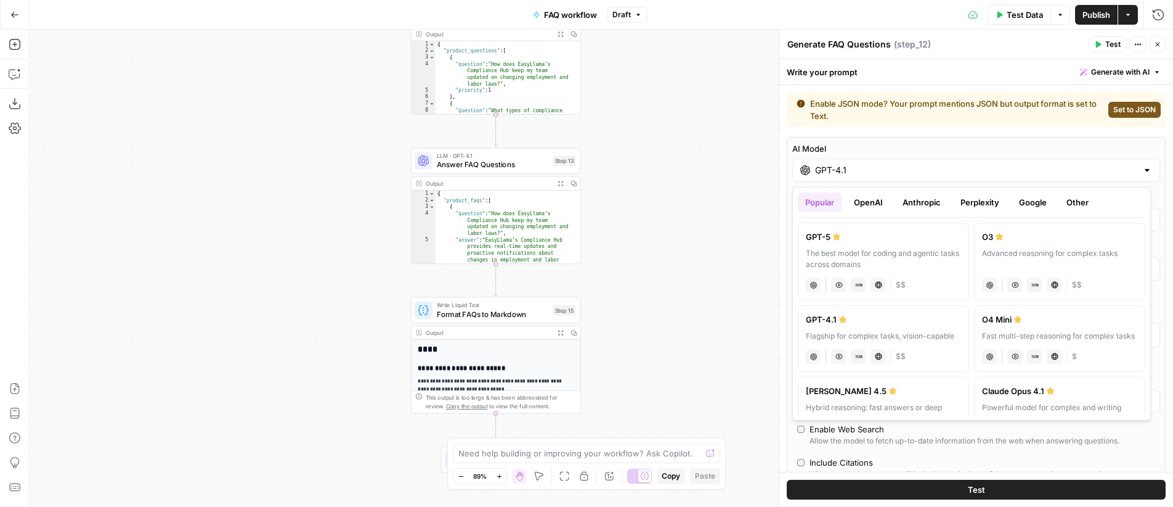
click at [921, 208] on button "Anthropic" at bounding box center [921, 202] width 53 height 20
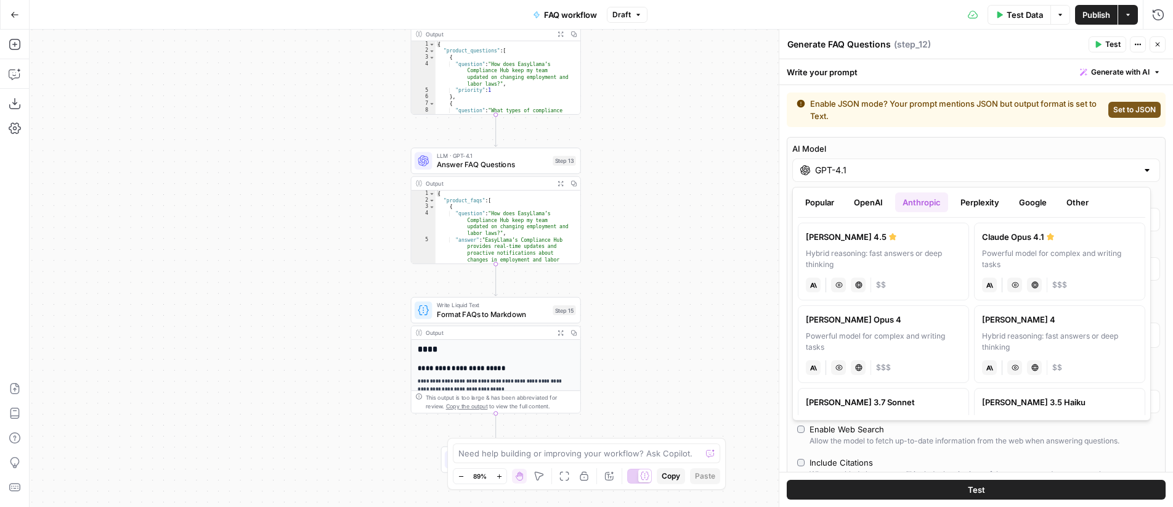
click at [1048, 249] on div "Powerful model for complex and writing tasks" at bounding box center [1059, 259] width 155 height 22
type input "Claude Opus 4.1"
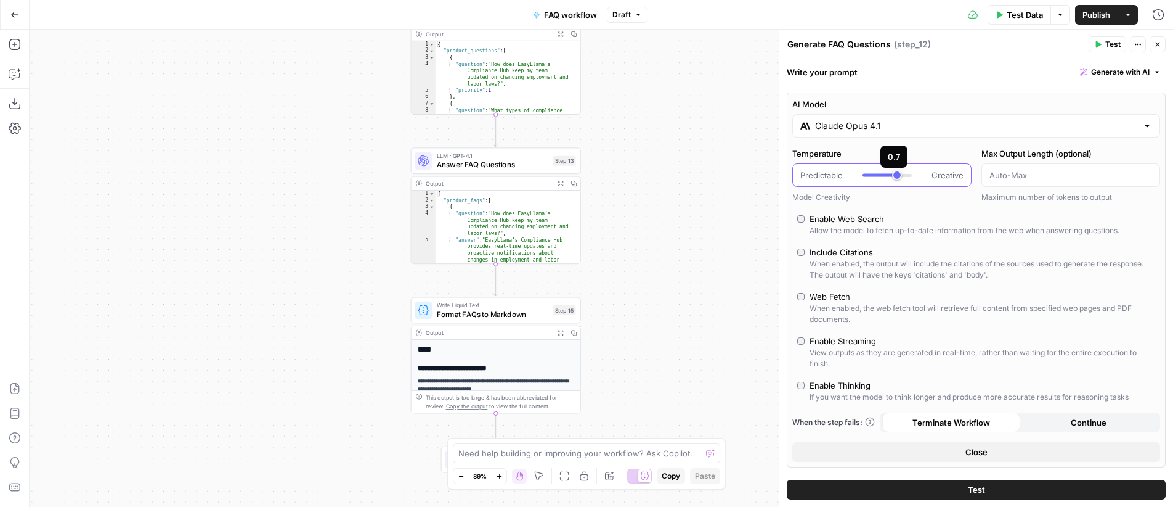
click at [873, 177] on div at bounding box center [887, 175] width 49 height 12
type input "***"
click at [875, 177] on div at bounding box center [887, 175] width 49 height 12
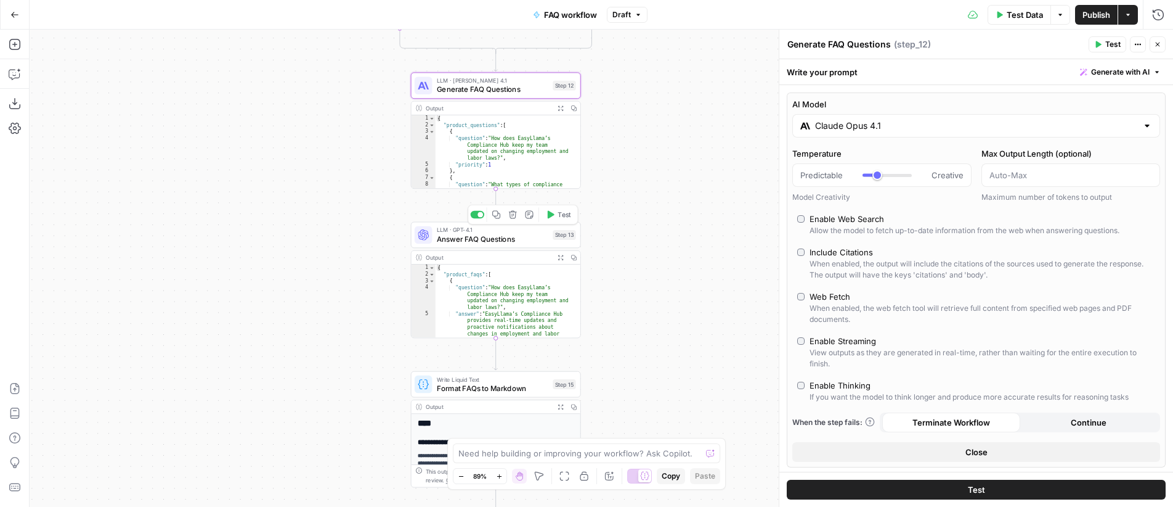
click at [507, 238] on span "Answer FAQ Questions" at bounding box center [493, 238] width 112 height 11
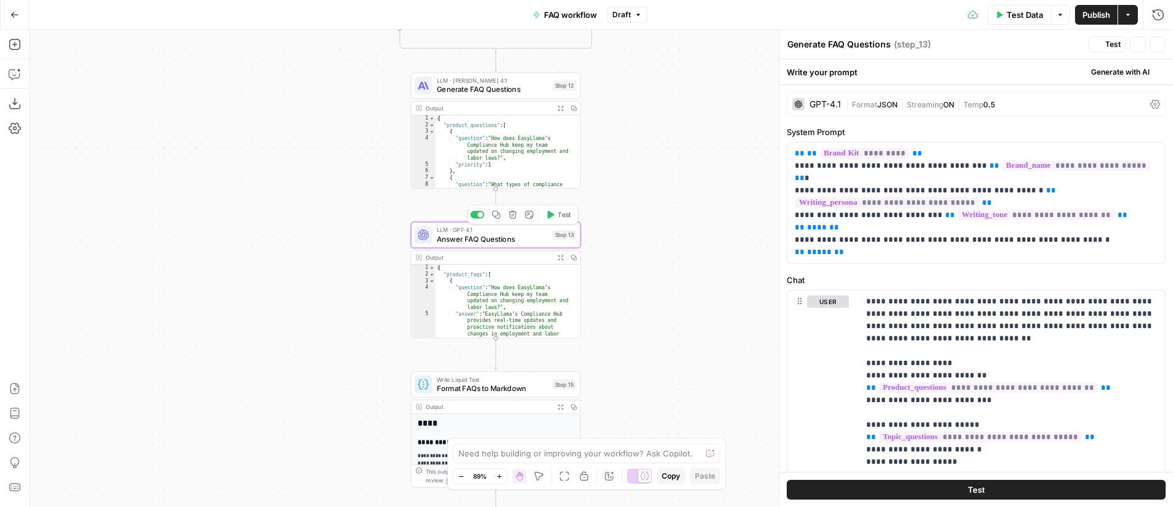
type textarea "Answer FAQ Questions"
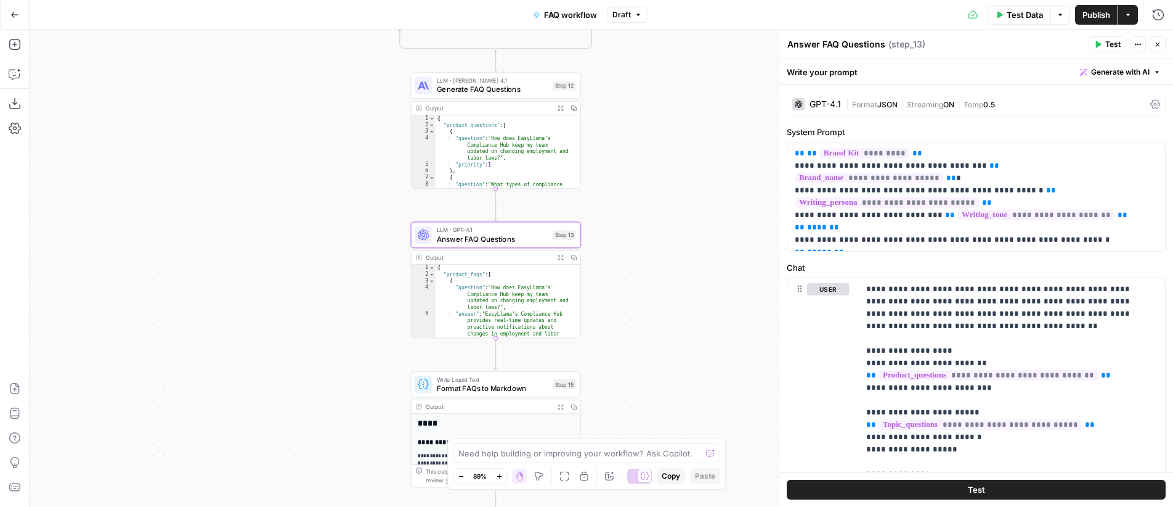
click at [872, 105] on span "Format" at bounding box center [864, 104] width 25 height 9
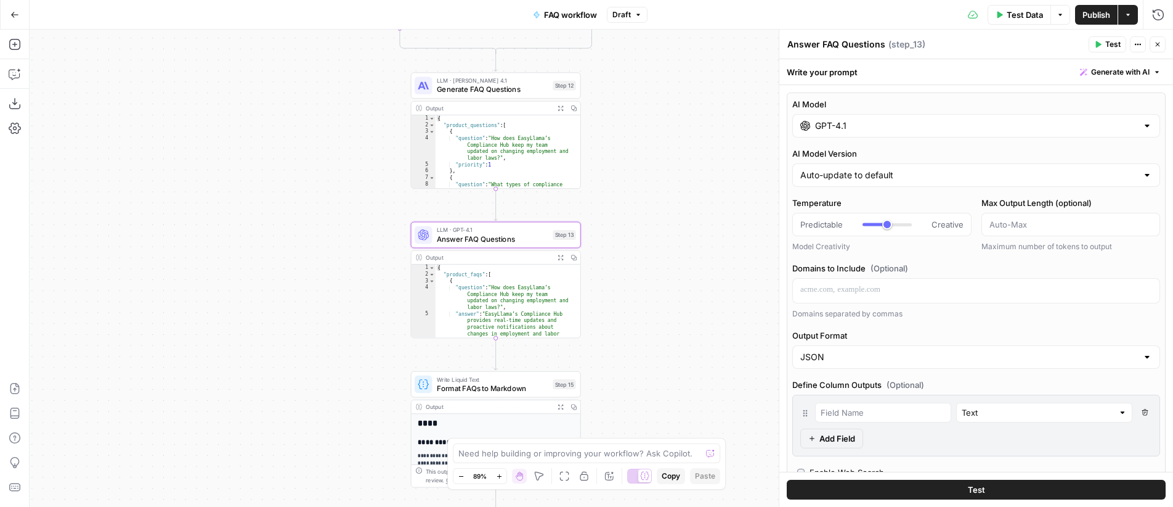
click at [485, 88] on span "Generate FAQ Questions" at bounding box center [493, 89] width 112 height 11
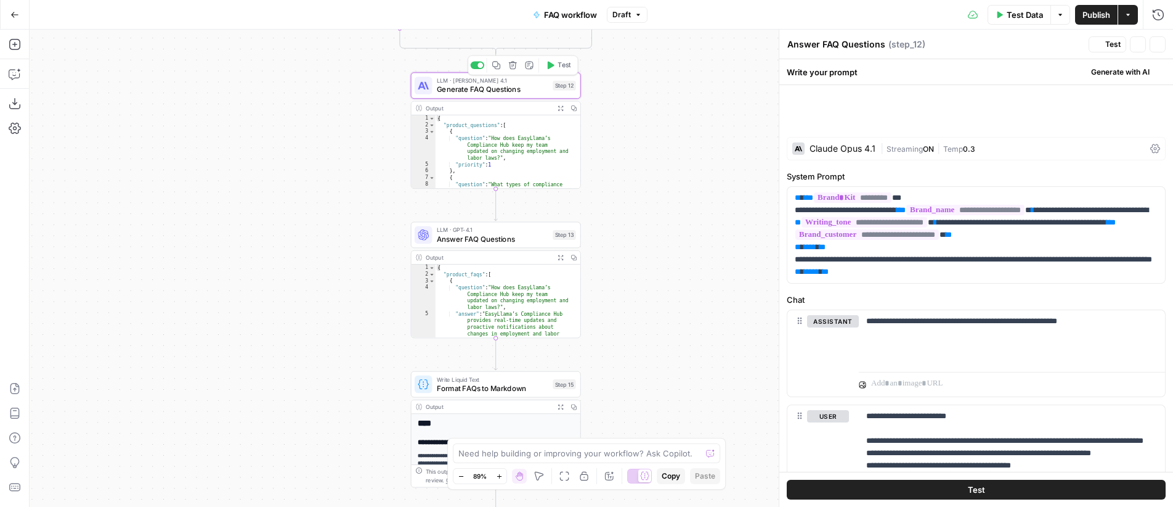
type textarea "Generate FAQ Questions"
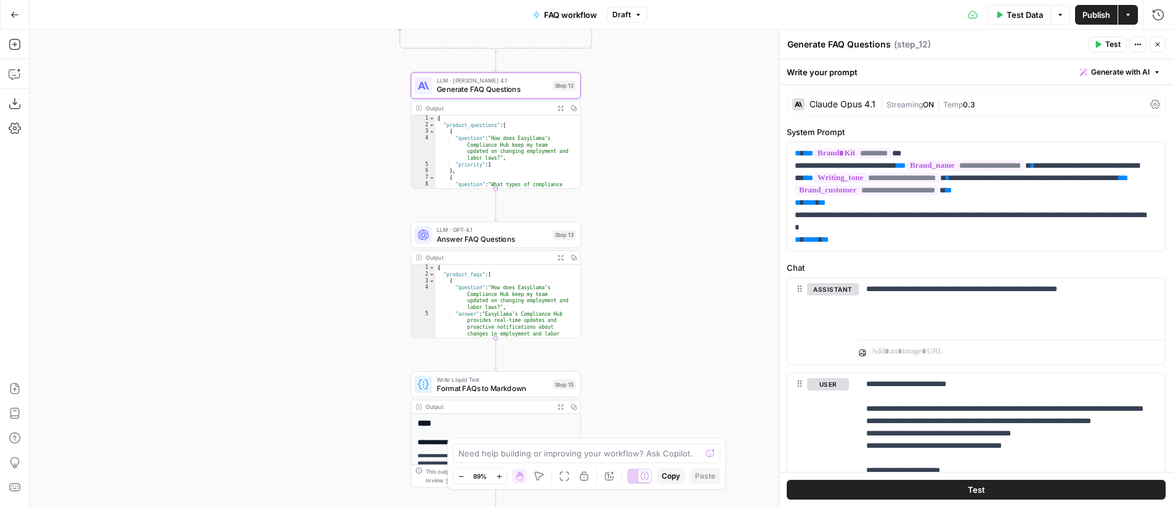
click at [491, 238] on span "Answer FAQ Questions" at bounding box center [493, 238] width 112 height 11
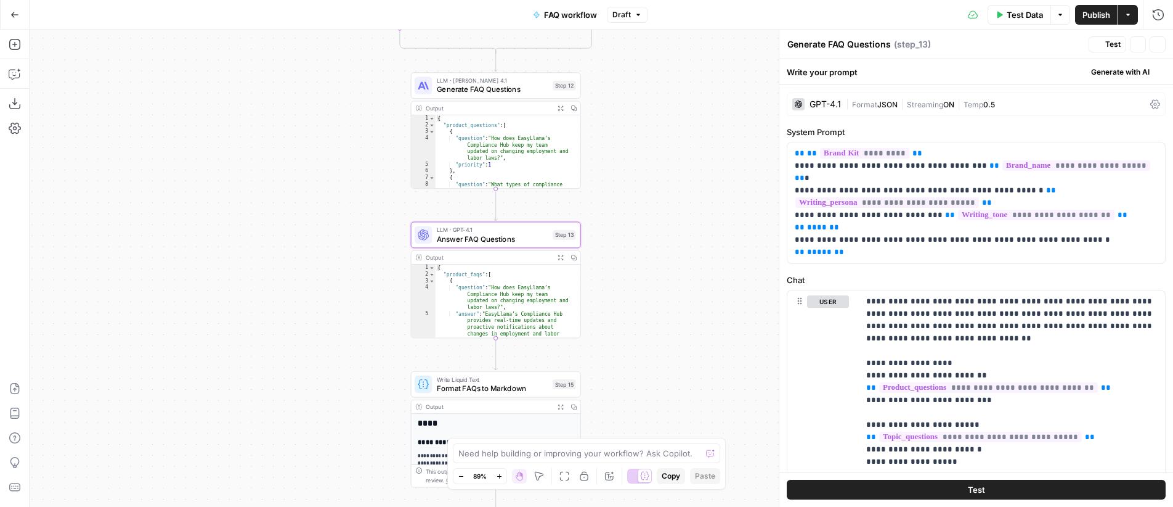
type textarea "Answer FAQ Questions"
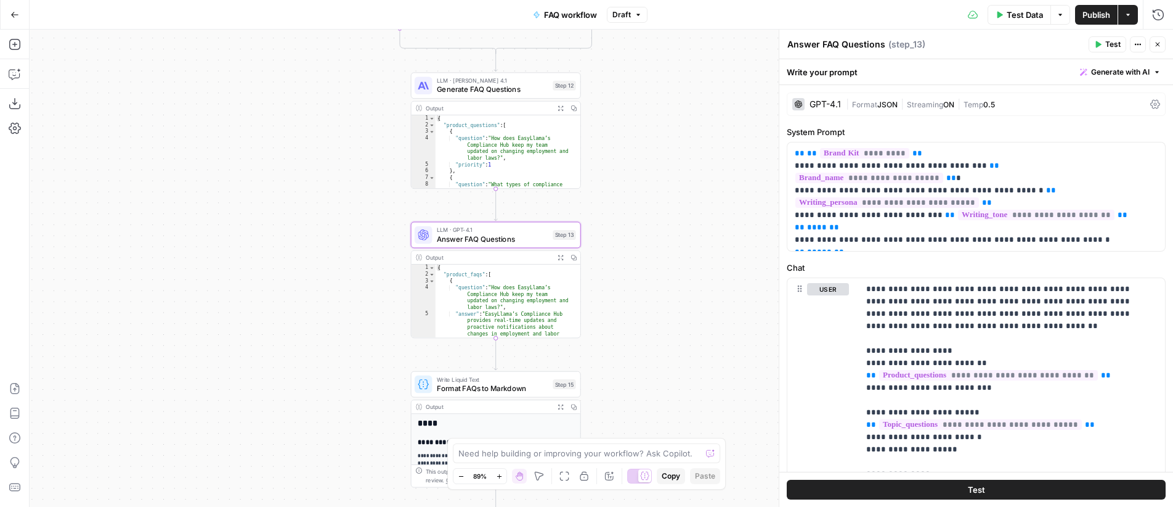
click at [874, 102] on span "Format" at bounding box center [864, 104] width 25 height 9
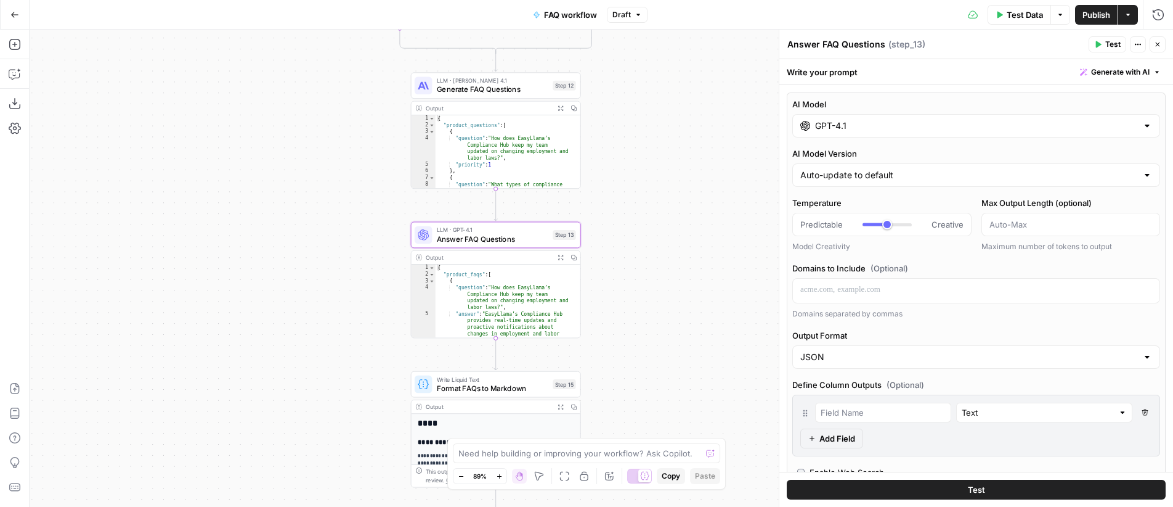
click at [862, 134] on div "GPT-4.1" at bounding box center [977, 125] width 368 height 23
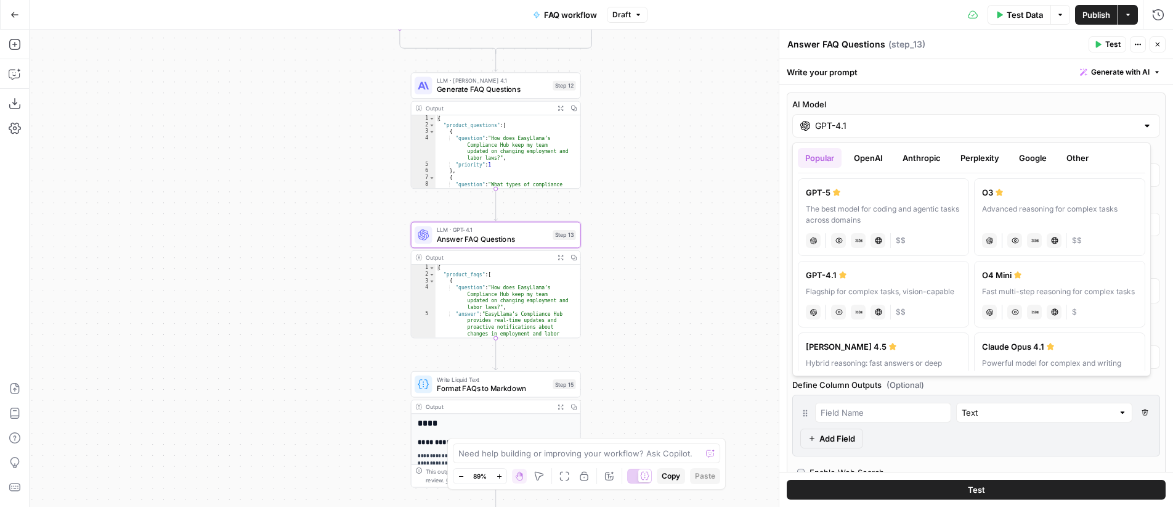
click at [922, 160] on button "Anthropic" at bounding box center [921, 158] width 53 height 20
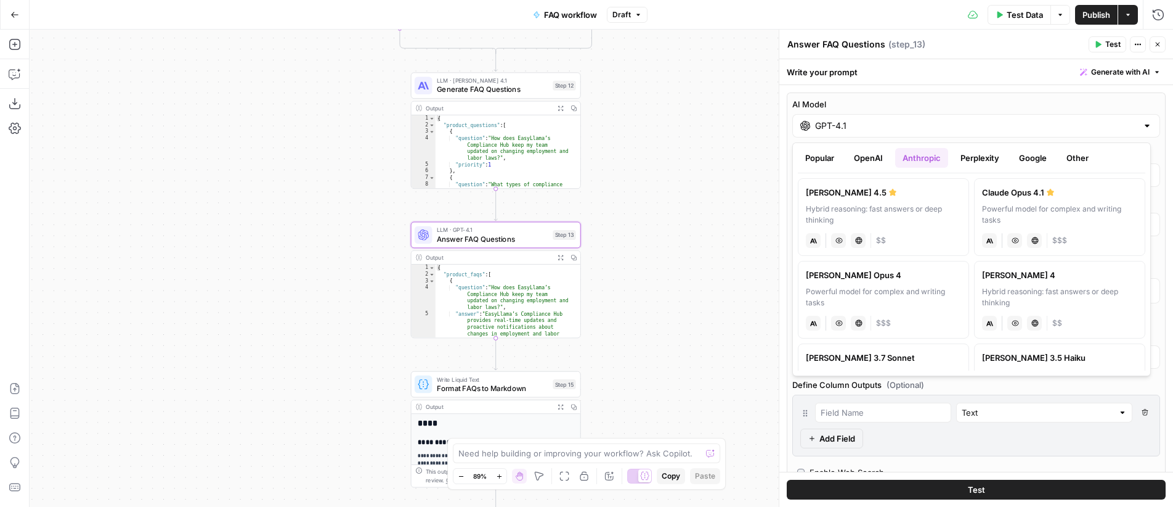
click at [1037, 199] on label "Claude Opus 4.1 Powerful model for complex and writing tasks anthropic Vision C…" at bounding box center [1059, 217] width 171 height 78
type input "Claude Opus 4.1"
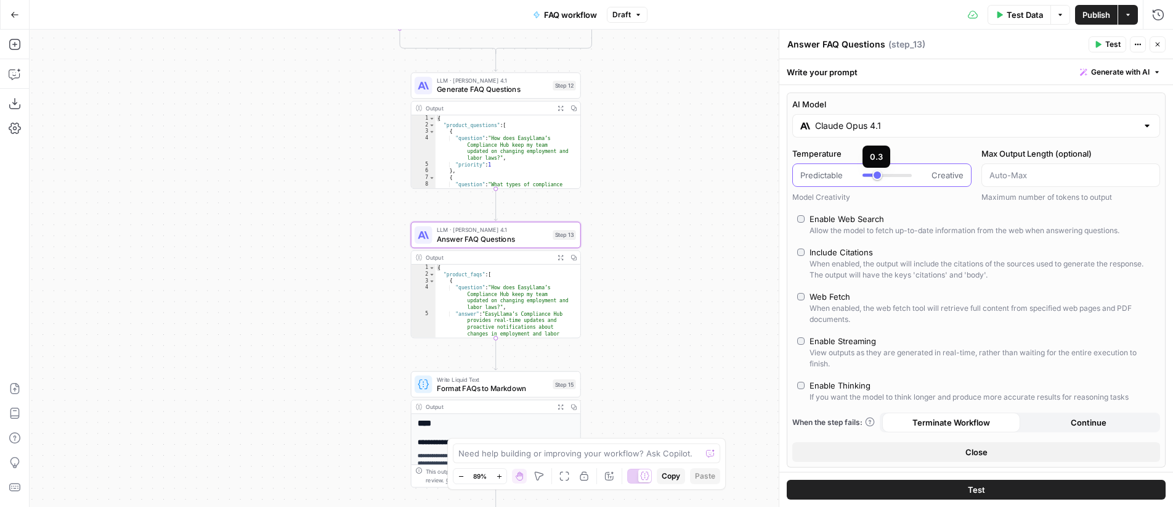
type input "***"
drag, startPoint x: 883, startPoint y: 175, endPoint x: 873, endPoint y: 176, distance: 9.9
click at [873, 176] on div at bounding box center [887, 175] width 49 height 12
click at [479, 90] on span "Generate FAQ Questions" at bounding box center [493, 89] width 112 height 11
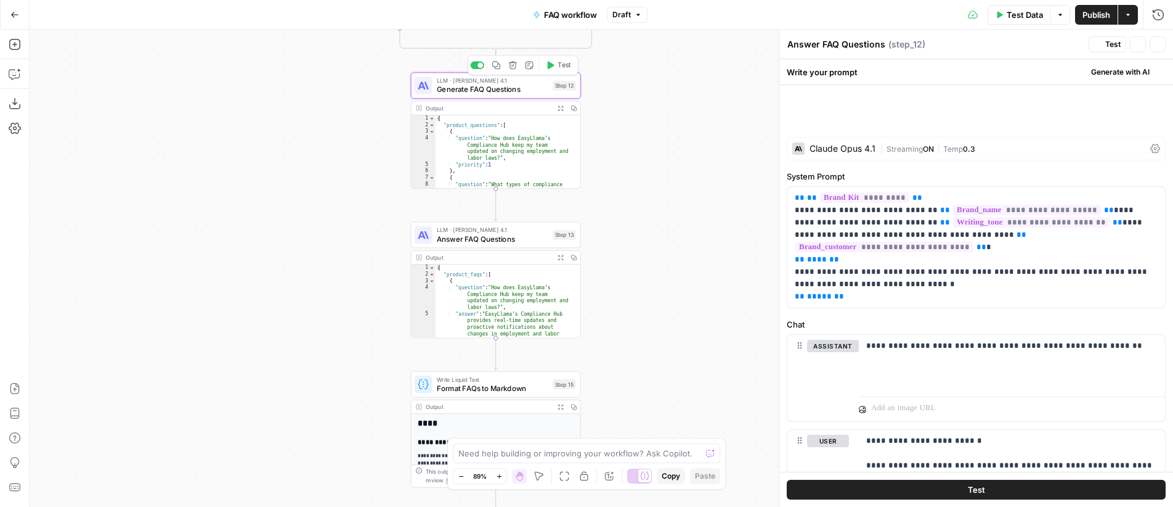
type textarea "Generate FAQ Questions"
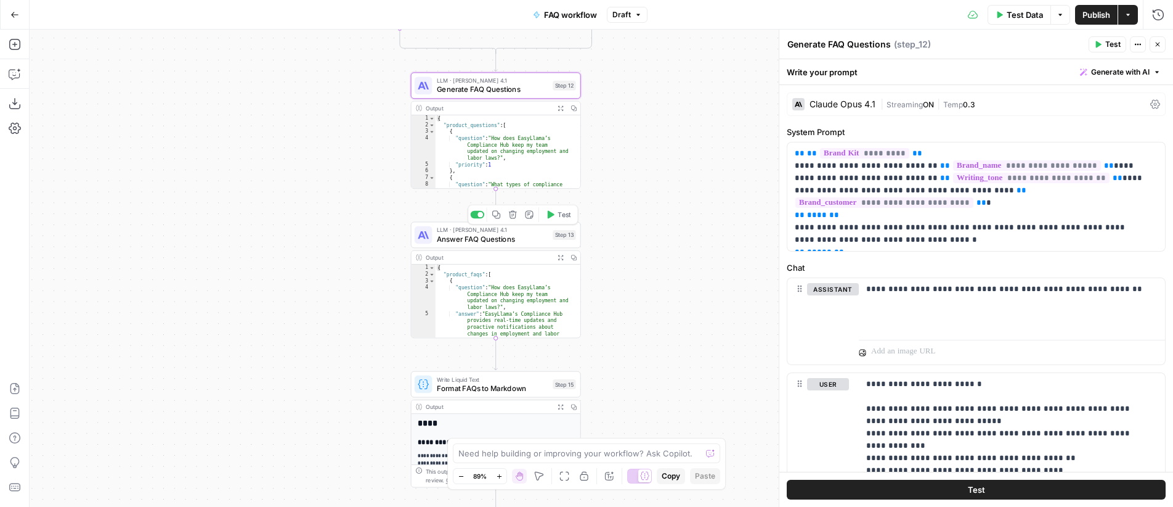
click at [512, 239] on span "Answer FAQ Questions" at bounding box center [493, 238] width 112 height 11
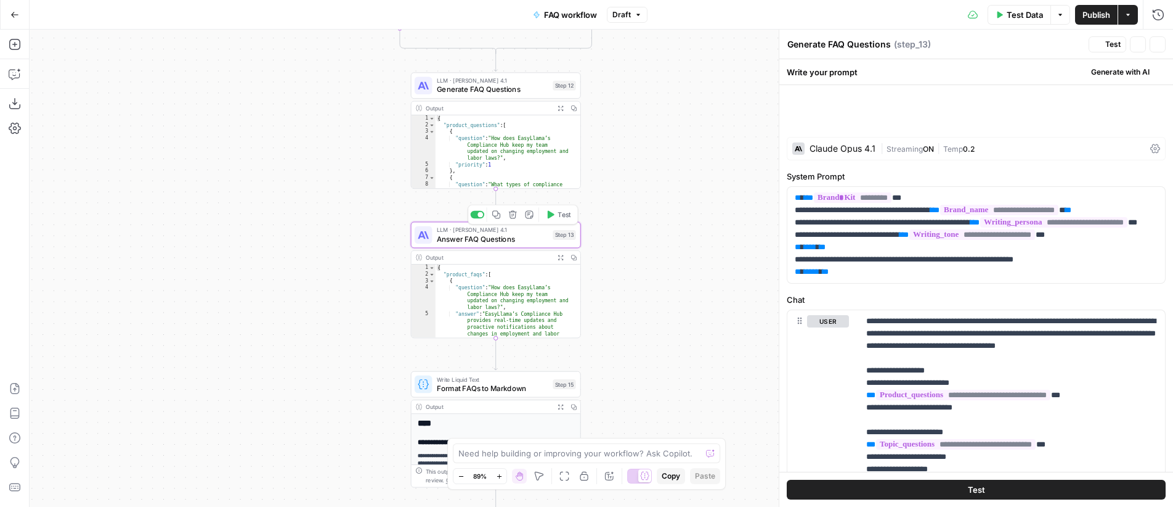
type textarea "Answer FAQ Questions"
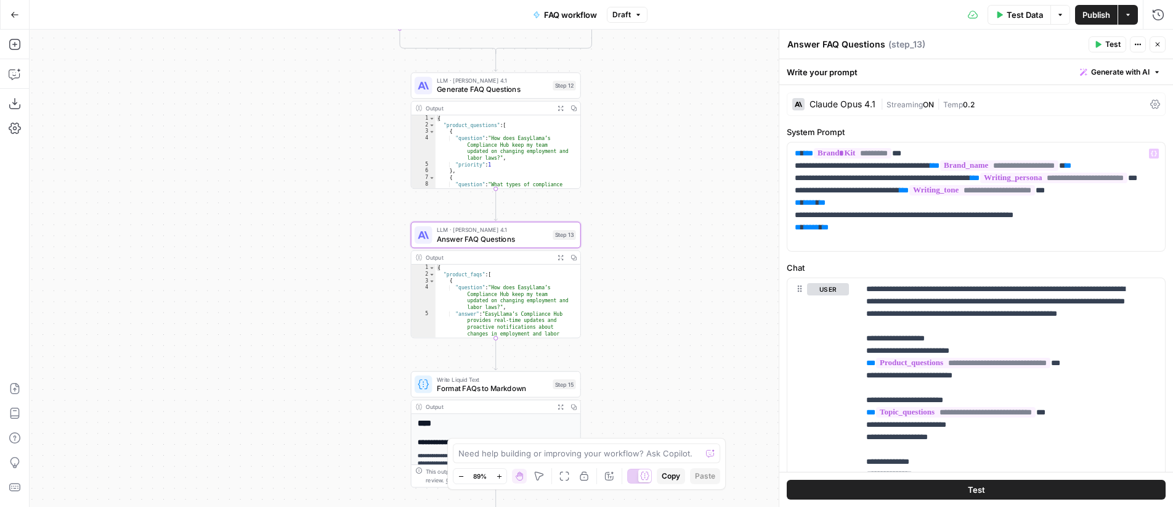
click at [934, 104] on span "|" at bounding box center [938, 103] width 9 height 12
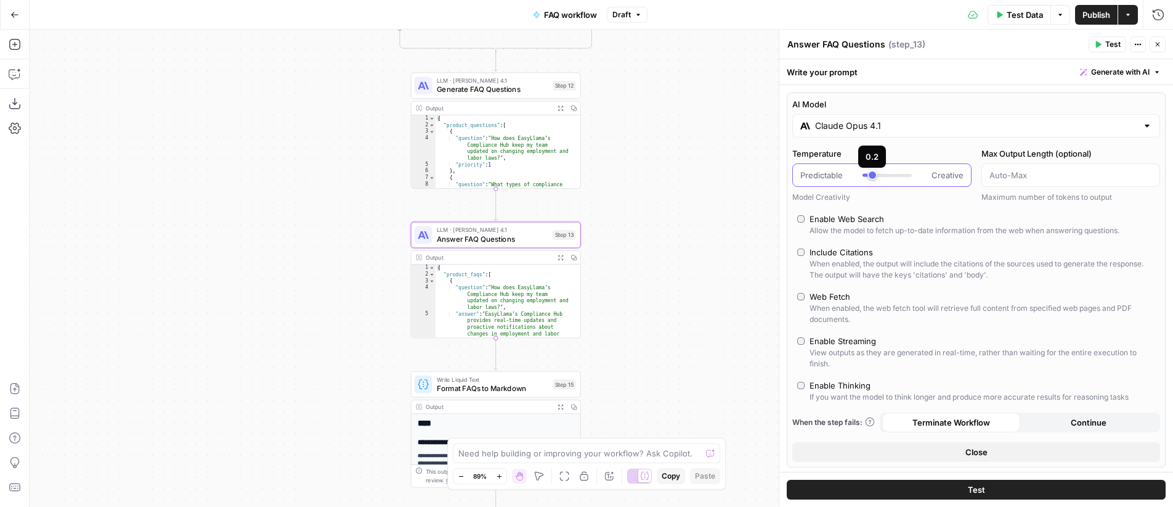
type input "***"
drag, startPoint x: 873, startPoint y: 177, endPoint x: 826, endPoint y: 189, distance: 48.3
click at [876, 177] on div at bounding box center [887, 175] width 49 height 12
click at [675, 177] on div "**********" at bounding box center [602, 268] width 1144 height 477
click at [1096, 18] on span "Publish" at bounding box center [1097, 15] width 28 height 12
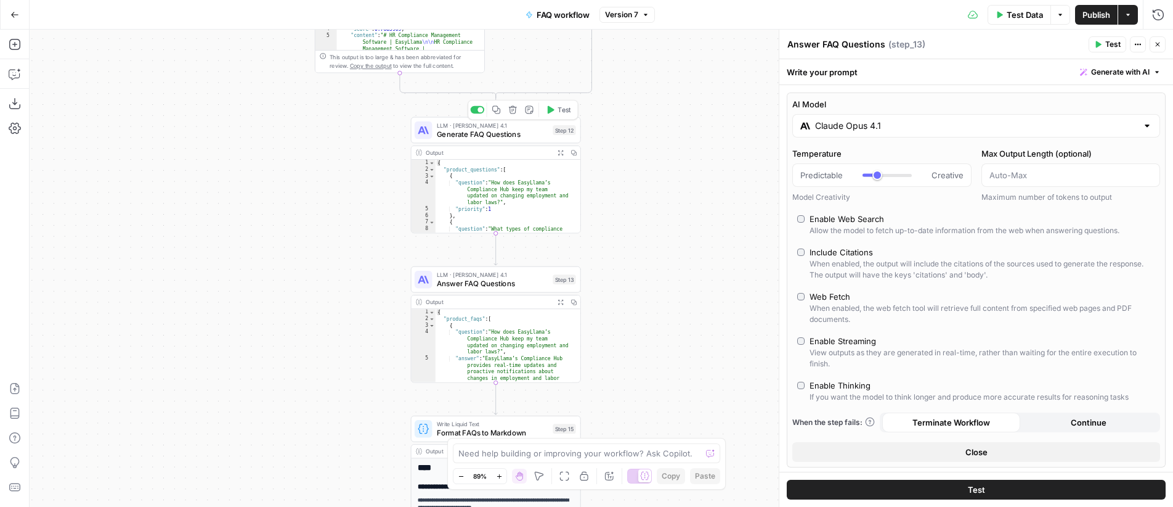
click at [518, 128] on span "Generate FAQ Questions" at bounding box center [493, 133] width 112 height 11
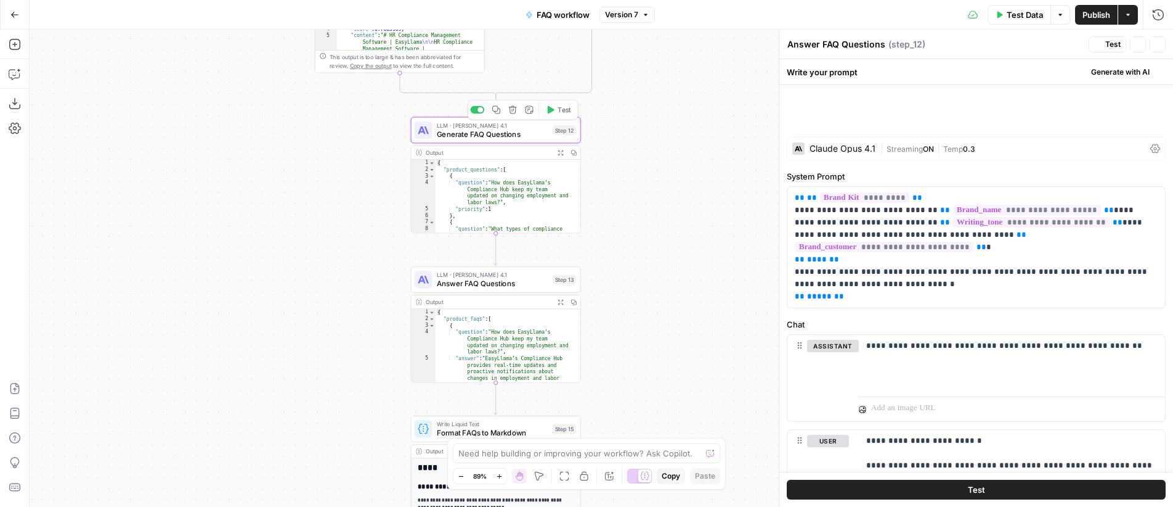
type textarea "Generate FAQ Questions"
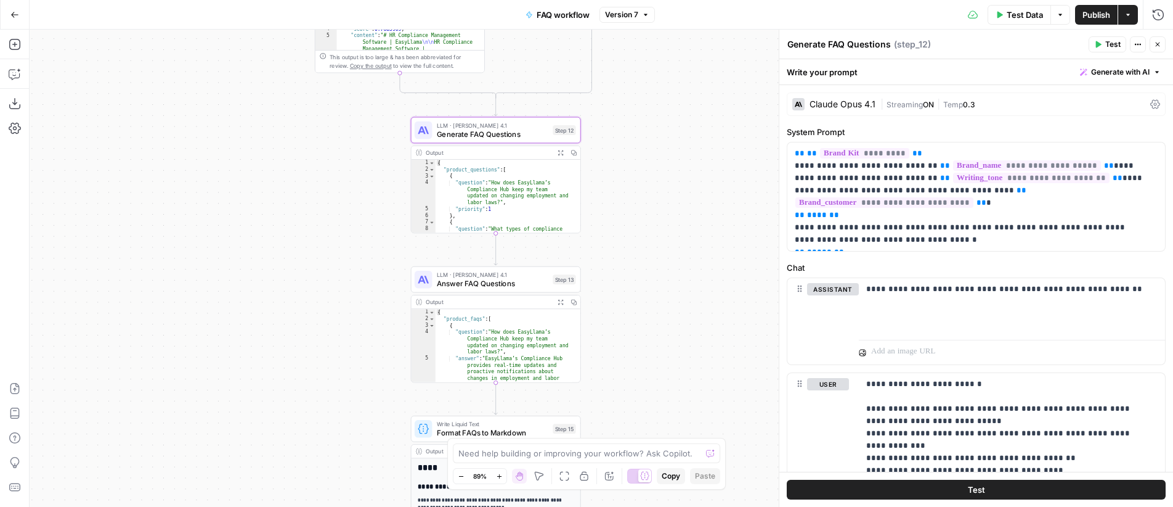
click at [898, 105] on span "Streaming" at bounding box center [905, 104] width 36 height 9
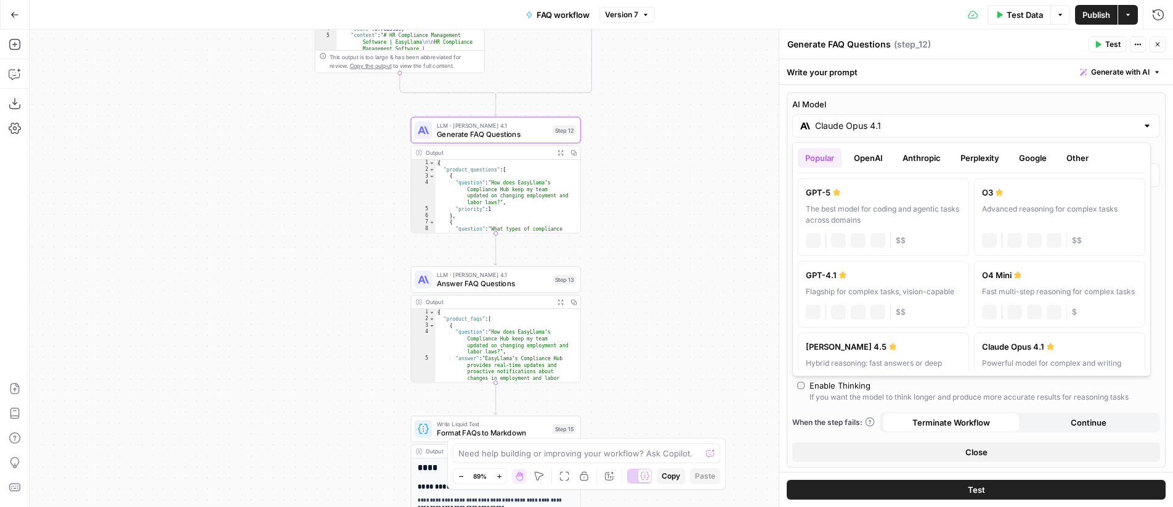
click at [879, 123] on input "Claude Opus 4.1" at bounding box center [976, 126] width 322 height 12
click at [866, 158] on button "OpenAI" at bounding box center [869, 158] width 44 height 20
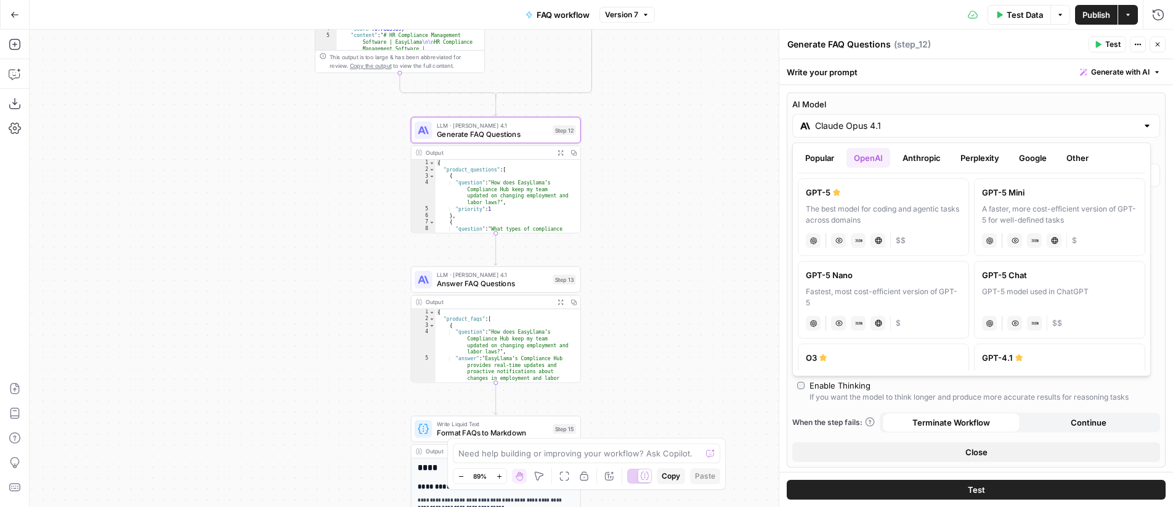
scroll to position [31, 0]
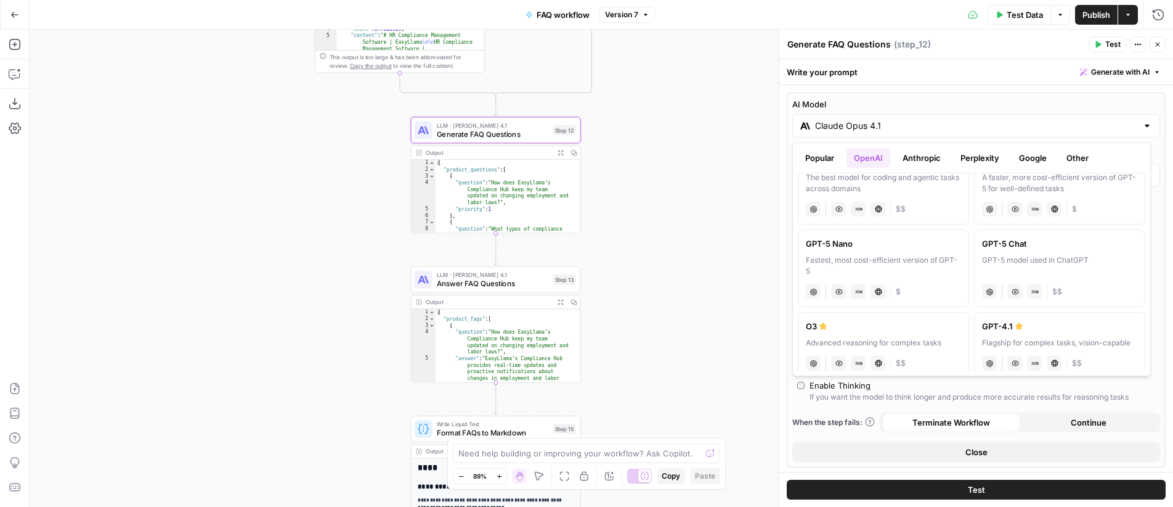
click at [1061, 338] on div "Flagship for complex tasks, vision-capable" at bounding box center [1059, 342] width 155 height 11
type input "GPT-4.1"
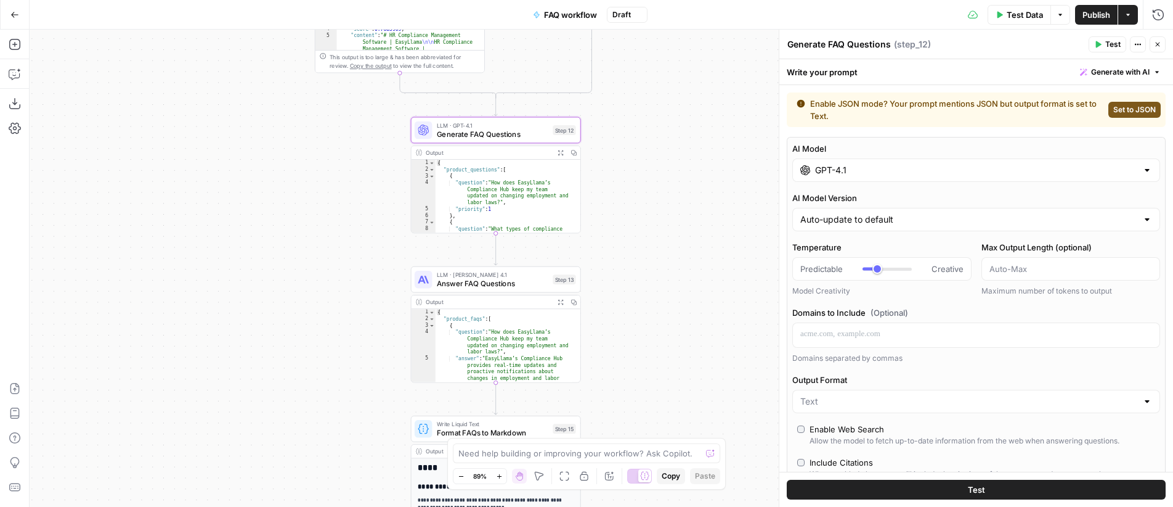
click at [1143, 105] on span "Set to JSON" at bounding box center [1135, 109] width 43 height 11
type input "JSON"
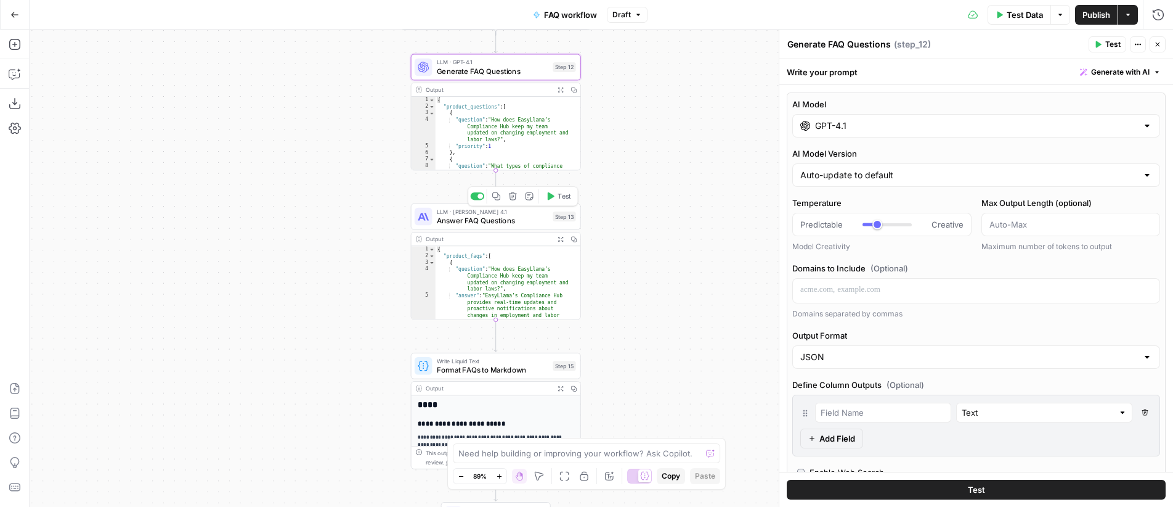
click at [511, 218] on span "Answer FAQ Questions" at bounding box center [493, 219] width 112 height 11
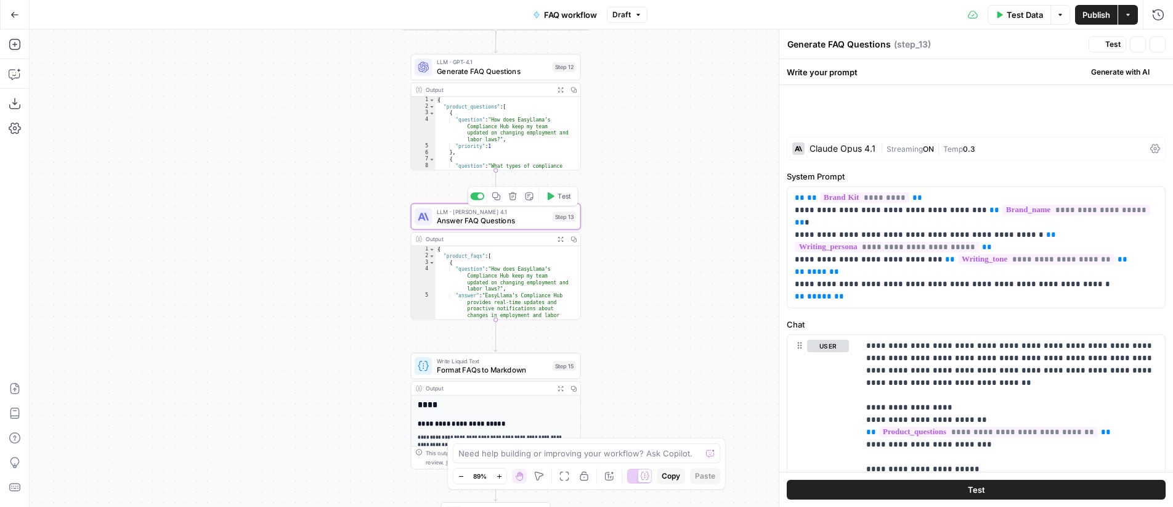
type textarea "Answer FAQ Questions"
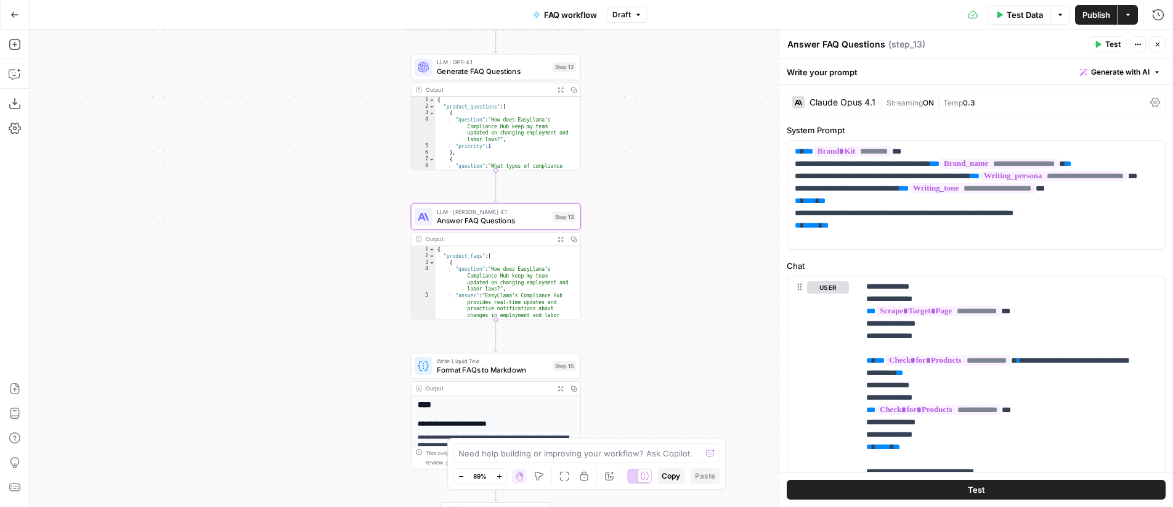
scroll to position [0, 0]
click at [927, 99] on div "| Streaming ON | Temp 0.3" at bounding box center [1013, 105] width 265 height 12
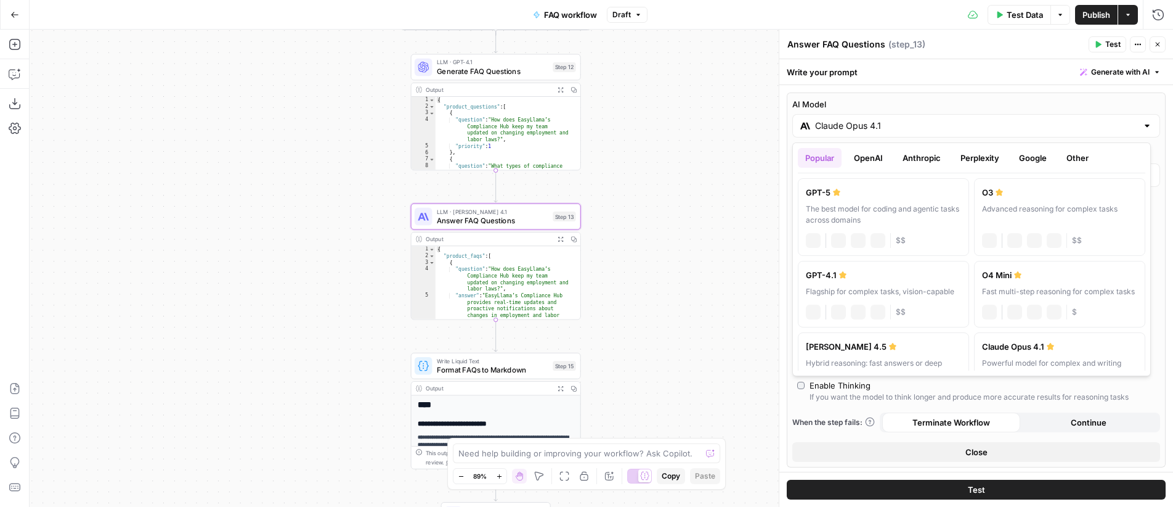
click at [892, 130] on input "Claude Opus 4.1" at bounding box center [976, 126] width 322 height 12
click at [873, 166] on button "OpenAI" at bounding box center [869, 158] width 44 height 20
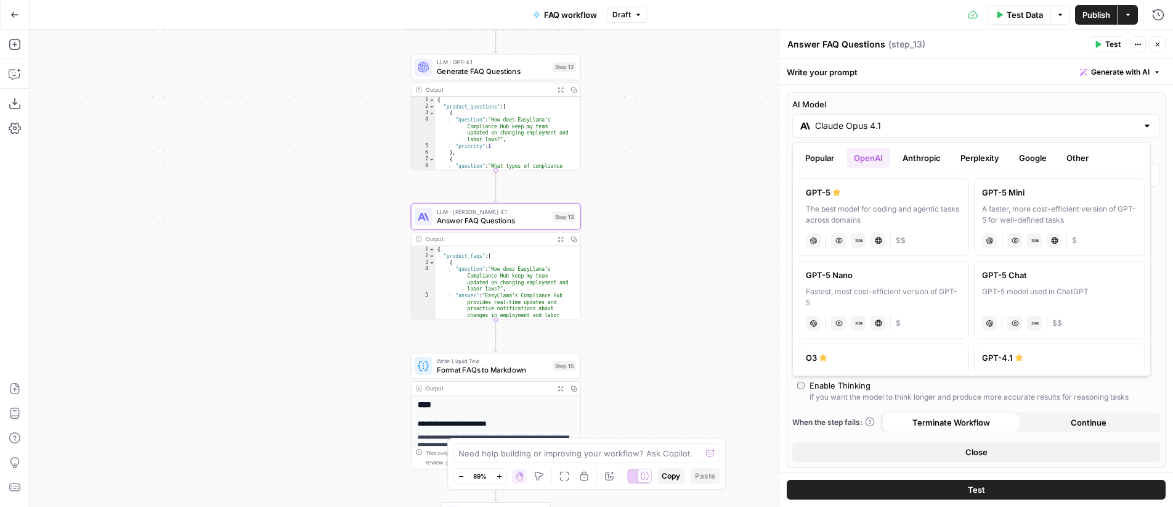
click at [1037, 364] on label "GPT-4.1 Flagship for complex tasks, vision-capable chat Vision Capabilities JSO…" at bounding box center [1059, 376] width 171 height 67
type input "GPT-4.1"
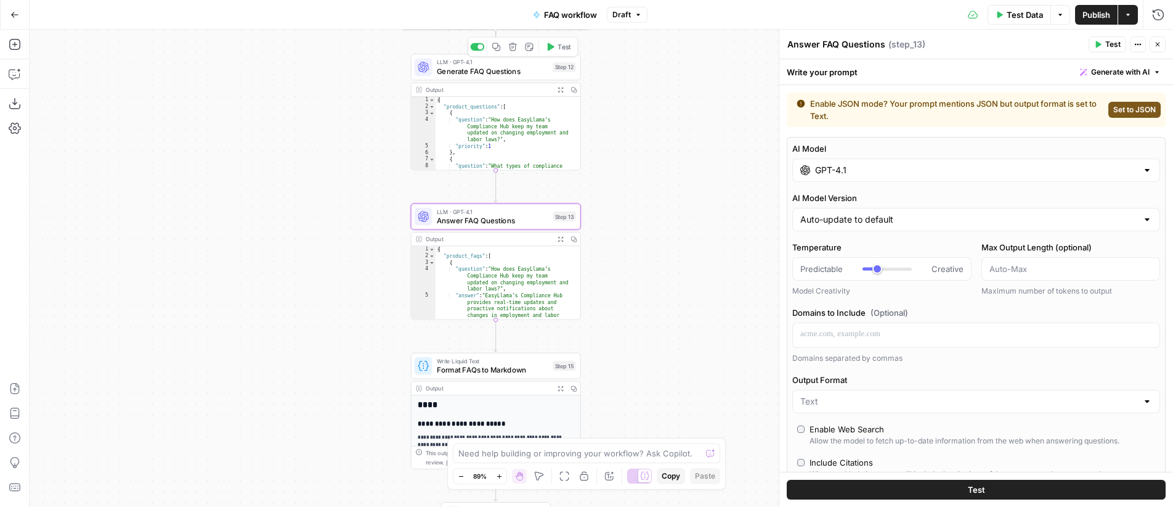
click at [498, 67] on span "Generate FAQ Questions" at bounding box center [493, 70] width 112 height 11
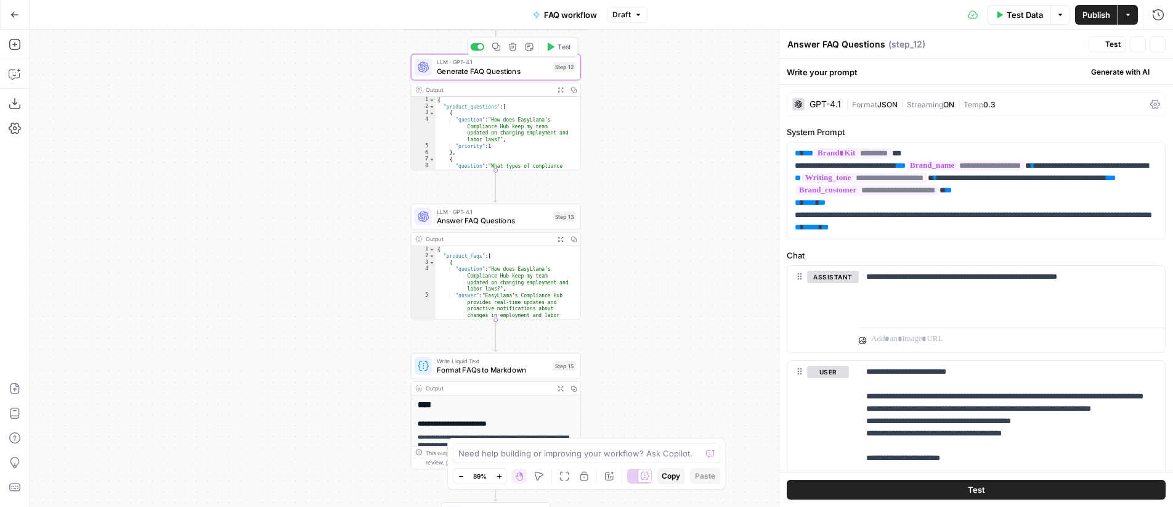
type textarea "Generate FAQ Questions"
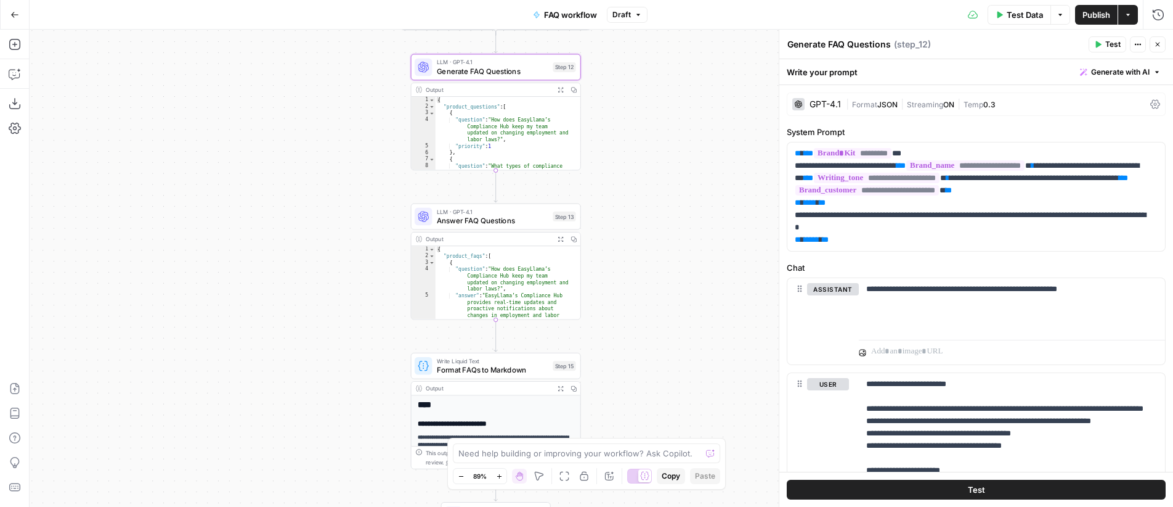
click at [942, 105] on span "Streaming" at bounding box center [925, 104] width 36 height 9
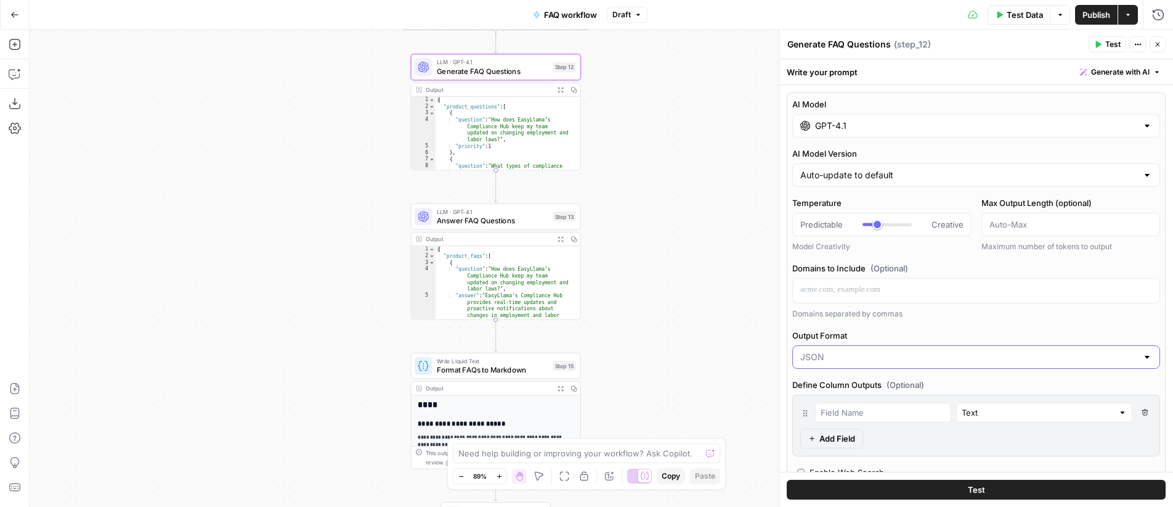
click at [850, 352] on input "Output Format" at bounding box center [969, 357] width 337 height 12
click at [829, 391] on span "Text" at bounding box center [969, 387] width 333 height 12
type input "Text"
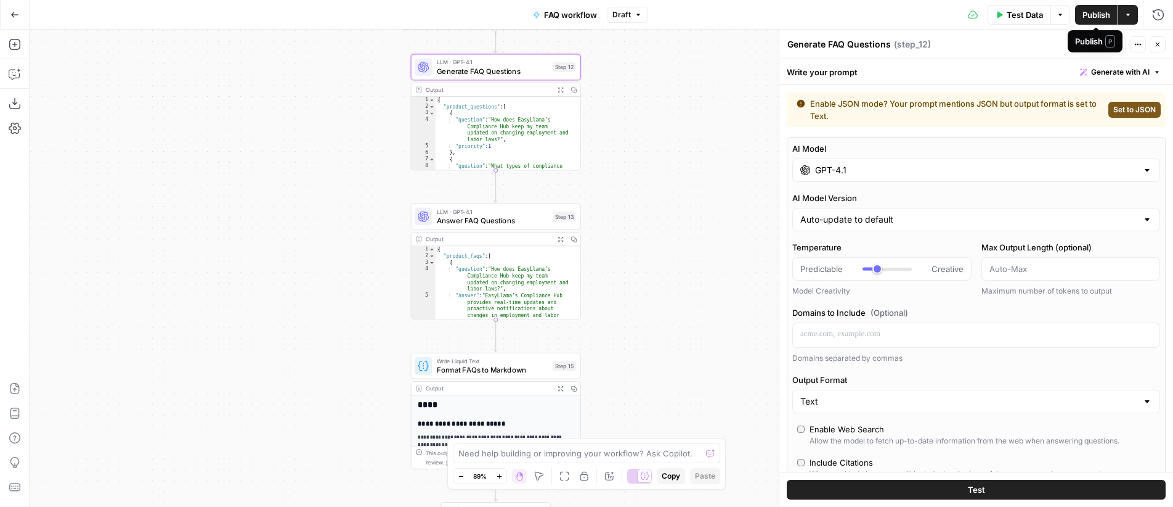
click at [1091, 12] on span "Publish" at bounding box center [1097, 15] width 28 height 12
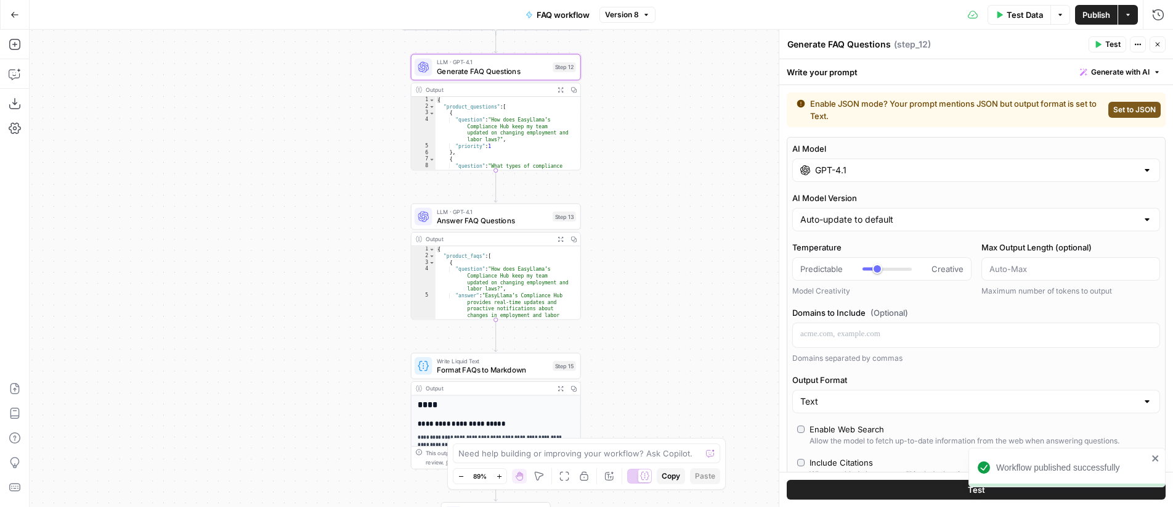
click at [723, 136] on div "**********" at bounding box center [602, 268] width 1144 height 477
click at [509, 220] on span "Answer FAQ Questions" at bounding box center [493, 219] width 112 height 11
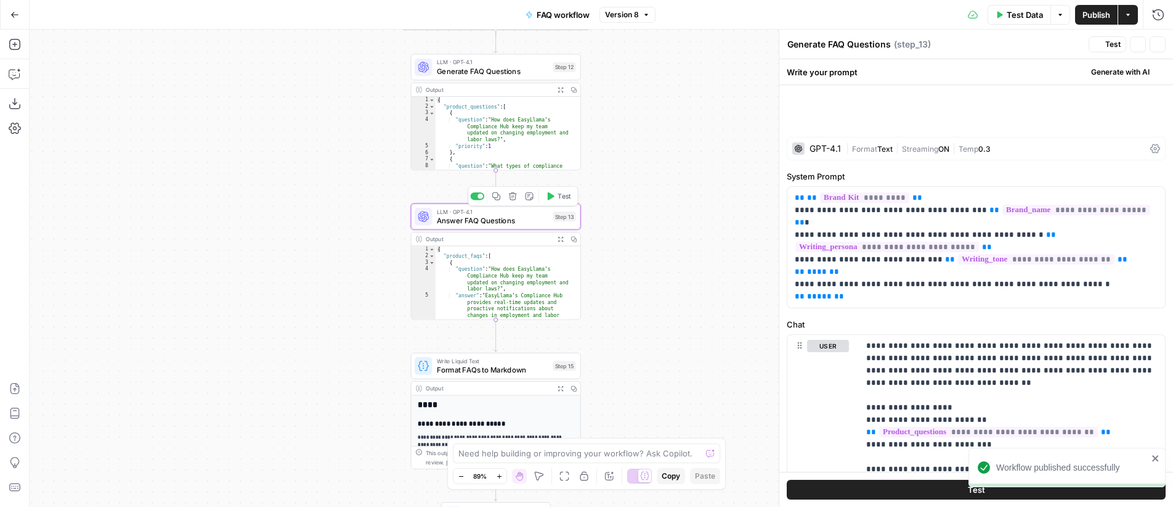
type textarea "Answer FAQ Questions"
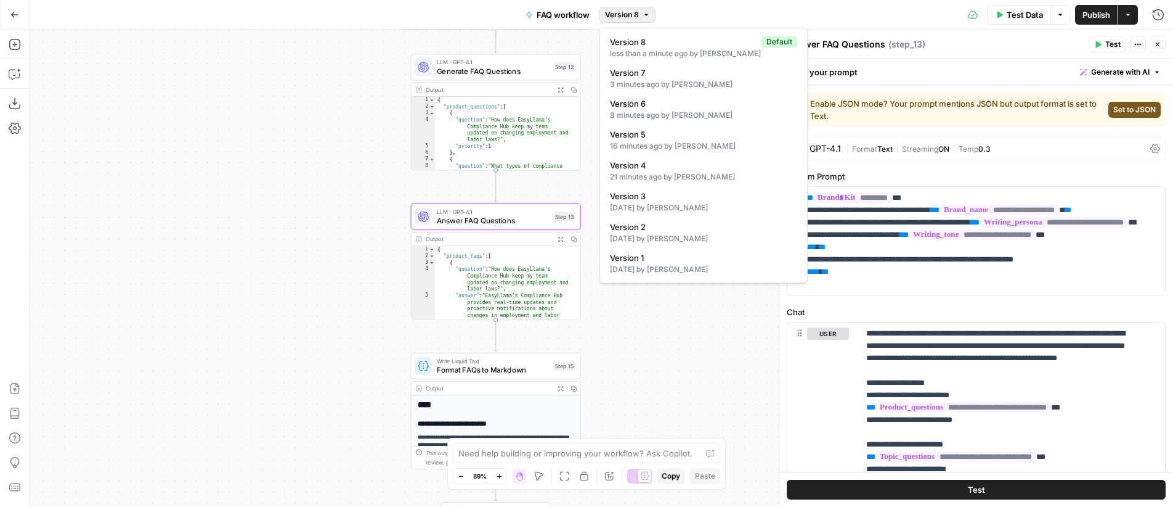
click at [635, 17] on span "Version 8" at bounding box center [622, 14] width 34 height 11
click at [691, 348] on div "**********" at bounding box center [602, 268] width 1144 height 477
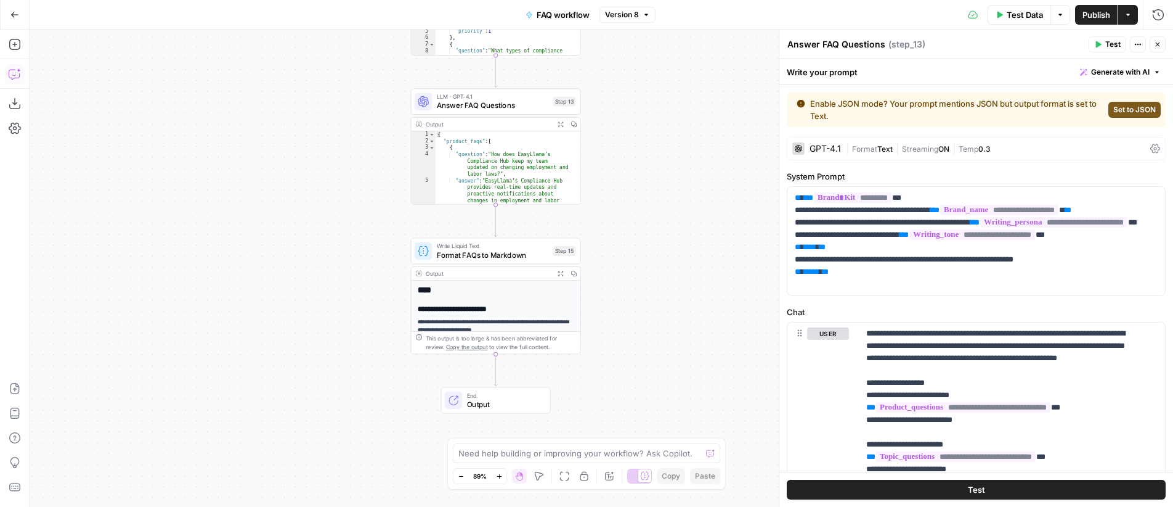
click at [16, 71] on icon "button" at bounding box center [15, 74] width 12 height 12
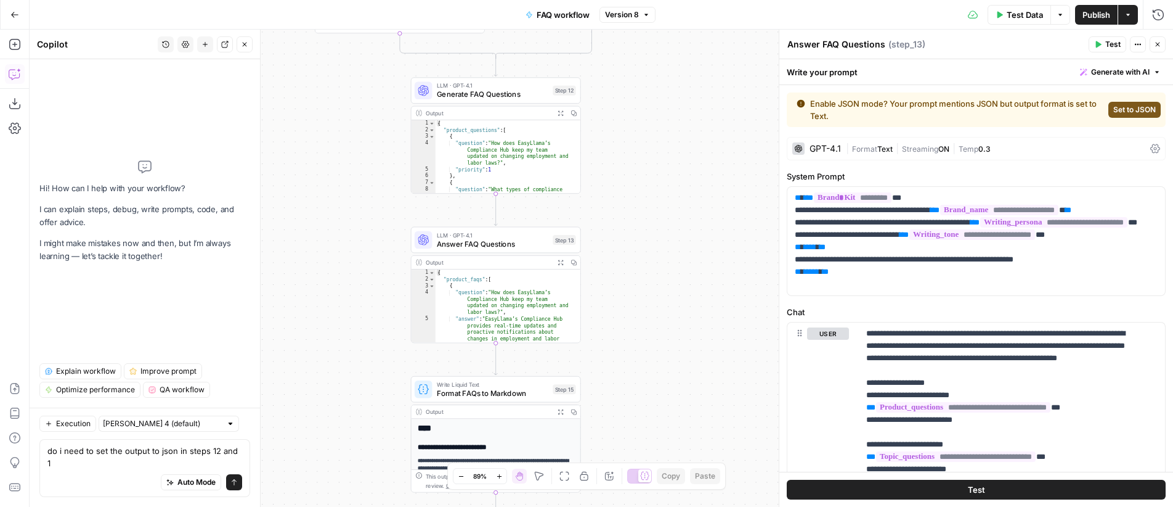
type textarea "do i need to set the output to json in steps 12 and 13"
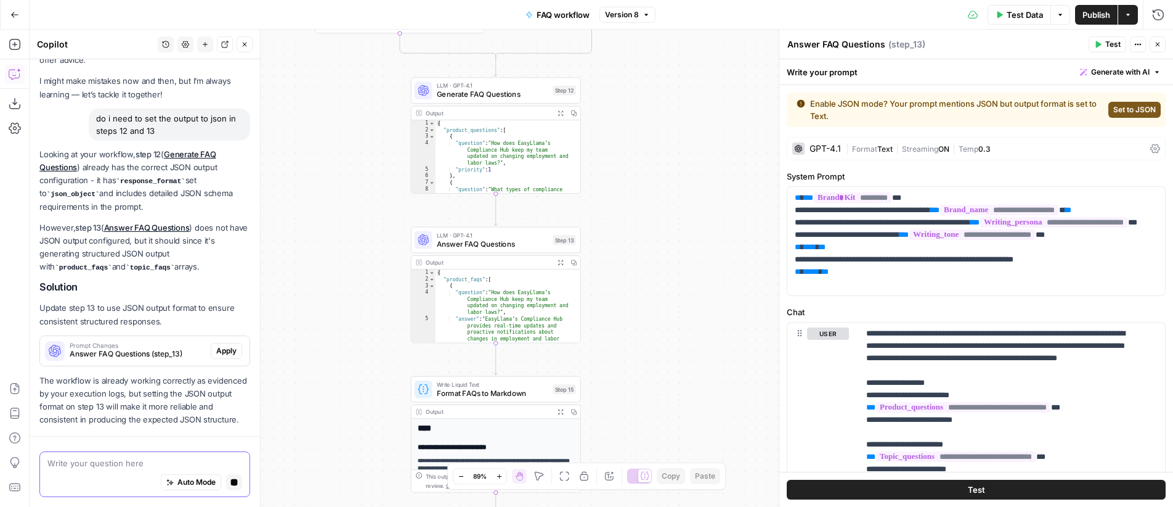
scroll to position [97, 0]
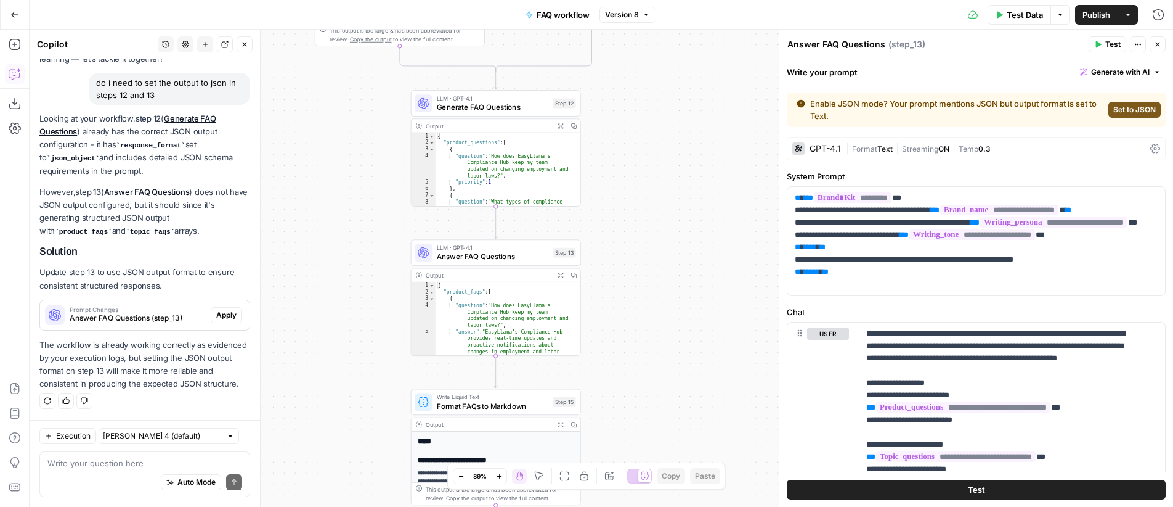
click at [929, 148] on span "Streaming" at bounding box center [920, 148] width 36 height 9
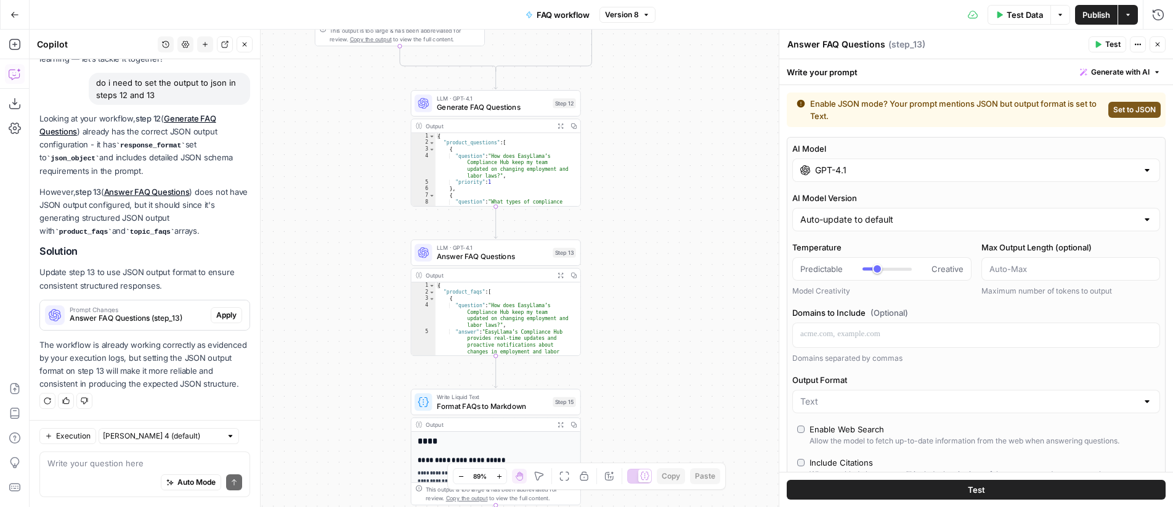
click at [929, 148] on label "AI Model" at bounding box center [977, 148] width 368 height 12
click at [929, 164] on input "GPT-4.1" at bounding box center [976, 170] width 322 height 12
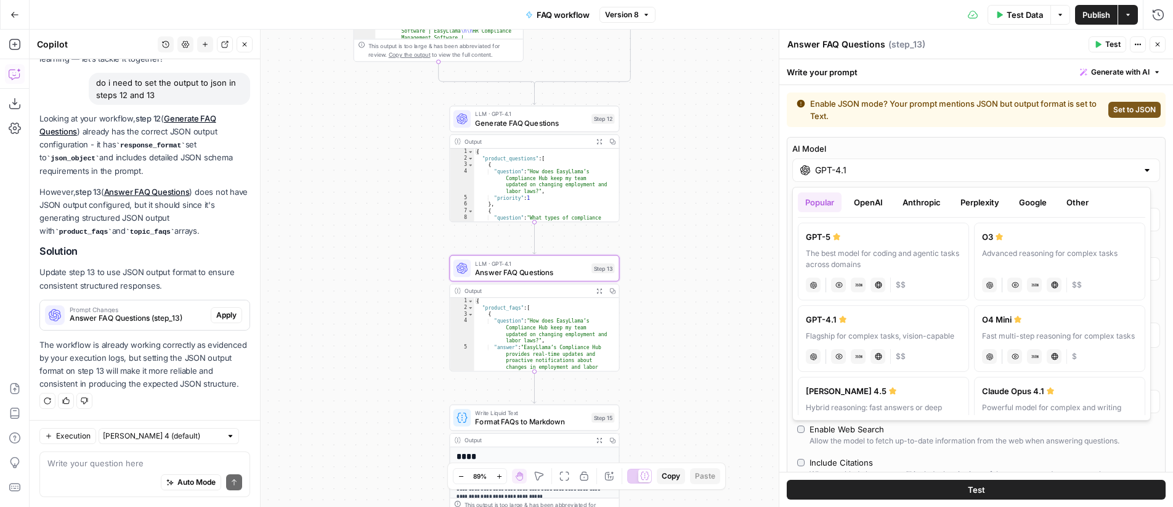
click at [124, 306] on span "Prompt Changes" at bounding box center [138, 309] width 136 height 6
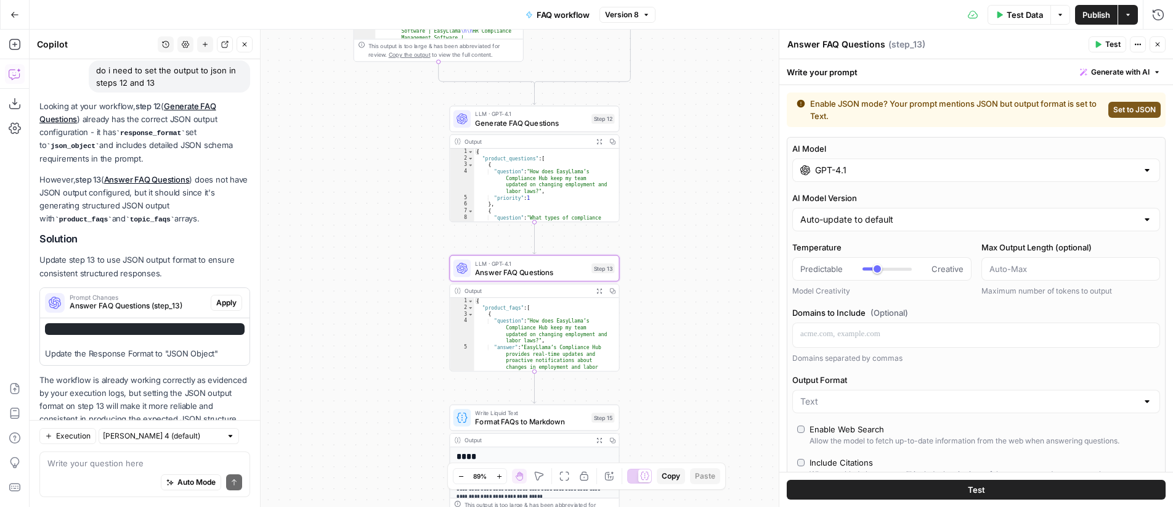
click at [216, 299] on span "Apply" at bounding box center [226, 302] width 20 height 11
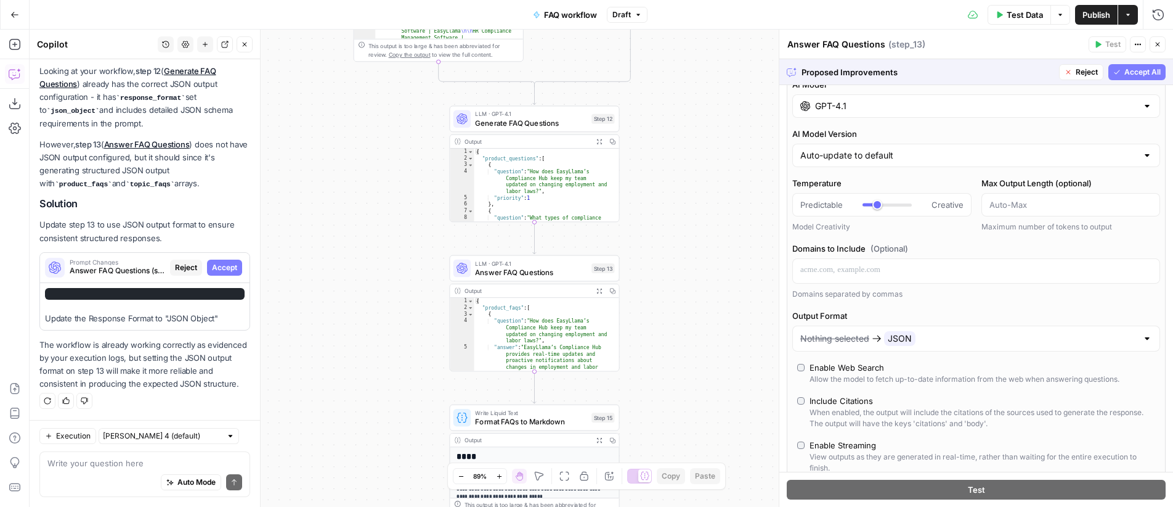
scroll to position [157, 0]
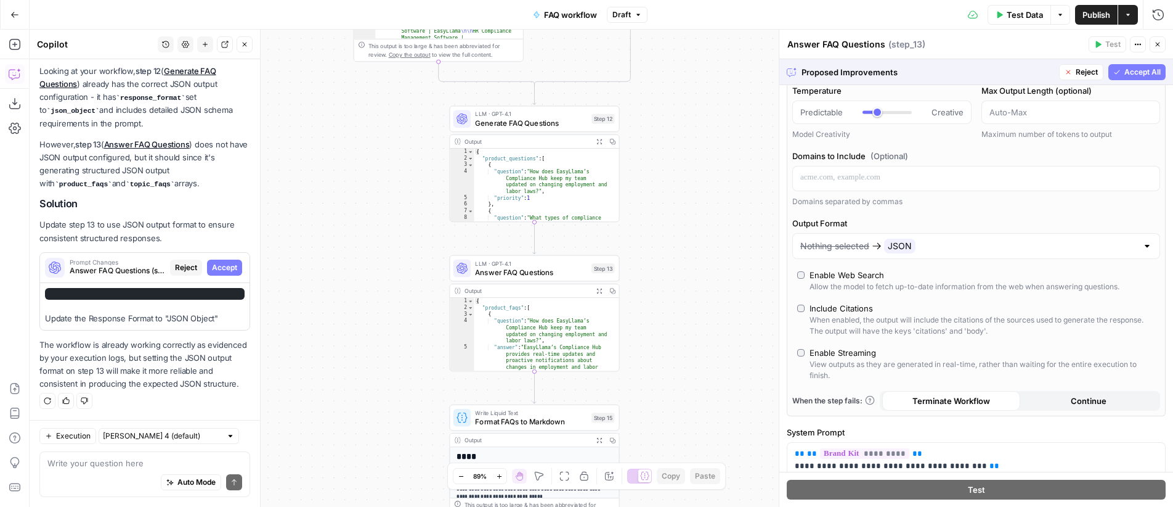
click at [1139, 73] on span "Accept All" at bounding box center [1143, 72] width 36 height 11
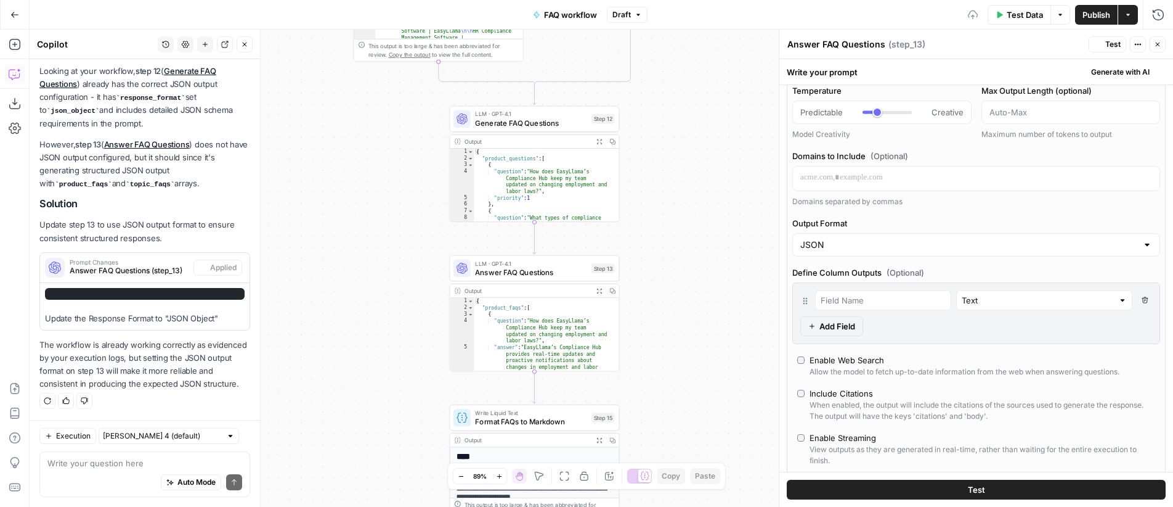
scroll to position [112, 0]
click at [523, 119] on span "Generate FAQ Questions" at bounding box center [531, 122] width 112 height 11
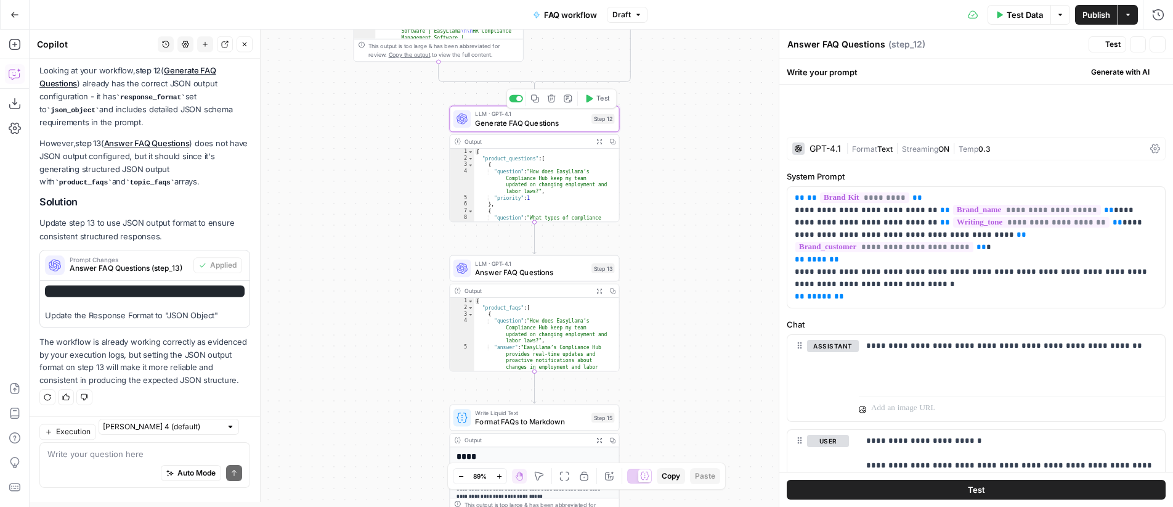
type textarea "Generate FAQ Questions"
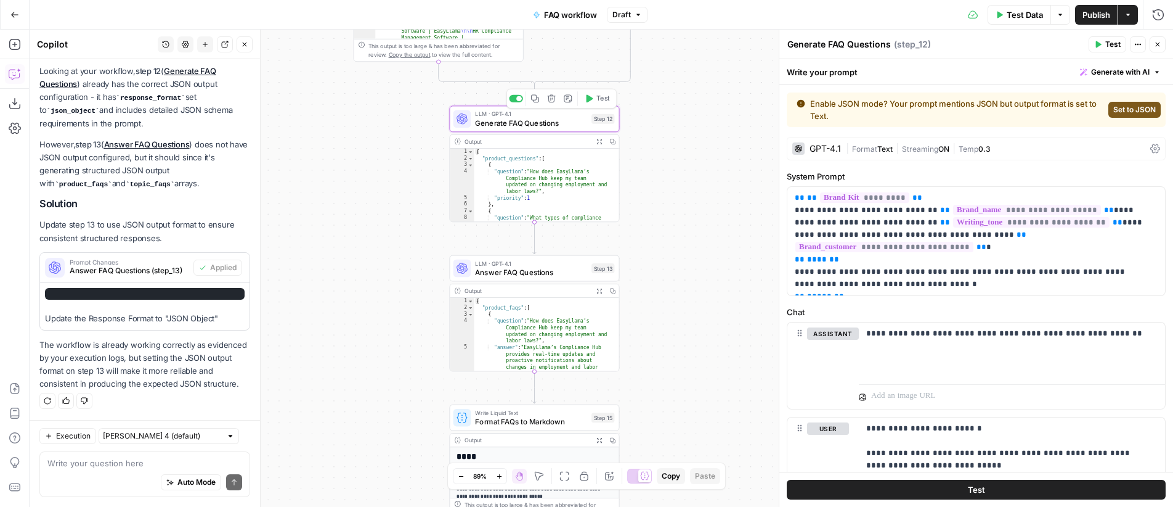
scroll to position [165, 0]
click at [1138, 108] on span "Set to JSON" at bounding box center [1135, 109] width 43 height 11
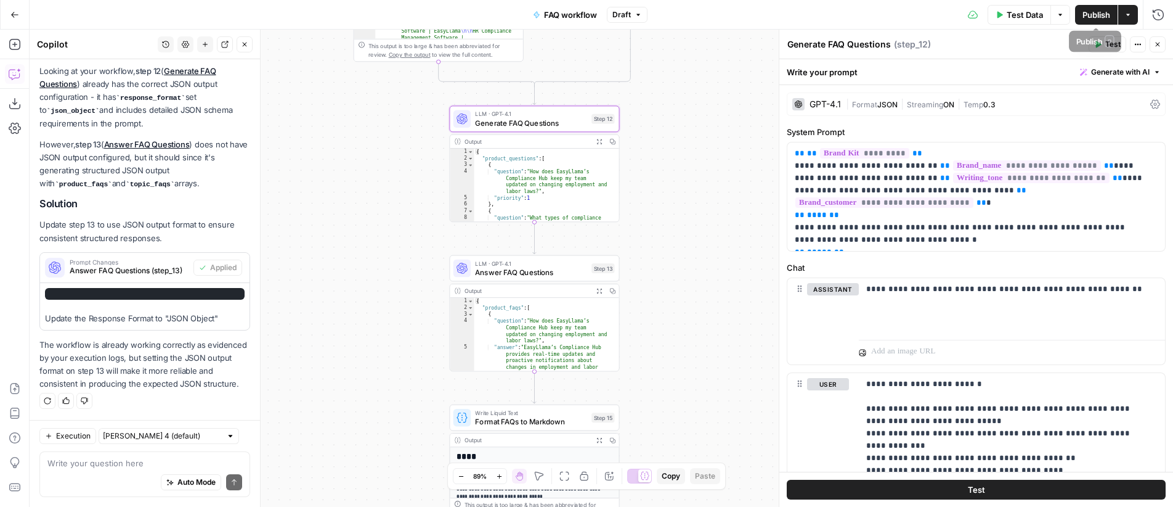
click at [1091, 20] on span "Publish" at bounding box center [1097, 15] width 28 height 12
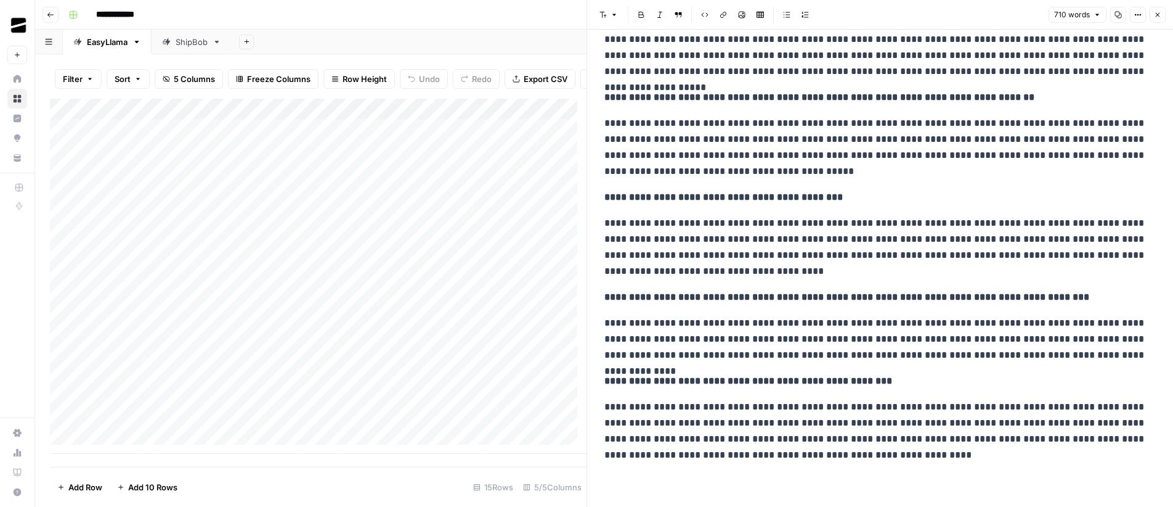
scroll to position [668, 0]
click at [1161, 15] on span "Close" at bounding box center [1161, 15] width 1 height 1
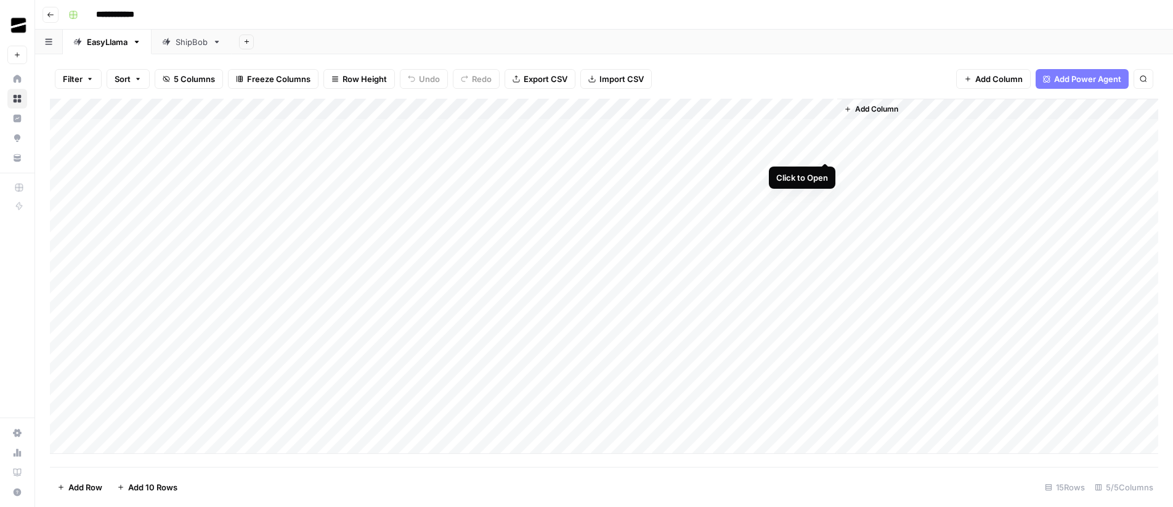
click at [827, 150] on div "Add Column" at bounding box center [604, 276] width 1109 height 355
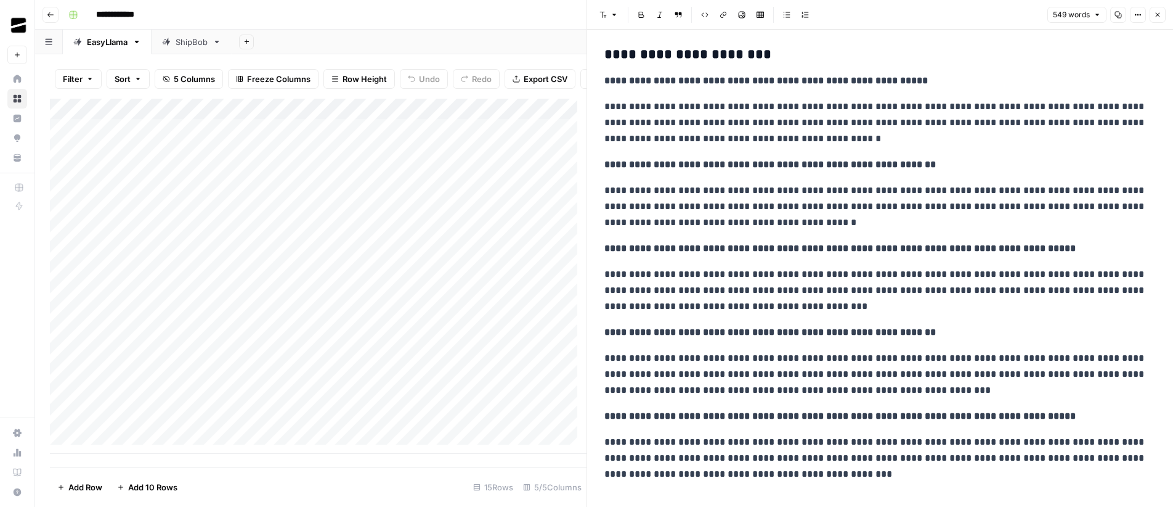
scroll to position [540, 0]
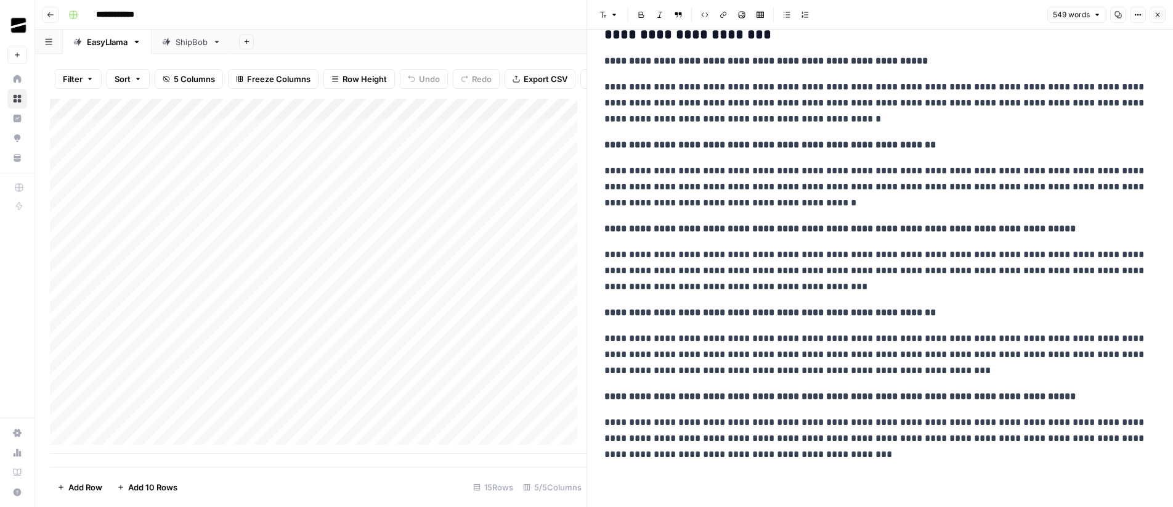
click at [1158, 15] on icon "button" at bounding box center [1157, 14] width 7 height 7
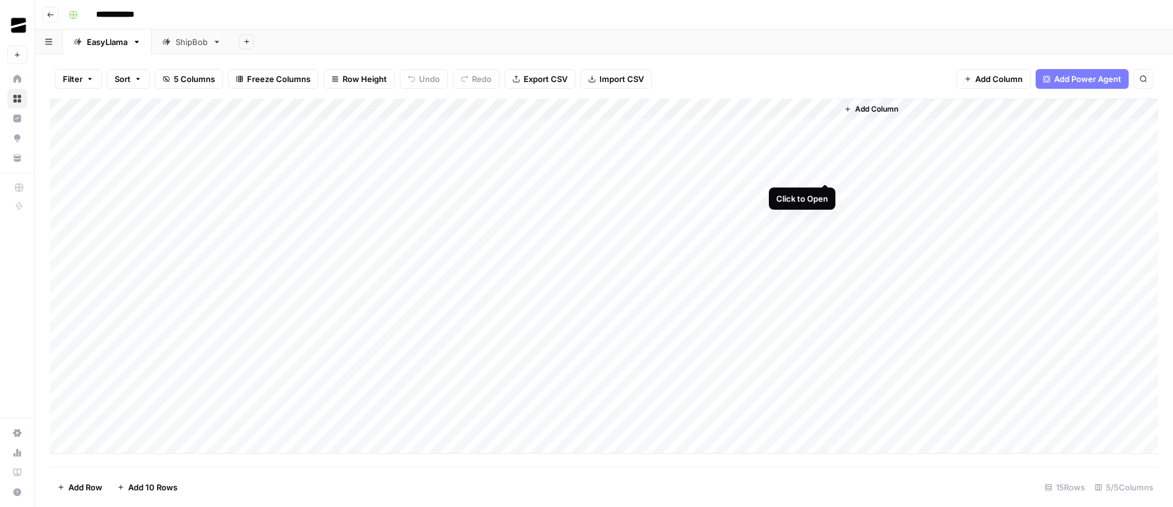
click at [828, 173] on div "Add Column" at bounding box center [604, 276] width 1109 height 355
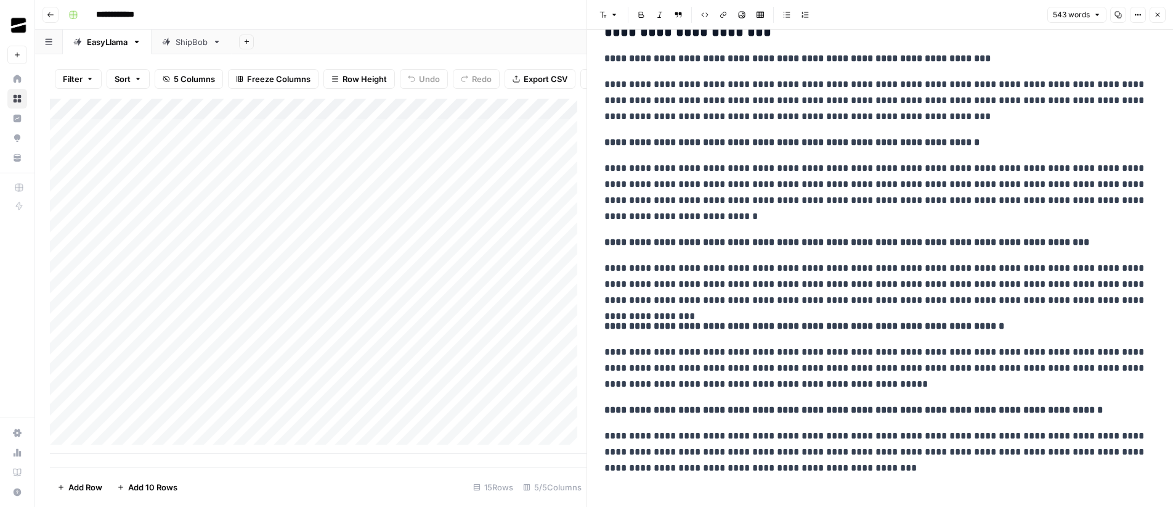
scroll to position [556, 0]
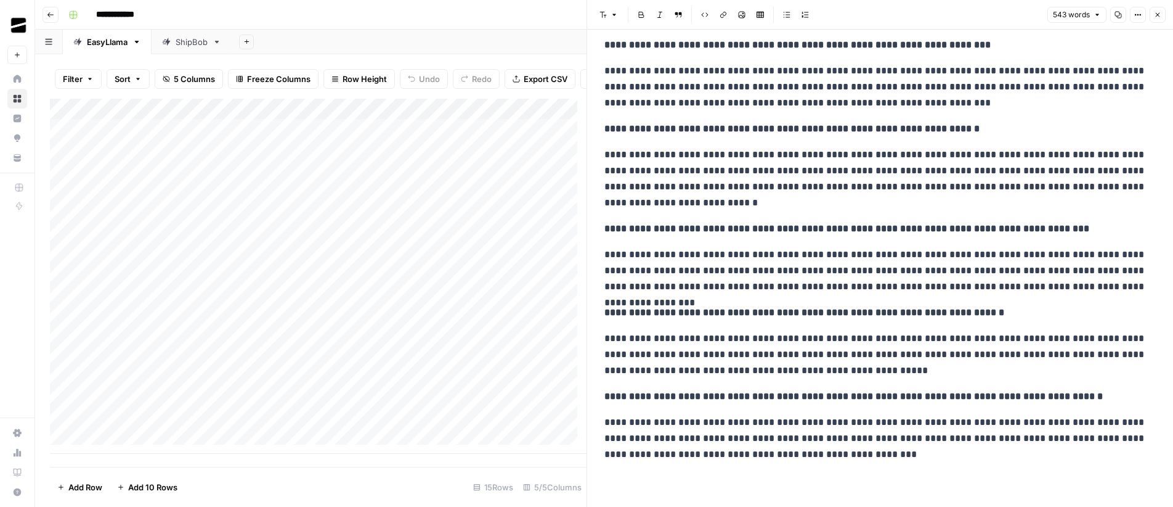
click at [1156, 17] on icon "button" at bounding box center [1157, 14] width 7 height 7
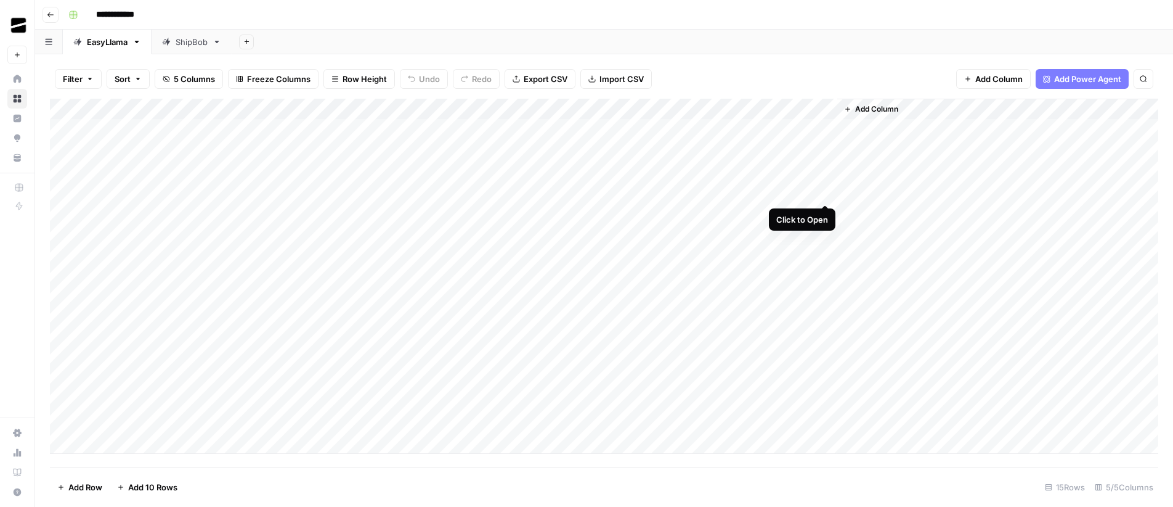
click at [826, 193] on div "Add Column" at bounding box center [604, 276] width 1109 height 355
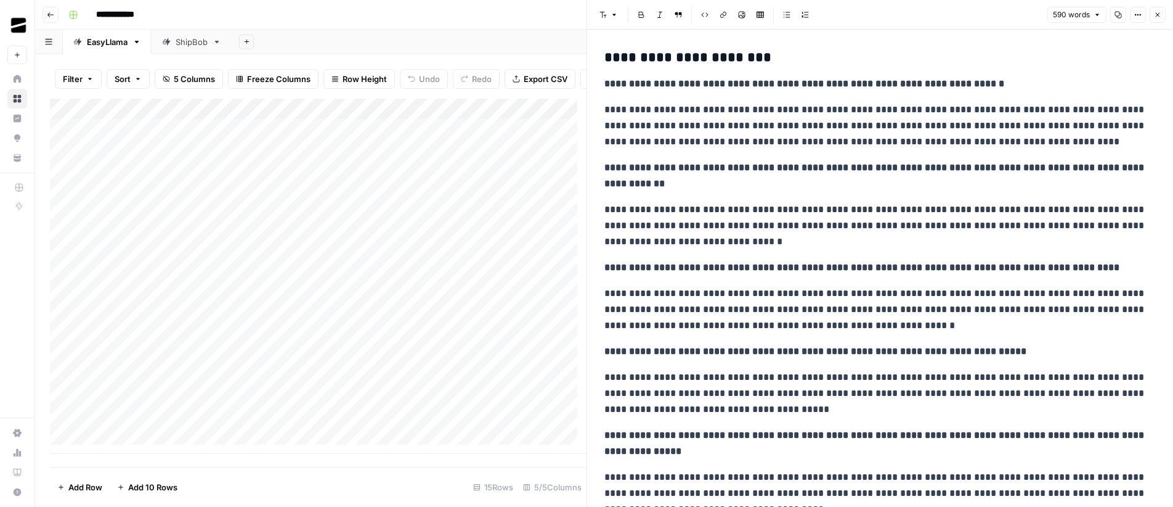
scroll to position [604, 0]
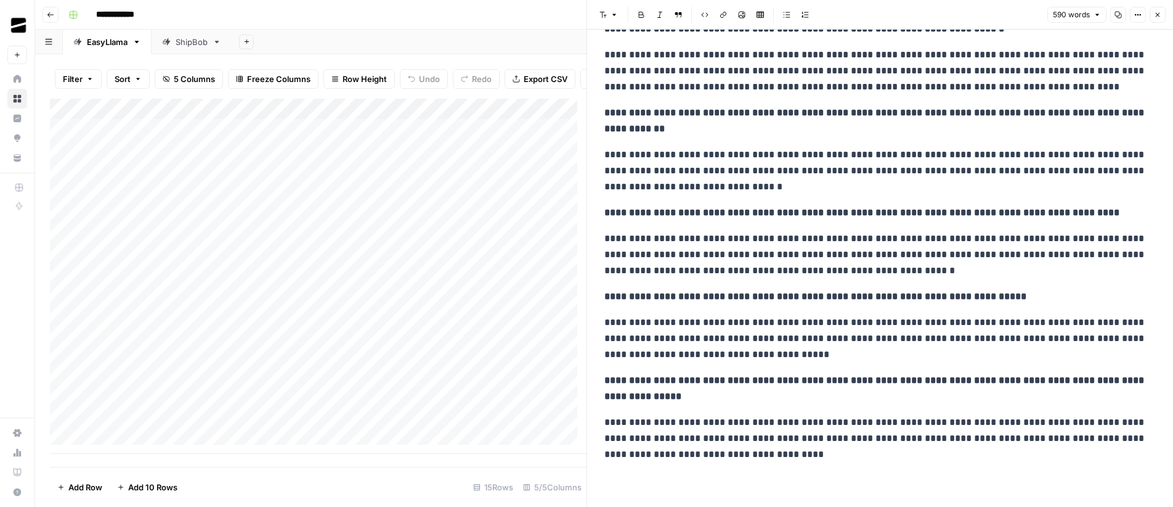
click at [1162, 16] on button "Close" at bounding box center [1158, 15] width 16 height 16
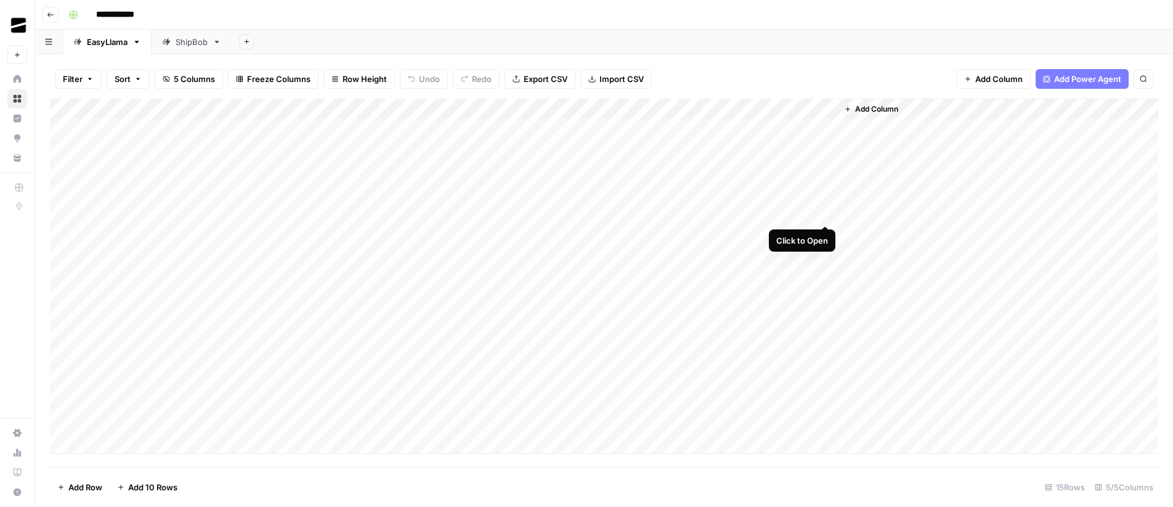
click at [827, 213] on div "Add Column" at bounding box center [604, 276] width 1109 height 355
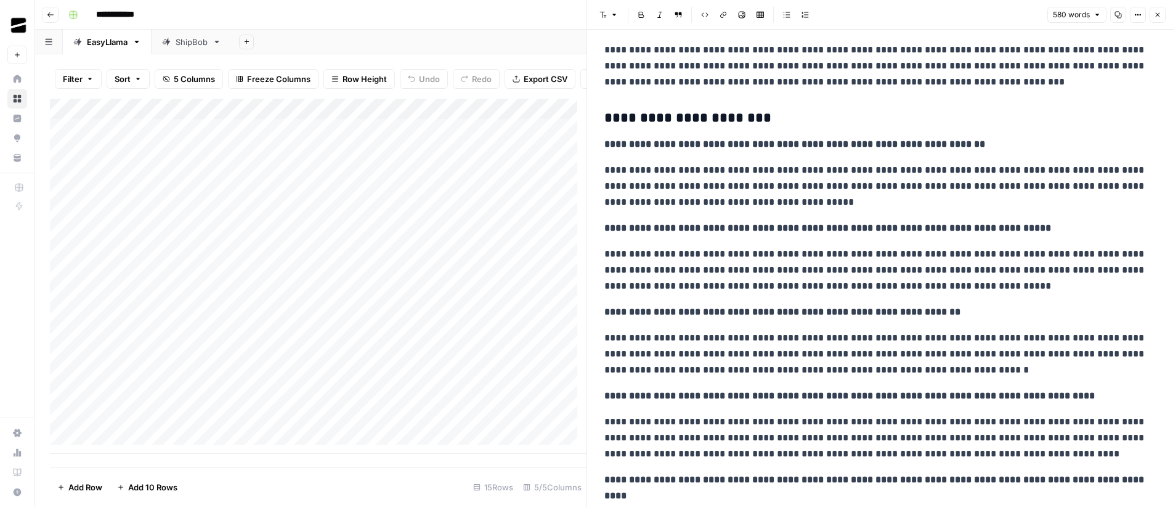
scroll to position [588, 0]
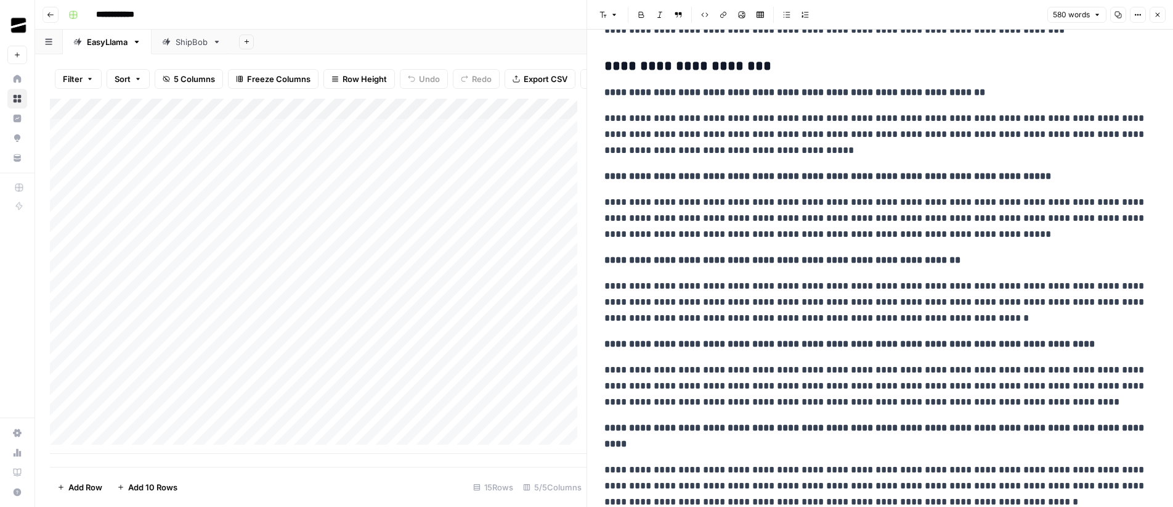
click at [1162, 15] on button "Close" at bounding box center [1158, 15] width 16 height 16
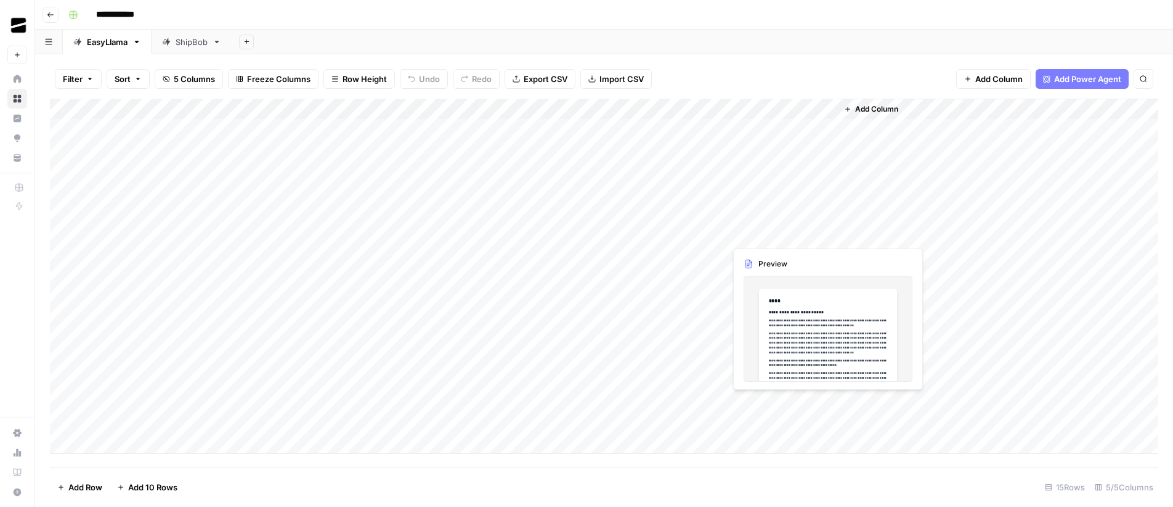
click at [823, 234] on div "Add Column" at bounding box center [604, 276] width 1109 height 355
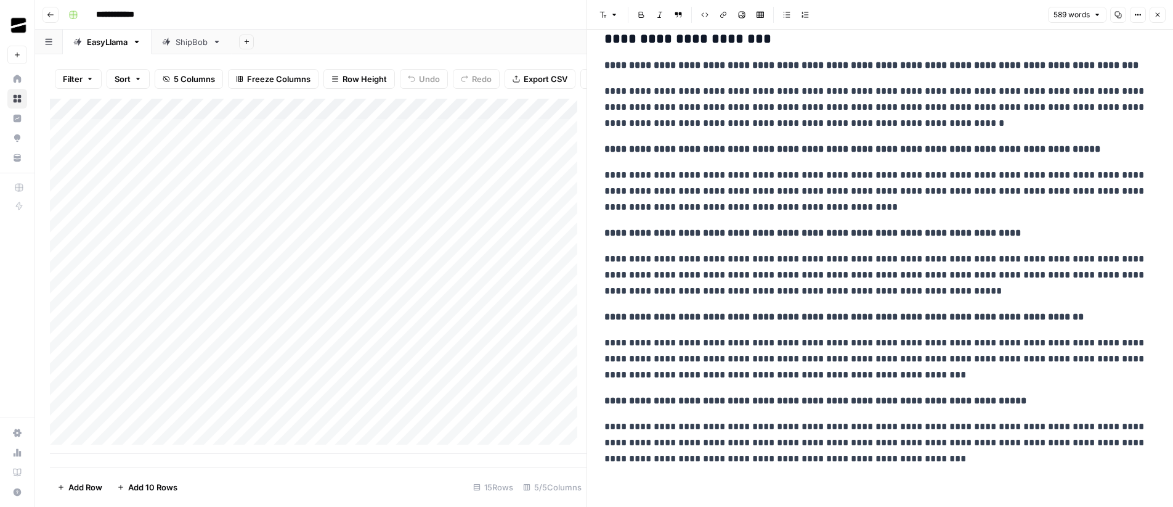
scroll to position [620, 0]
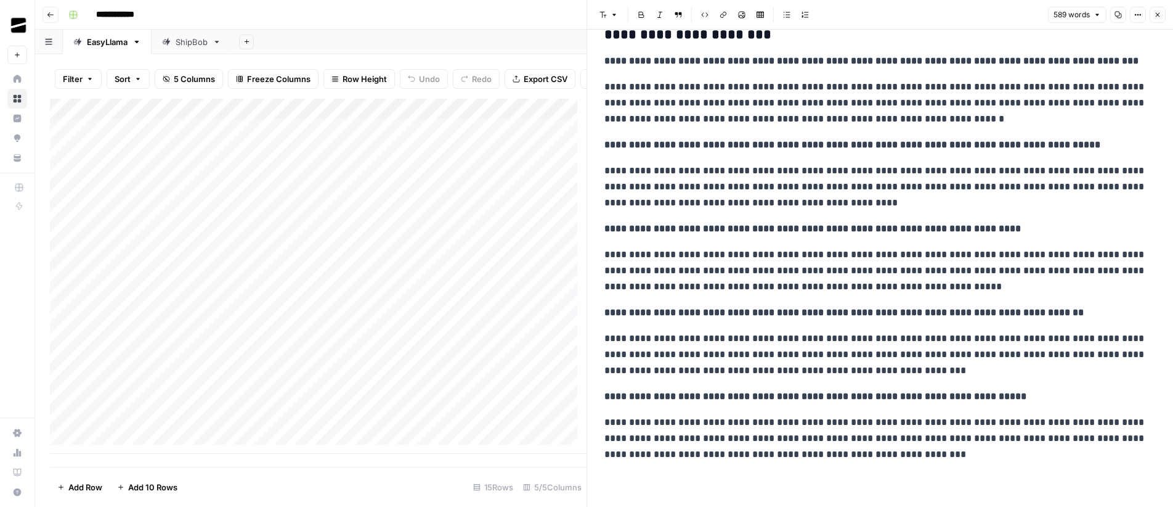
click at [1161, 15] on icon "button" at bounding box center [1157, 14] width 7 height 7
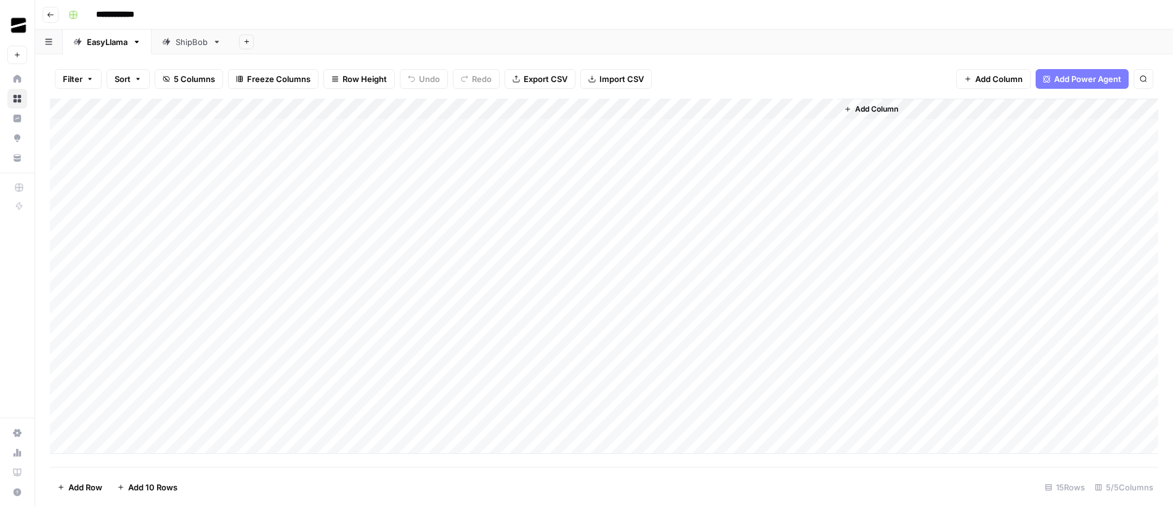
click at [694, 33] on div "Add Sheet" at bounding box center [703, 42] width 942 height 25
click at [823, 130] on div "Add Column" at bounding box center [604, 276] width 1109 height 355
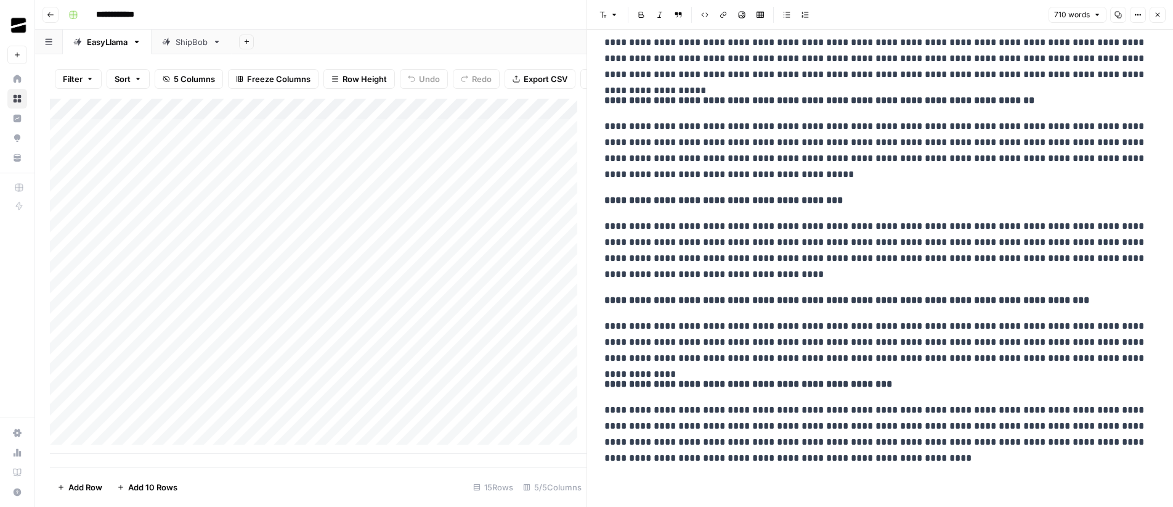
scroll to position [668, 0]
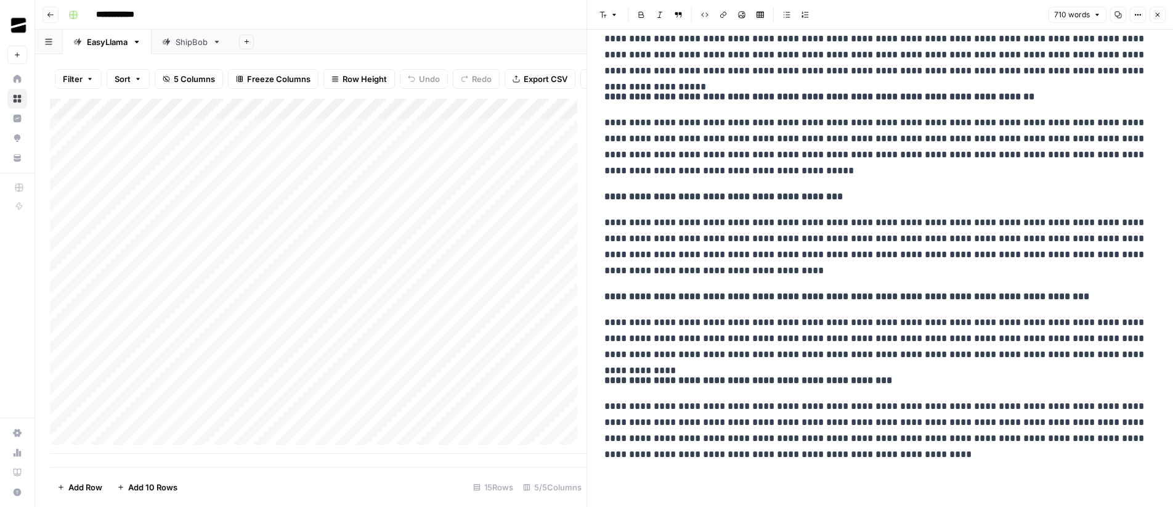
click at [1157, 11] on icon "button" at bounding box center [1157, 14] width 7 height 7
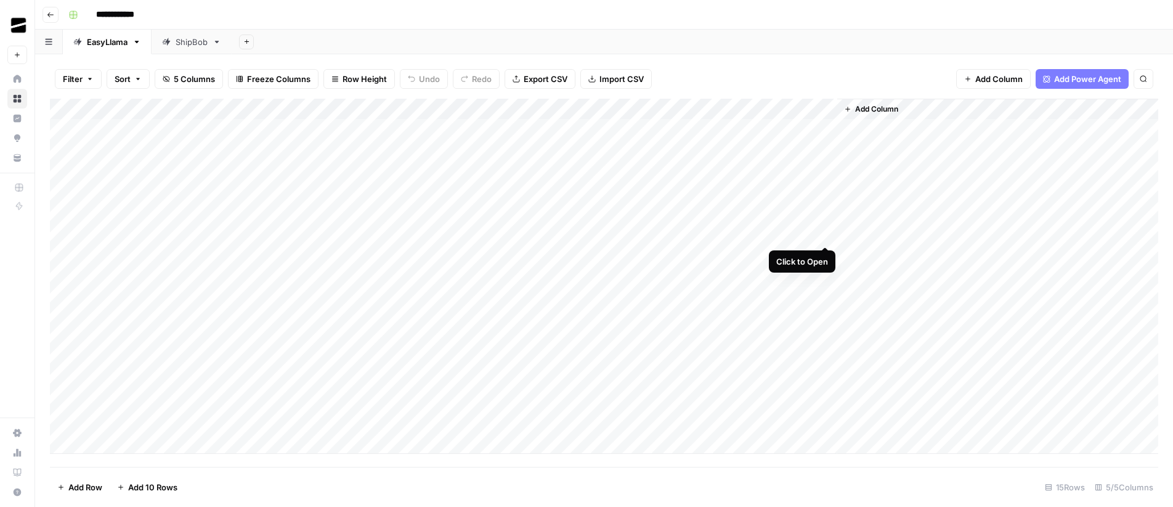
click at [827, 232] on div "Add Column" at bounding box center [604, 276] width 1109 height 355
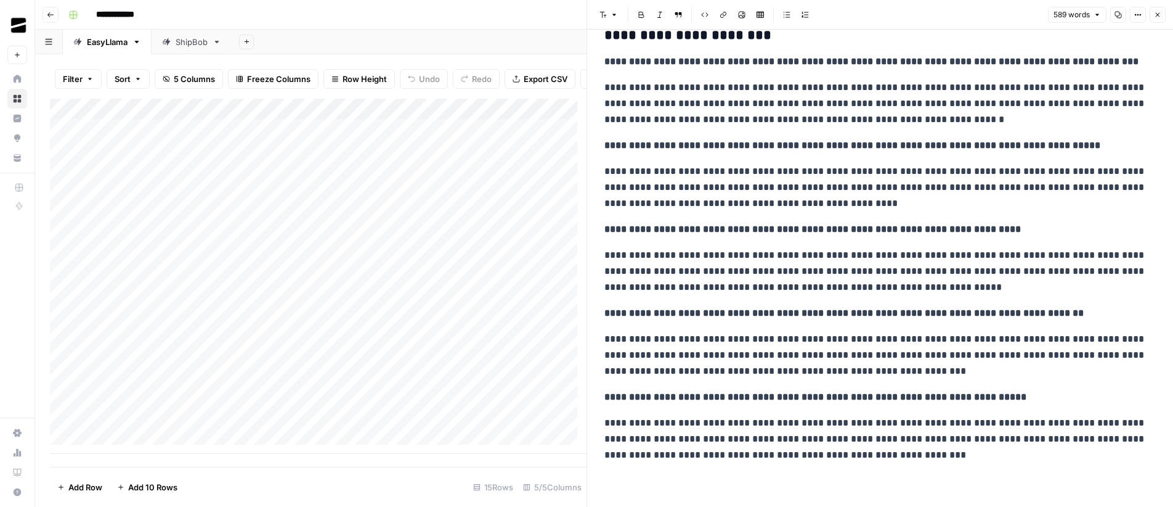
scroll to position [620, 0]
click at [1158, 16] on icon "button" at bounding box center [1157, 14] width 7 height 7
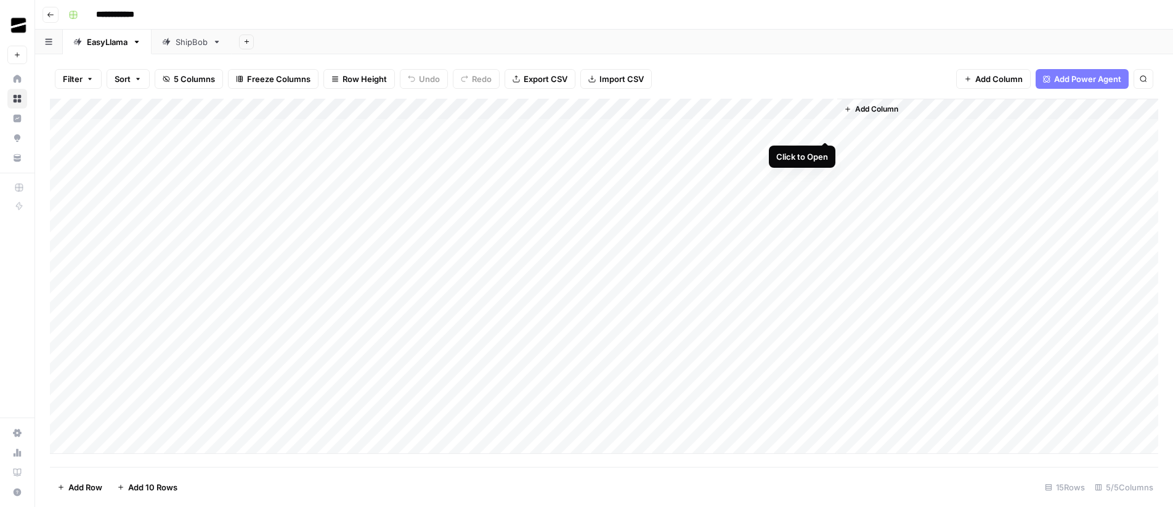
click at [828, 129] on div "Add Column" at bounding box center [604, 276] width 1109 height 355
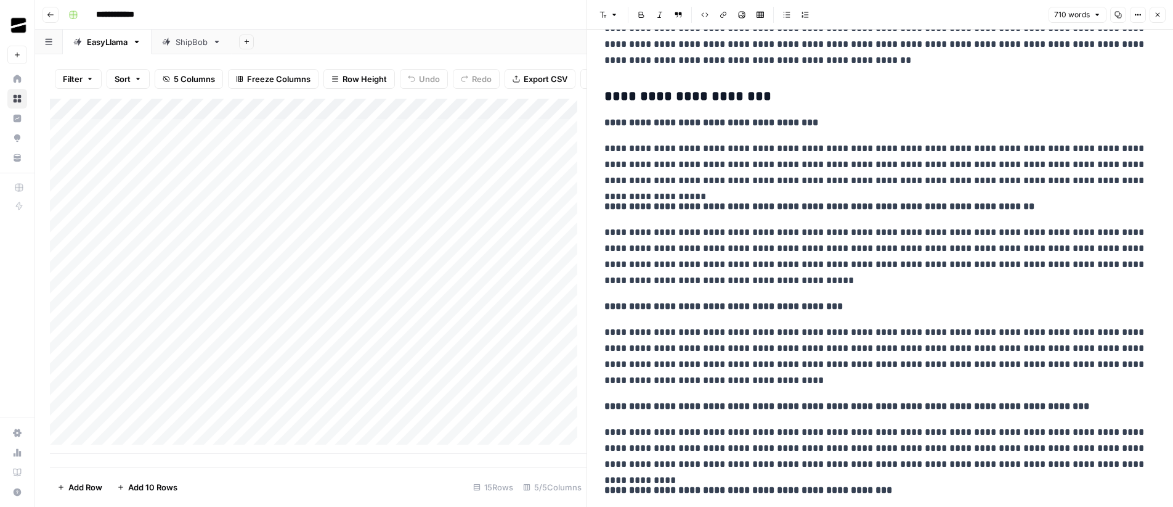
scroll to position [668, 0]
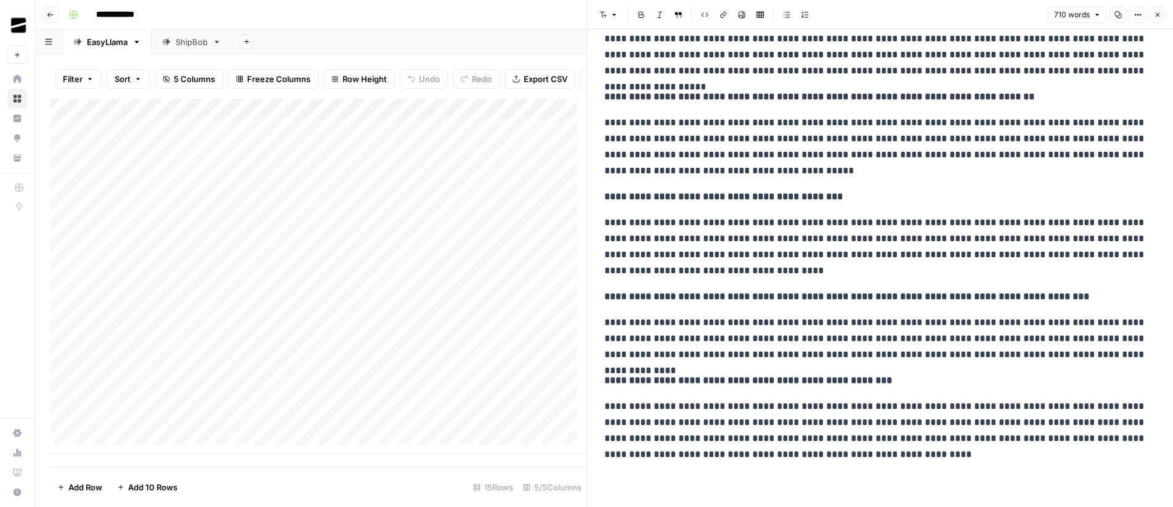
click at [1158, 15] on icon "button" at bounding box center [1157, 14] width 7 height 7
